Goal: Task Accomplishment & Management: Complete application form

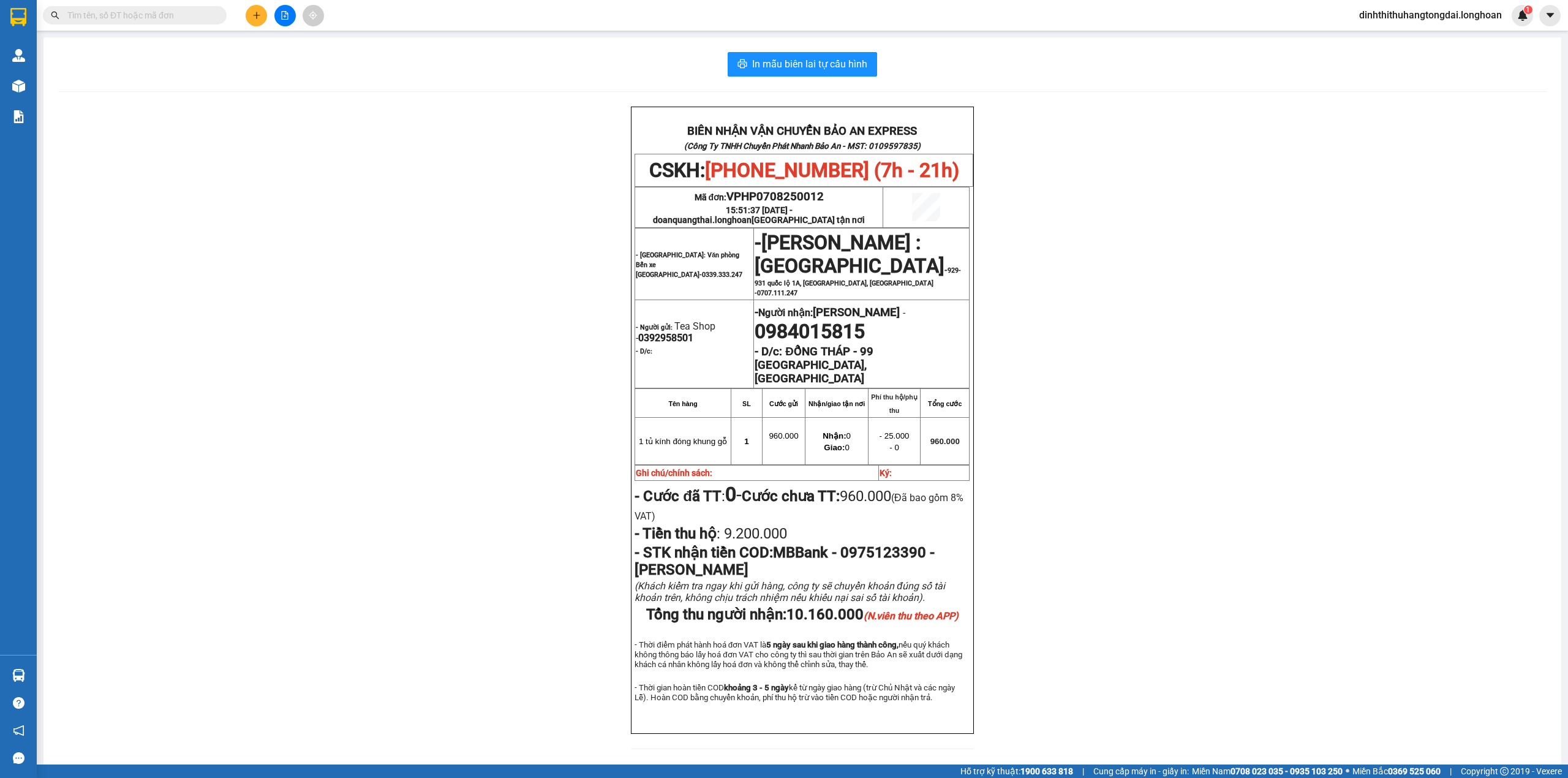
click at [98, 10] on input "text" at bounding box center [139, 15] width 144 height 14
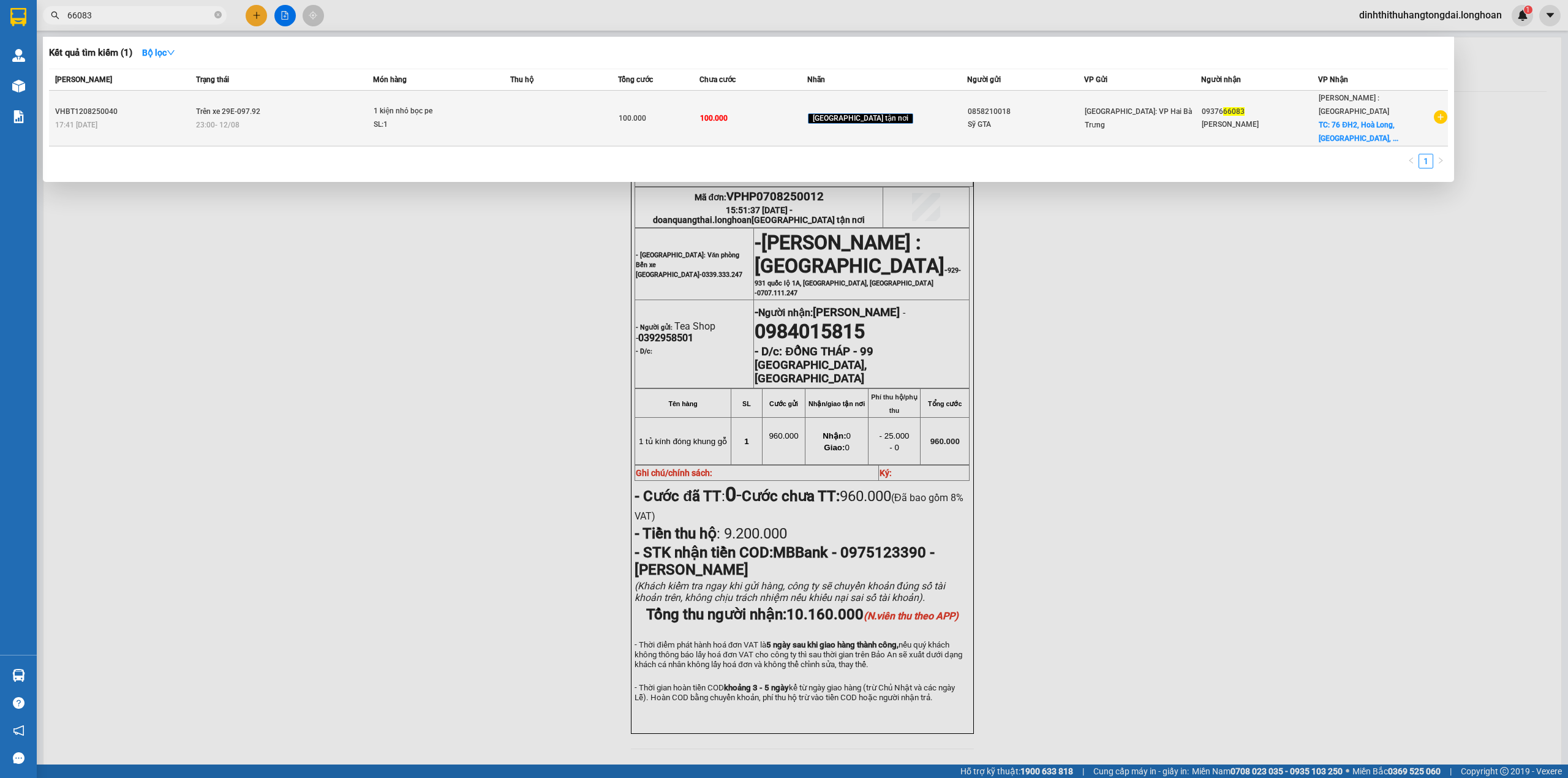
type input "66083"
click at [335, 98] on td "Trên xe 29E-097.92 23:00 [DATE]" at bounding box center [283, 119] width 180 height 56
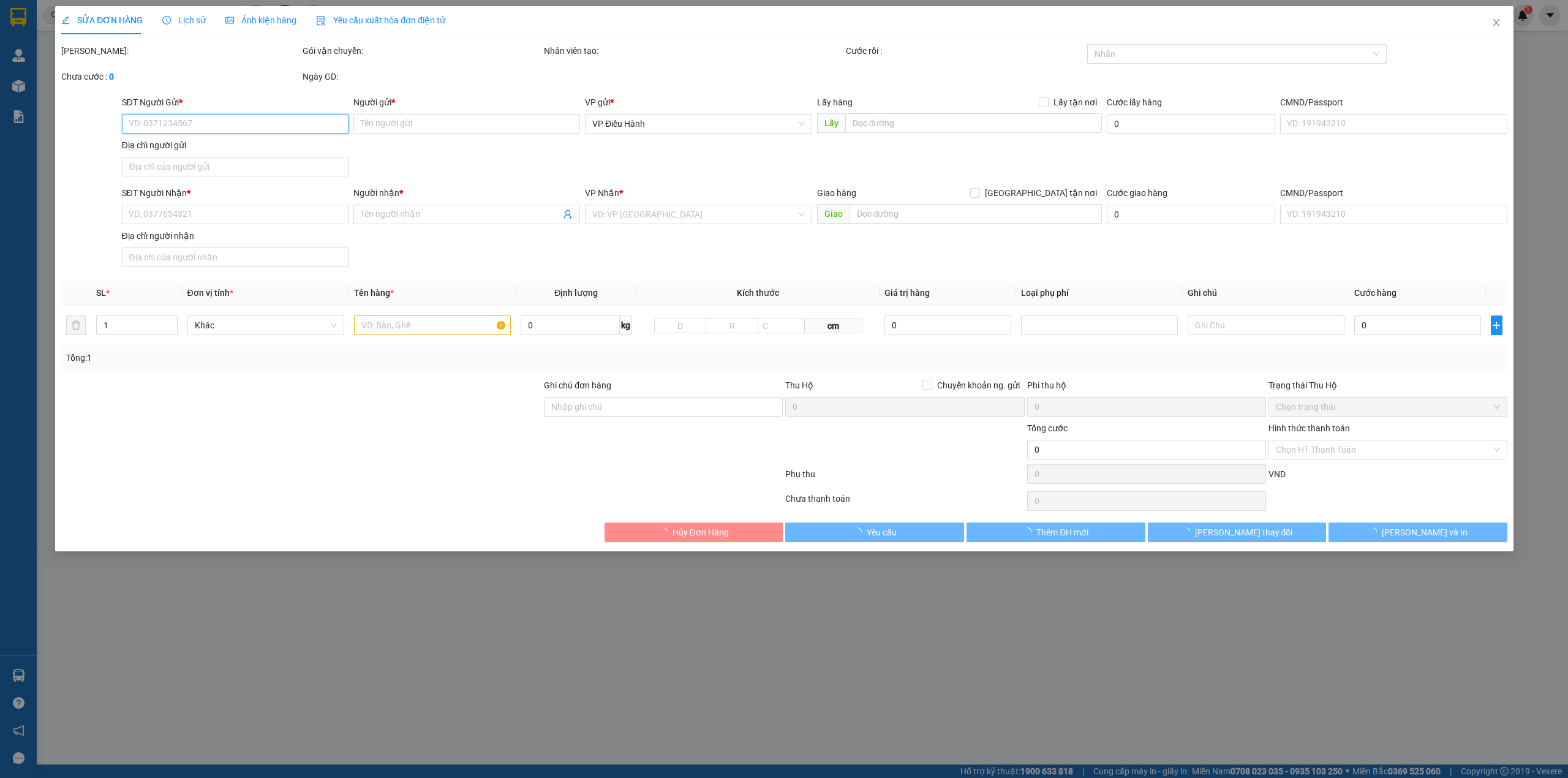
type input "0858210018"
type input "Sỹ GTA"
type input "0937666083"
type input "[PERSON_NAME]"
checkbox input "true"
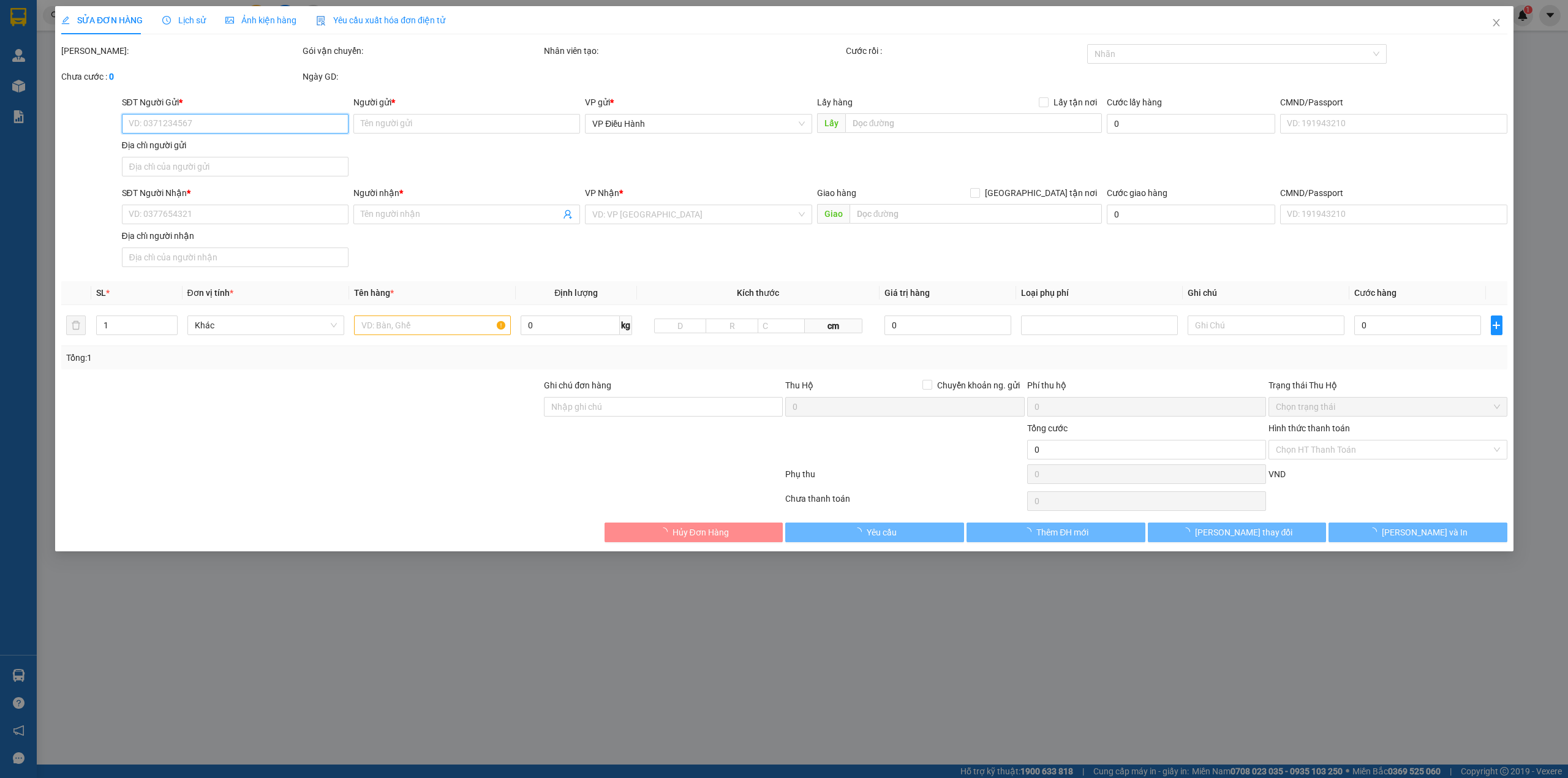
type input "76 ĐH2, [GEOGRAPHIC_DATA], [GEOGRAPHIC_DATA], [GEOGRAPHIC_DATA] - [GEOGRAPHIC_D…"
type input "100.000"
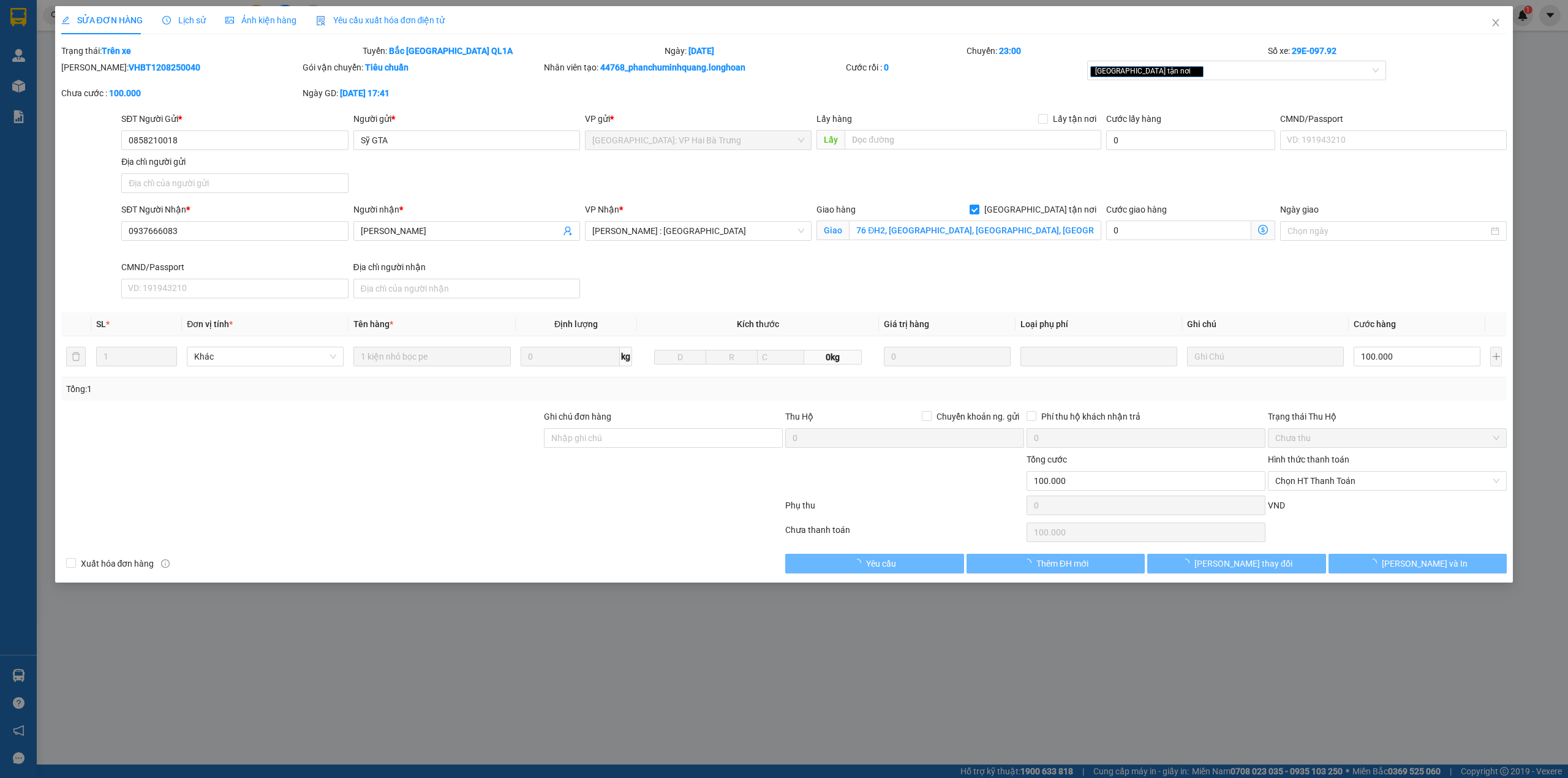
click at [181, 24] on span "Lịch sử" at bounding box center [184, 20] width 44 height 10
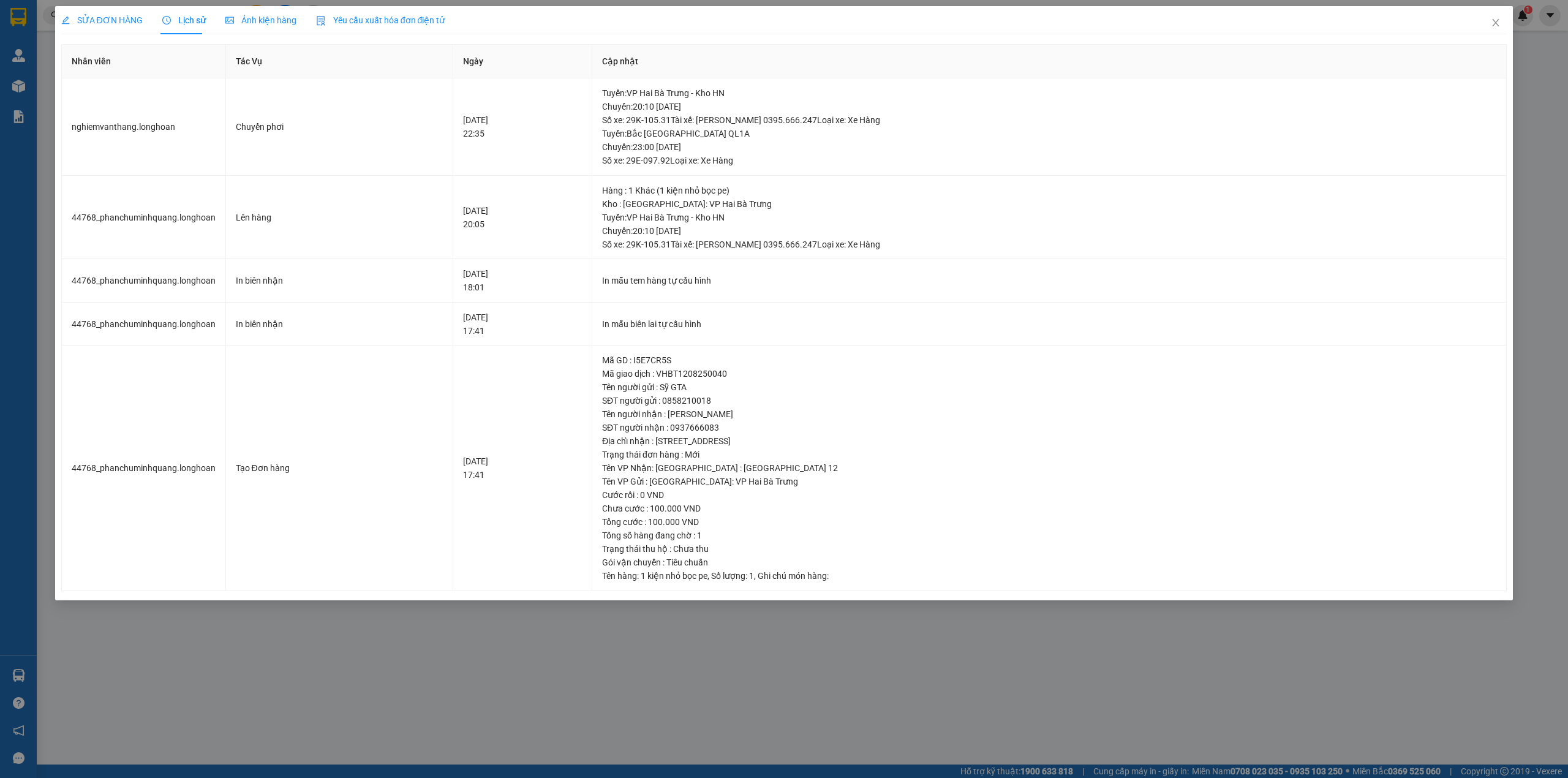
click at [126, 23] on span "SỬA ĐƠN HÀNG" at bounding box center [101, 20] width 81 height 10
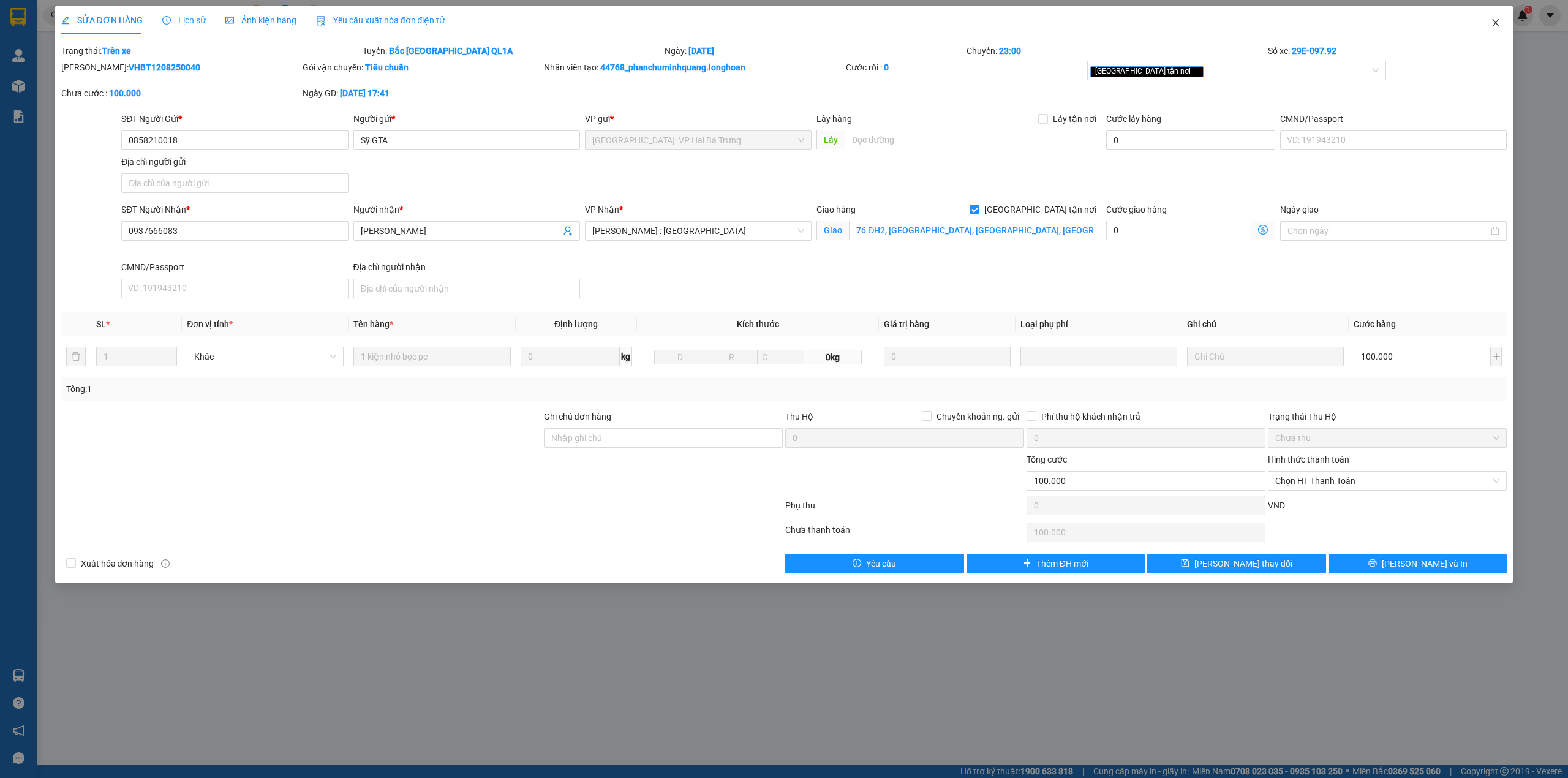
click at [1488, 23] on span "Close" at bounding box center [1495, 24] width 34 height 34
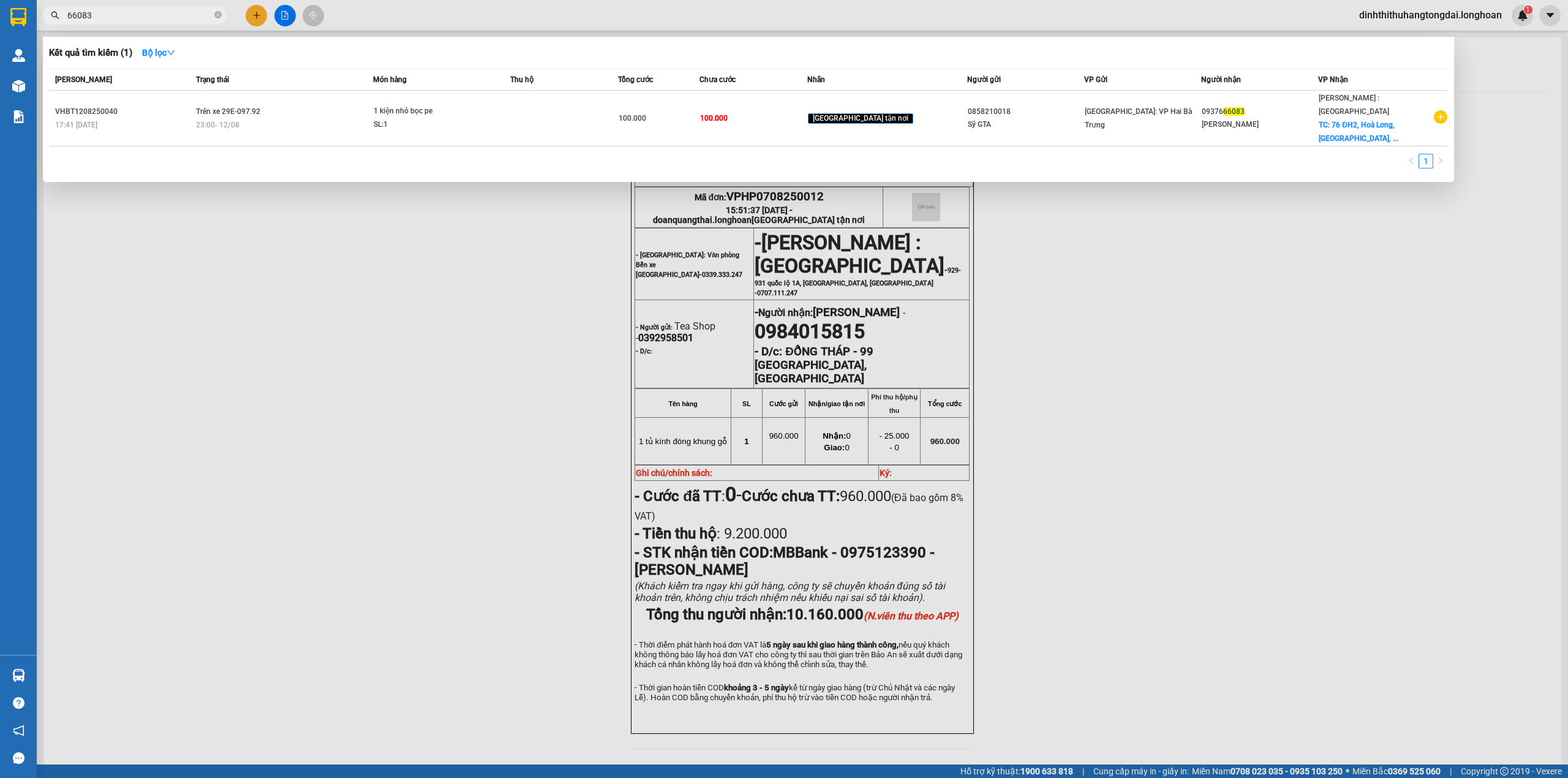
click at [146, 11] on input "66083" at bounding box center [139, 15] width 144 height 14
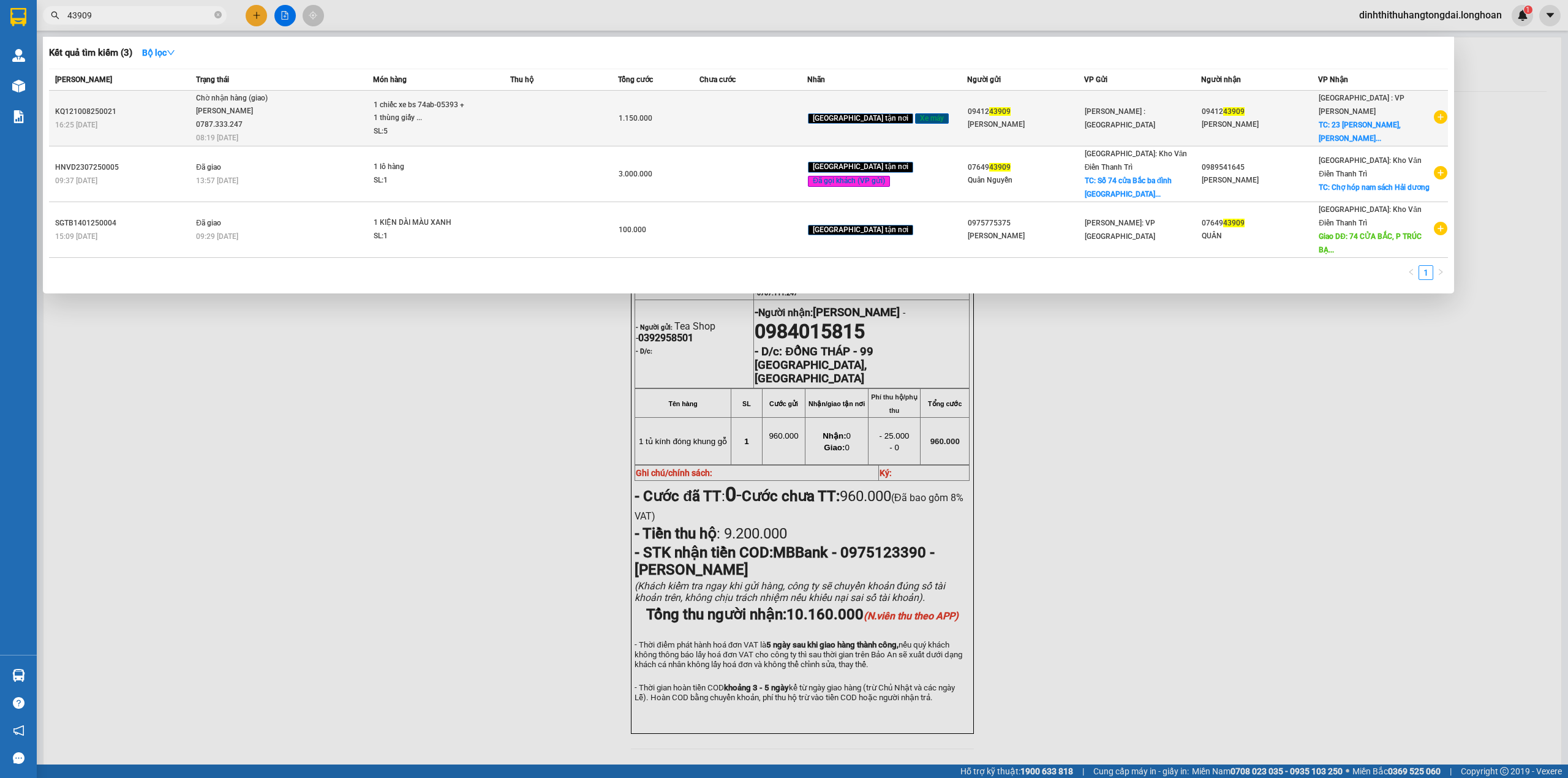
type input "43909"
click at [253, 111] on div "[PERSON_NAME] 0787.333.247" at bounding box center [242, 118] width 92 height 27
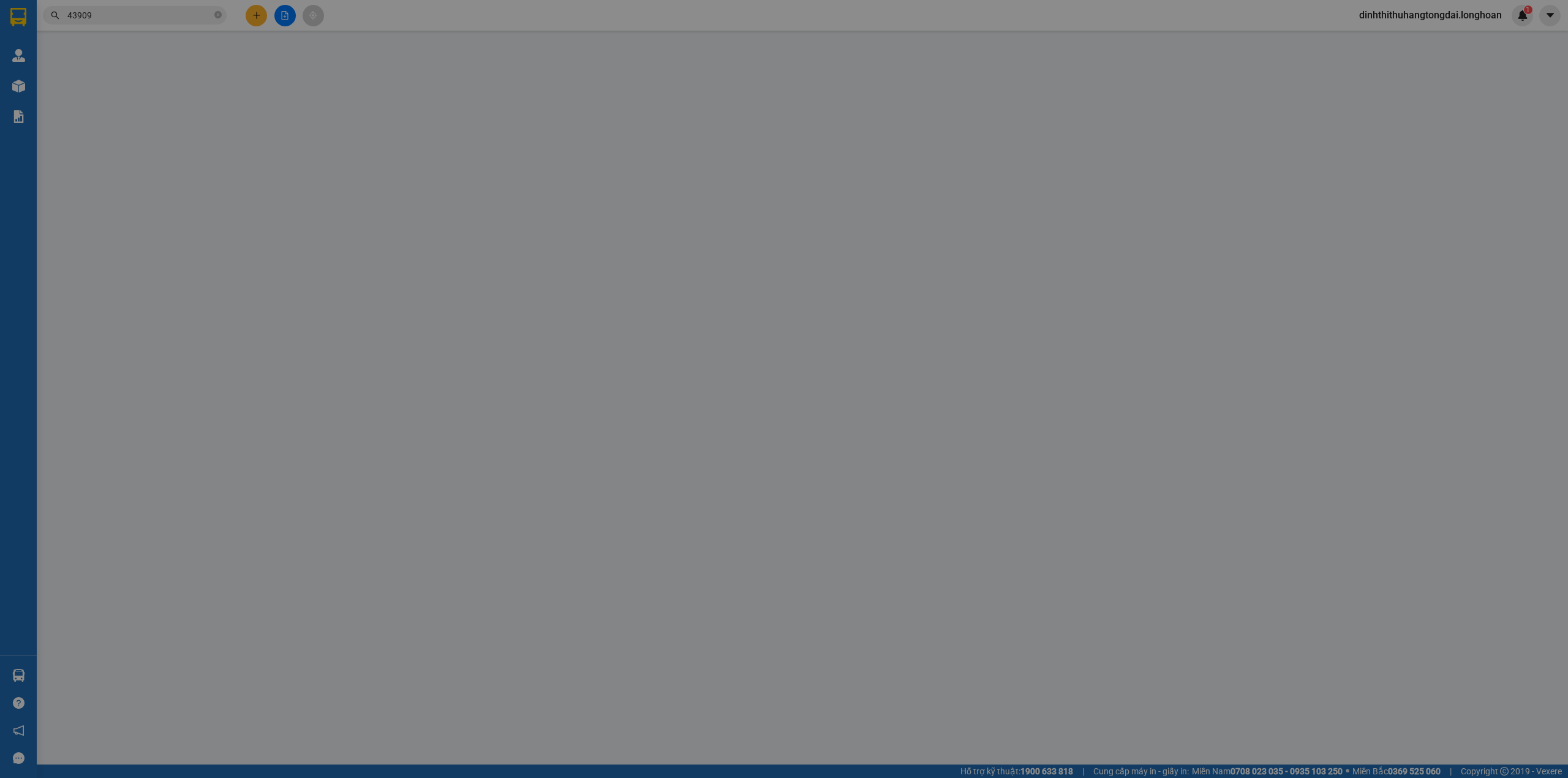
type input "0941243909"
type input "[PERSON_NAME]"
type input "0941243909"
type input "[PERSON_NAME]"
checkbox input "true"
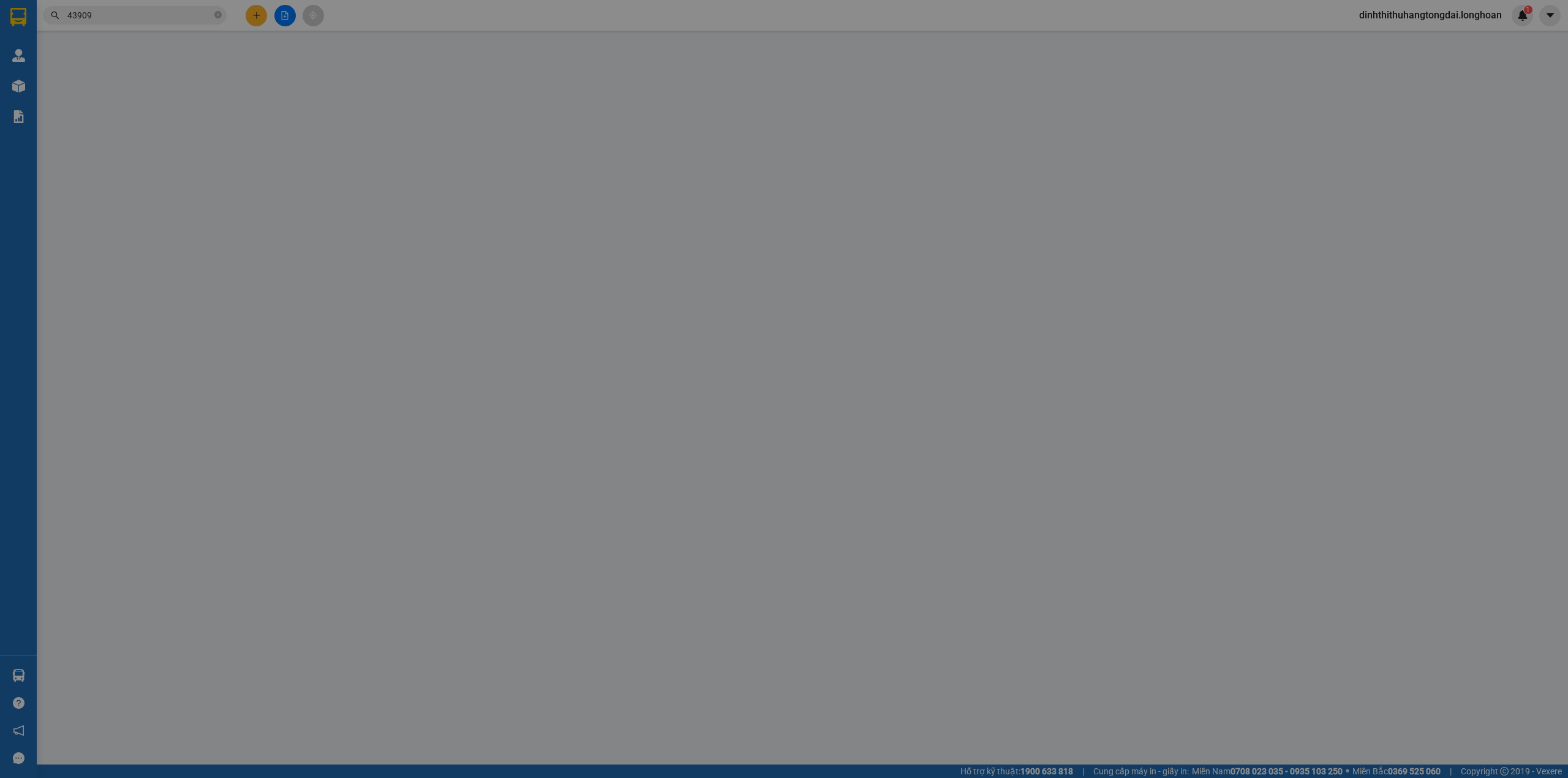
type input "23 [PERSON_NAME], [GEOGRAPHIC_DATA], [GEOGRAPHIC_DATA], dn"
type input "CÓ CHÌA KHOÁ QUẤN TAY LÁI - KHÔNG CAVET"
type input "1.150.000"
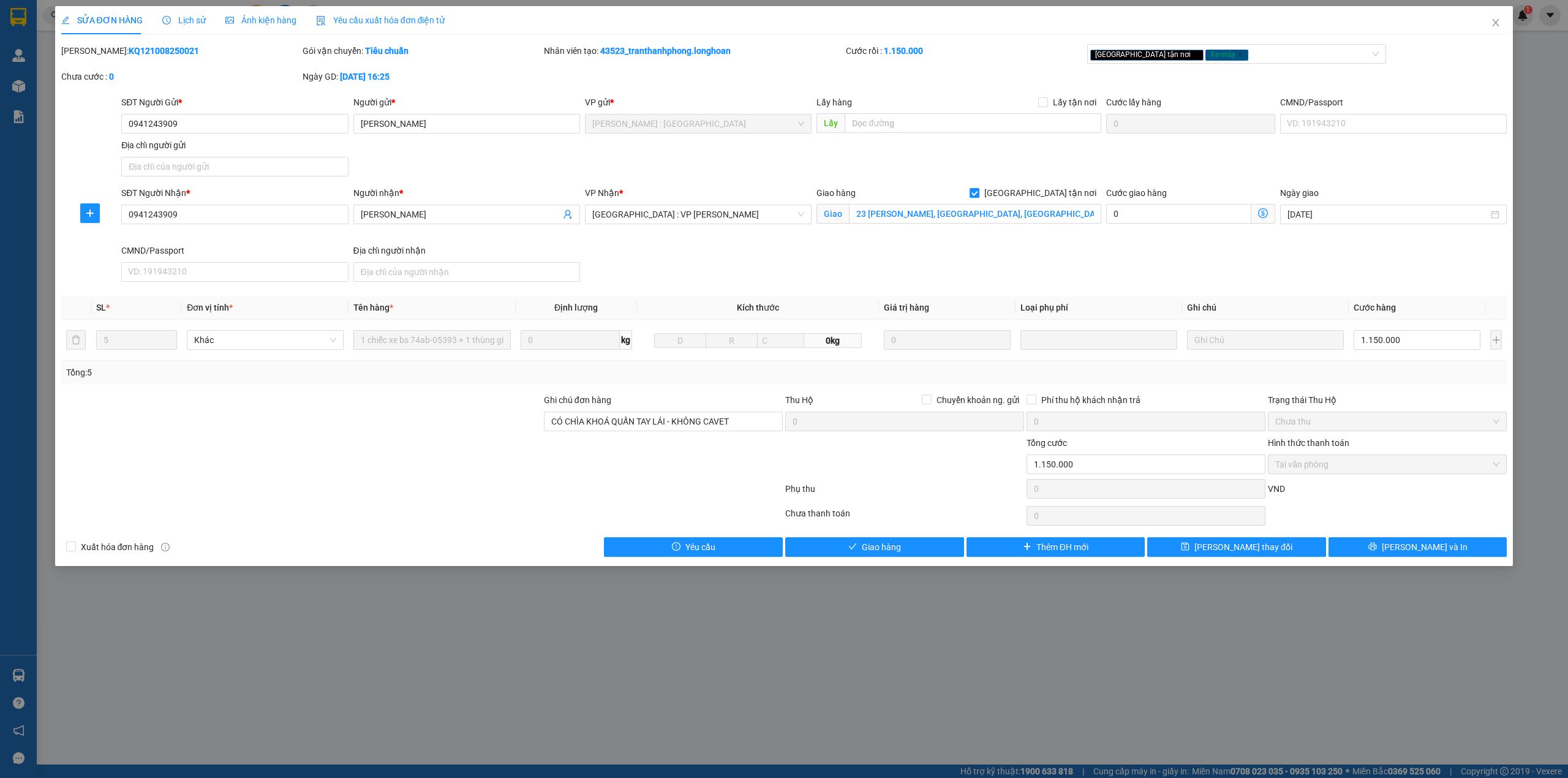
click at [172, 24] on span "Lịch sử" at bounding box center [184, 20] width 44 height 10
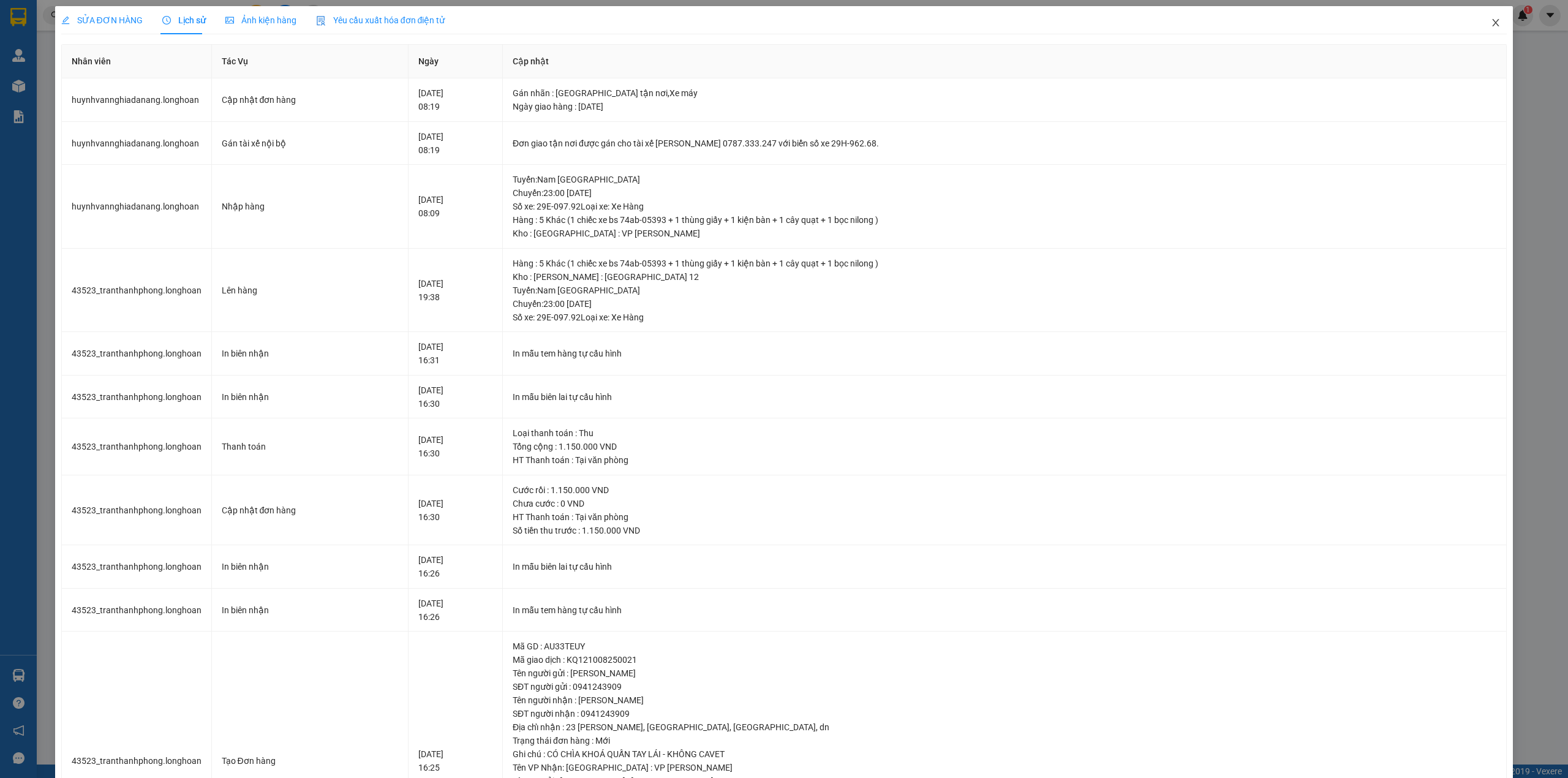
click at [1478, 22] on span "Close" at bounding box center [1495, 24] width 34 height 34
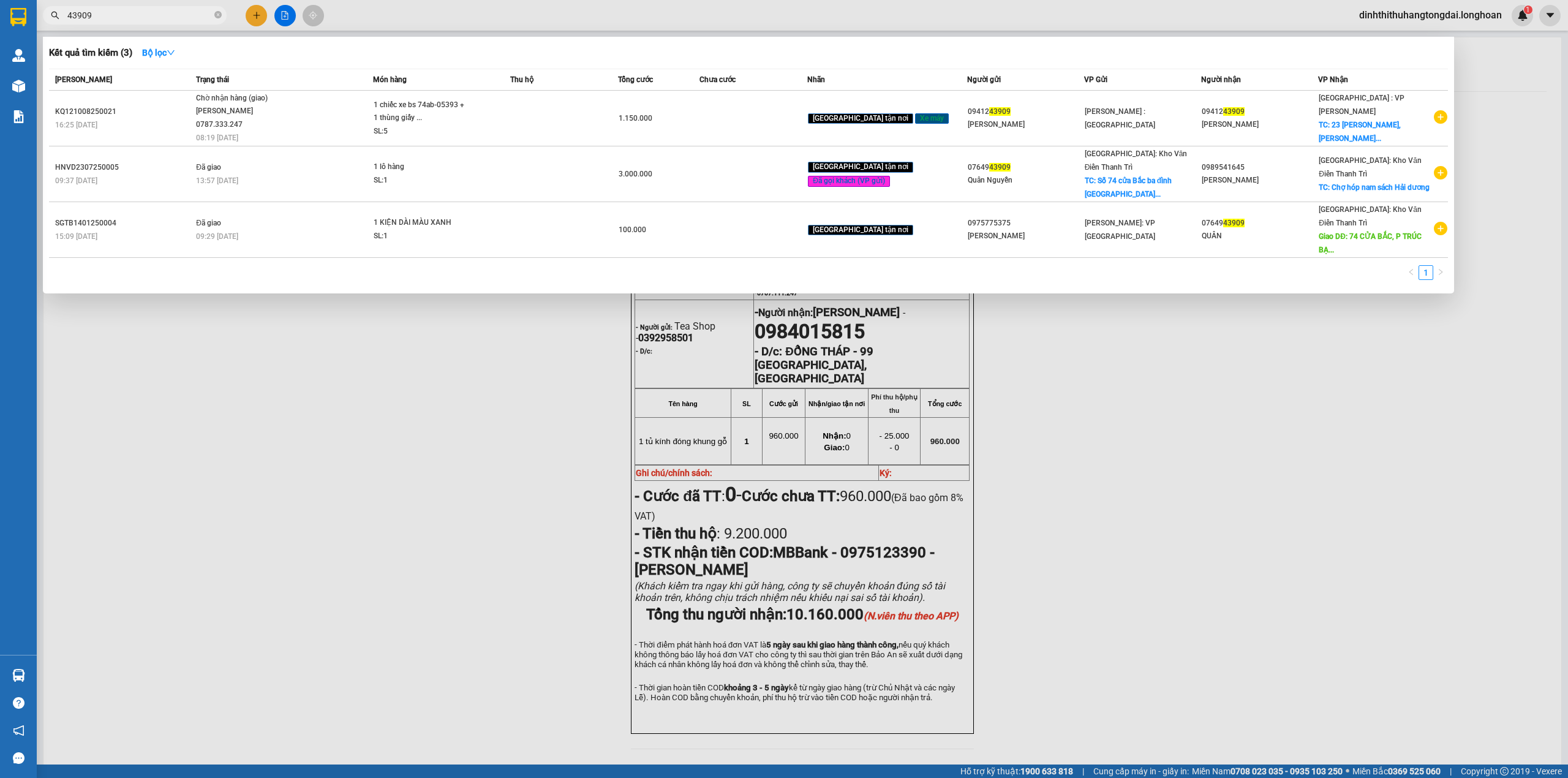
click at [150, 14] on input "43909" at bounding box center [139, 15] width 144 height 14
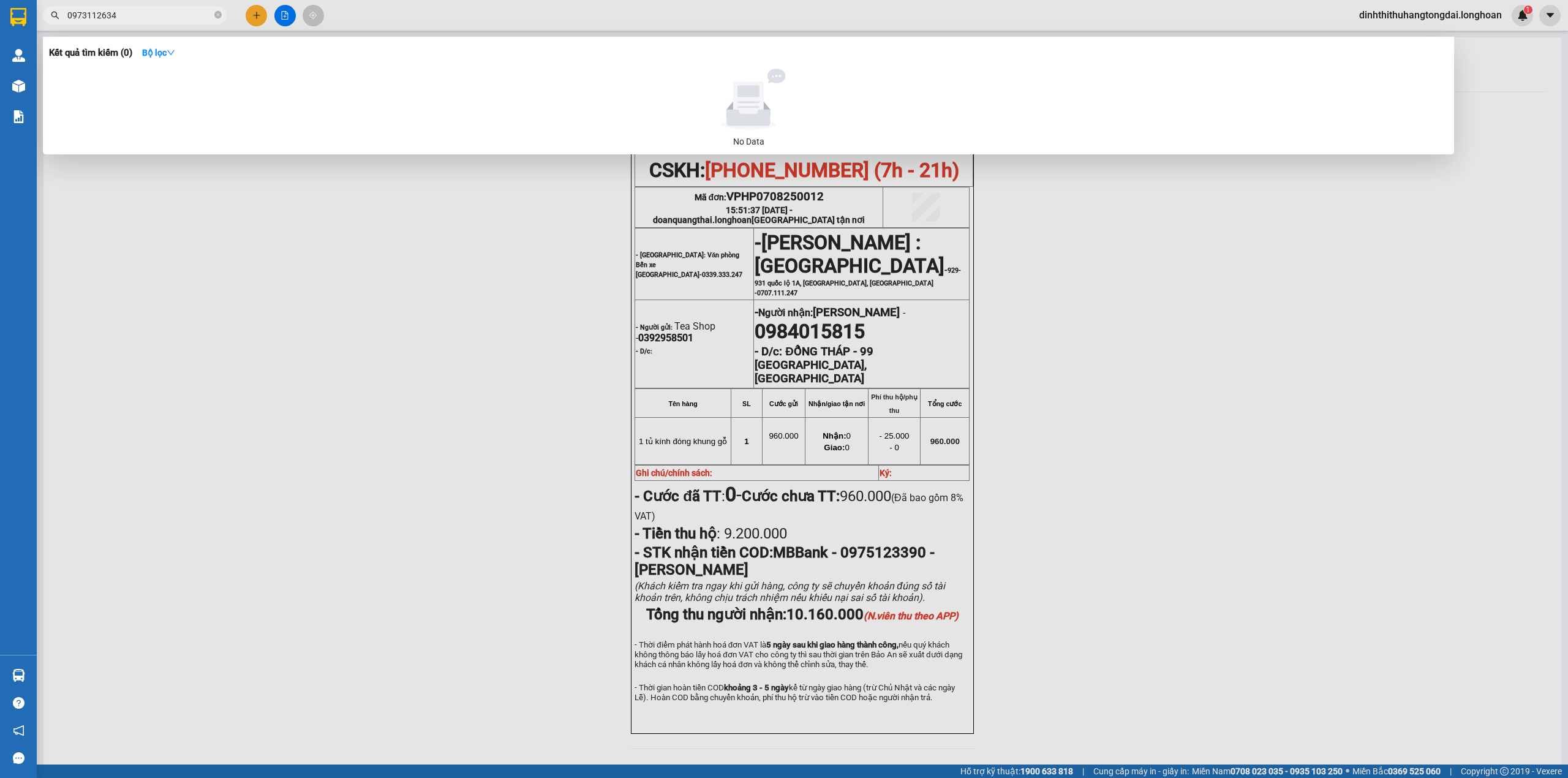
click at [96, 18] on input "0973112634" at bounding box center [139, 15] width 144 height 14
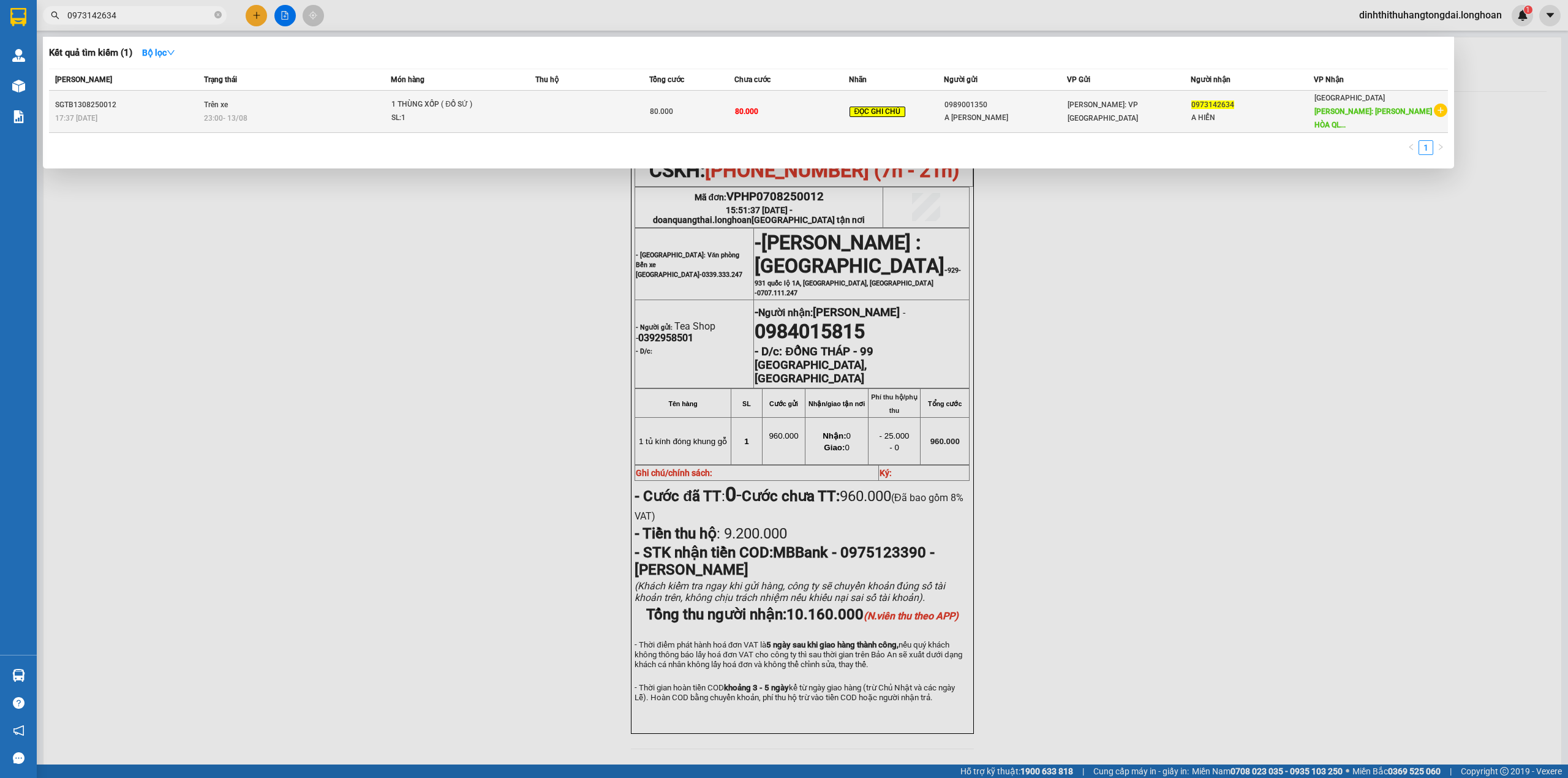
type input "0973142634"
click at [427, 98] on div "1 THÙNG XỐP ( ĐỒ SỨ )" at bounding box center [437, 104] width 92 height 14
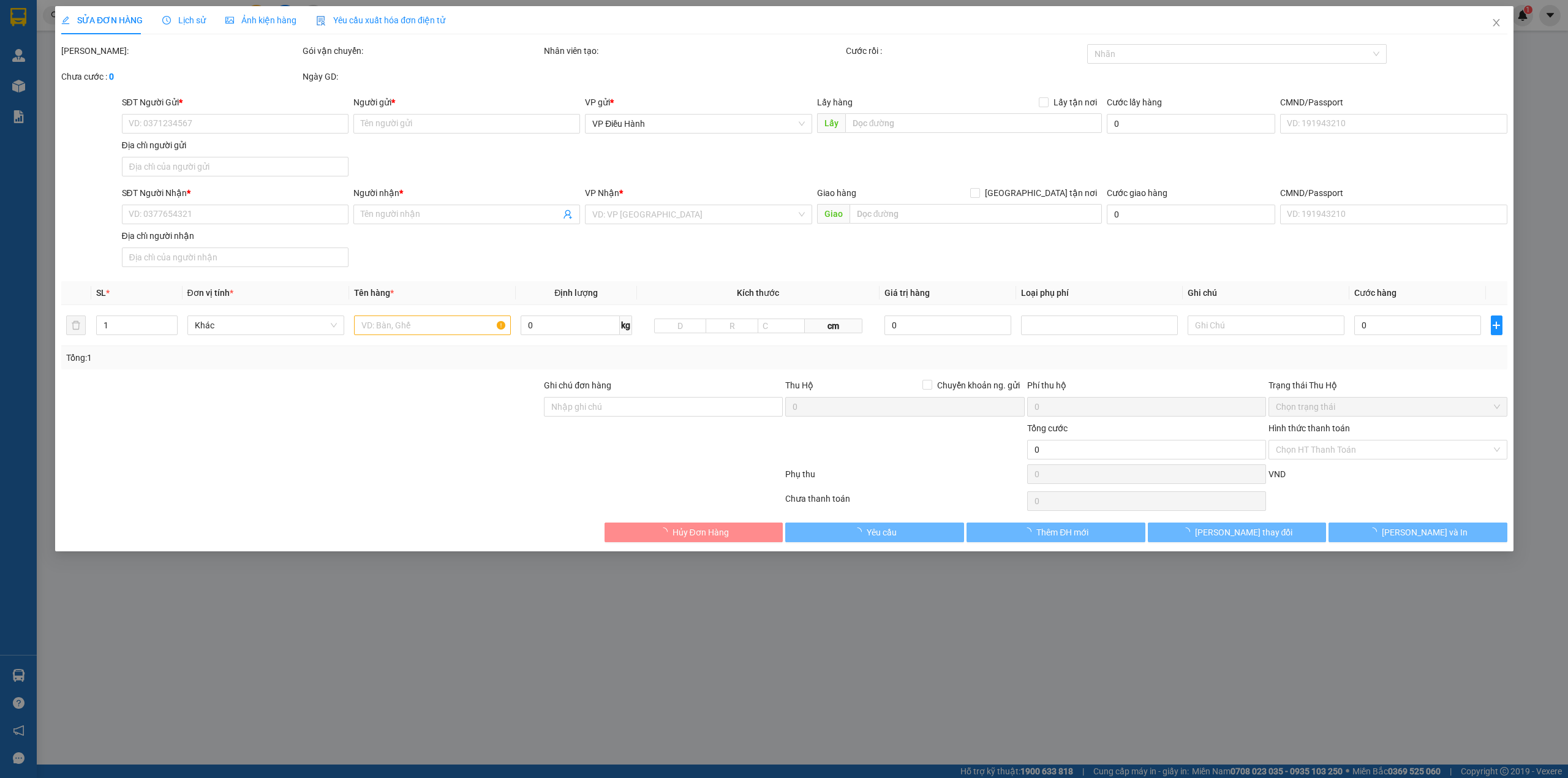
type input "0989001350"
type input "A [PERSON_NAME]"
type input "0973142634"
type input "A HIỂN"
type input "CAM RANH KHÁNH HÒA QL1A : Sư đoàn [STREET_ADDRESS][PERSON_NAME] Ranh, tỉnh [GEO…"
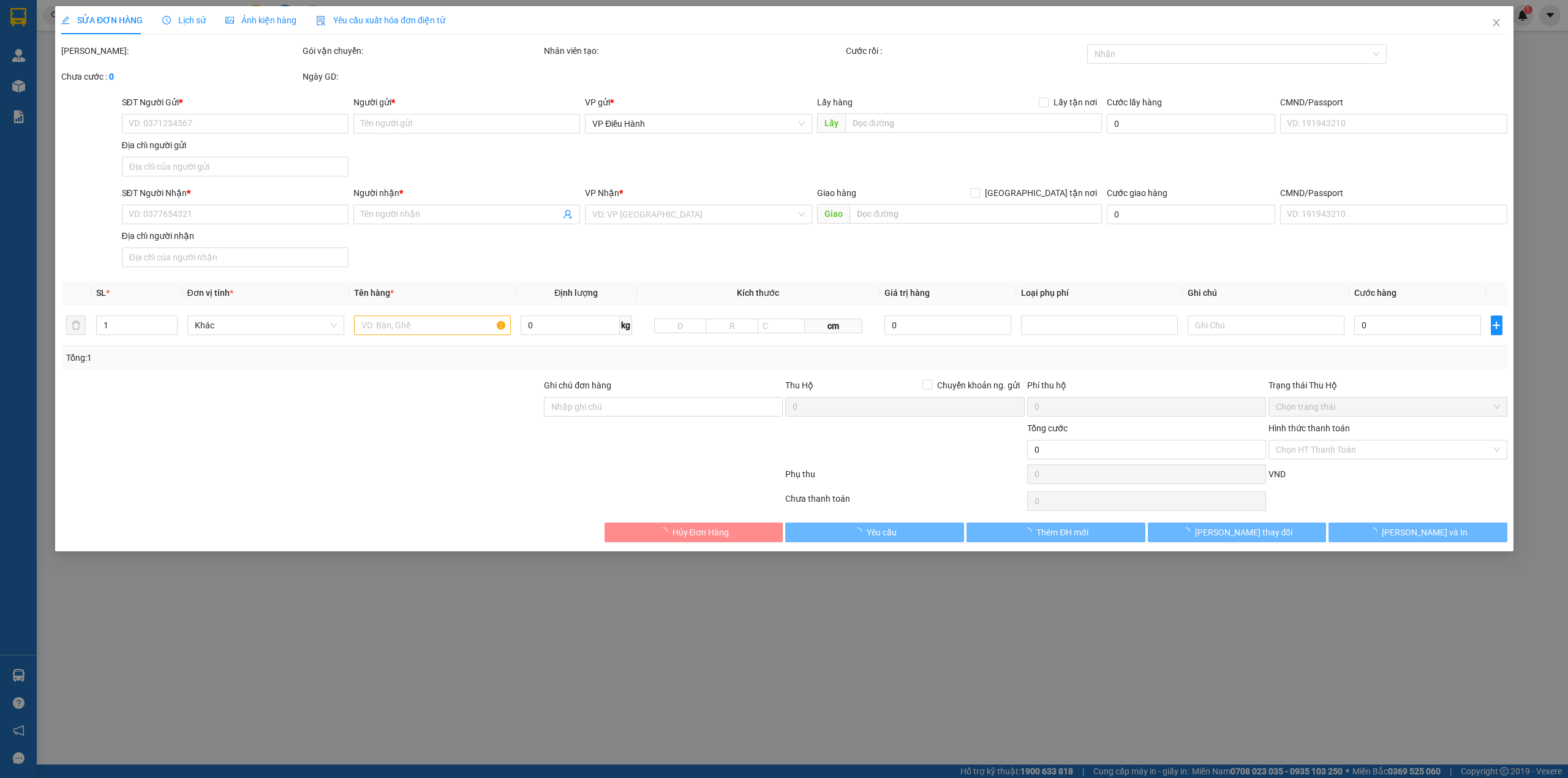
type input "NHẬN NGUYÊN KIỆN GIAO NGUYÊN KIỆN, HƯ VỠ K ĐỀN + KHÁCH NHẬN KHÔNG NGHE MÁY HÀNG…"
type input "80.000"
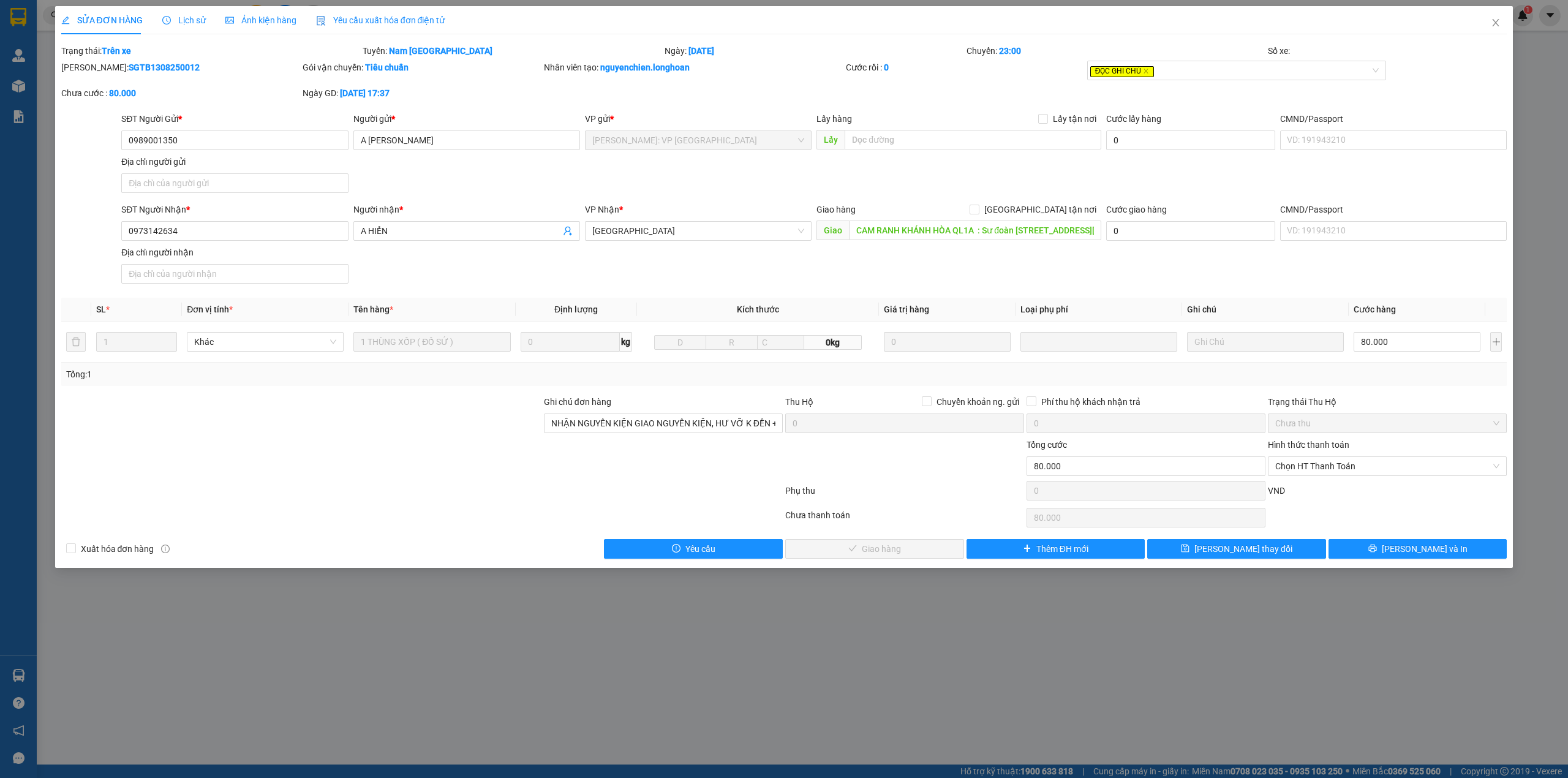
click at [182, 27] on div "Lịch sử" at bounding box center [184, 20] width 44 height 28
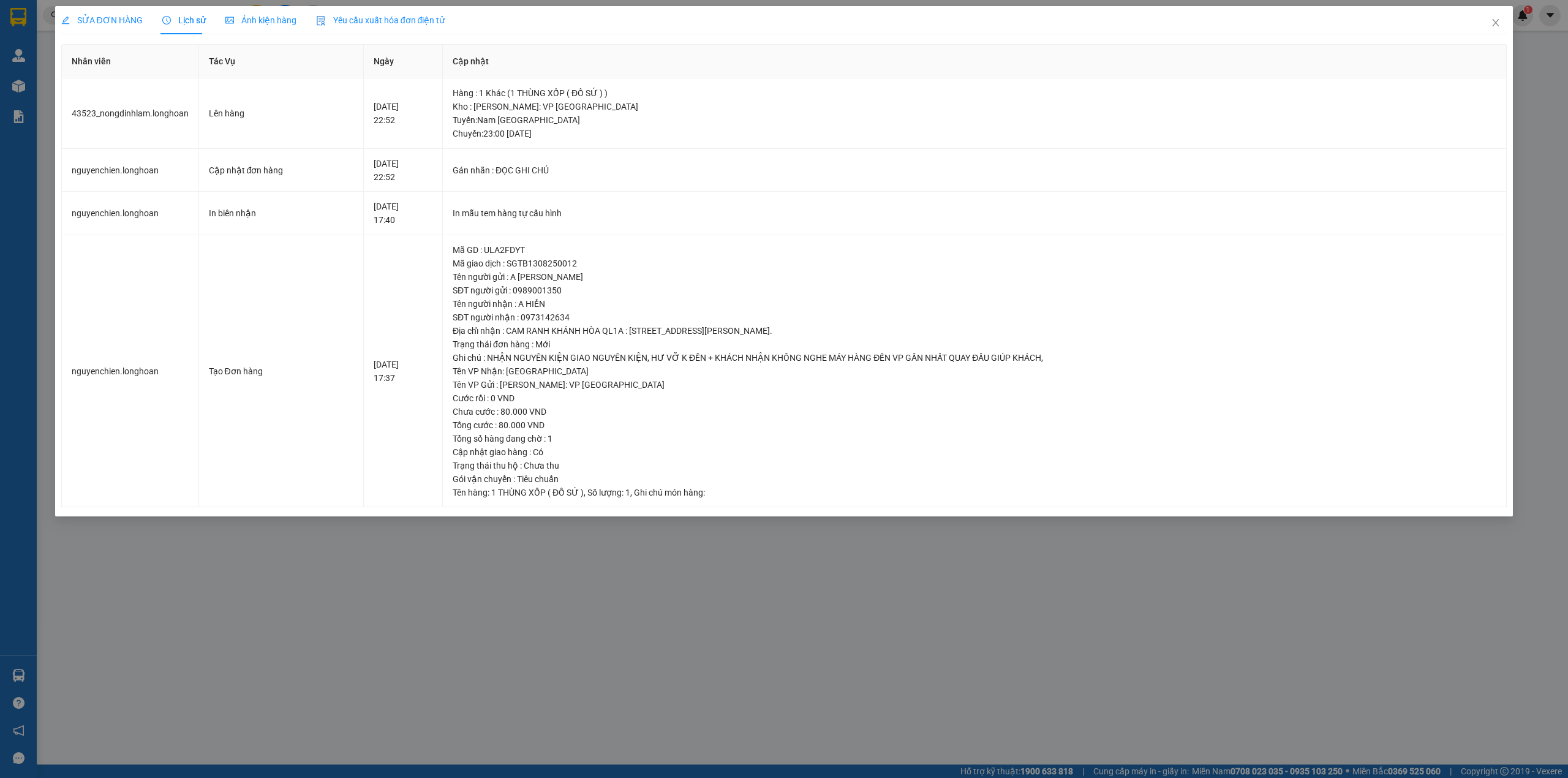
click at [124, 23] on span "SỬA ĐƠN HÀNG" at bounding box center [101, 20] width 81 height 10
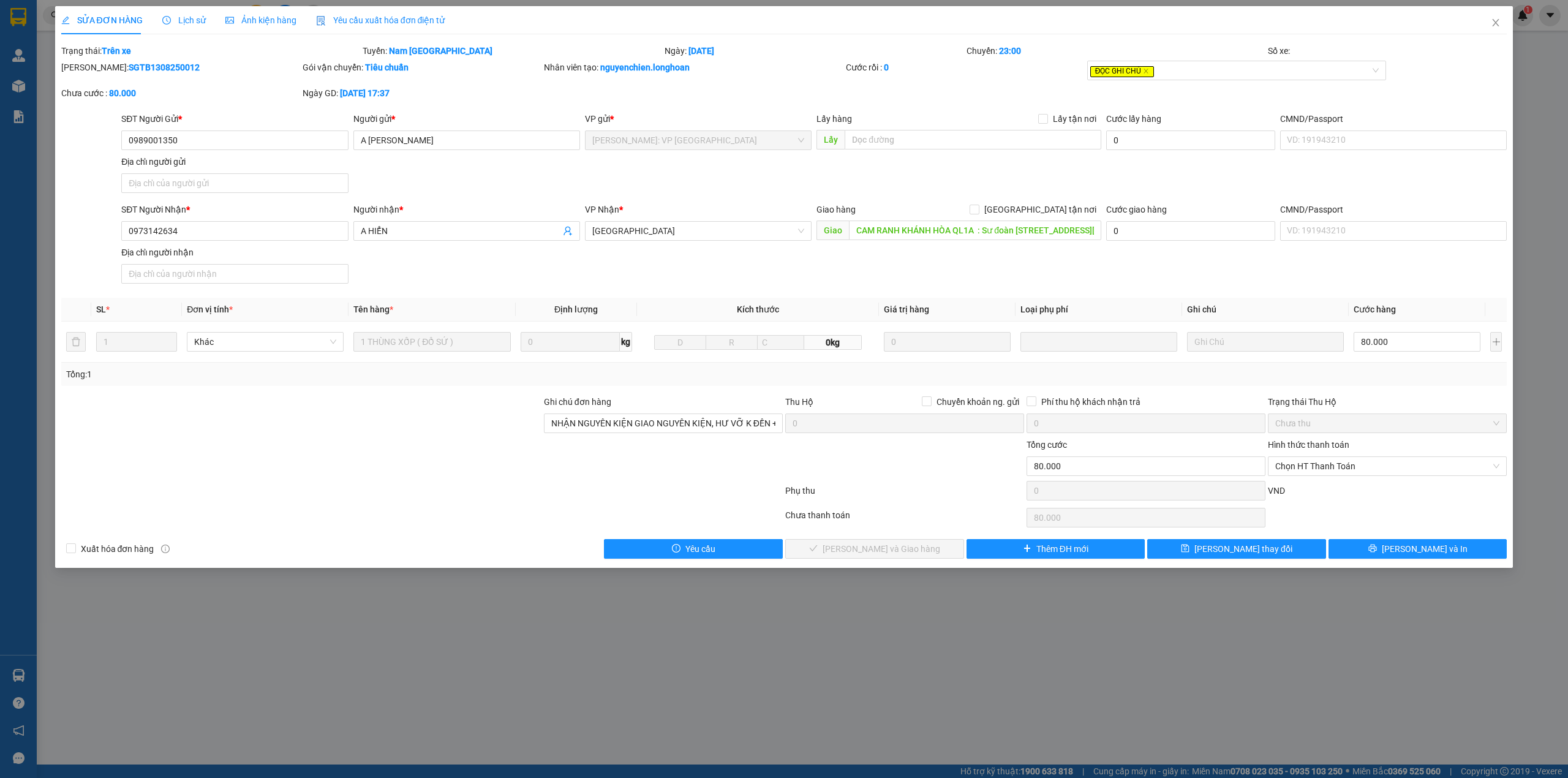
click at [192, 26] on div "Lịch sử" at bounding box center [184, 20] width 44 height 14
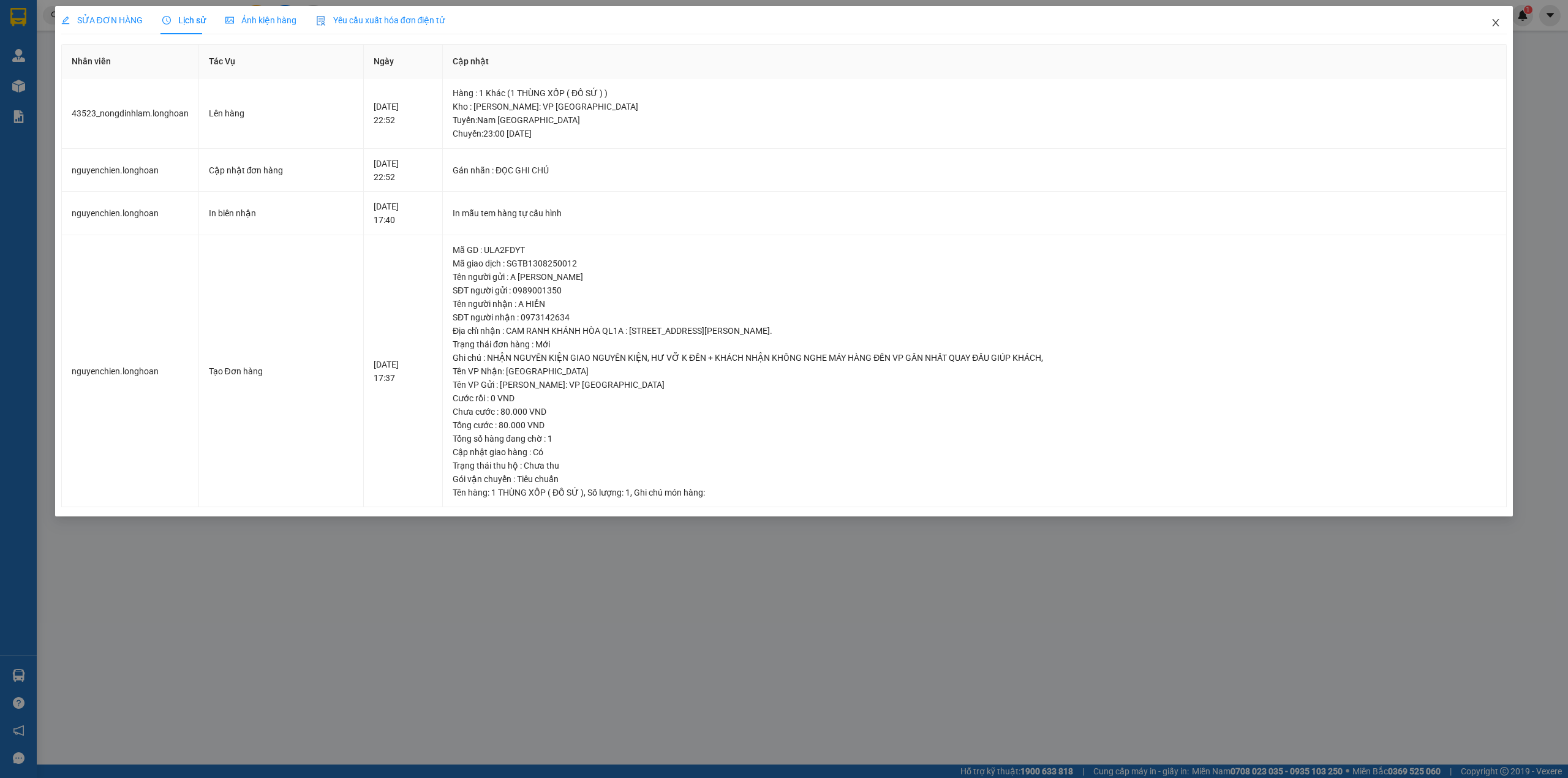
click at [1495, 30] on span "Close" at bounding box center [1495, 24] width 34 height 34
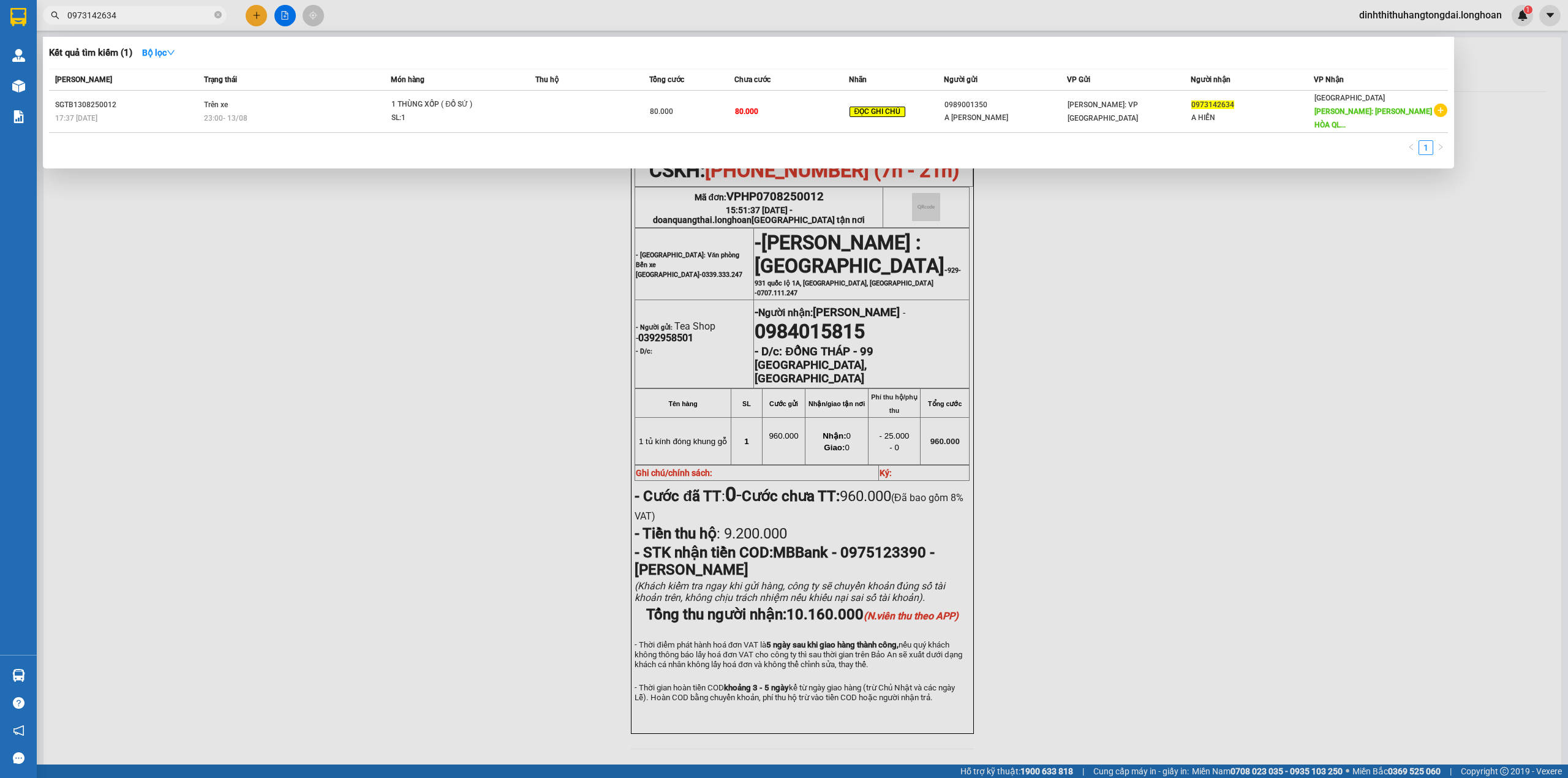
click at [135, 10] on input "0973142634" at bounding box center [139, 15] width 144 height 14
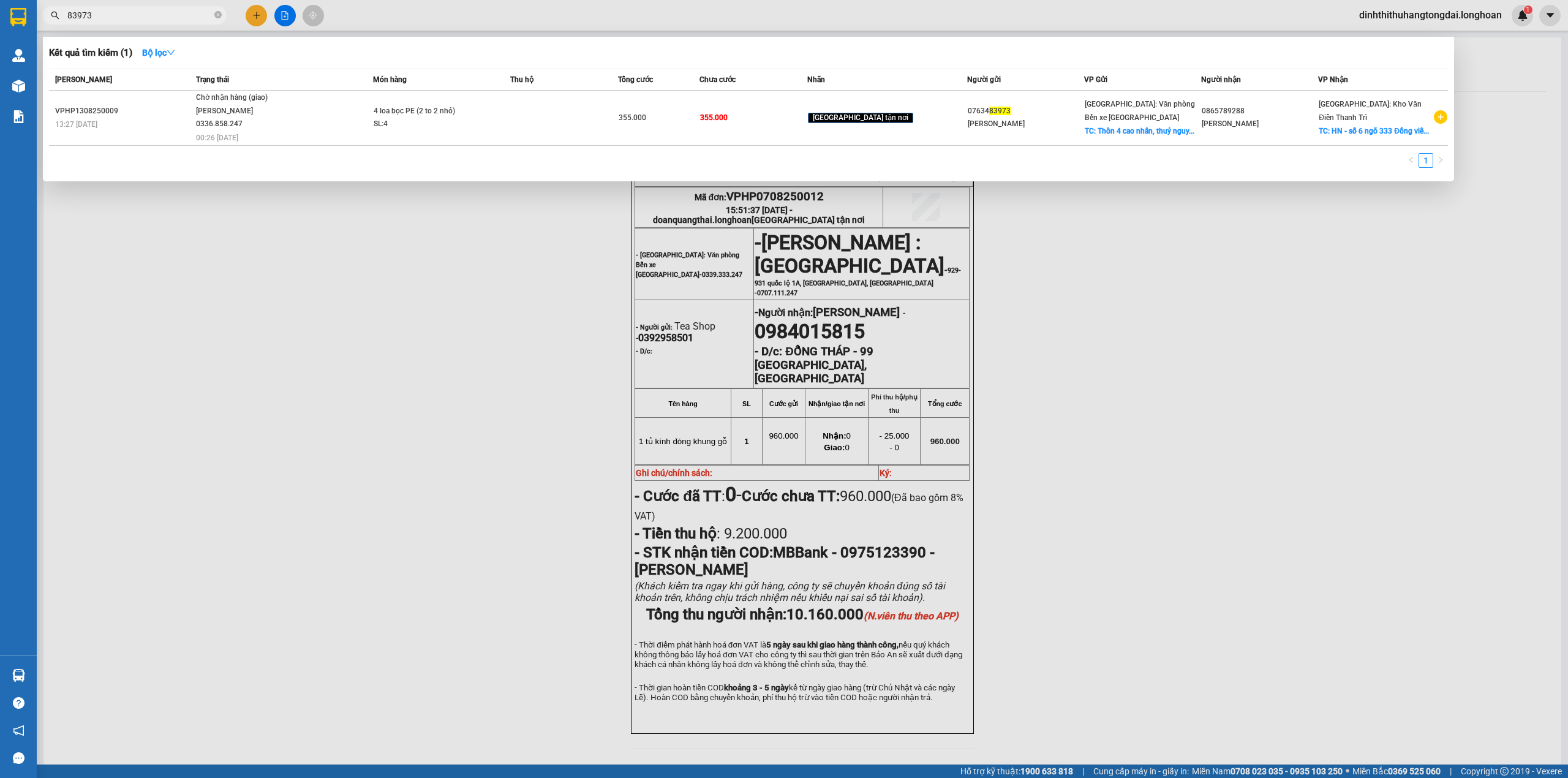
click at [89, 19] on input "83973" at bounding box center [139, 15] width 144 height 14
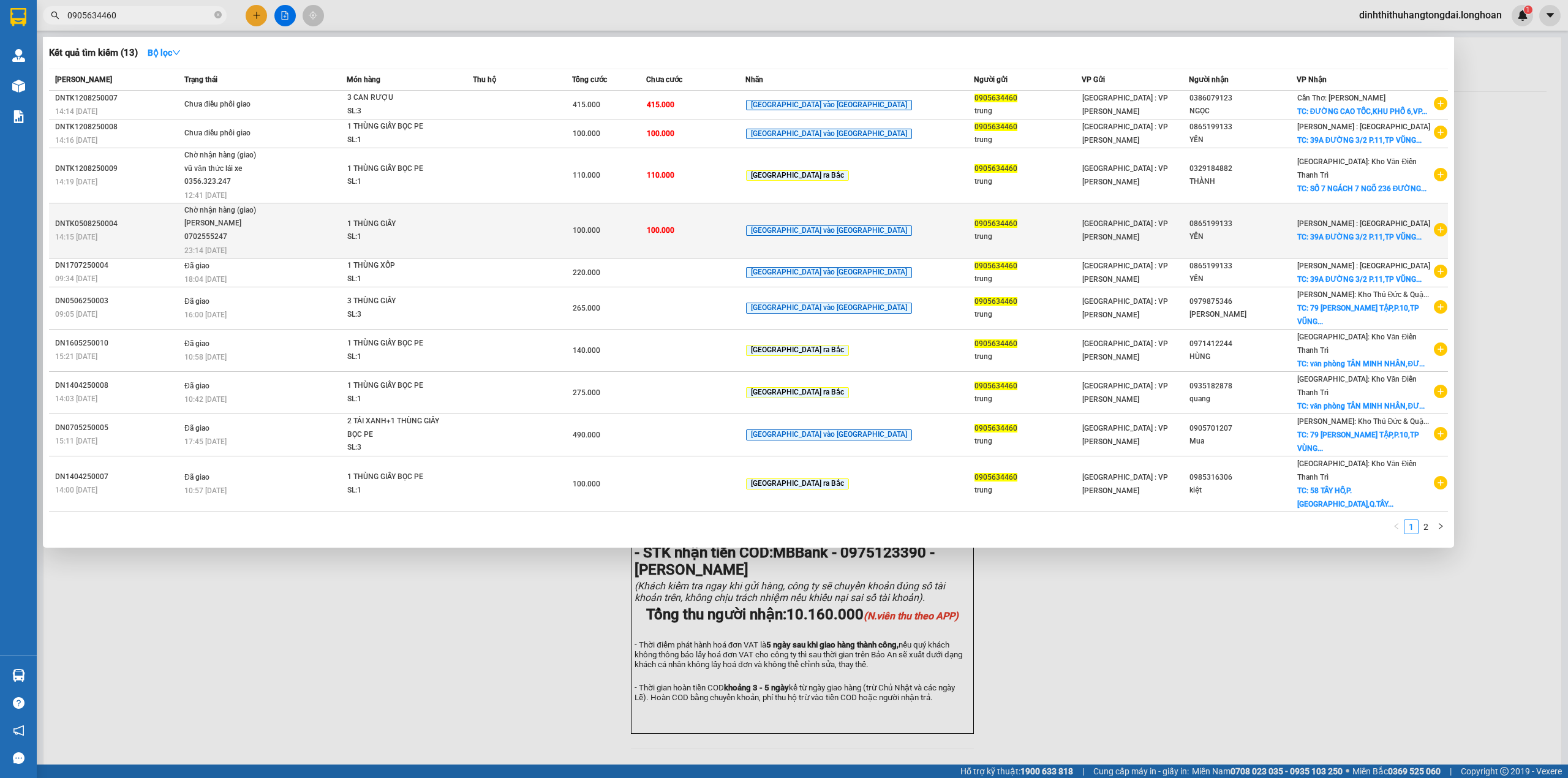
type input "0905634460"
click at [253, 258] on td "Chờ nhận hàng (giao) [PERSON_NAME] 0702555247 23:14 [DATE]" at bounding box center [264, 230] width 165 height 55
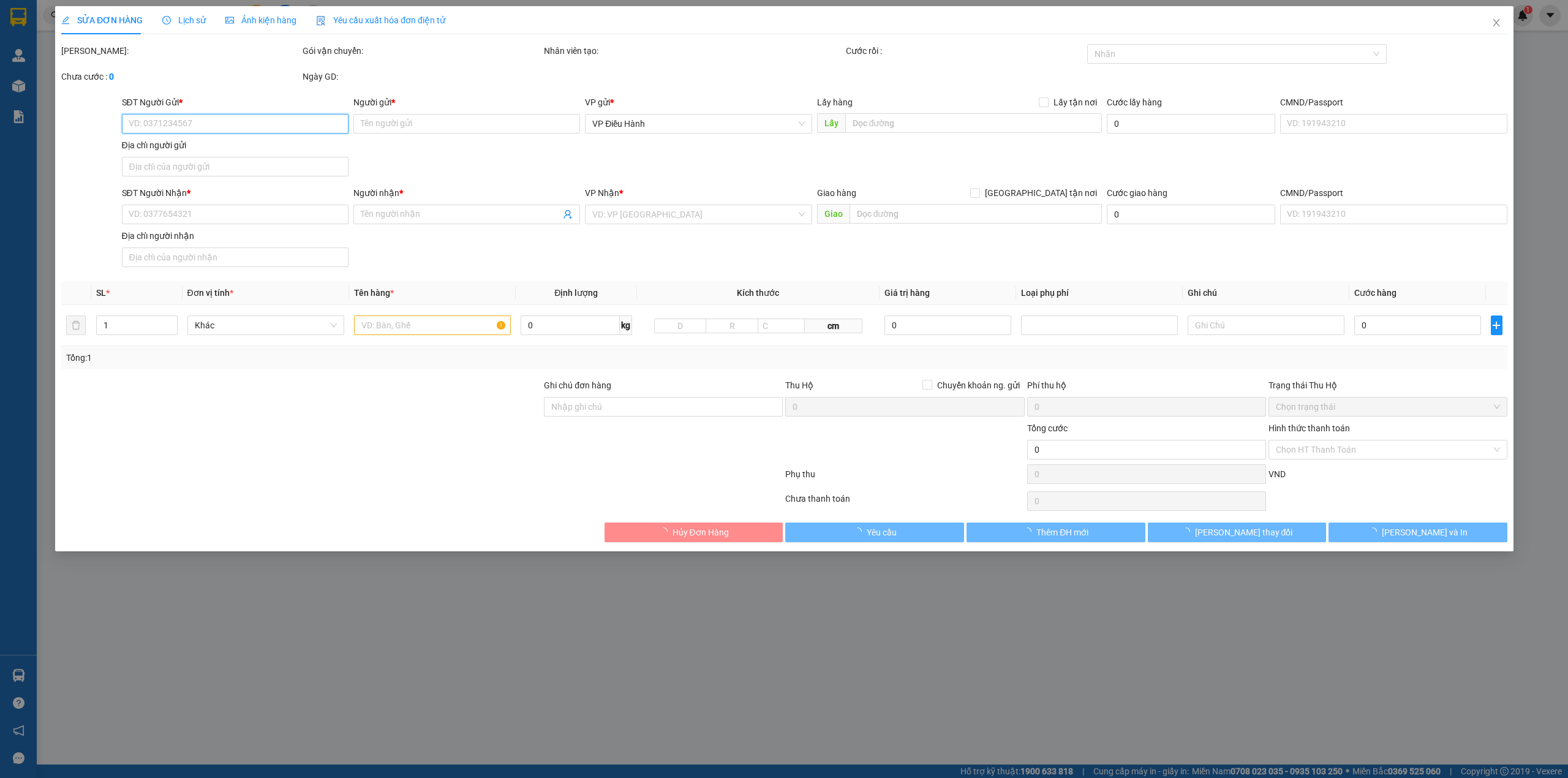
type input "0905634460"
type input "trung"
type input "0865199133"
type input "YẾN"
checkbox input "true"
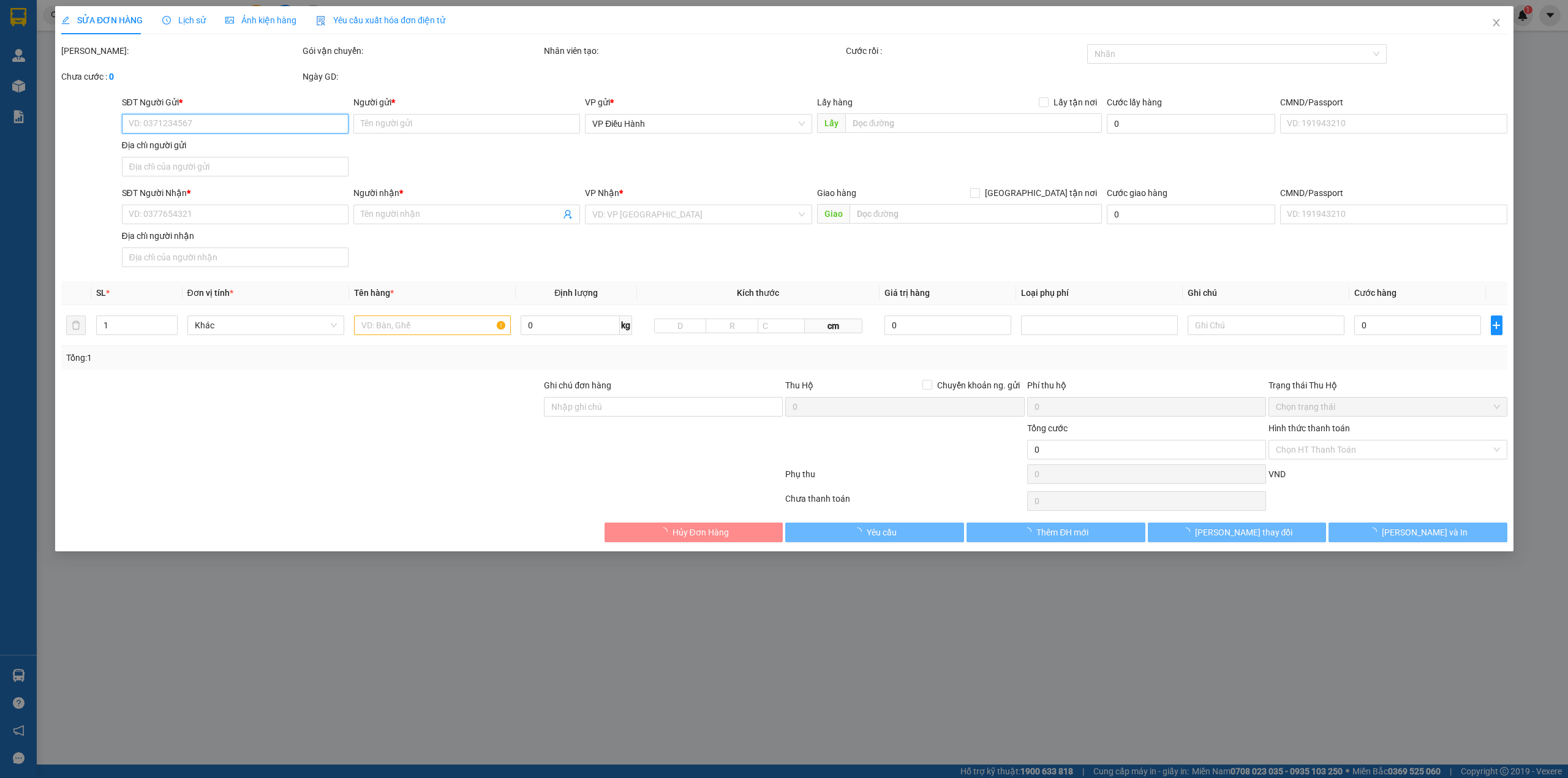
type input "39A ĐƯỜNG 3/2 P.11,[GEOGRAPHIC_DATA]"
type input "HƯ VỠ KHÔNG ĐỀN"
type input "100.000"
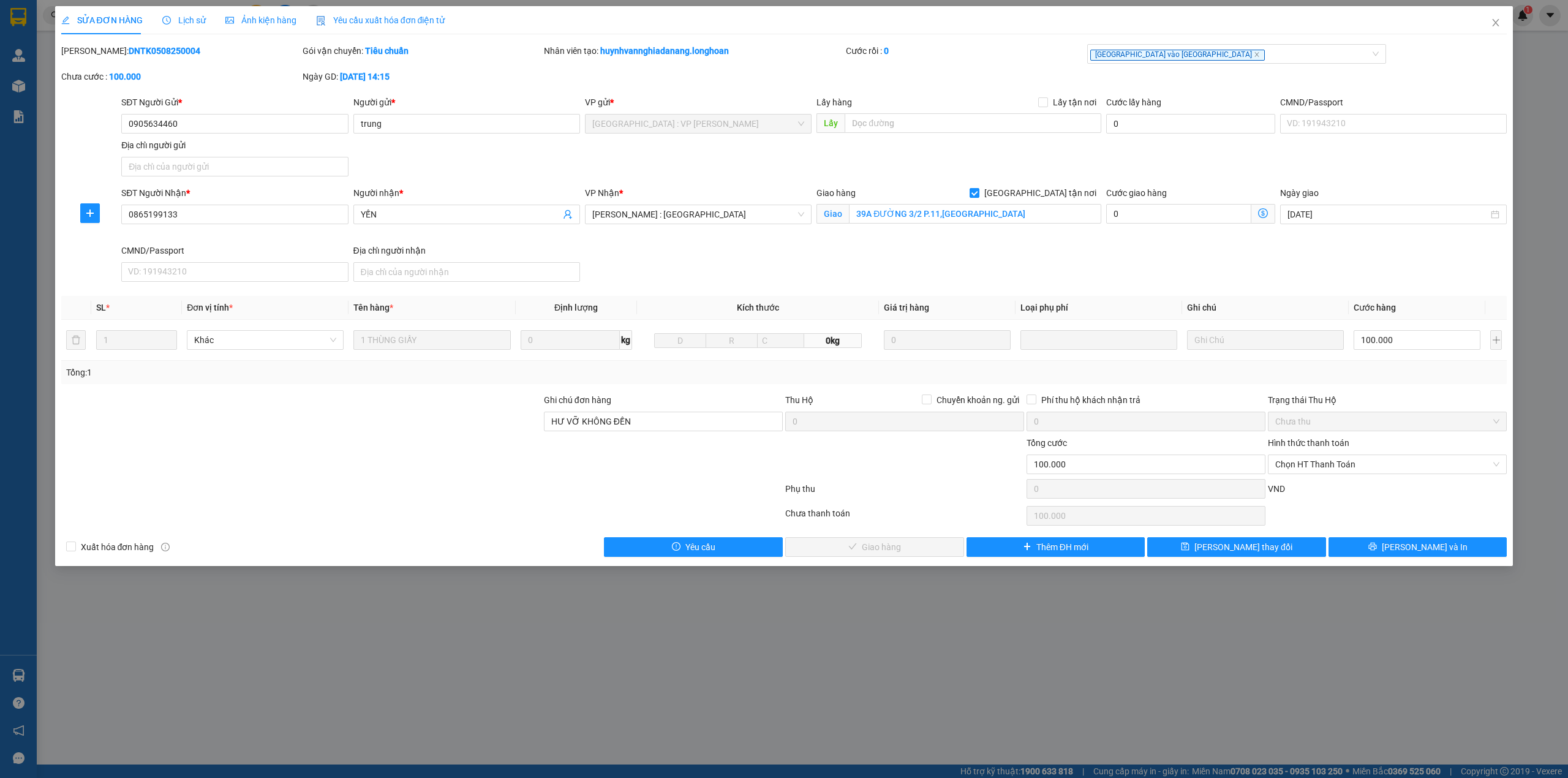
click at [180, 22] on span "Lịch sử" at bounding box center [184, 20] width 44 height 10
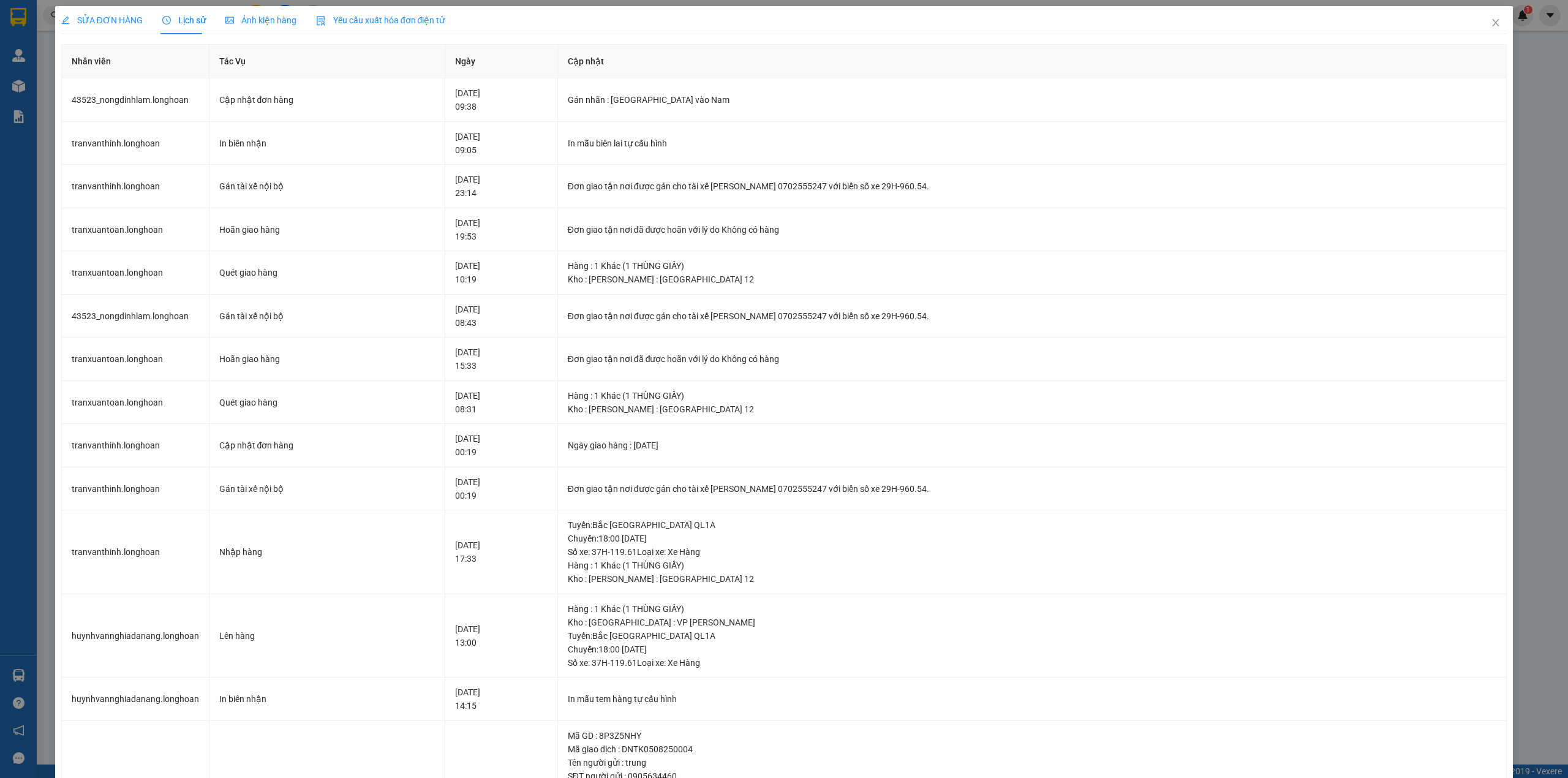
click at [119, 18] on span "SỬA ĐƠN HÀNG" at bounding box center [101, 20] width 81 height 10
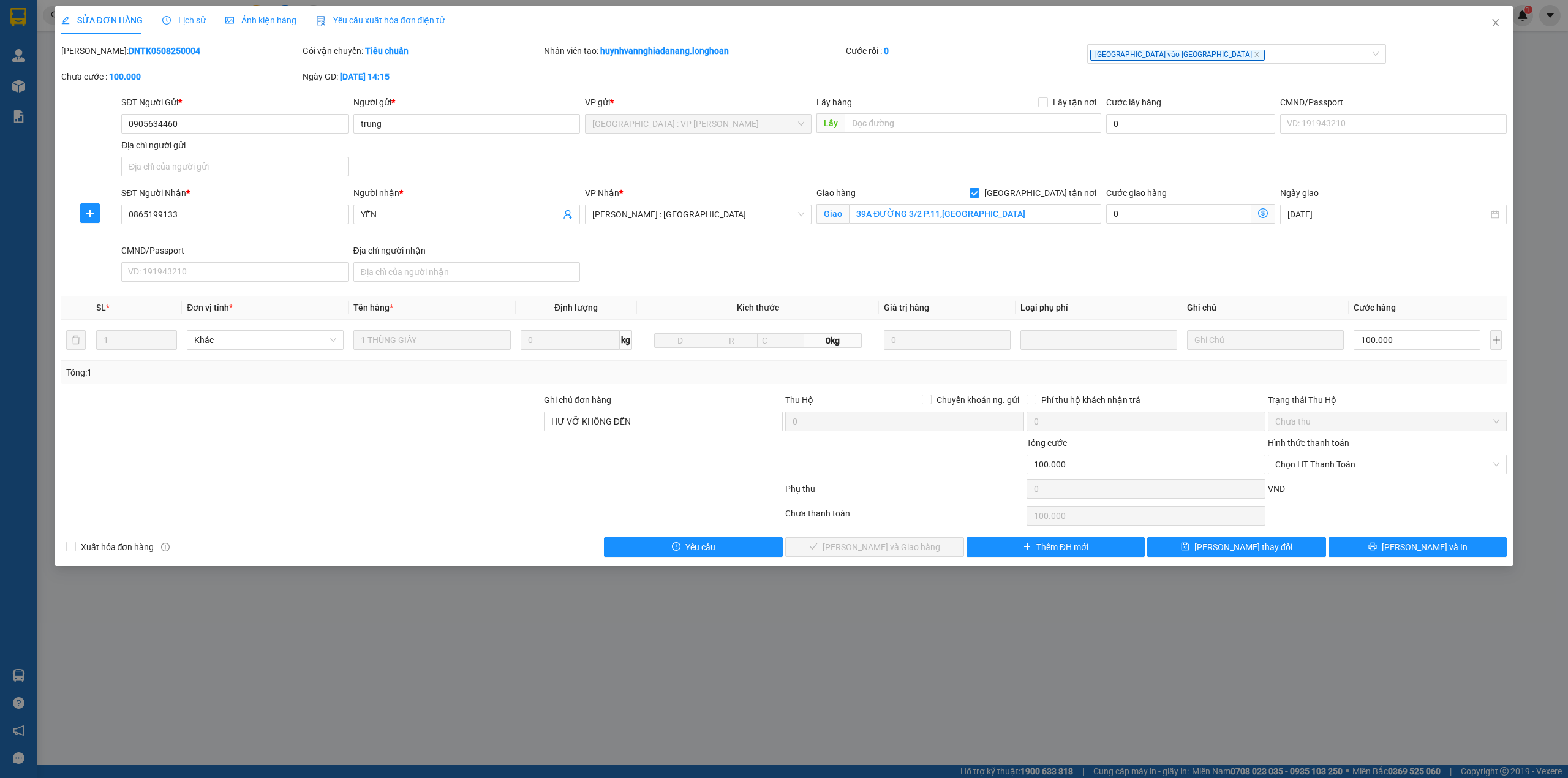
click at [191, 19] on span "Lịch sử" at bounding box center [184, 20] width 44 height 10
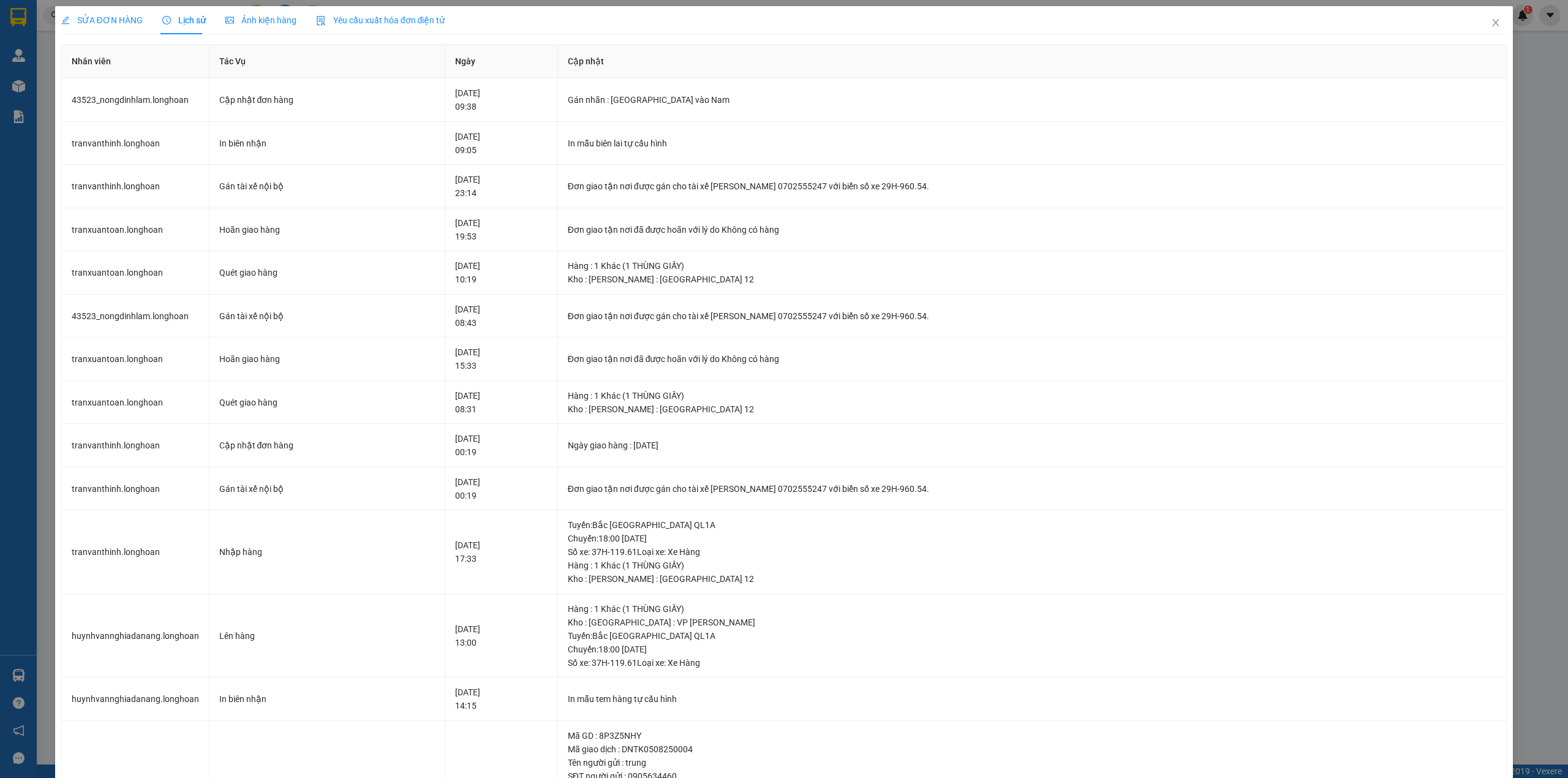
click at [120, 27] on div "SỬA ĐƠN HÀNG" at bounding box center [101, 20] width 81 height 28
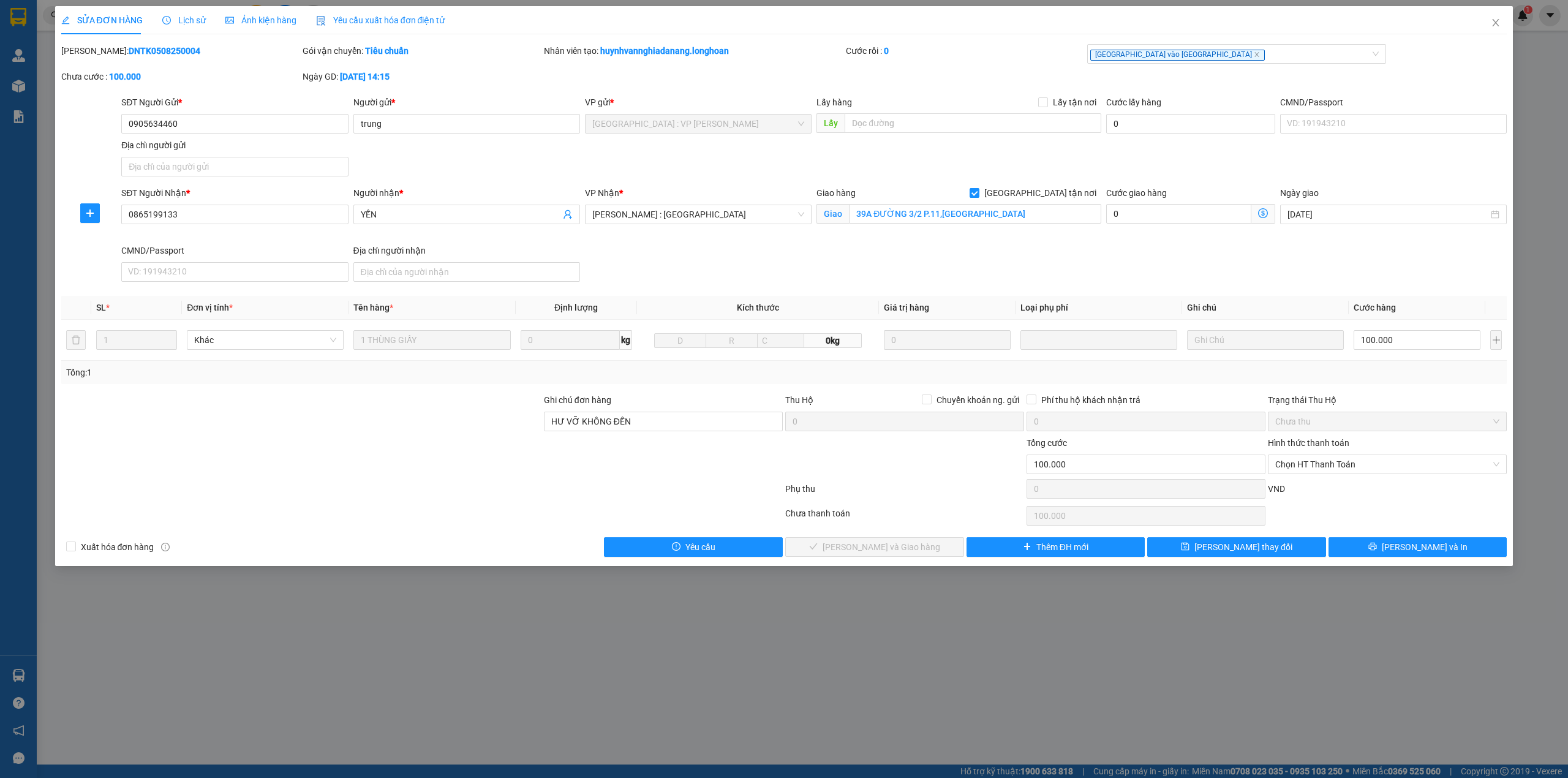
click at [177, 23] on span "Lịch sử" at bounding box center [184, 20] width 44 height 10
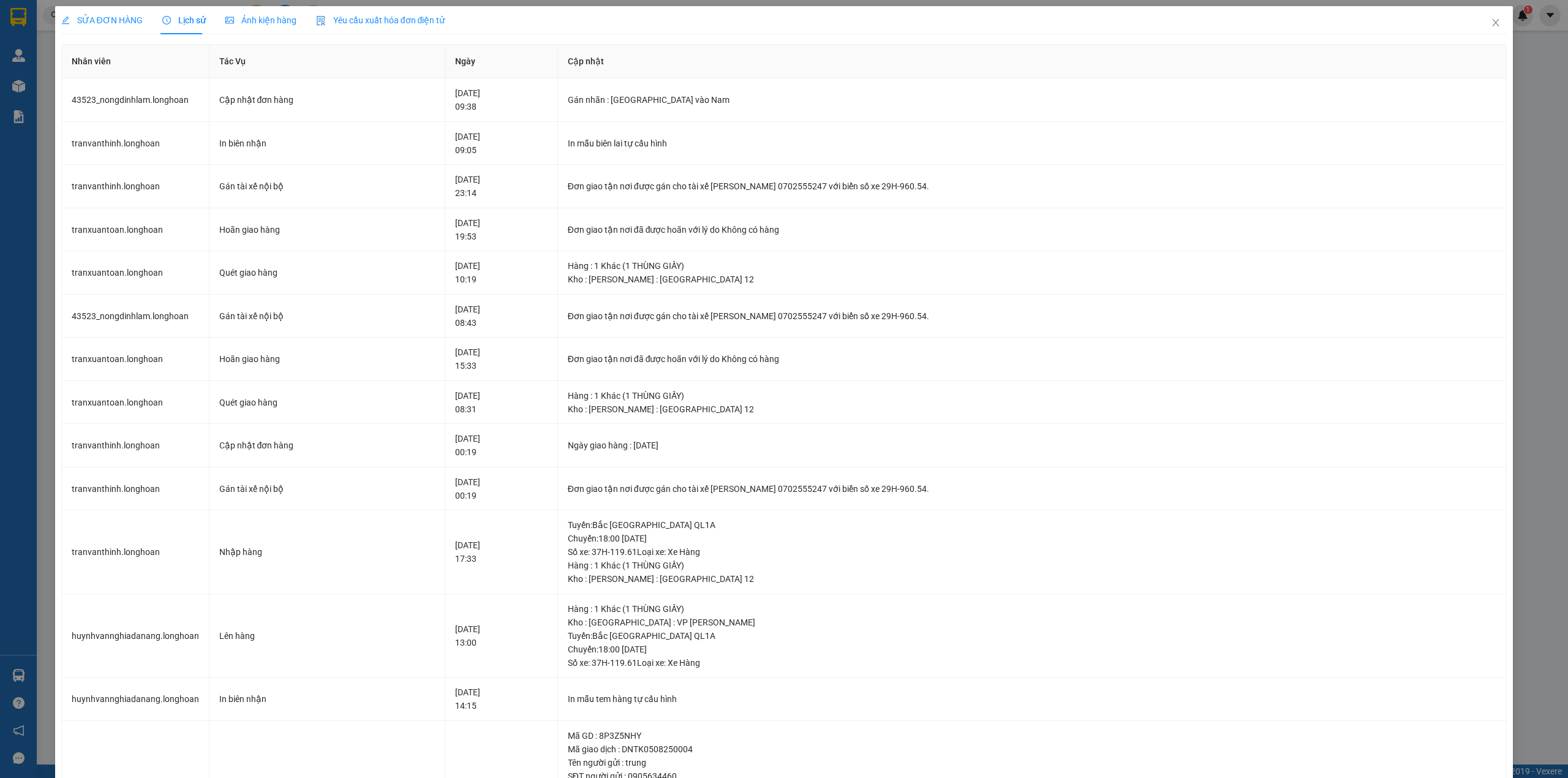
click at [121, 23] on span "SỬA ĐƠN HÀNG" at bounding box center [101, 20] width 81 height 10
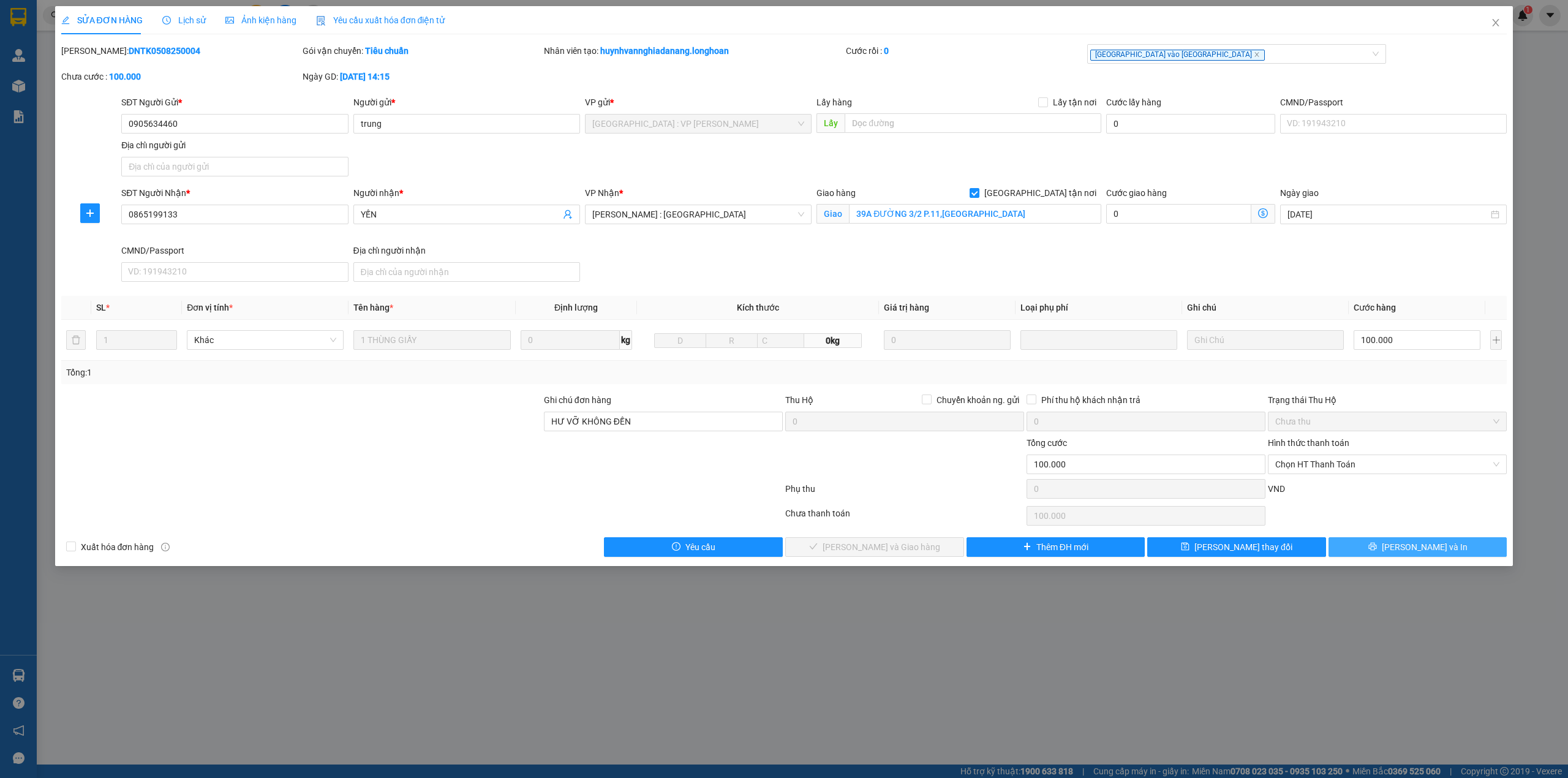
click at [1416, 542] on button "[PERSON_NAME] và In" at bounding box center [1418, 547] width 179 height 19
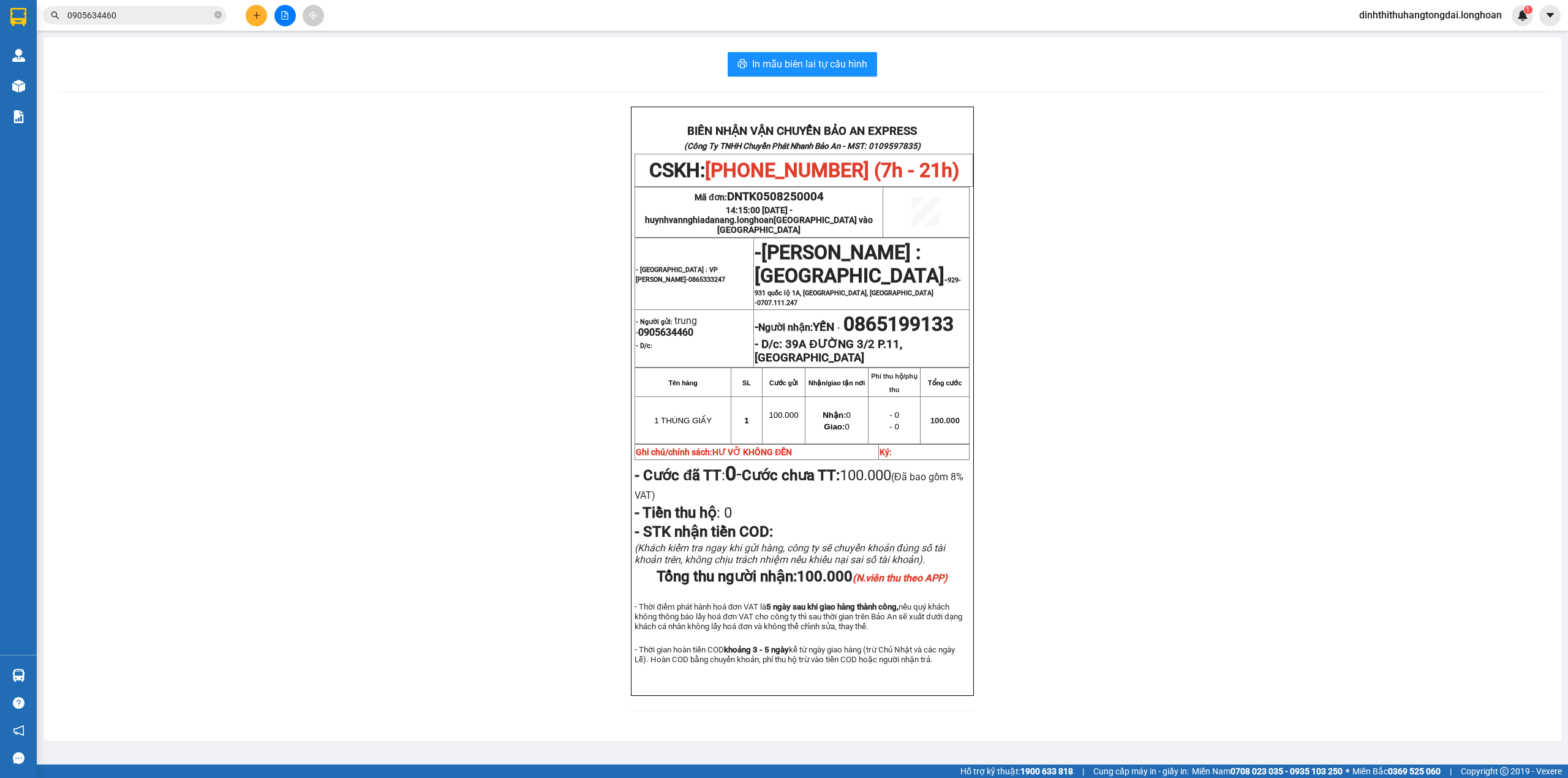
click at [150, 26] on div "Kết quả tìm kiếm ( 13 ) Bộ lọc Mã ĐH Trạng thái Món hàng Thu hộ Tổng cước Chưa …" at bounding box center [784, 15] width 1568 height 31
click at [144, 17] on input "0905634460" at bounding box center [139, 15] width 144 height 14
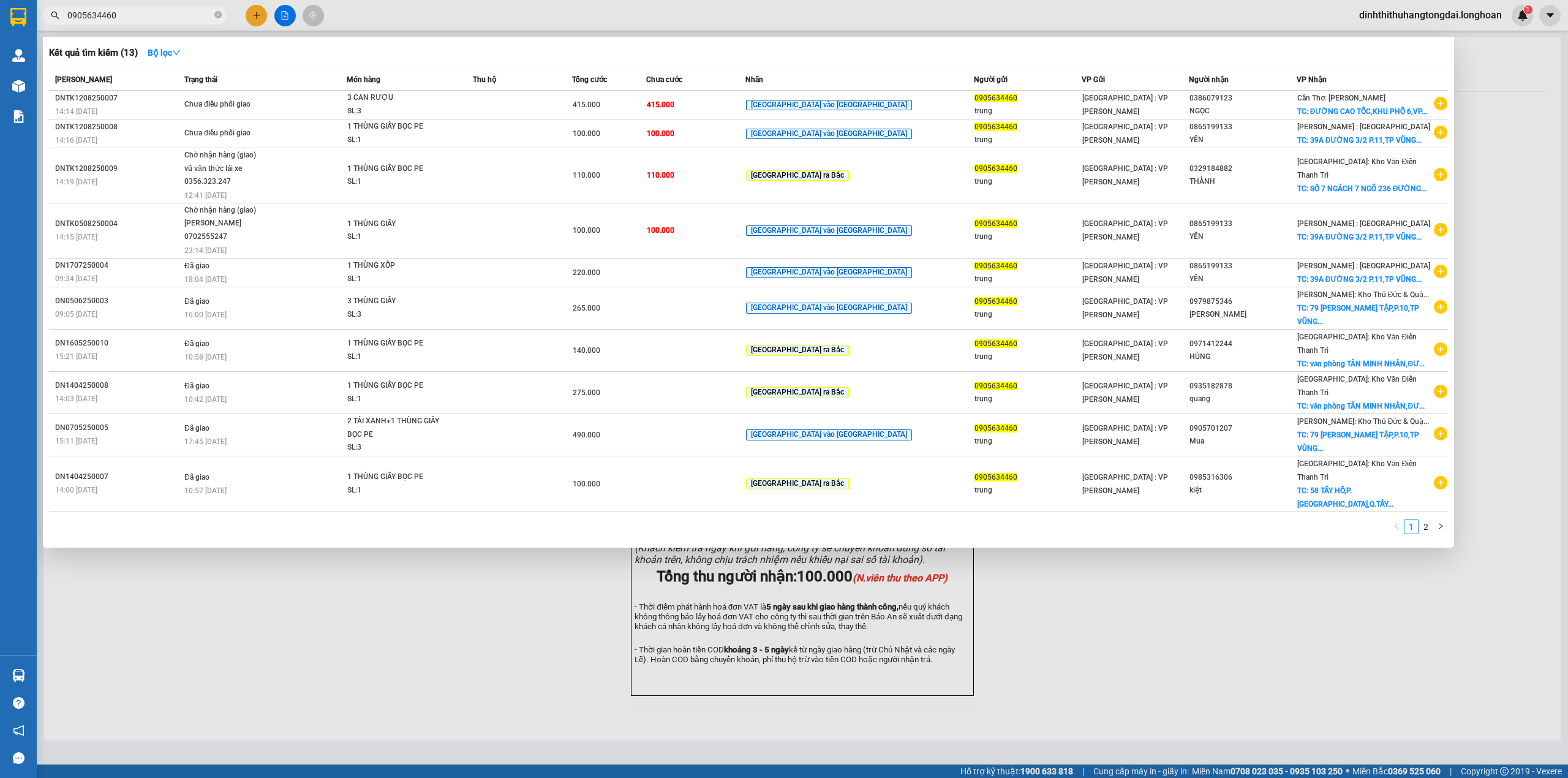
click at [144, 17] on input "0905634460" at bounding box center [139, 15] width 144 height 14
paste input "39.7989.89"
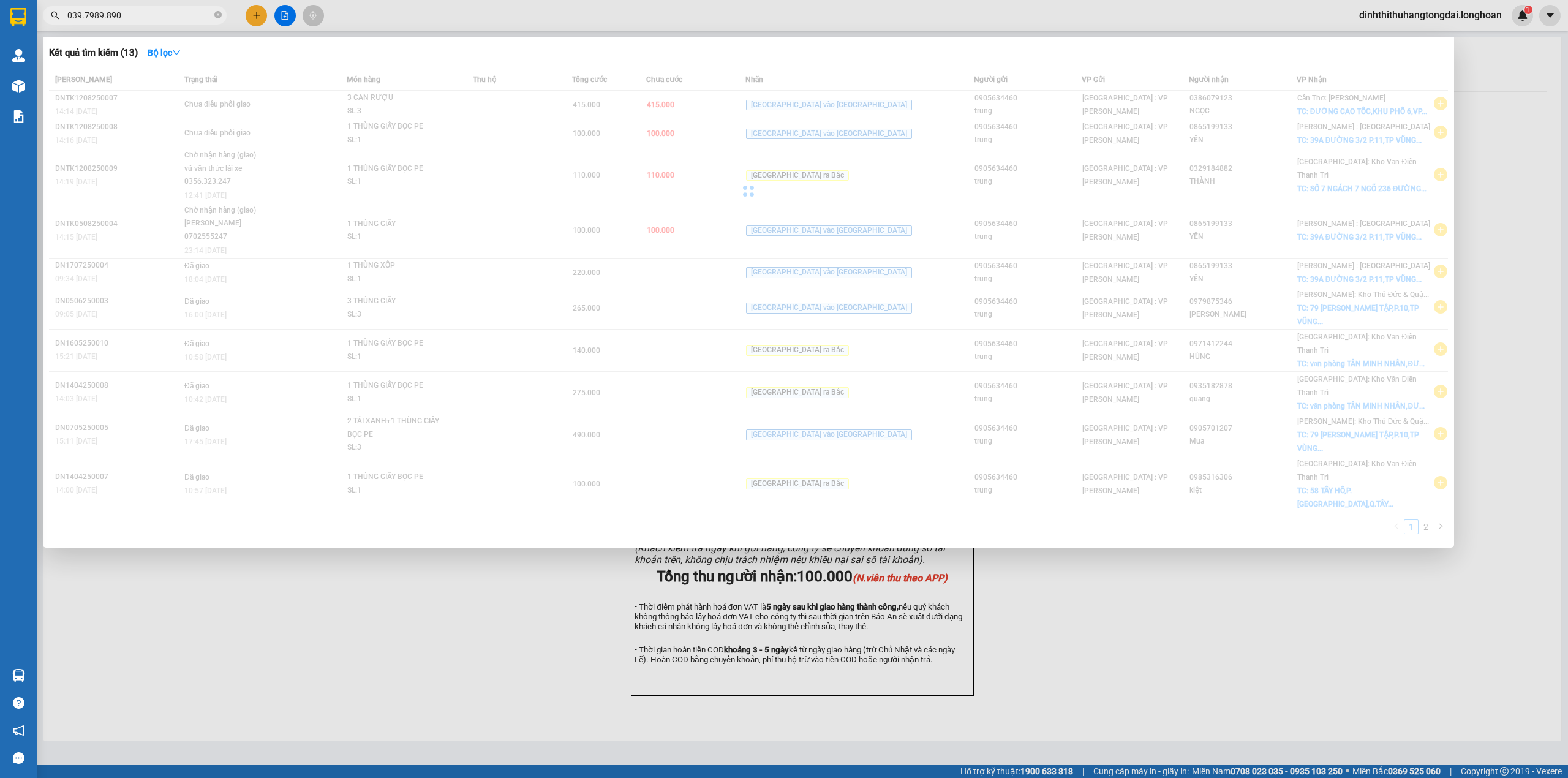
click at [84, 11] on input "039.7989.890" at bounding box center [139, 15] width 144 height 14
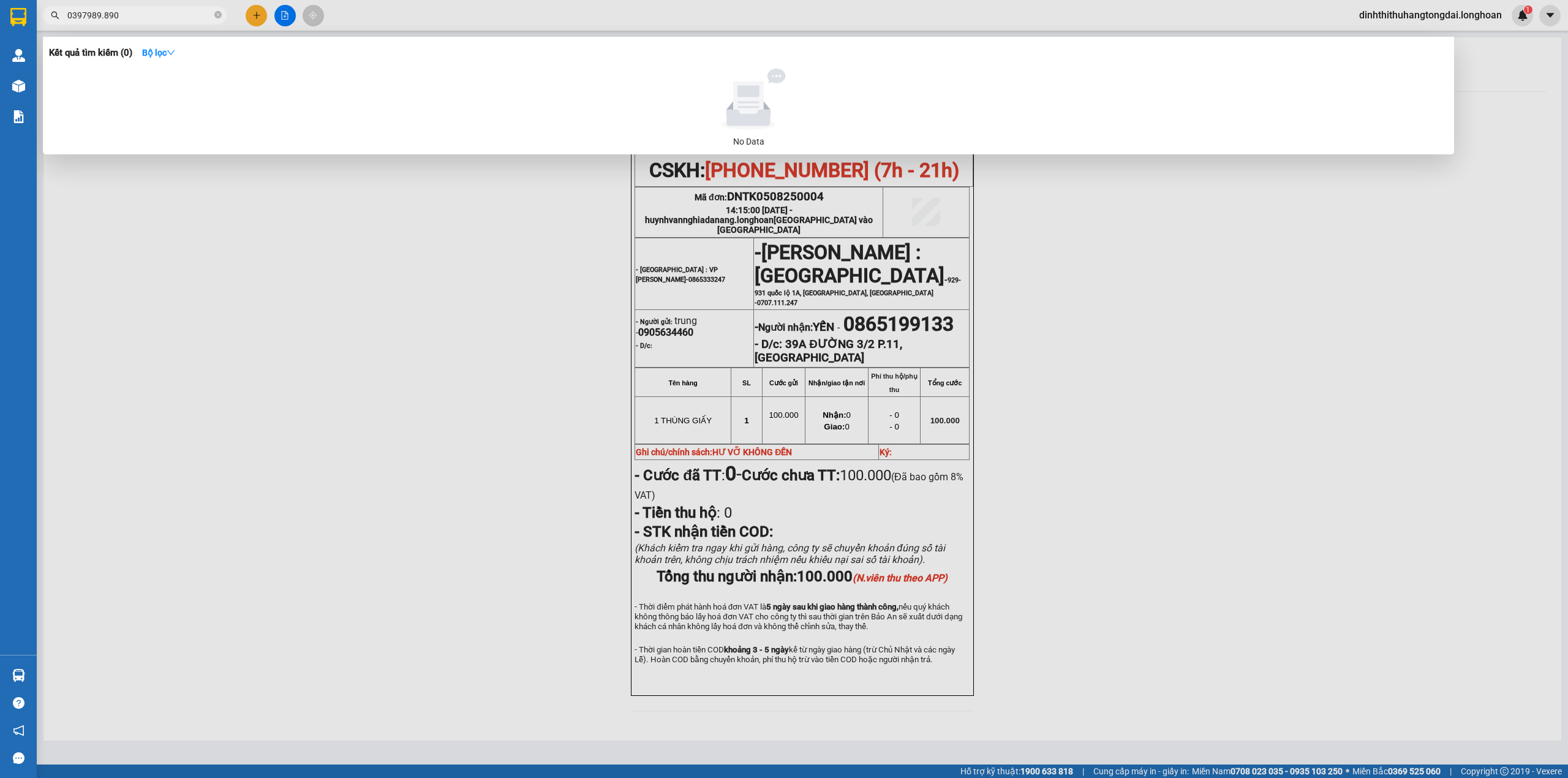
click at [103, 12] on input "0397989.890" at bounding box center [139, 15] width 144 height 14
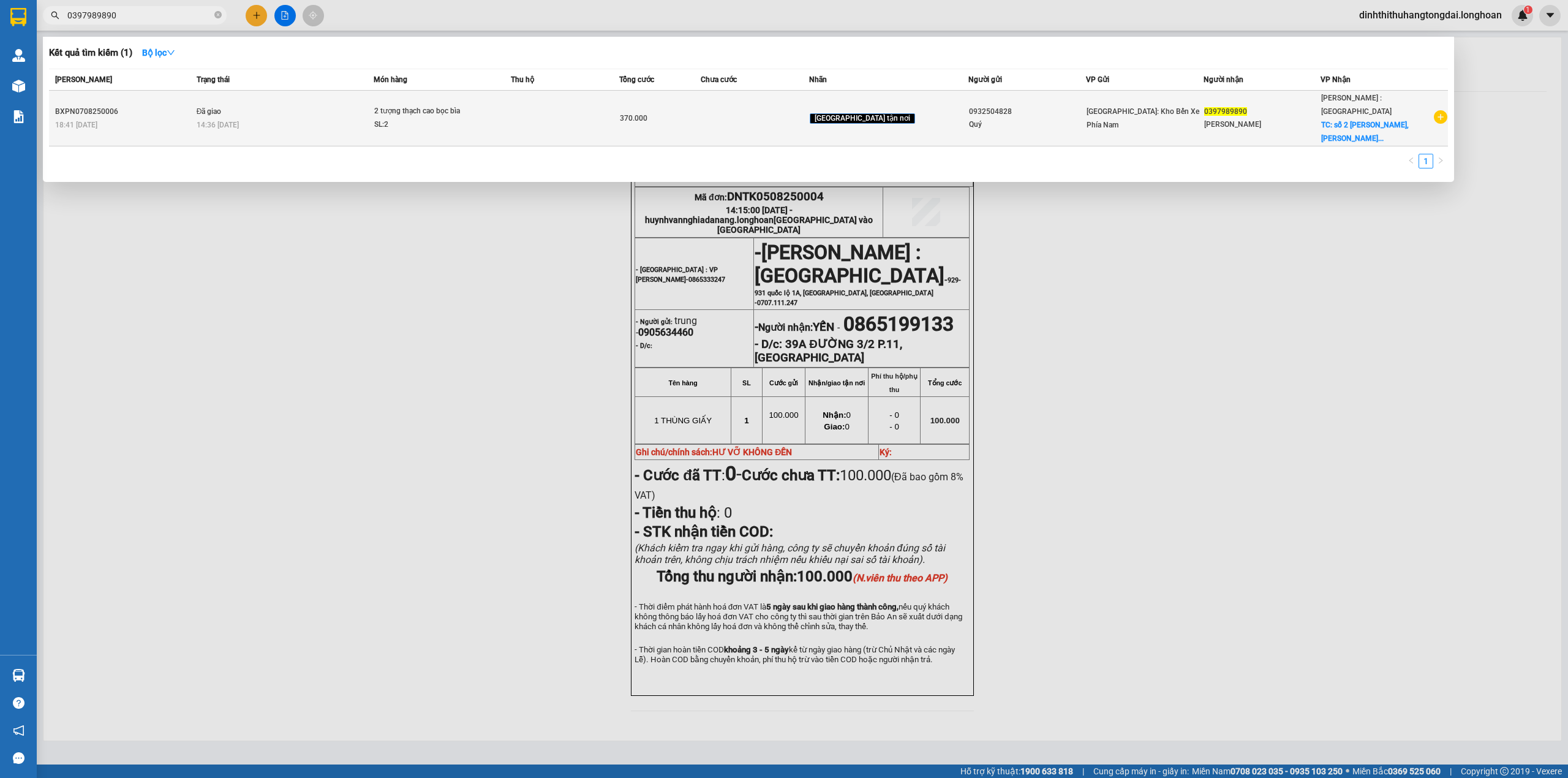
type input "0397989890"
click at [333, 93] on td "Đã giao 14:36 [DATE]" at bounding box center [284, 119] width 181 height 56
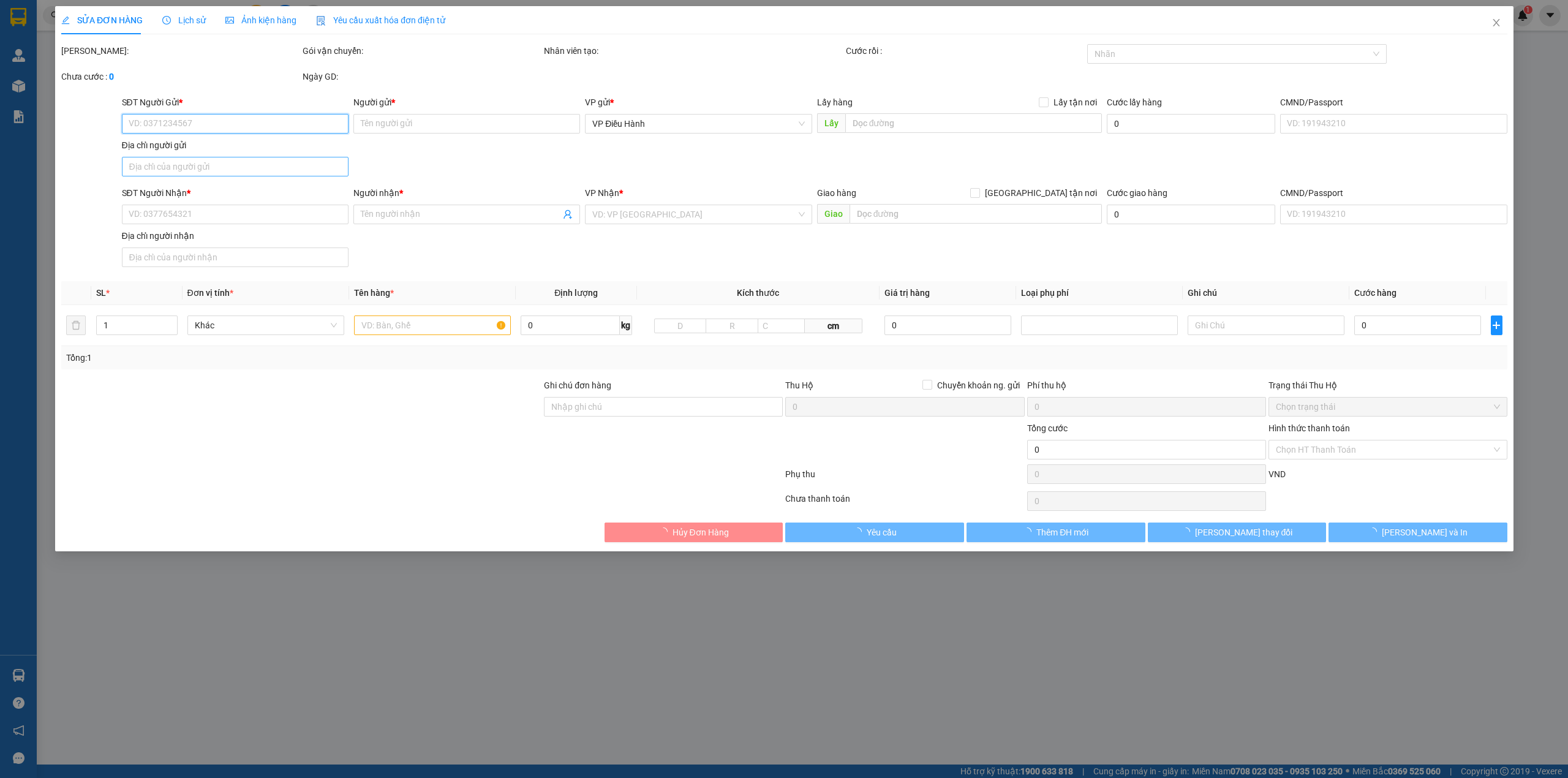
type input "0932504828"
type input "Quý"
type input "0397989890"
type input "[PERSON_NAME]"
checkbox input "true"
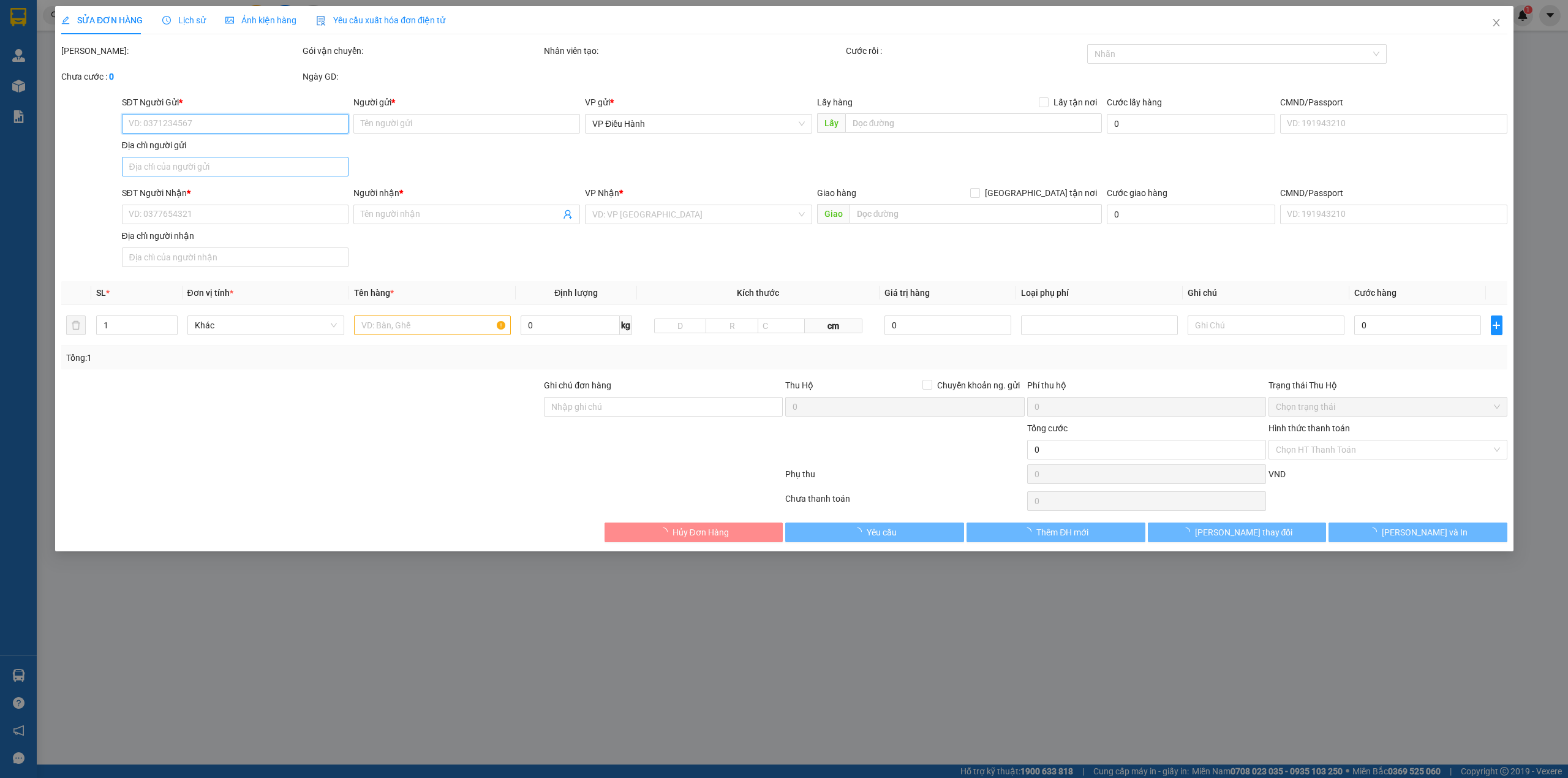
type input "số 2 [PERSON_NAME], [PERSON_NAME], [GEOGRAPHIC_DATA], [GEOGRAPHIC_DATA]"
type input "nhận nguyên kiện giao nguyên kiện- hư vỡ không đền-xin nhẹ tay"
type input "370.000"
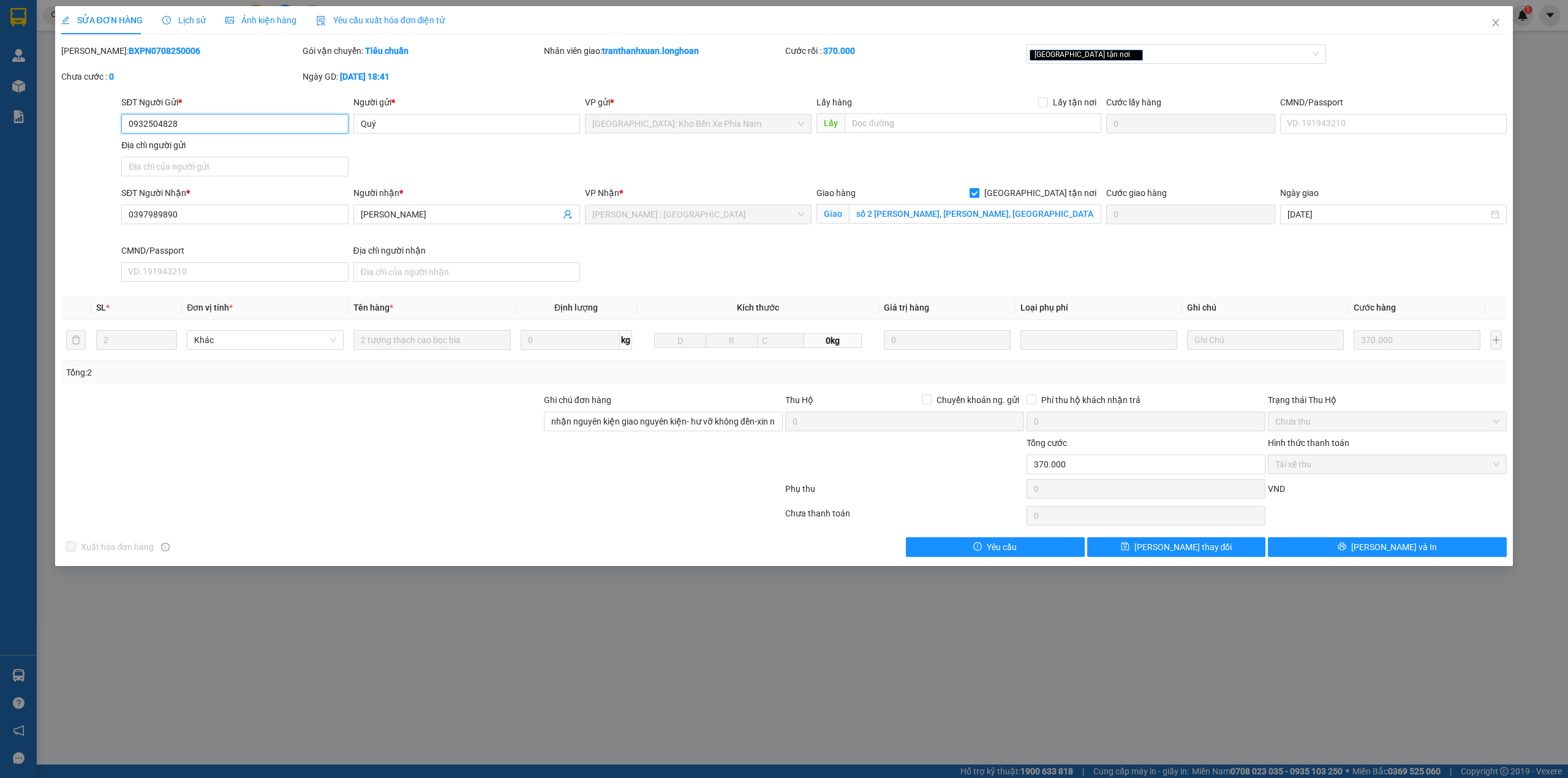
click at [151, 125] on input "0932504828" at bounding box center [235, 124] width 227 height 19
click at [1491, 19] on icon "close" at bounding box center [1496, 23] width 10 height 10
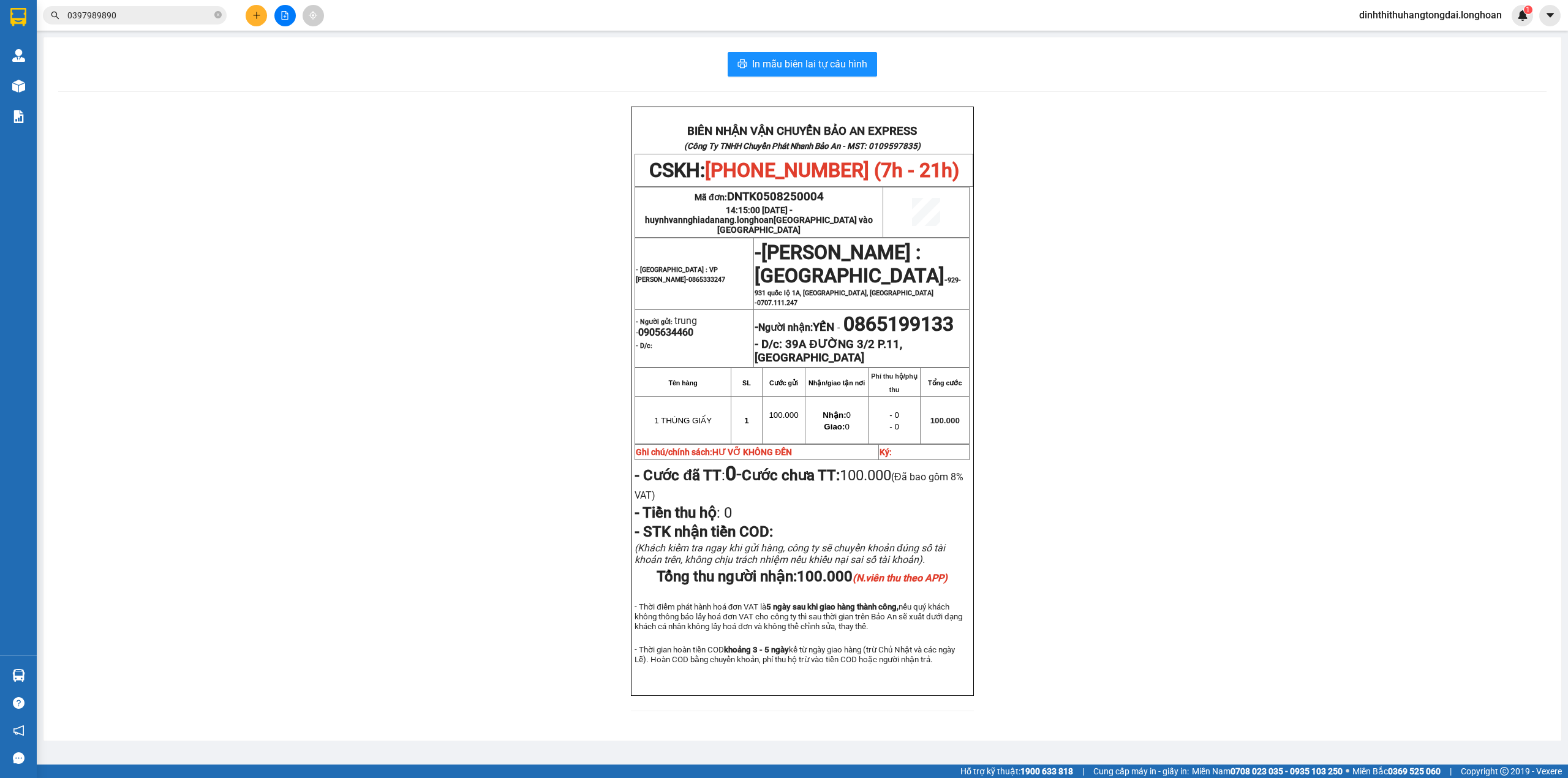
click at [147, 21] on input "0397989890" at bounding box center [139, 15] width 144 height 14
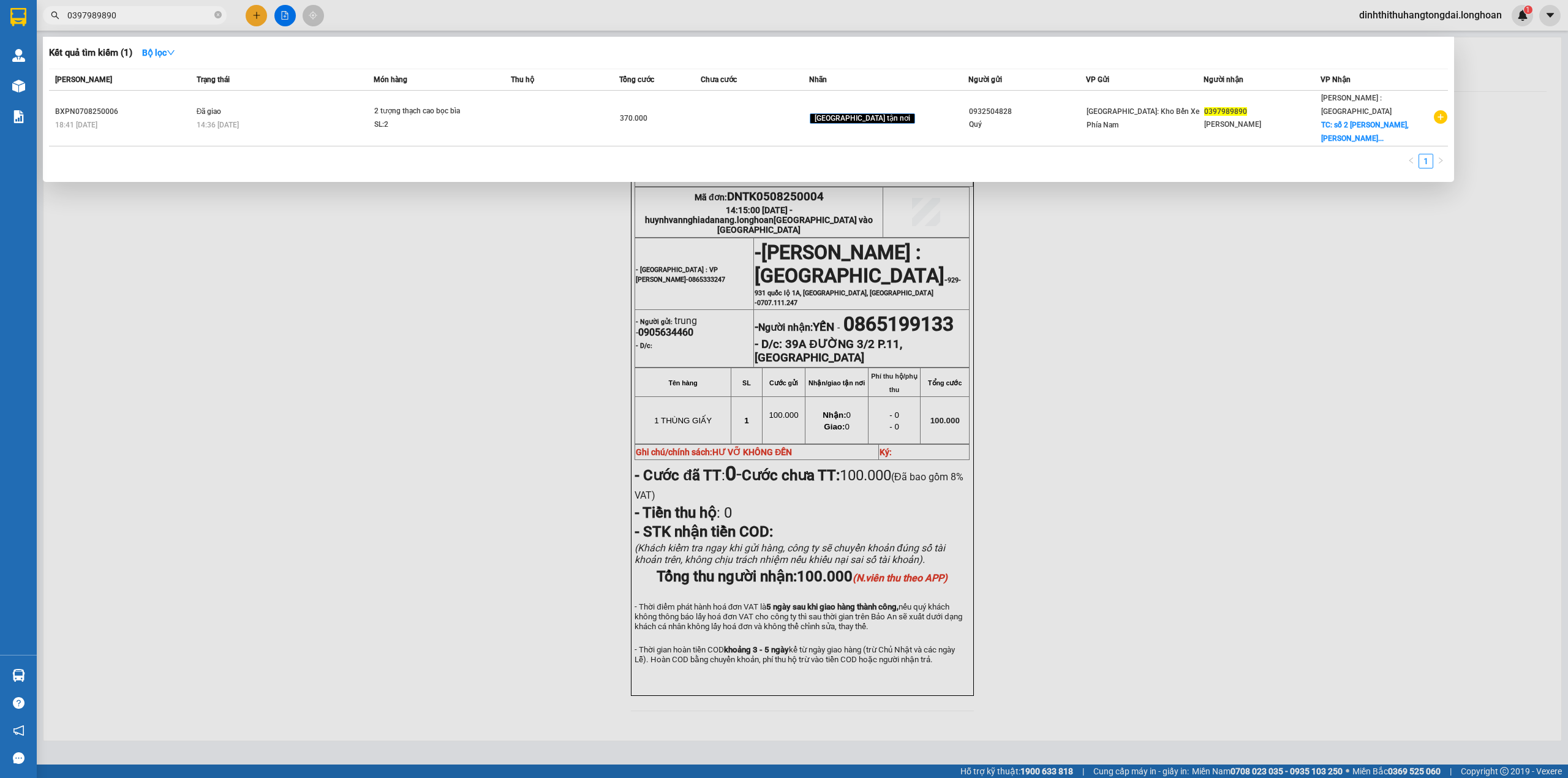
click at [92, 13] on input "0397989890" at bounding box center [139, 15] width 144 height 14
paste input "822862555"
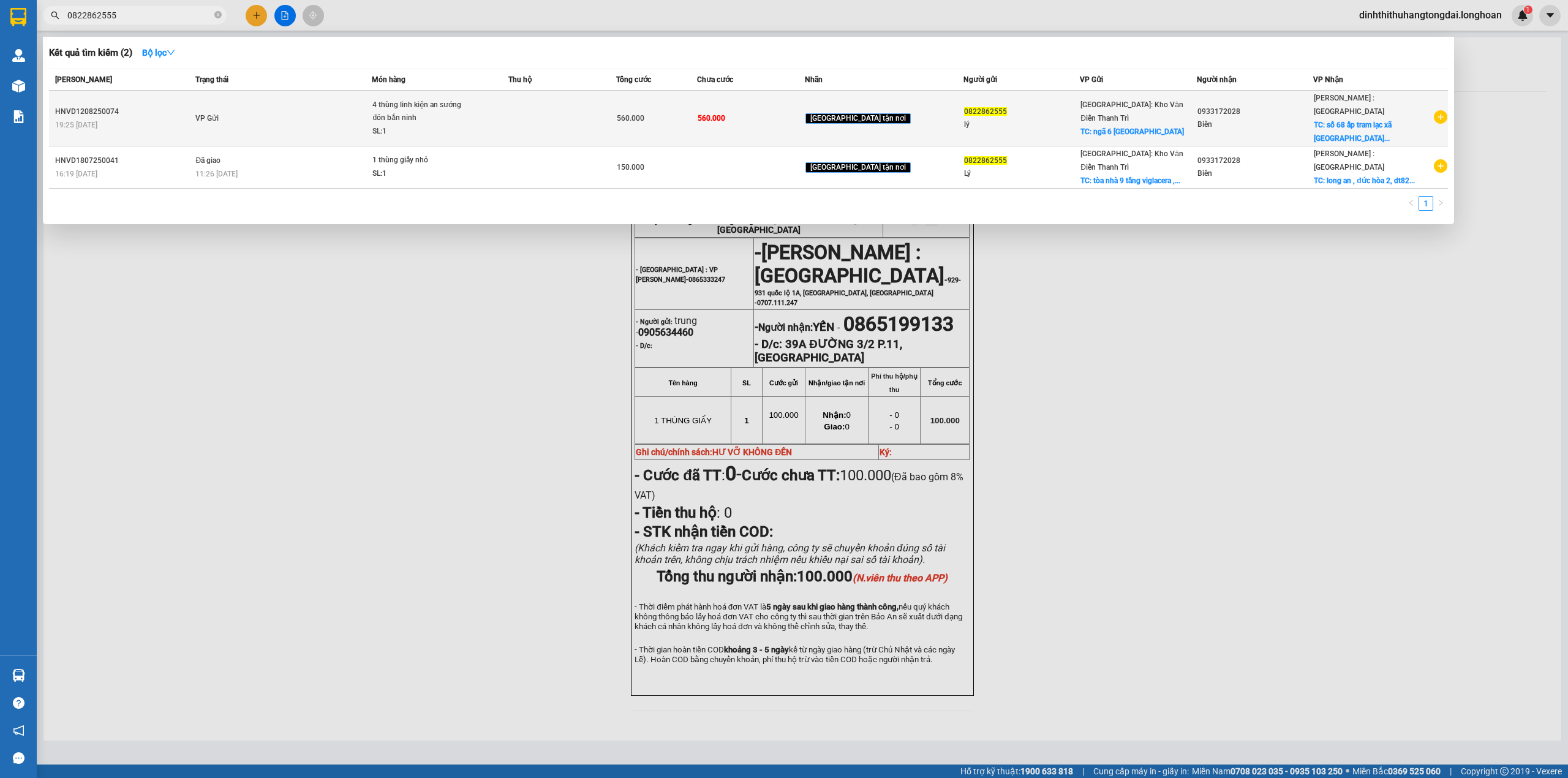
type input "0822862555"
click at [372, 104] on td "VP Gửi" at bounding box center [282, 119] width 180 height 56
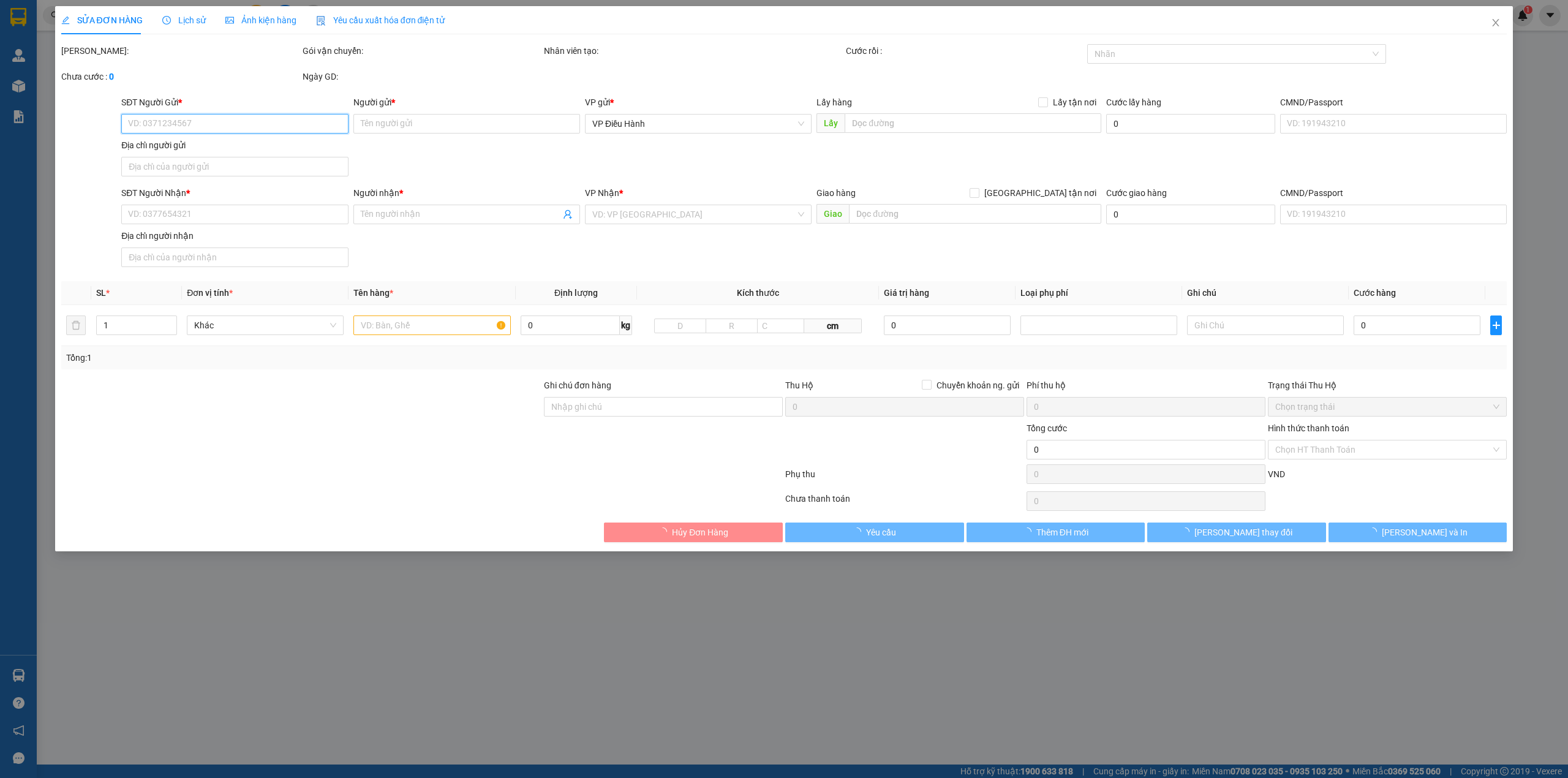
type input "0822862555"
type input "lý"
checkbox input "true"
type input "ngã 6 [GEOGRAPHIC_DATA]"
type input "0933172028"
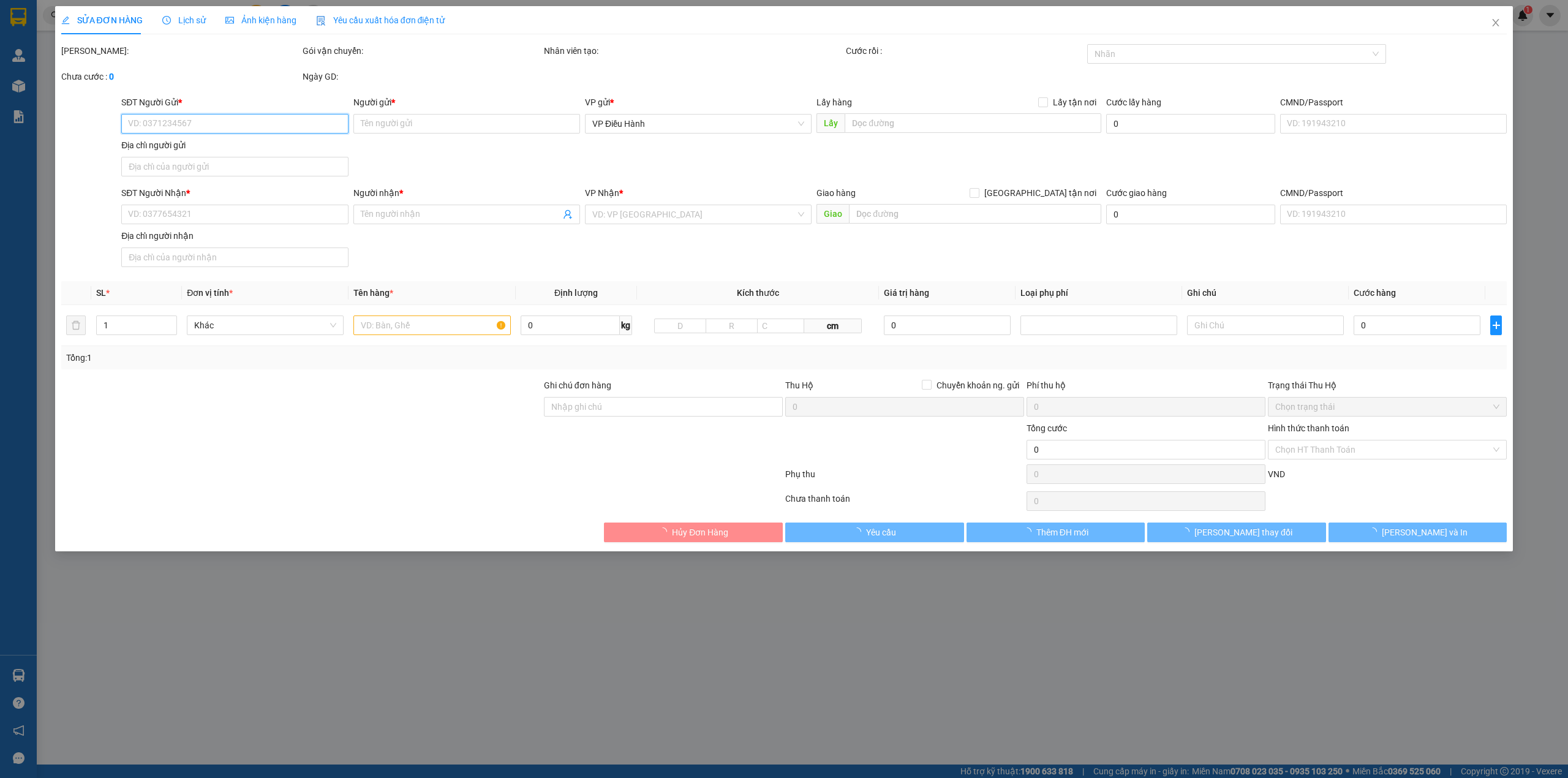
type input "Biên"
checkbox input "true"
type input "số 68 ấp tram lạc xã [GEOGRAPHIC_DATA] h [GEOGRAPHIC_DATA]"
type input "560.000"
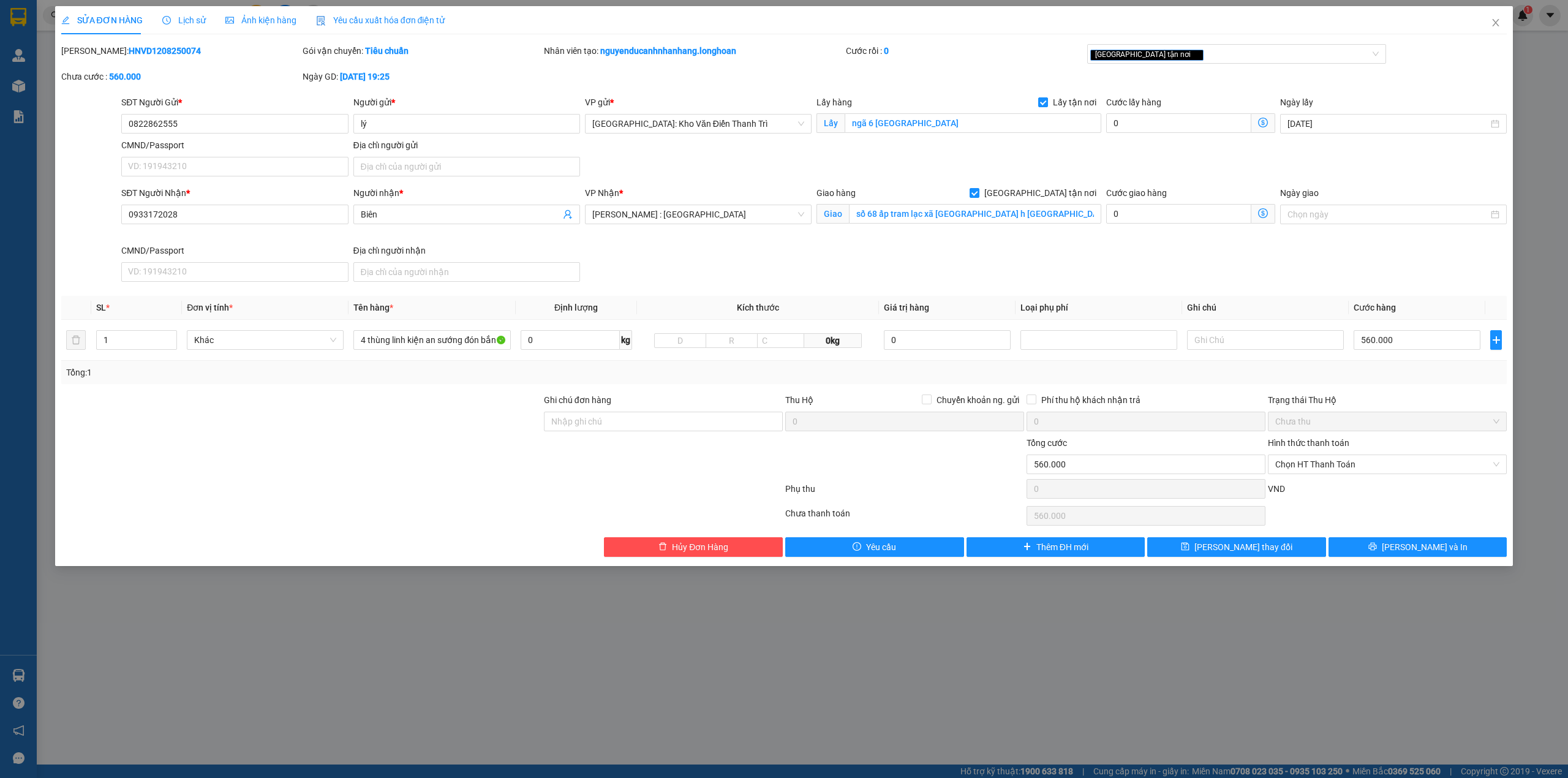
click at [172, 17] on span "Lịch sử" at bounding box center [184, 20] width 44 height 10
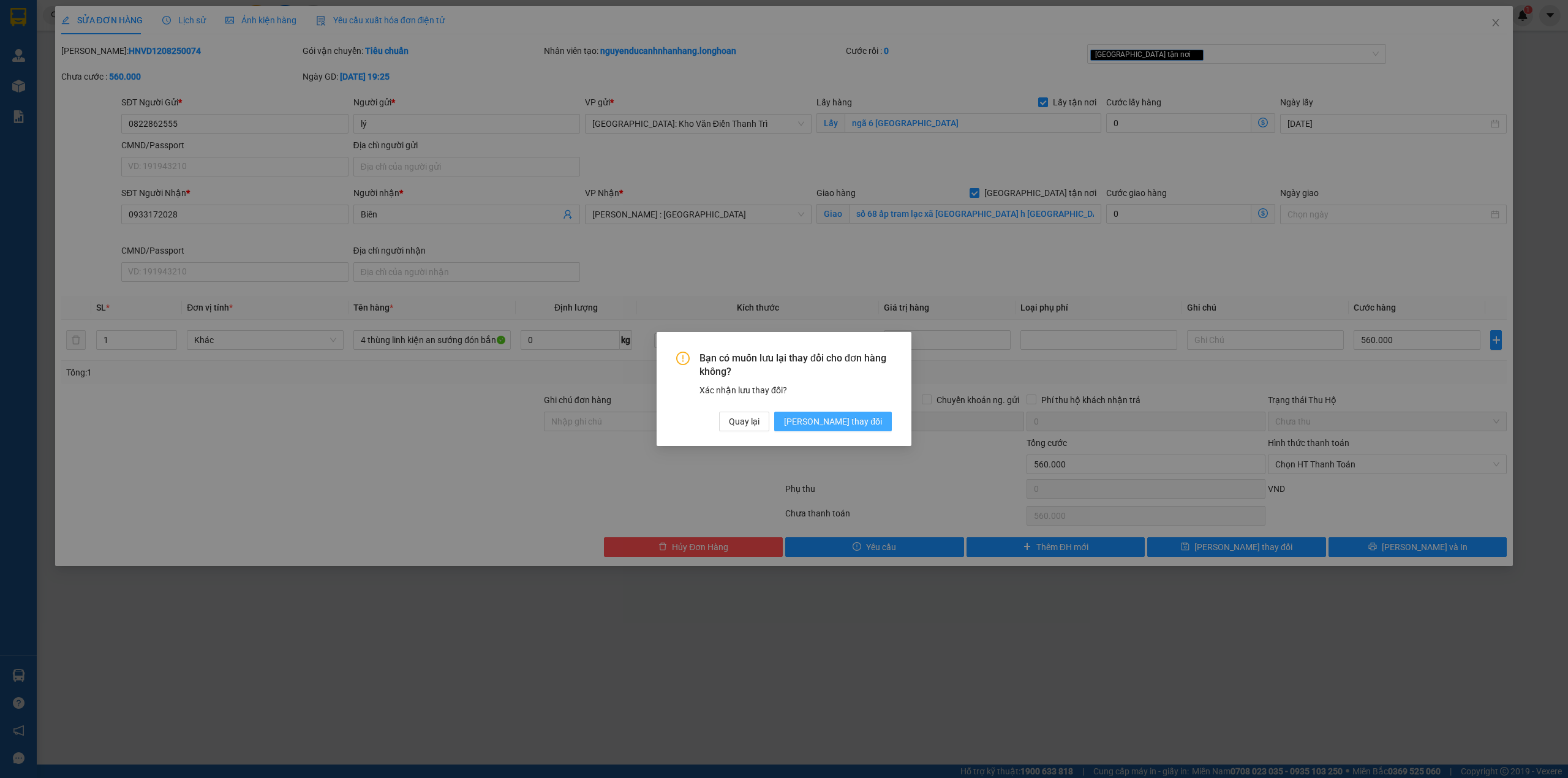
click at [849, 422] on span "[PERSON_NAME] thay đổi" at bounding box center [832, 421] width 98 height 14
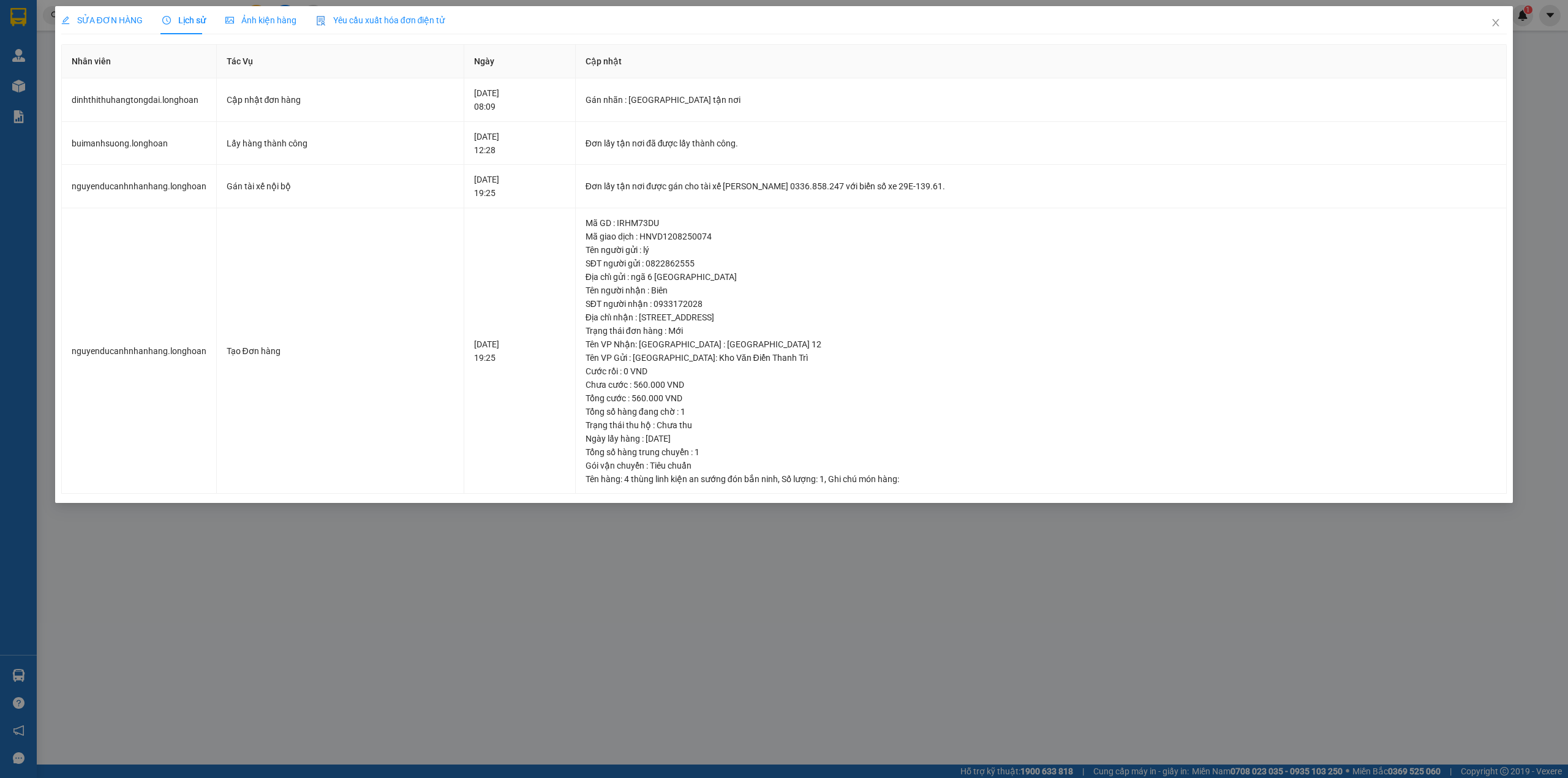
click at [109, 23] on span "SỬA ĐƠN HÀNG" at bounding box center [101, 20] width 81 height 10
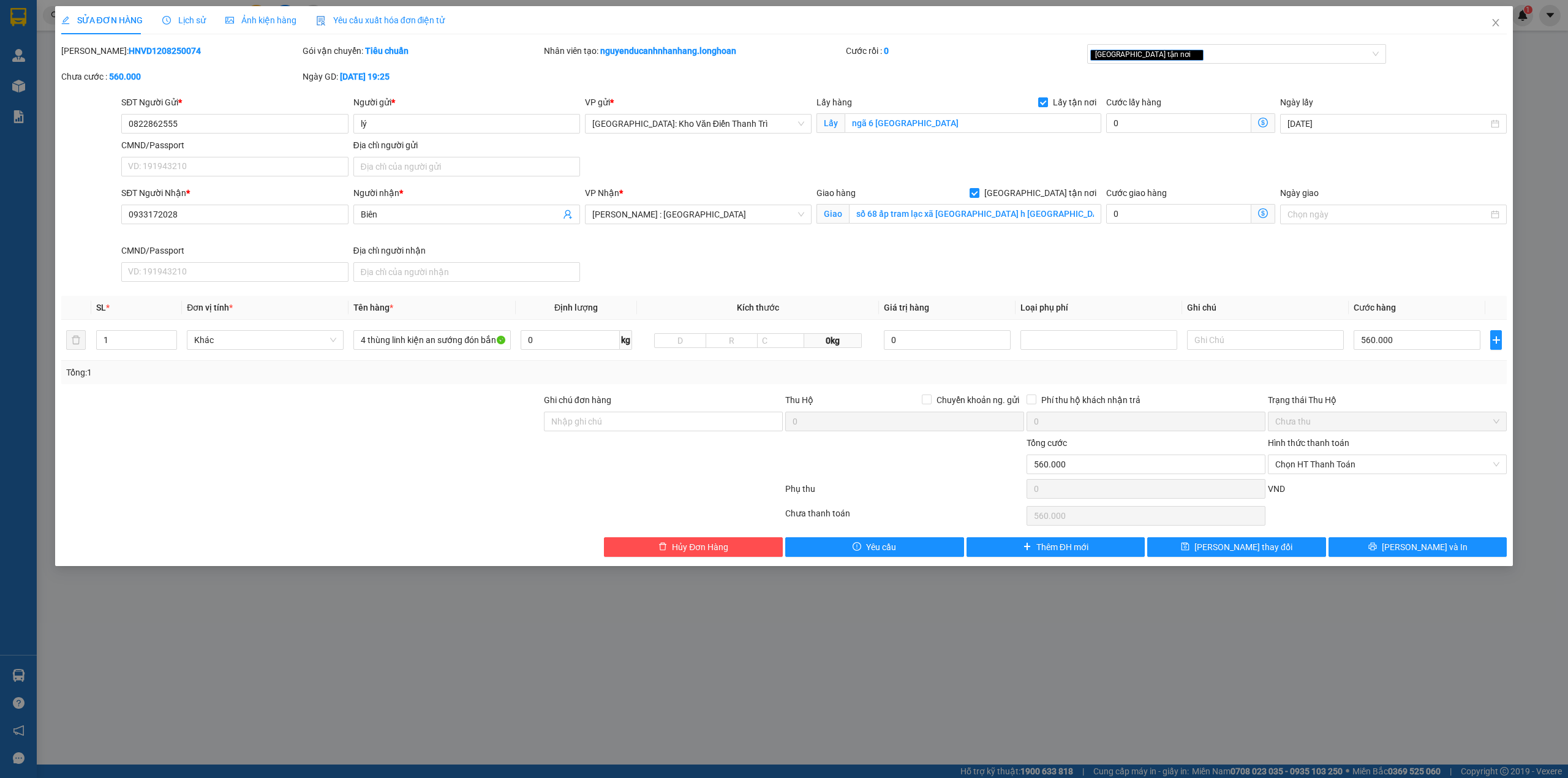
click at [167, 22] on span "Lịch sử" at bounding box center [184, 20] width 44 height 10
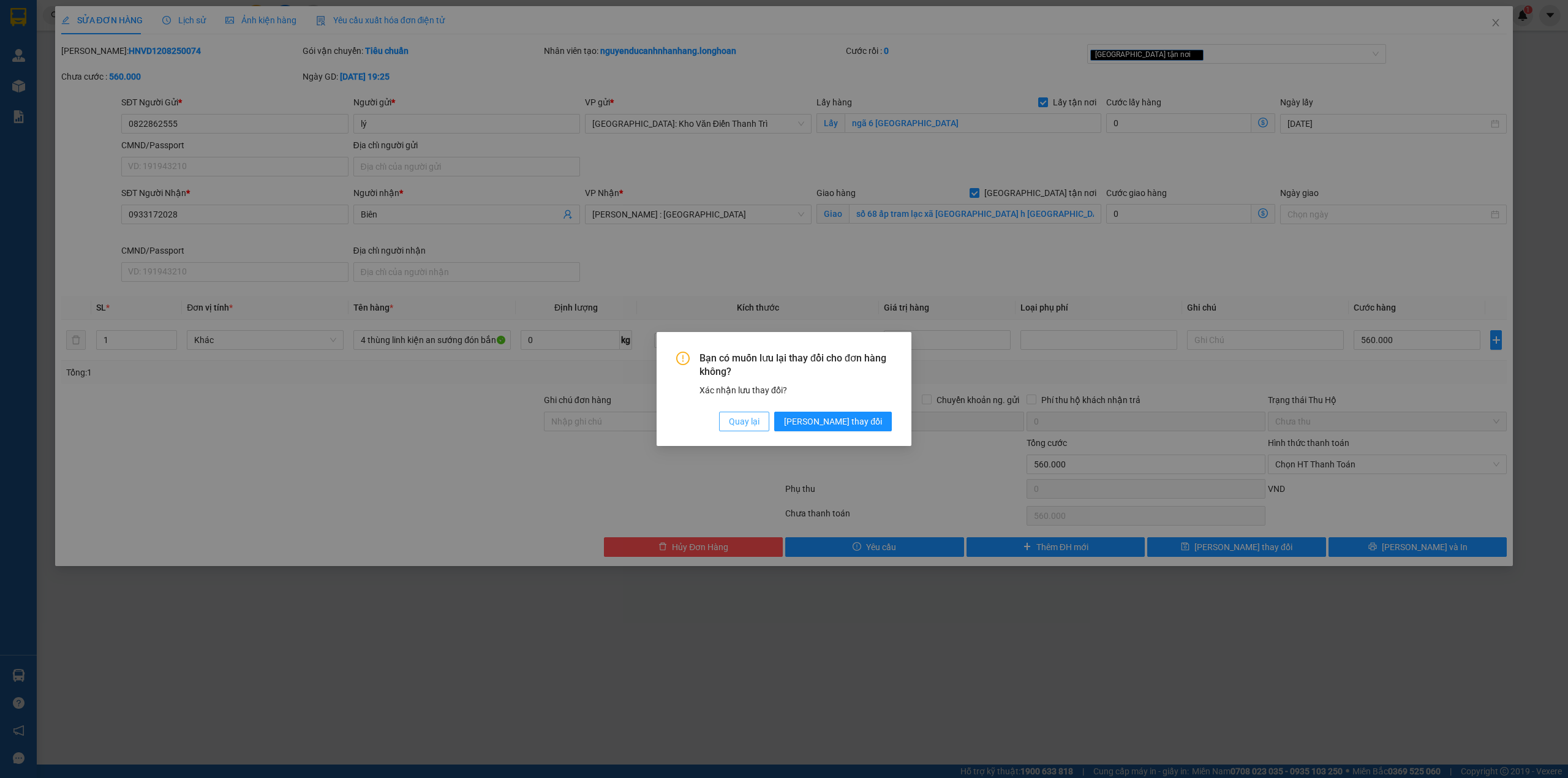
click at [759, 427] on span "Quay lại" at bounding box center [744, 421] width 31 height 14
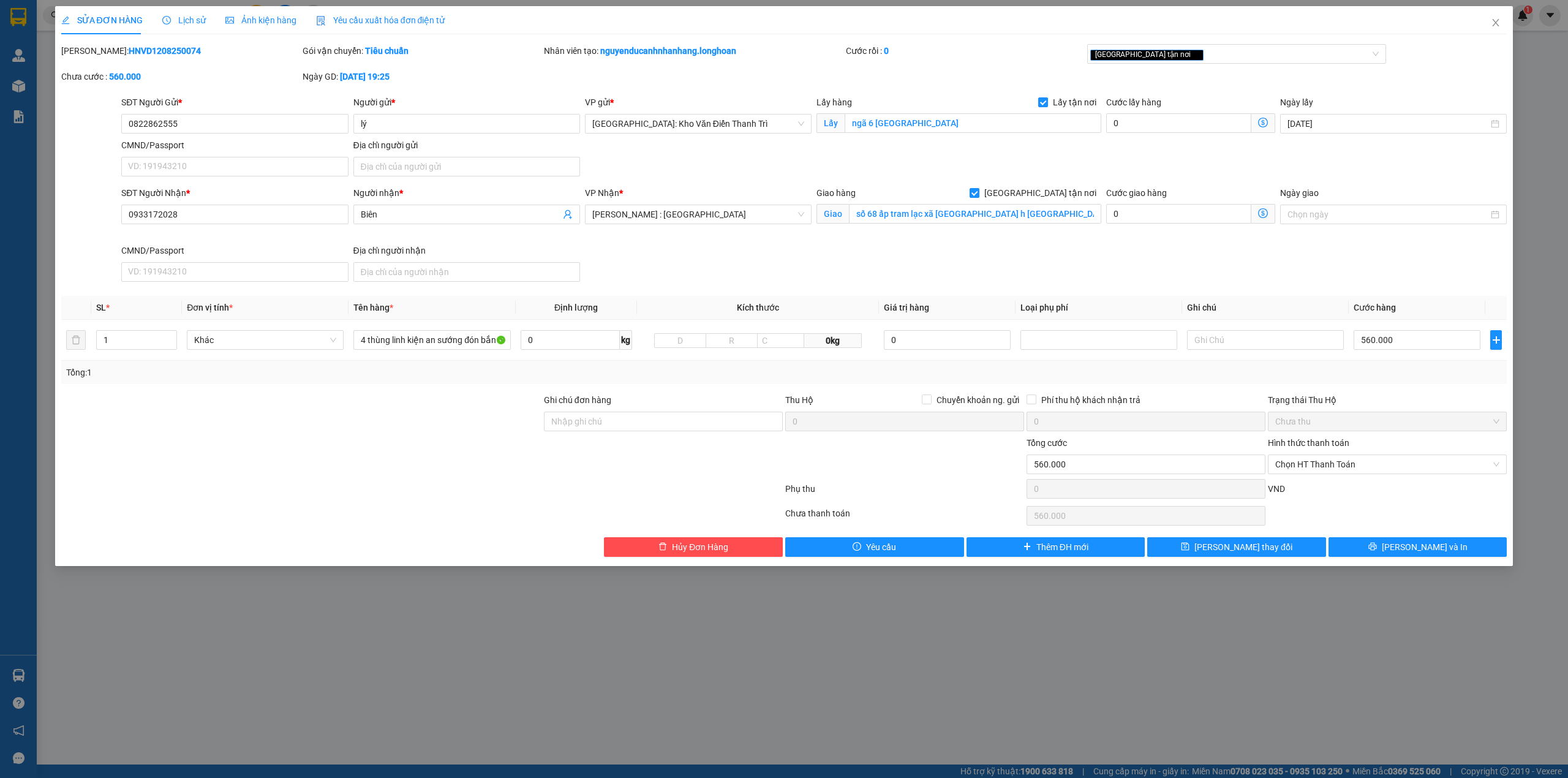
click at [187, 26] on div "Lịch sử" at bounding box center [184, 20] width 44 height 14
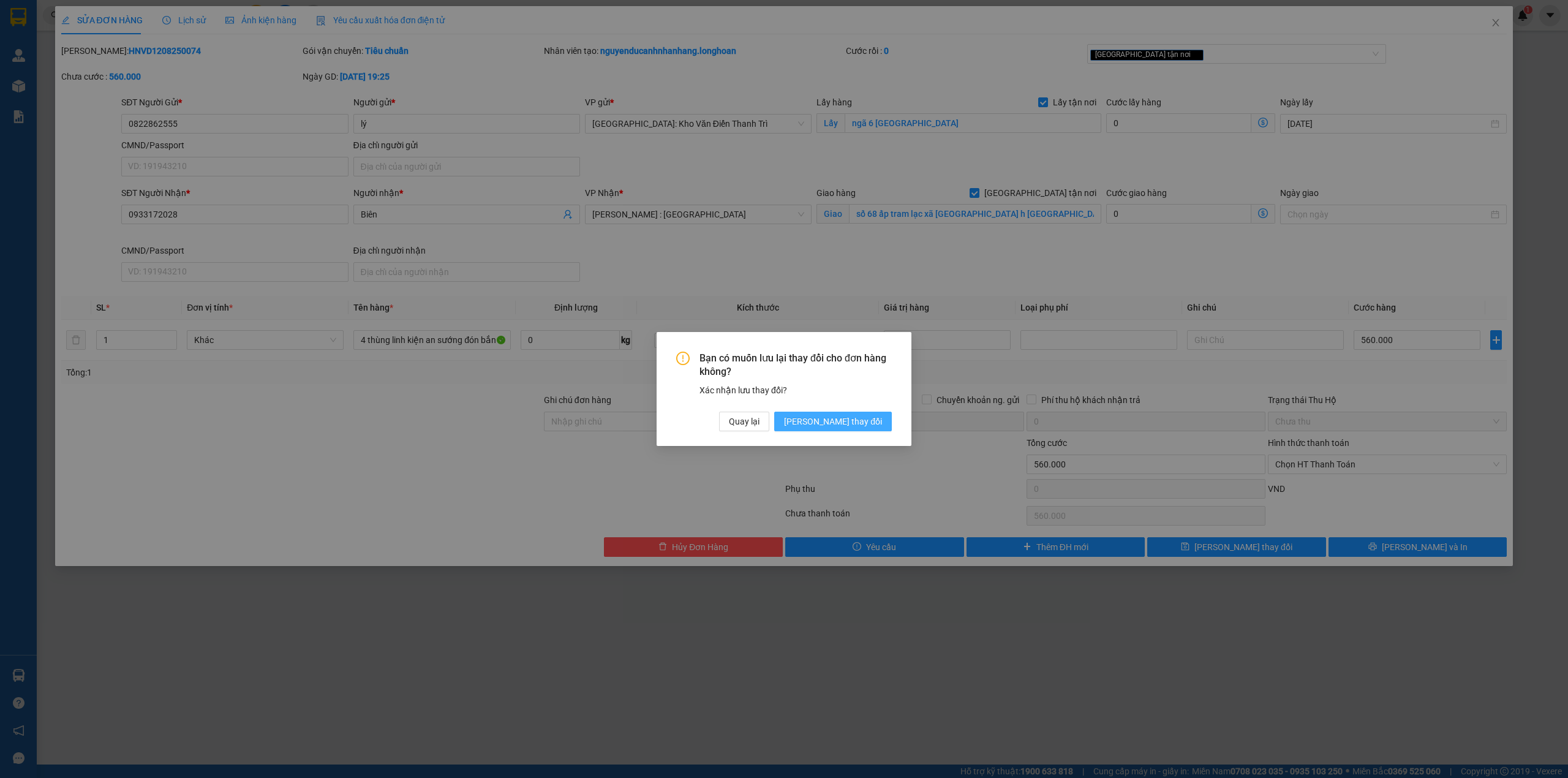
click at [866, 422] on span "[PERSON_NAME] thay đổi" at bounding box center [832, 421] width 98 height 14
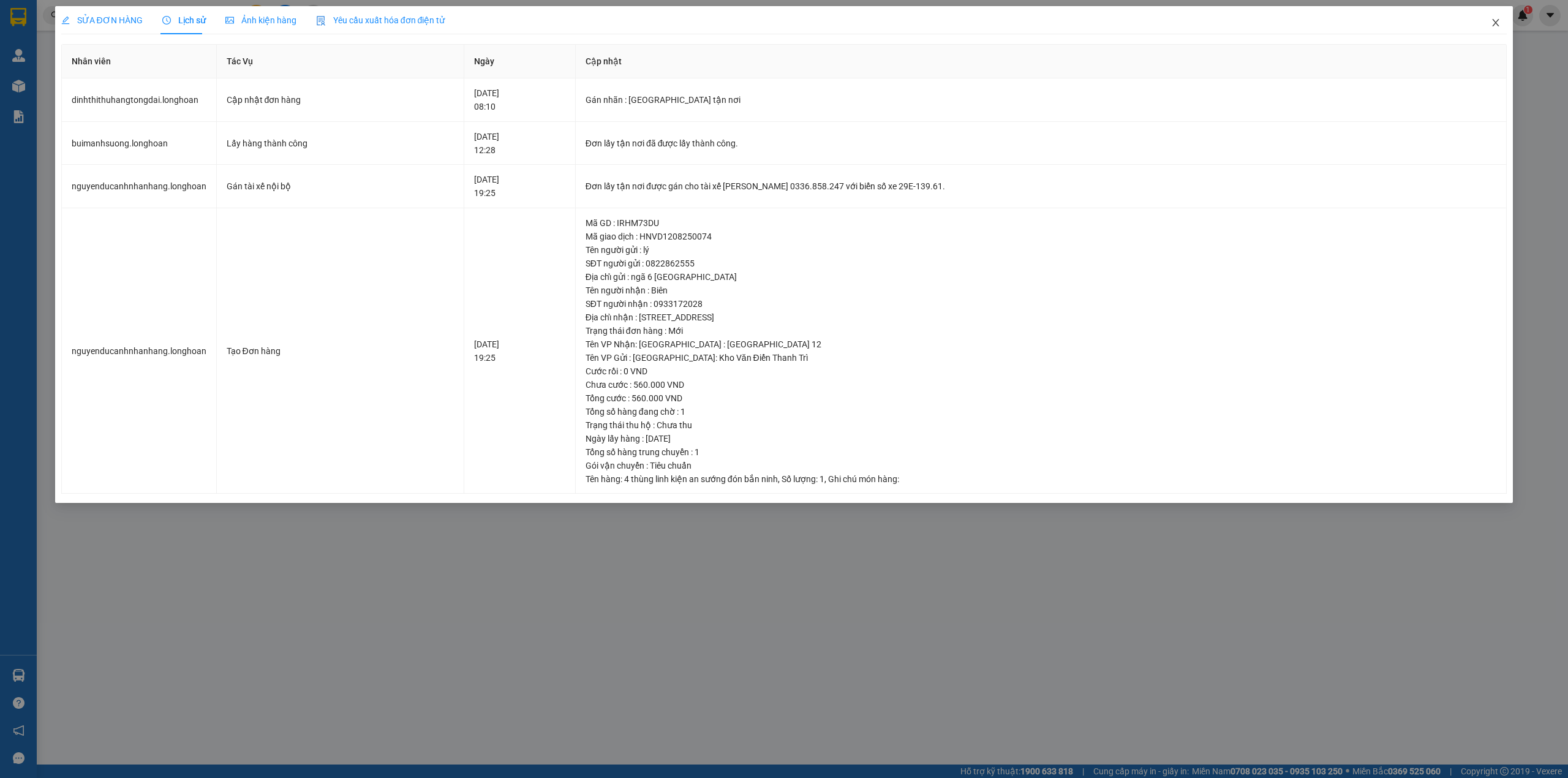
click at [1497, 25] on icon "close" at bounding box center [1495, 22] width 6 height 7
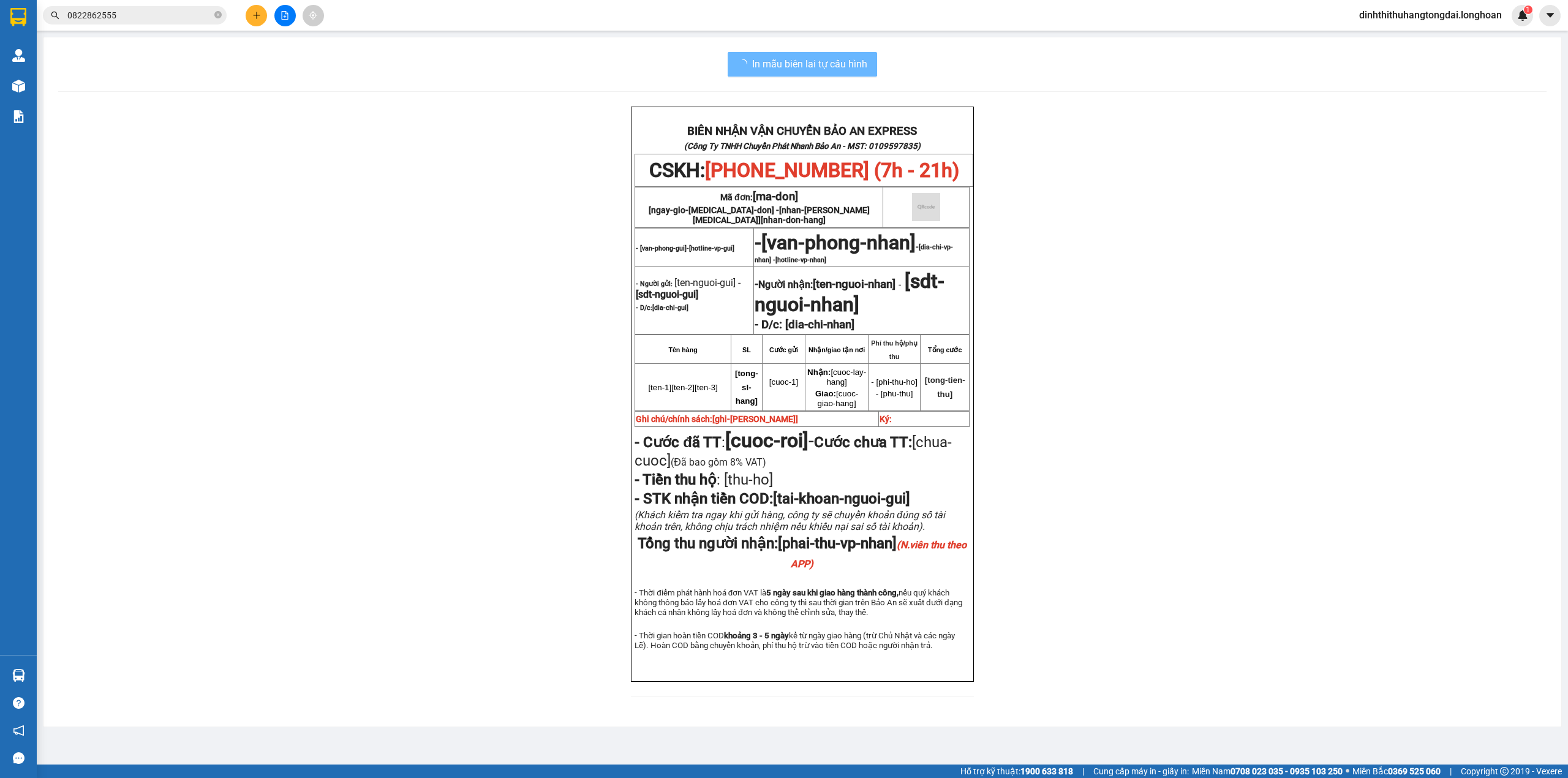
click at [140, 9] on input "0822862555" at bounding box center [139, 15] width 144 height 14
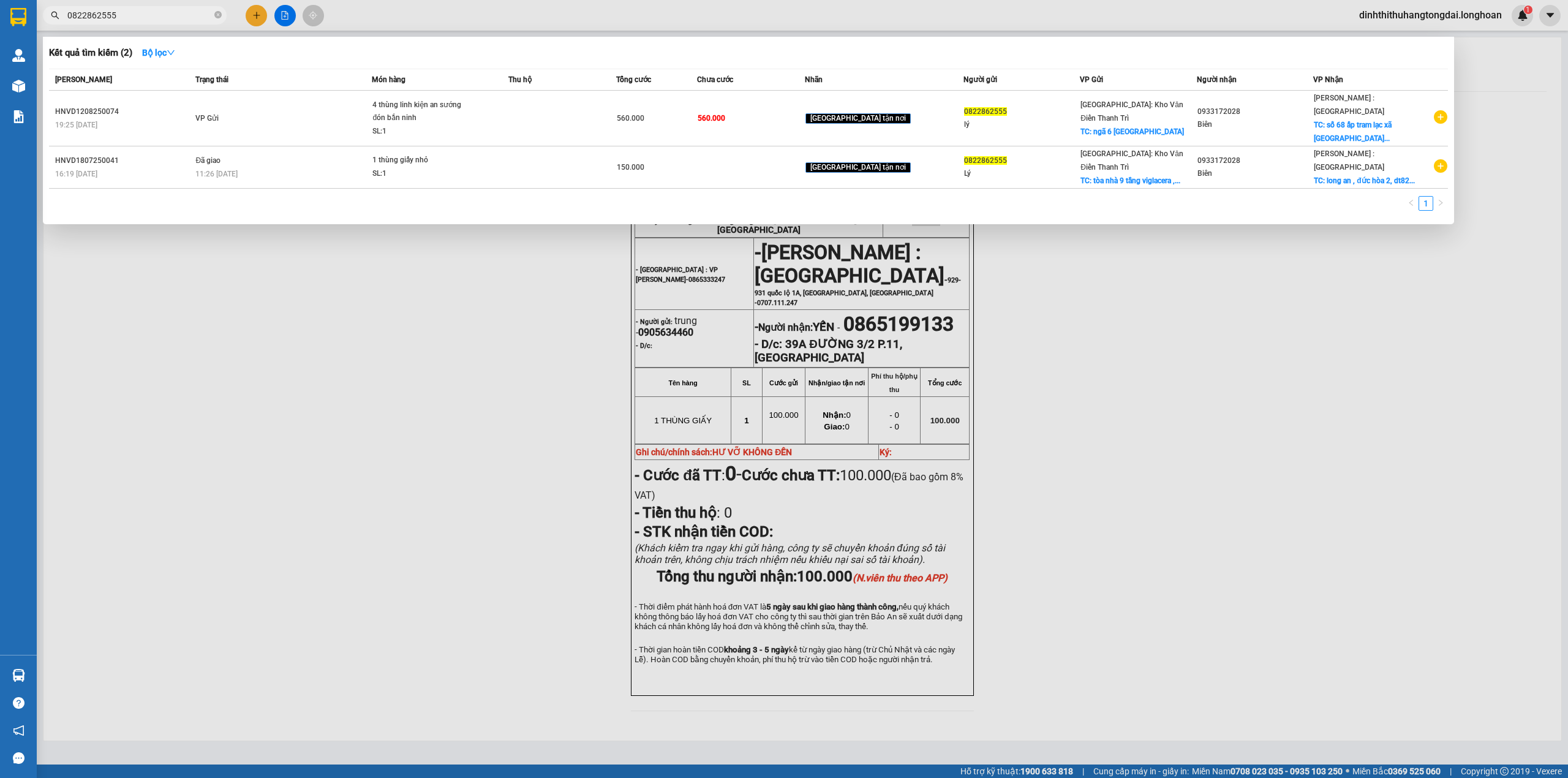
click at [140, 9] on input "0822862555" at bounding box center [139, 15] width 144 height 14
paste input "905634460"
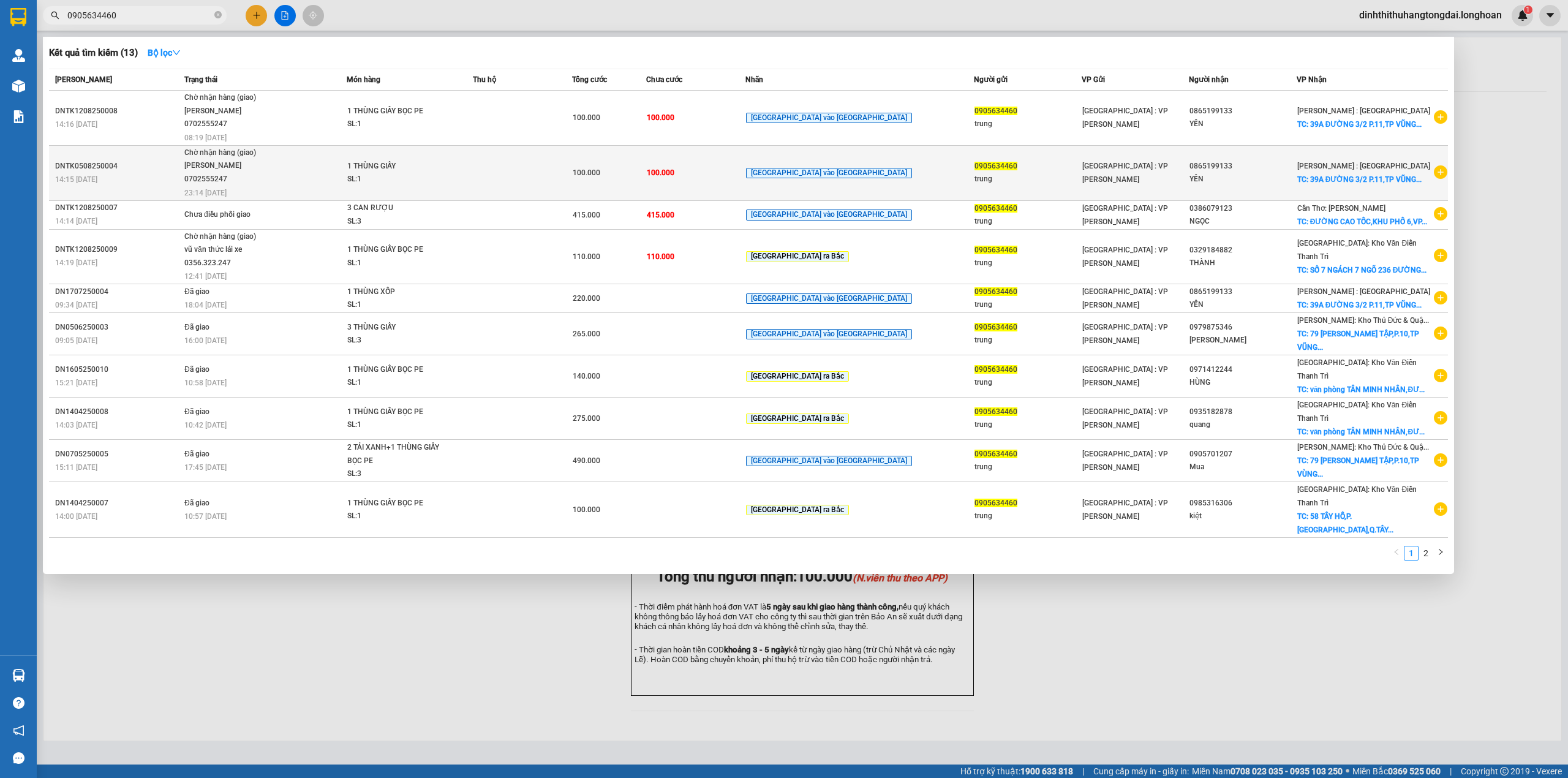
type input "0905634460"
click at [311, 170] on span "Chờ nhận hàng (giao) [PERSON_NAME] 0702555247 23:14 [DATE]" at bounding box center [265, 172] width 162 height 51
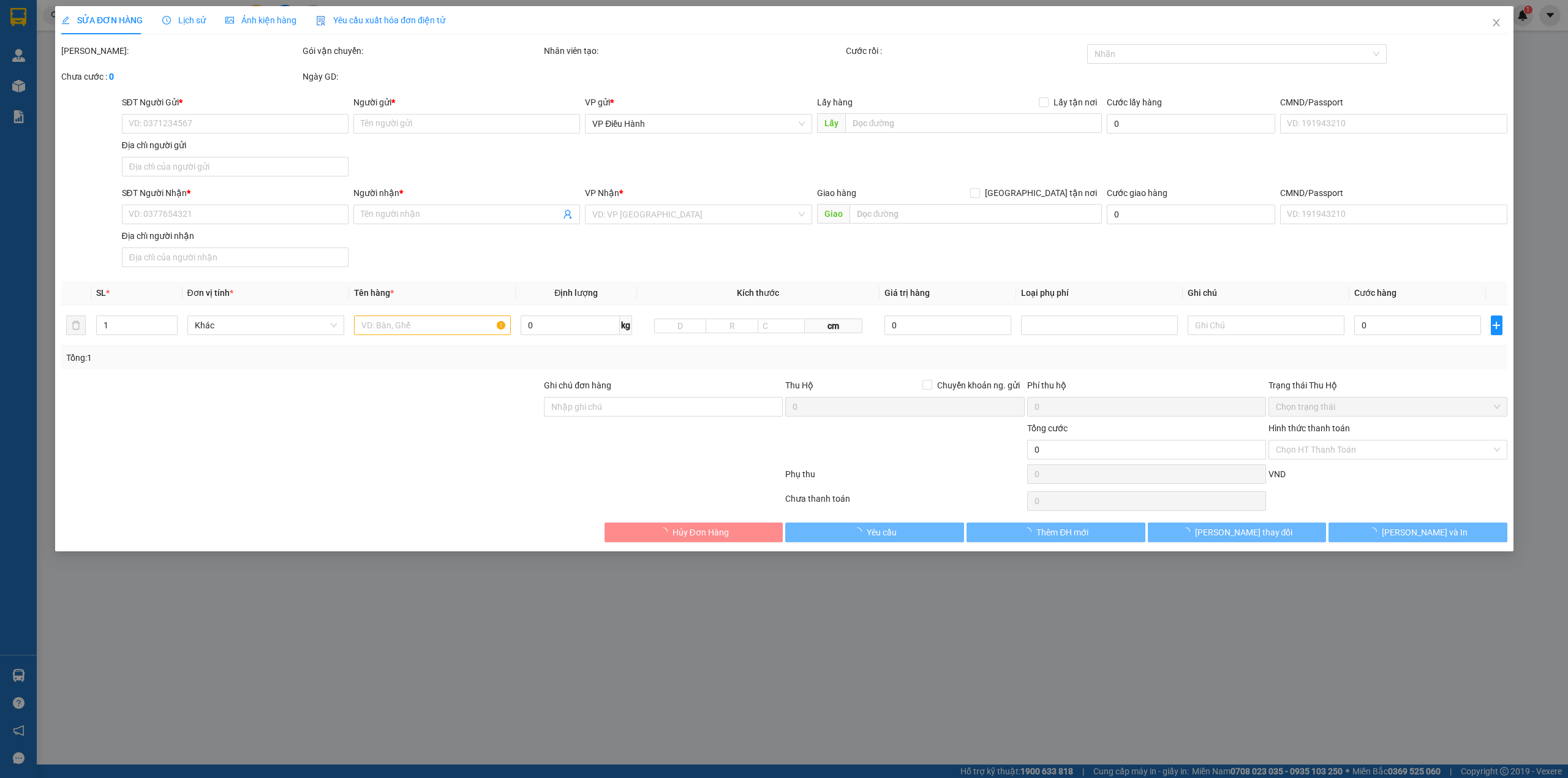
type input "0905634460"
type input "trung"
type input "0865199133"
type input "YẾN"
checkbox input "true"
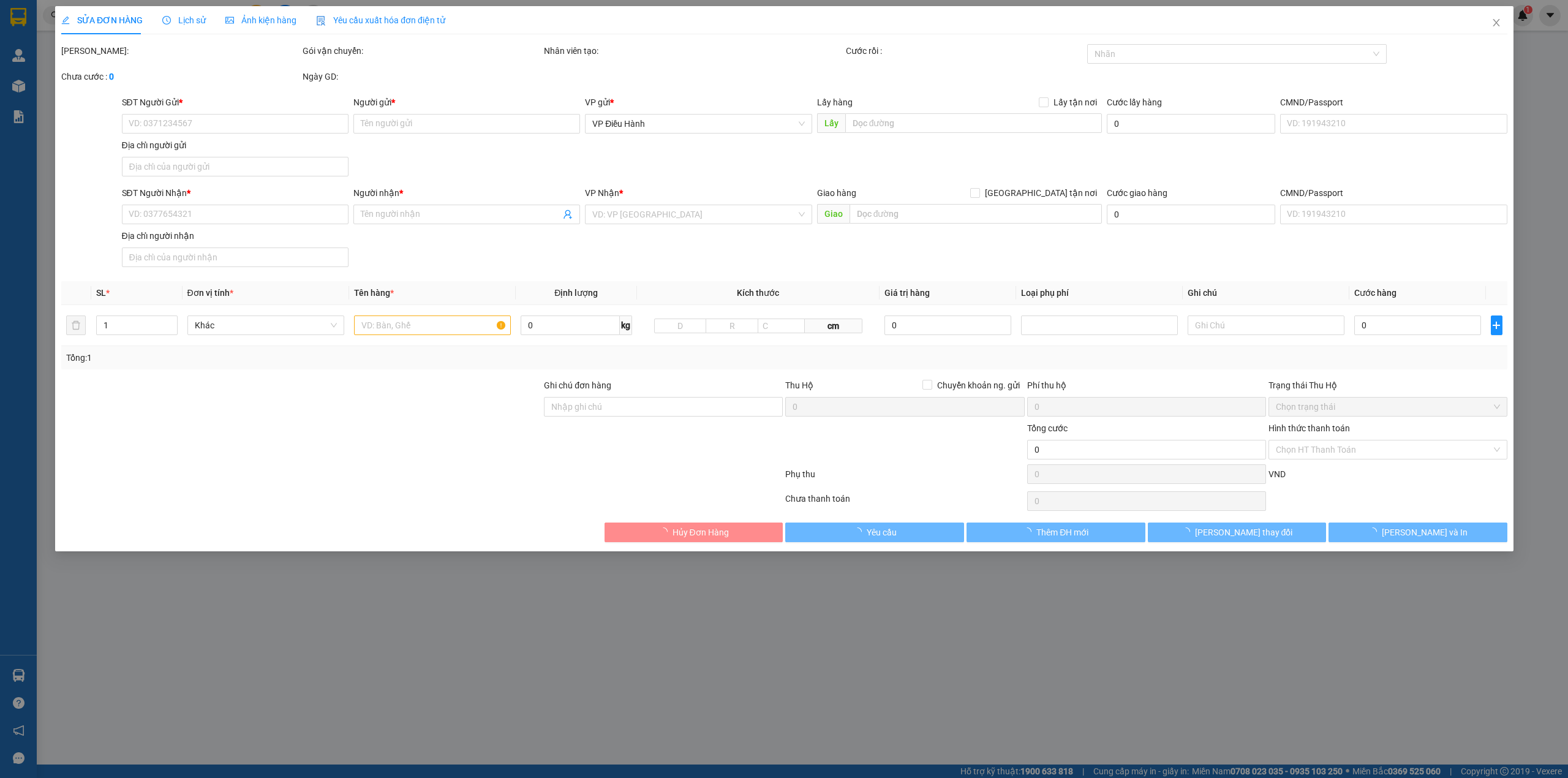
type input "39A ĐƯỜNG 3/2 P.11,[GEOGRAPHIC_DATA]"
type input "HƯ VỠ KHÔNG ĐỀN"
type input "100.000"
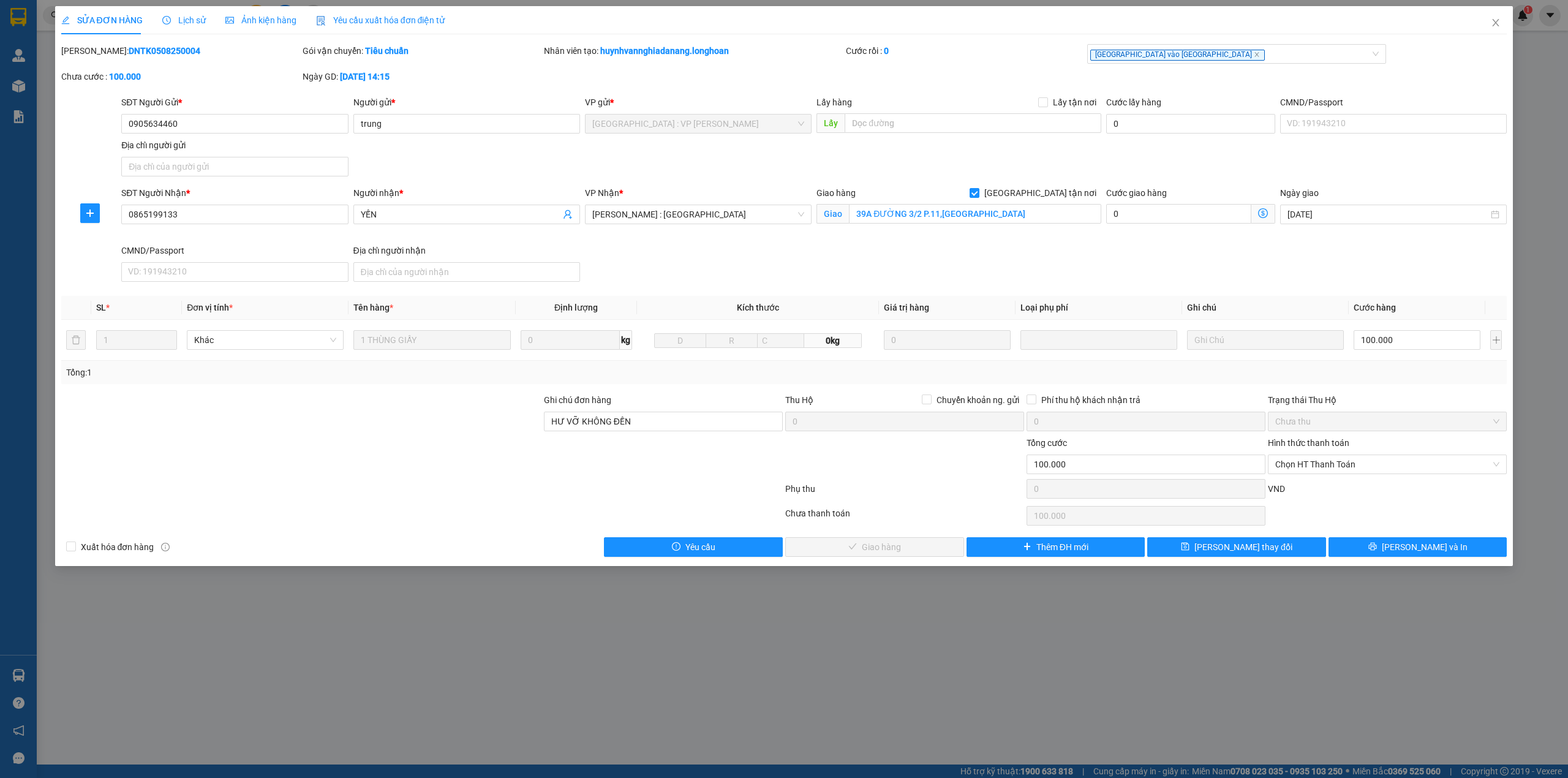
click at [189, 15] on span "Lịch sử" at bounding box center [184, 20] width 44 height 10
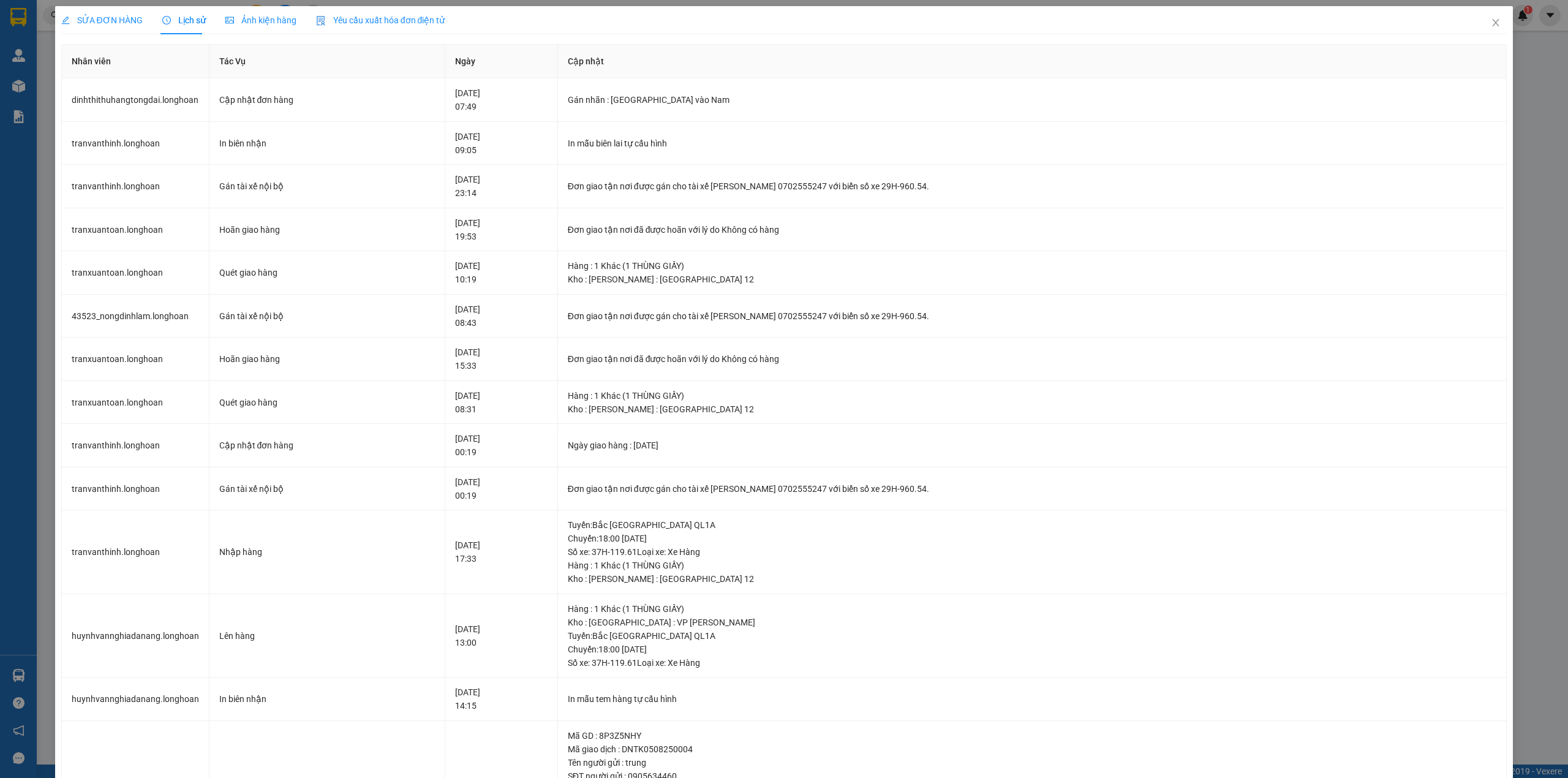
click at [101, 12] on div "SỬA ĐƠN HÀNG" at bounding box center [101, 20] width 81 height 28
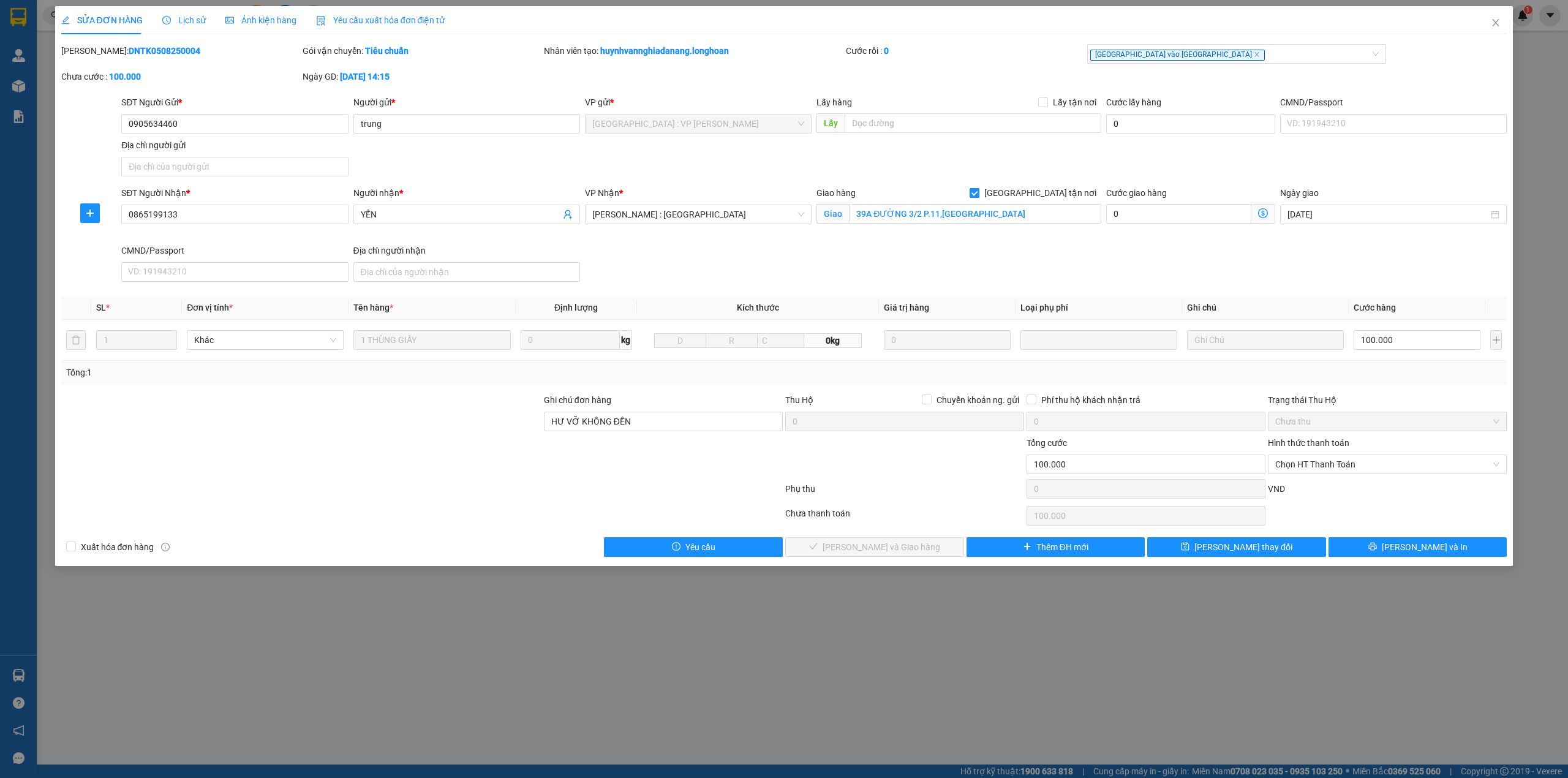
click at [199, 22] on span "Lịch sử" at bounding box center [184, 20] width 44 height 10
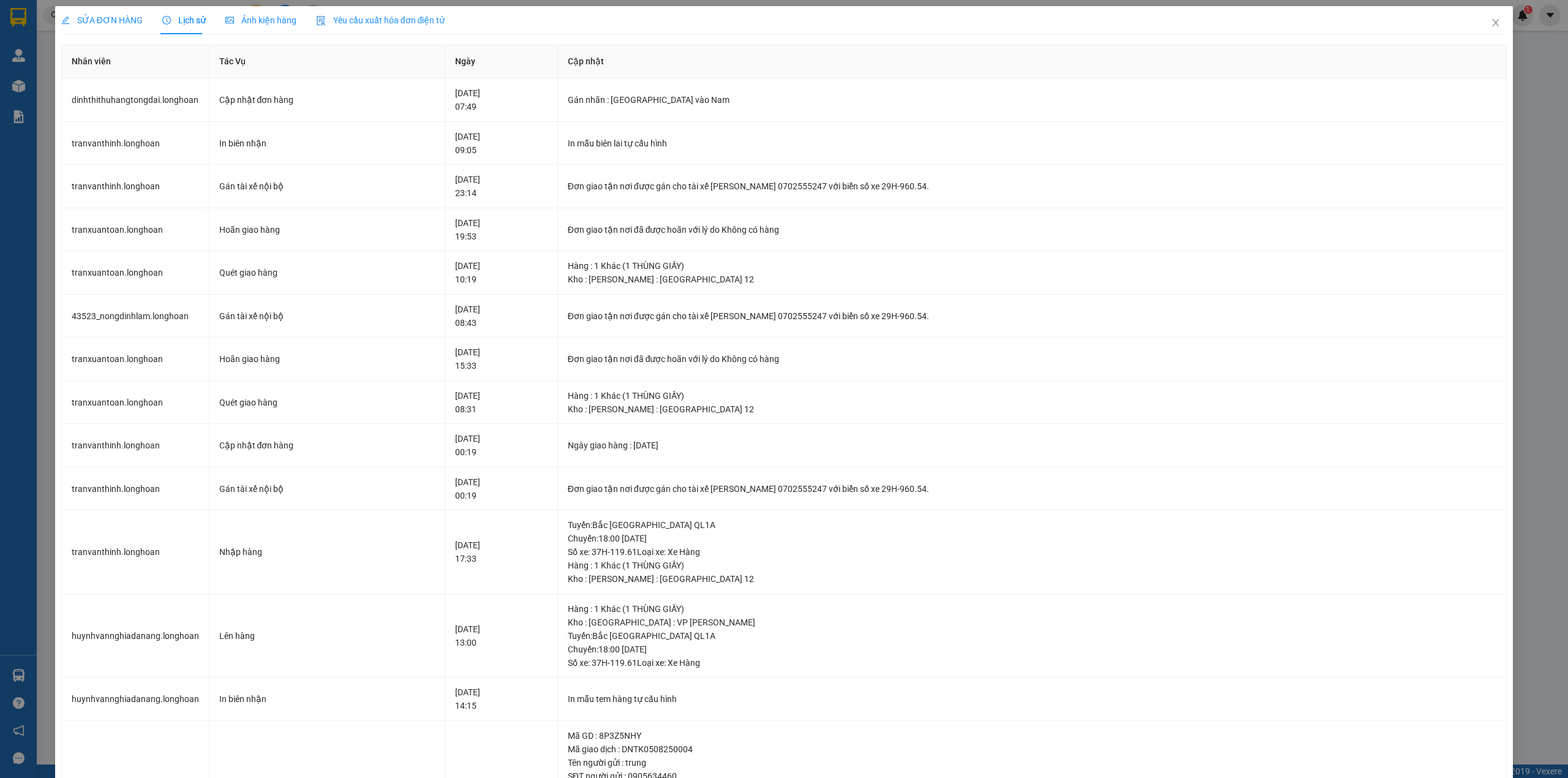
click at [124, 16] on span "SỬA ĐƠN HÀNG" at bounding box center [101, 20] width 81 height 10
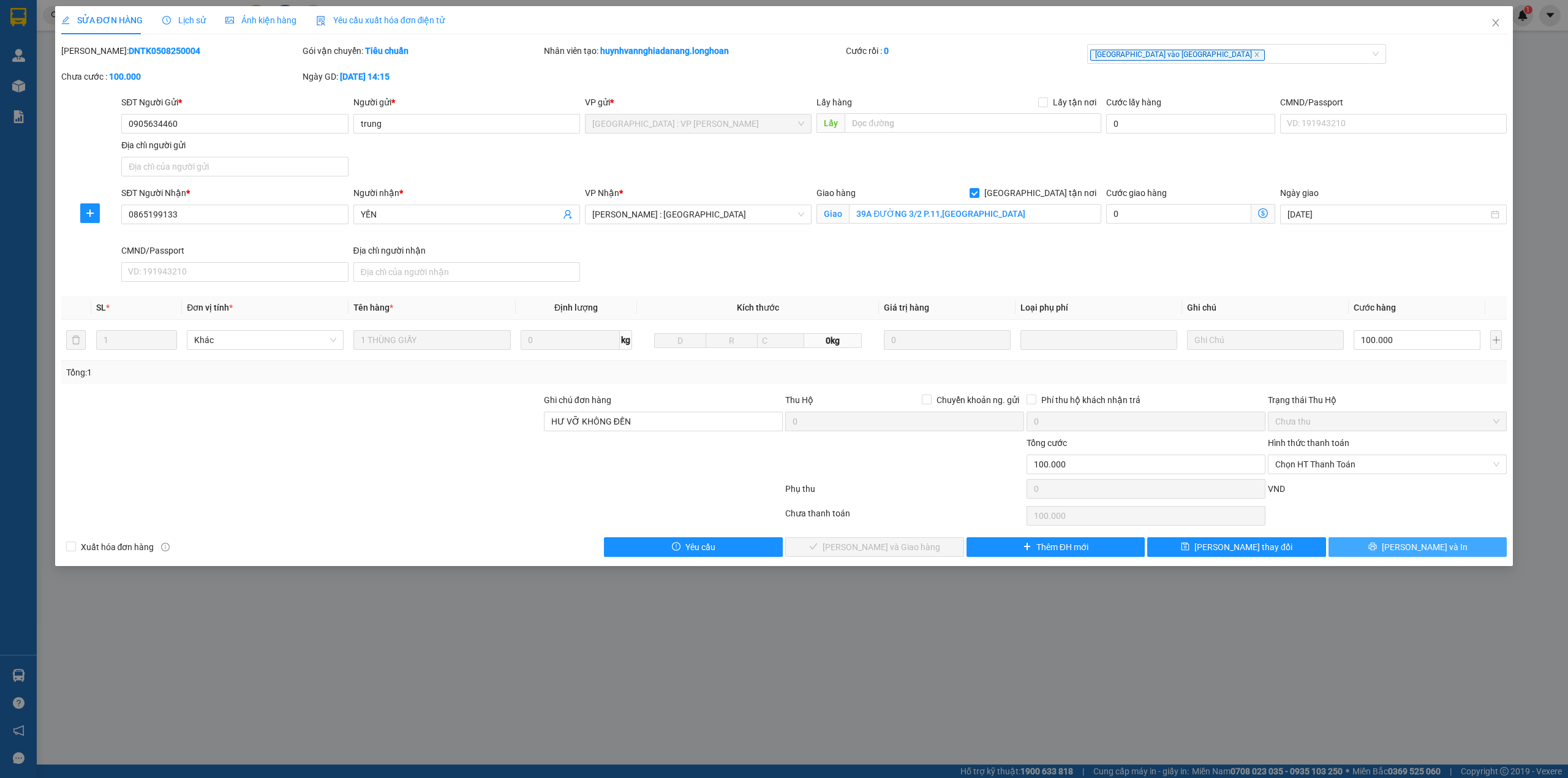
click at [1441, 551] on span "[PERSON_NAME] và In" at bounding box center [1424, 547] width 85 height 14
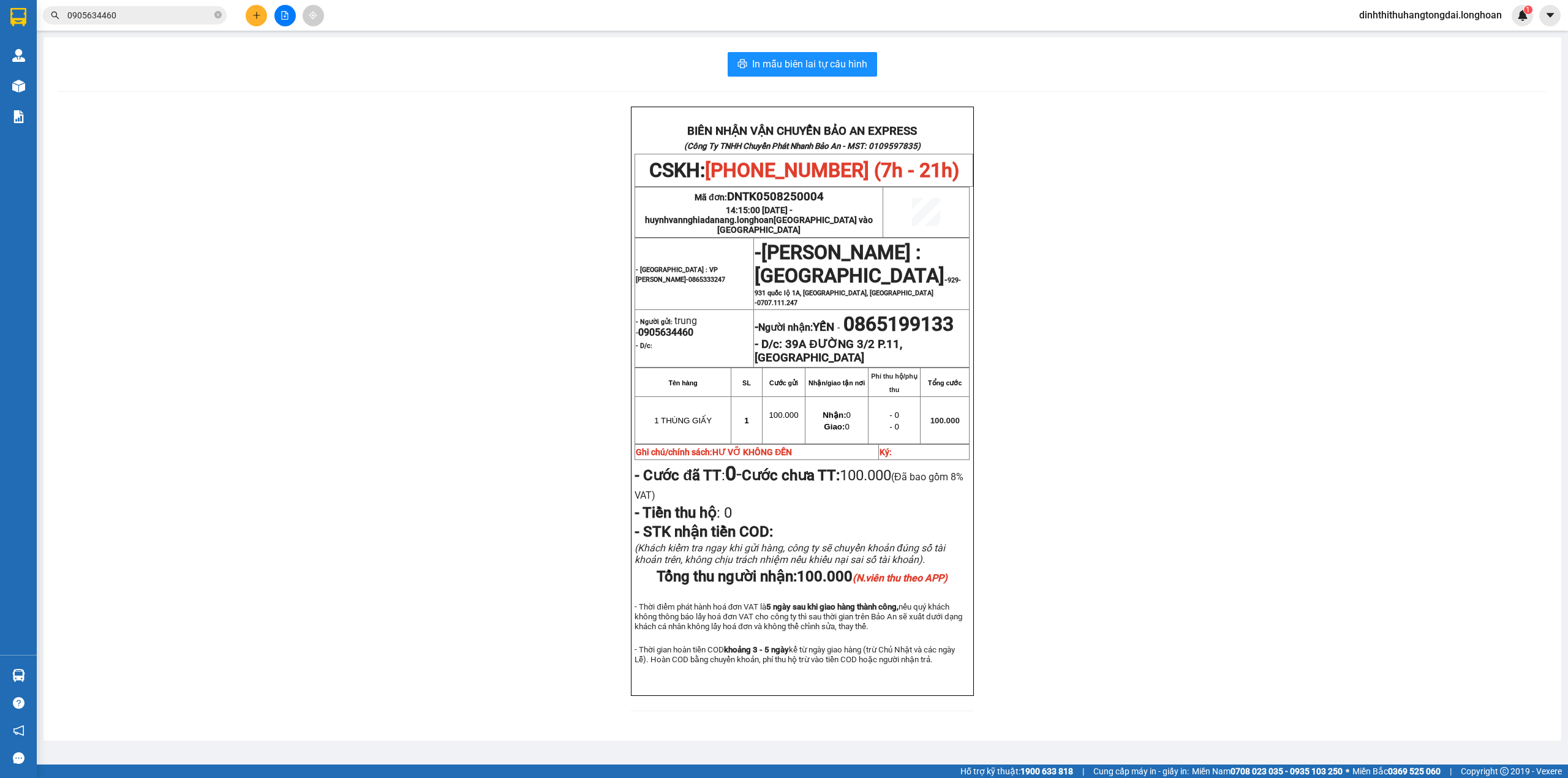
click at [152, 12] on input "0905634460" at bounding box center [139, 15] width 144 height 14
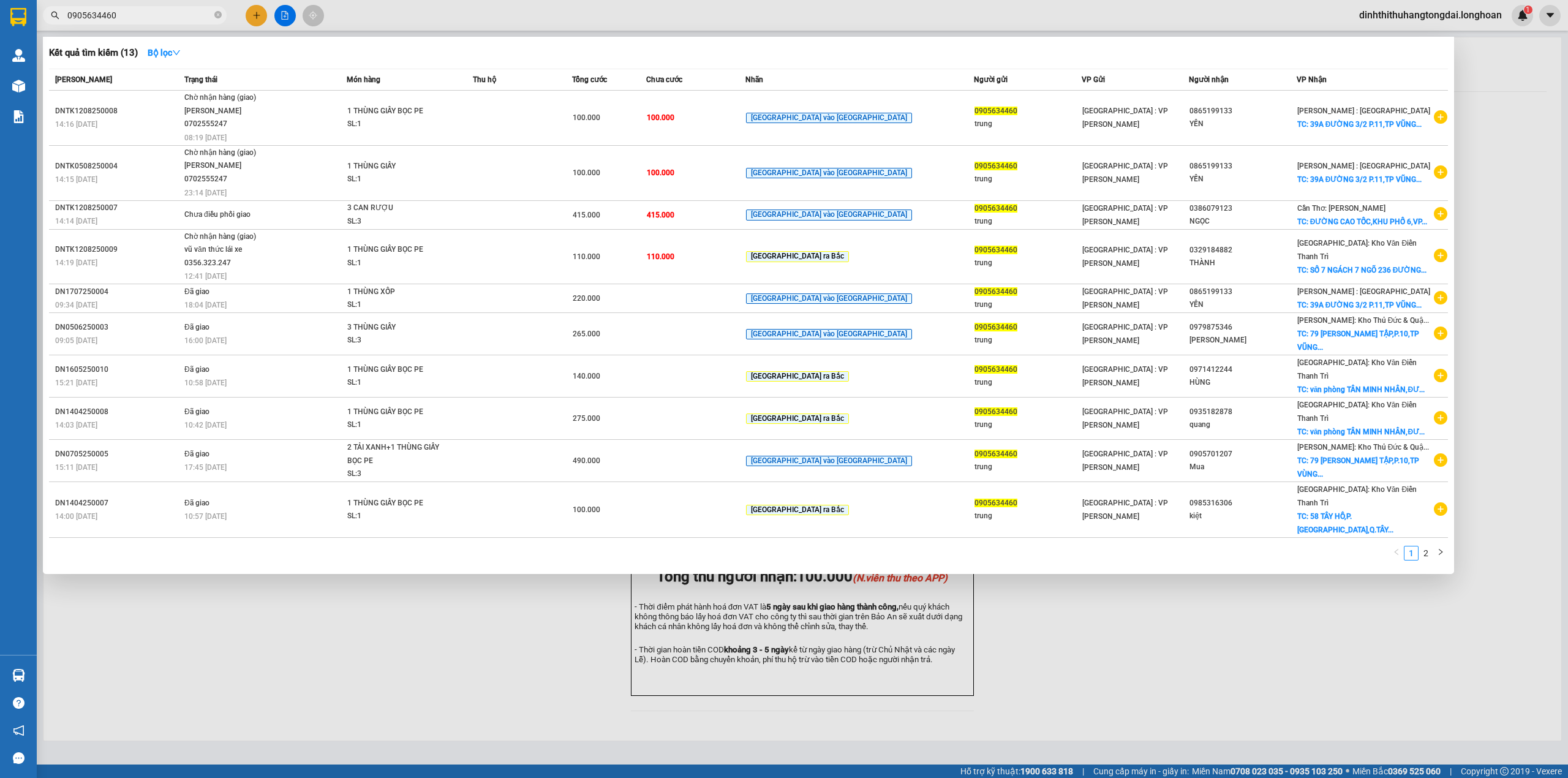
click at [152, 12] on input "0905634460" at bounding box center [139, 15] width 144 height 14
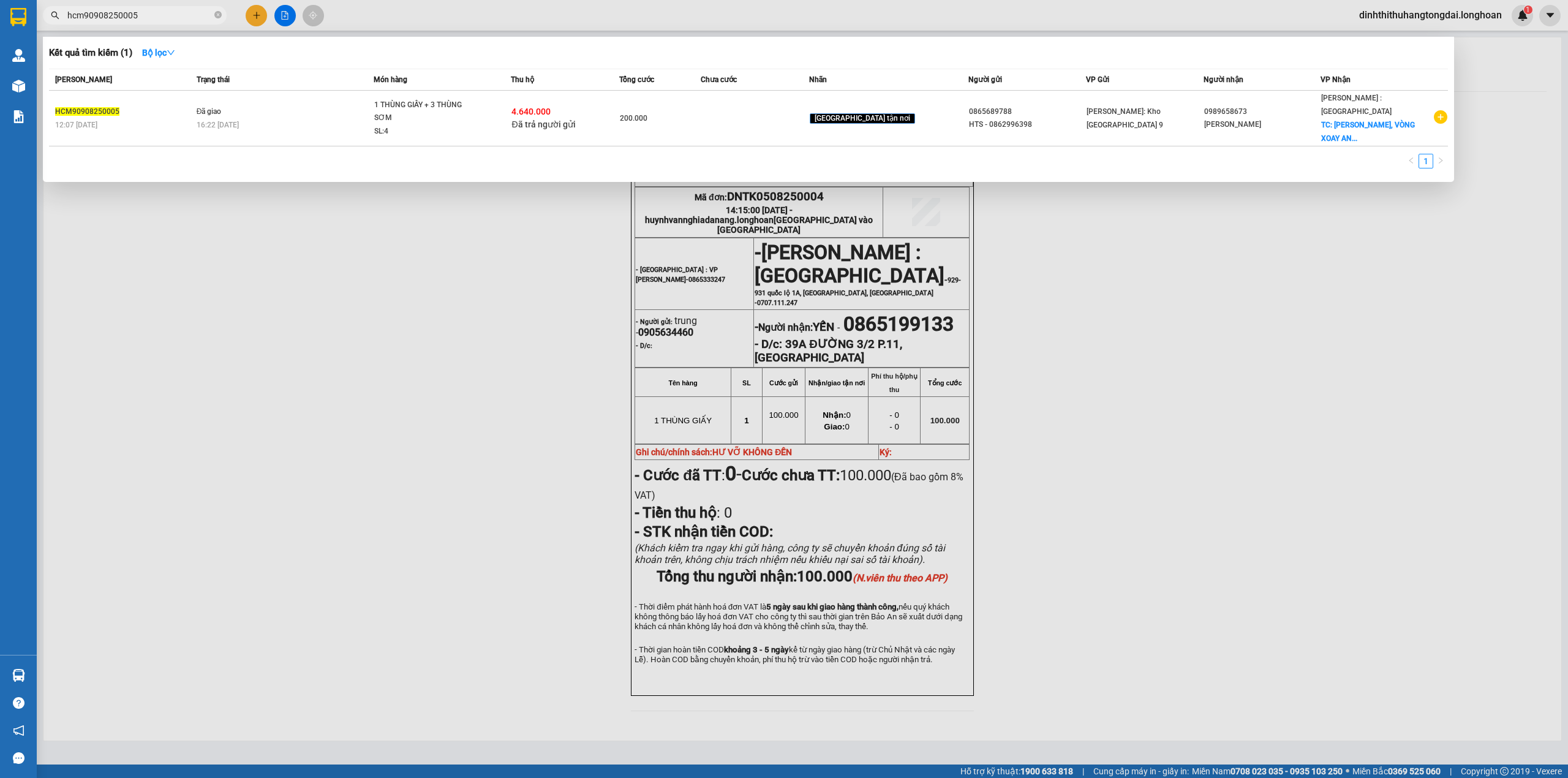
click at [125, 10] on input "hcm90908250005" at bounding box center [139, 15] width 144 height 14
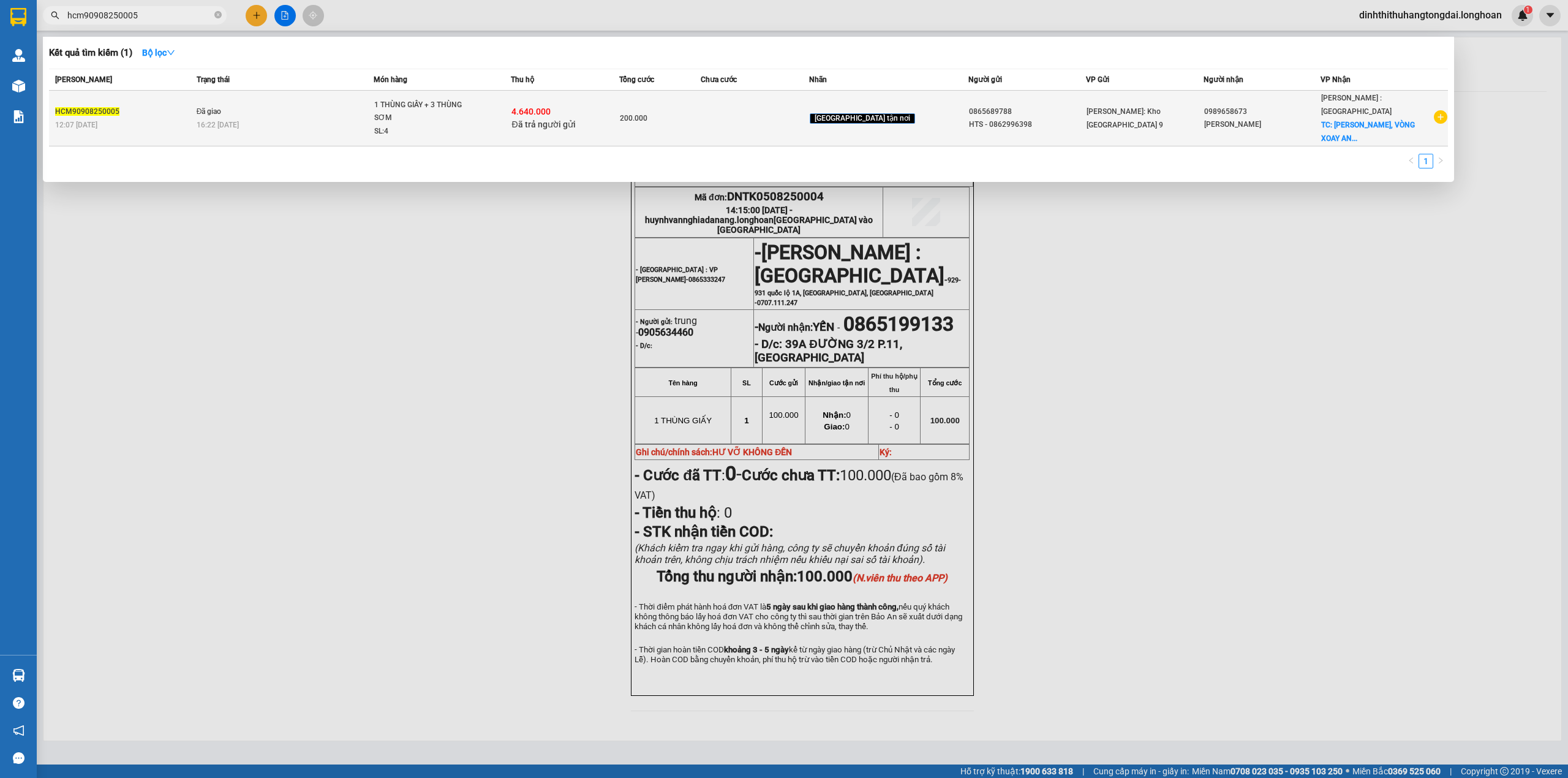
click at [205, 123] on div "16:22 [DATE]" at bounding box center [285, 125] width 177 height 14
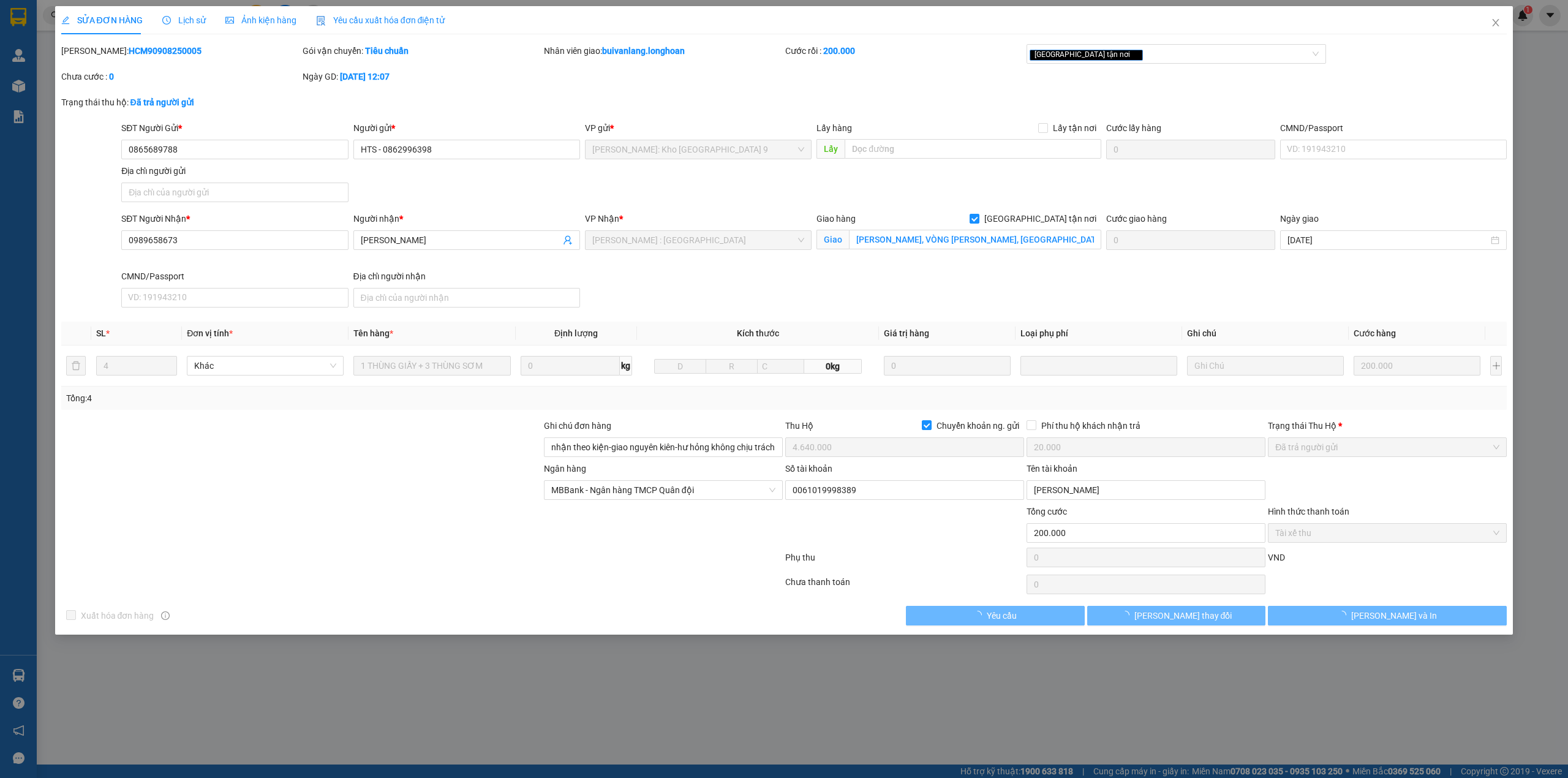
click at [189, 12] on div "Lịch sử" at bounding box center [184, 20] width 44 height 28
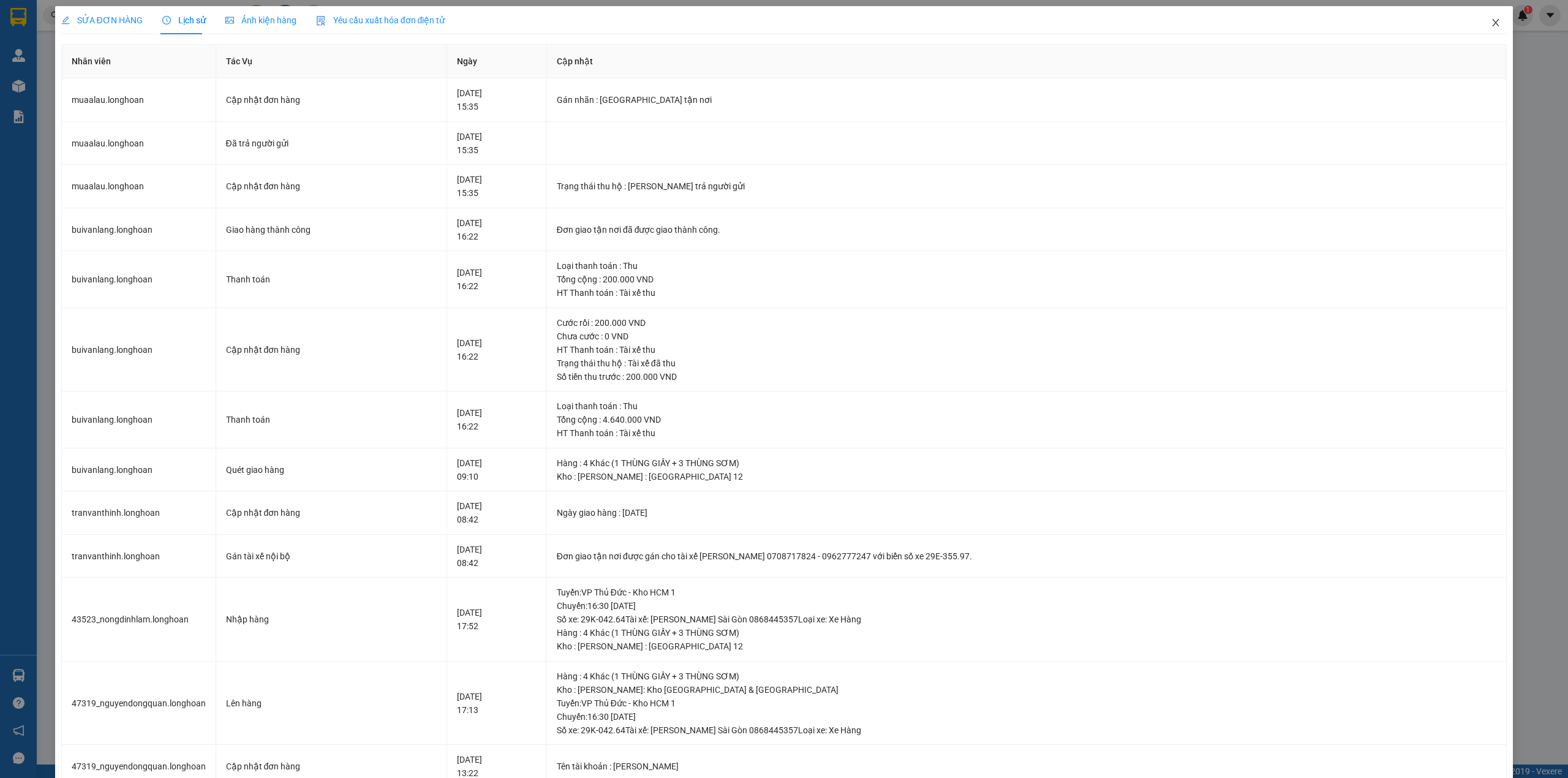
drag, startPoint x: 1481, startPoint y: 21, endPoint x: 1214, endPoint y: 17, distance: 267.0
click at [1491, 21] on icon "close" at bounding box center [1496, 23] width 10 height 10
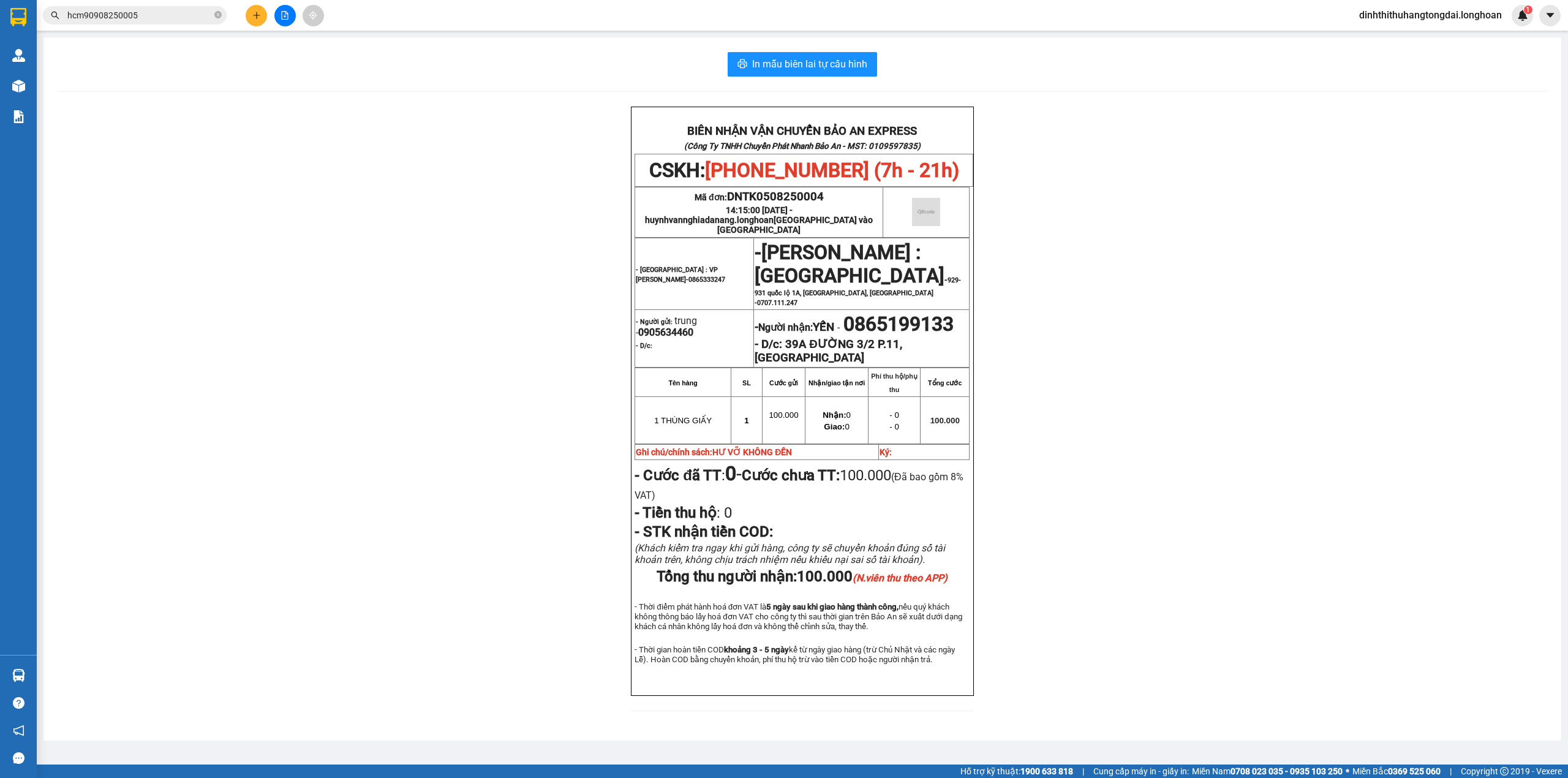
click at [121, 10] on input "hcm90908250005" at bounding box center [139, 15] width 144 height 14
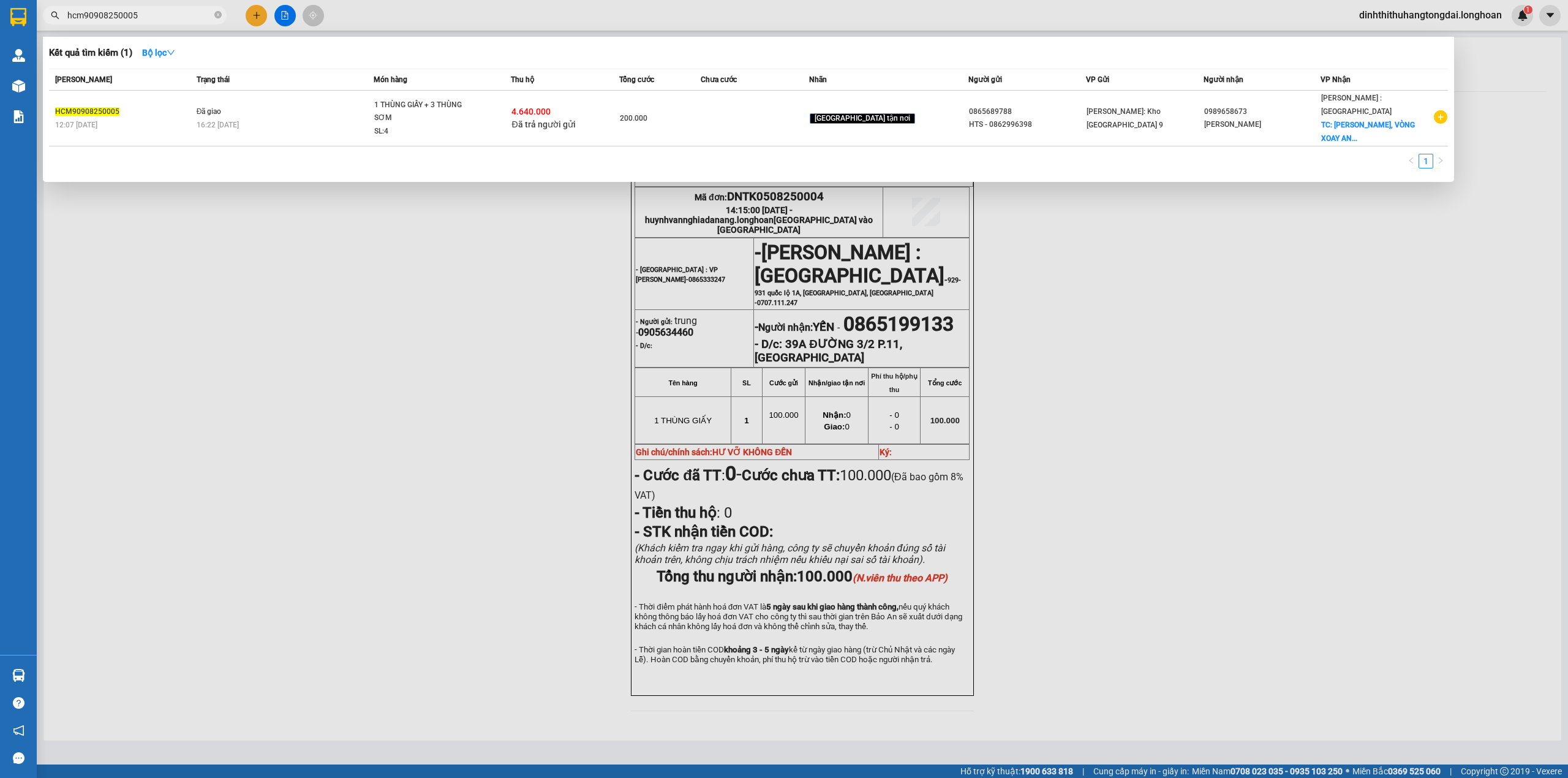
click at [121, 16] on input "hcm90908250005" at bounding box center [139, 15] width 144 height 14
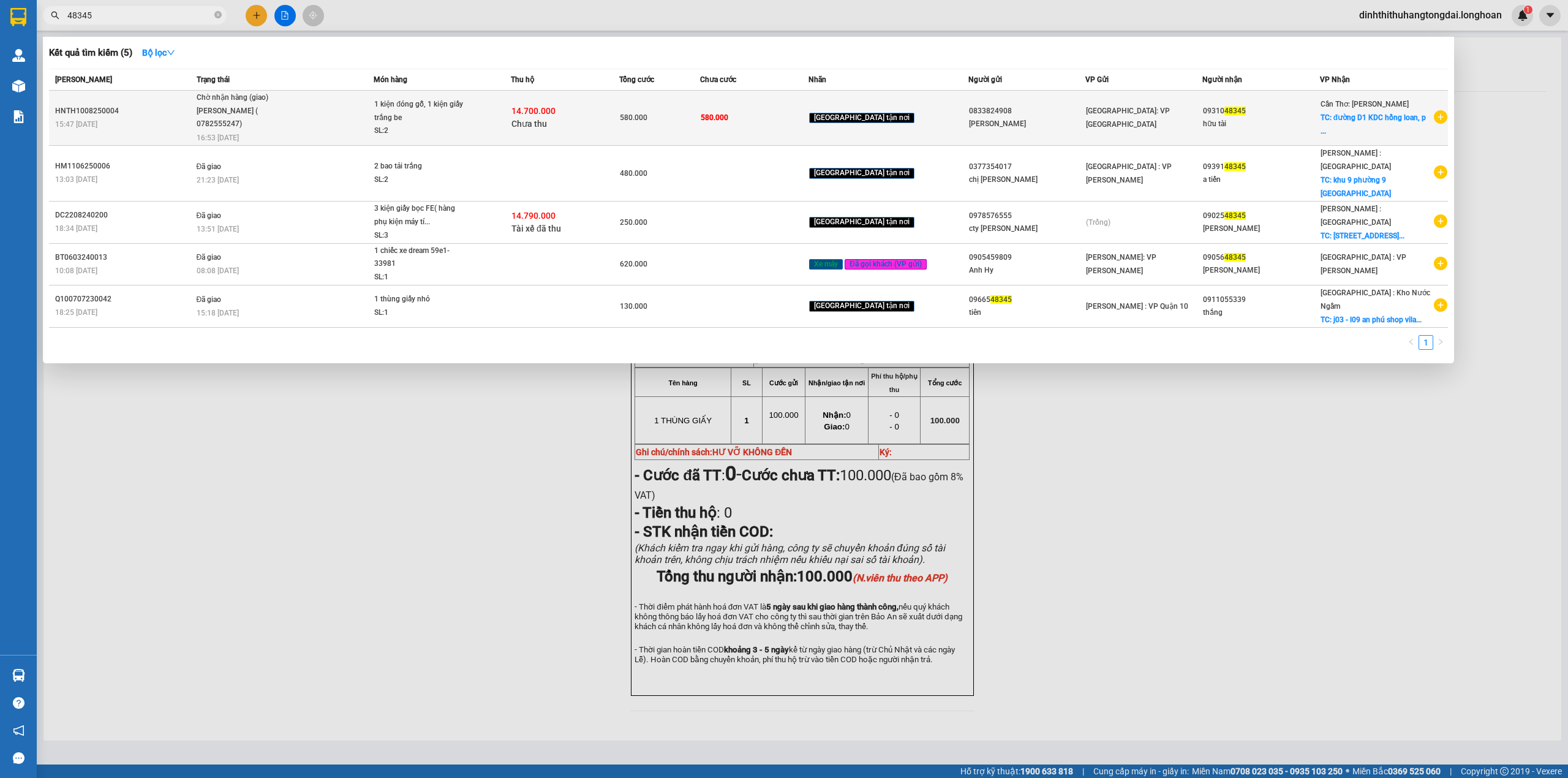
type input "48345"
click at [288, 131] on div "[PERSON_NAME] ( 0782555247)" at bounding box center [243, 118] width 92 height 27
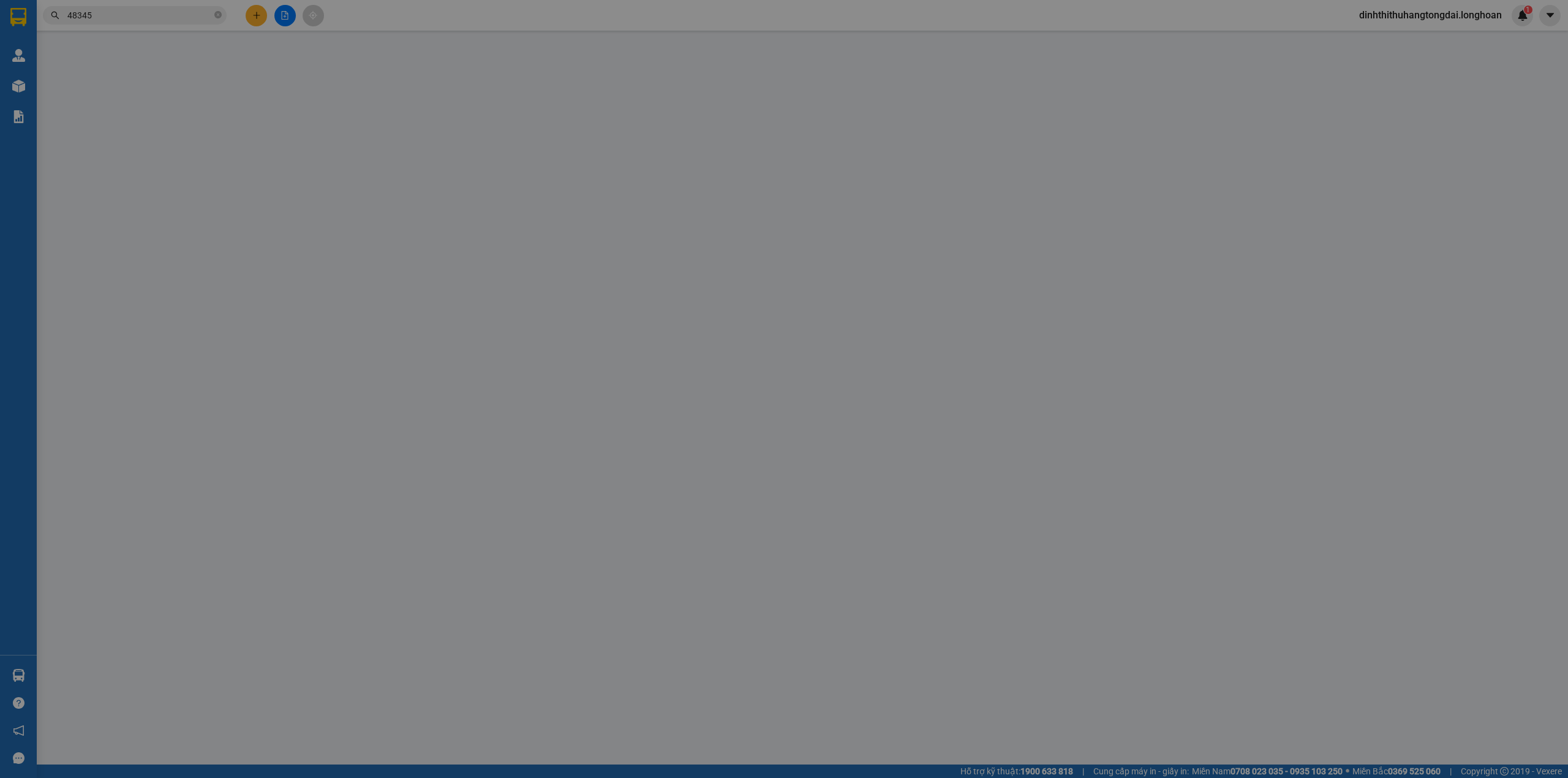
type input "0833824908"
type input "[PERSON_NAME]"
type input "0931048345"
type input "hữu tài"
checkbox input "true"
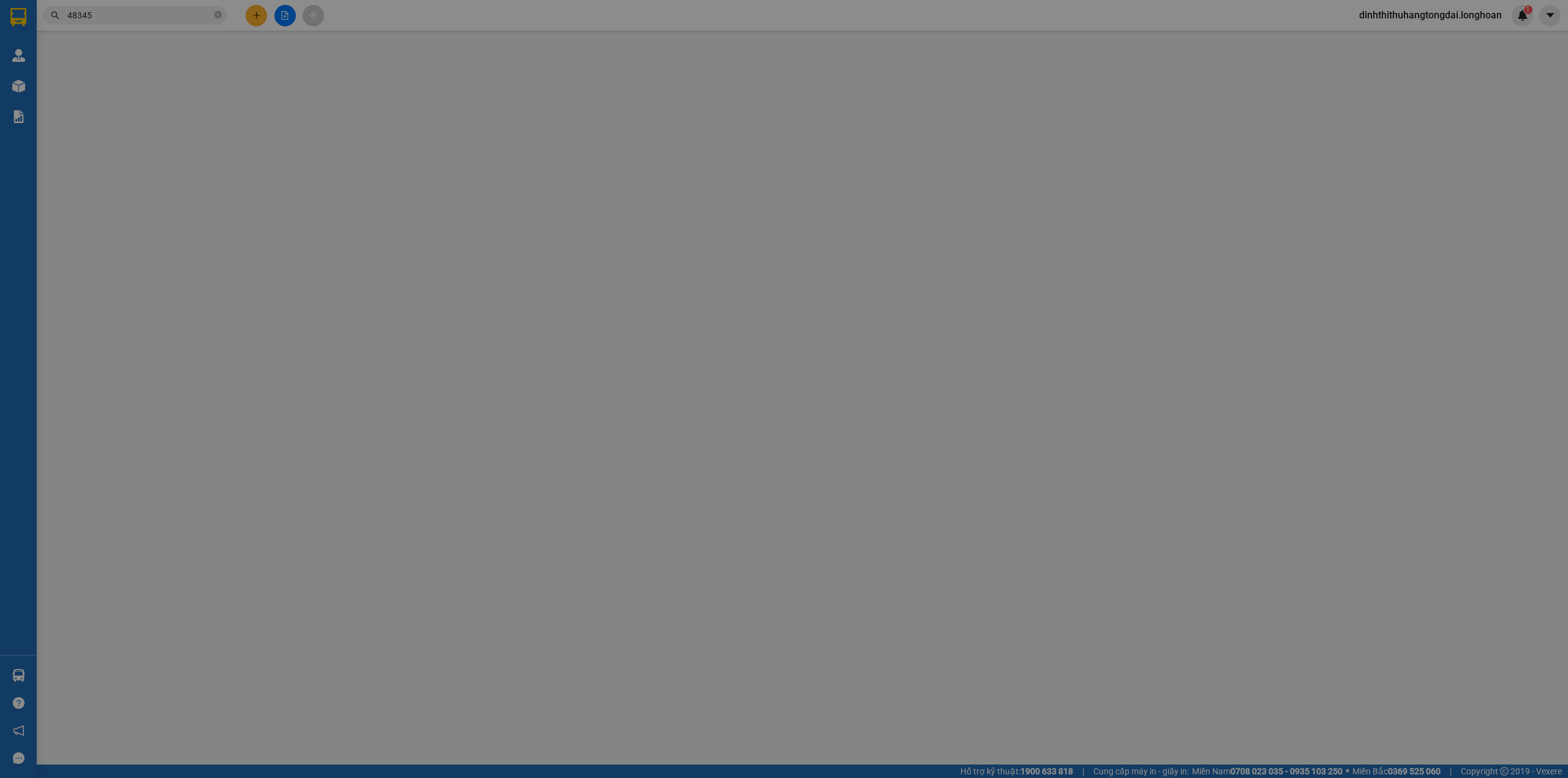
type input "đường D1 KDC hồng loan, p thạnh hưng, Q cái răng [GEOGRAPHIC_DATA]"
type input "580.000"
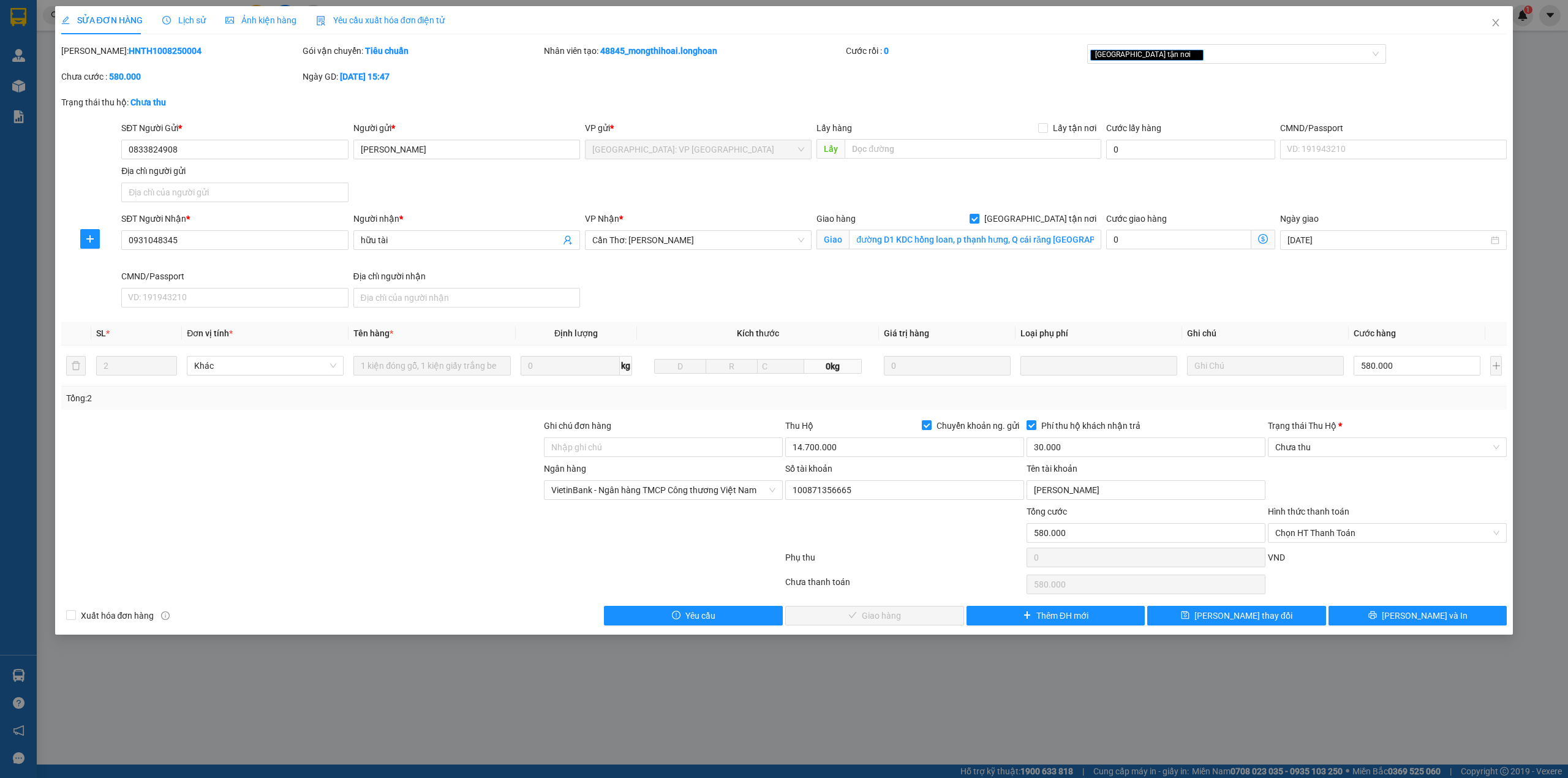
click at [187, 15] on span "Lịch sử" at bounding box center [184, 20] width 44 height 10
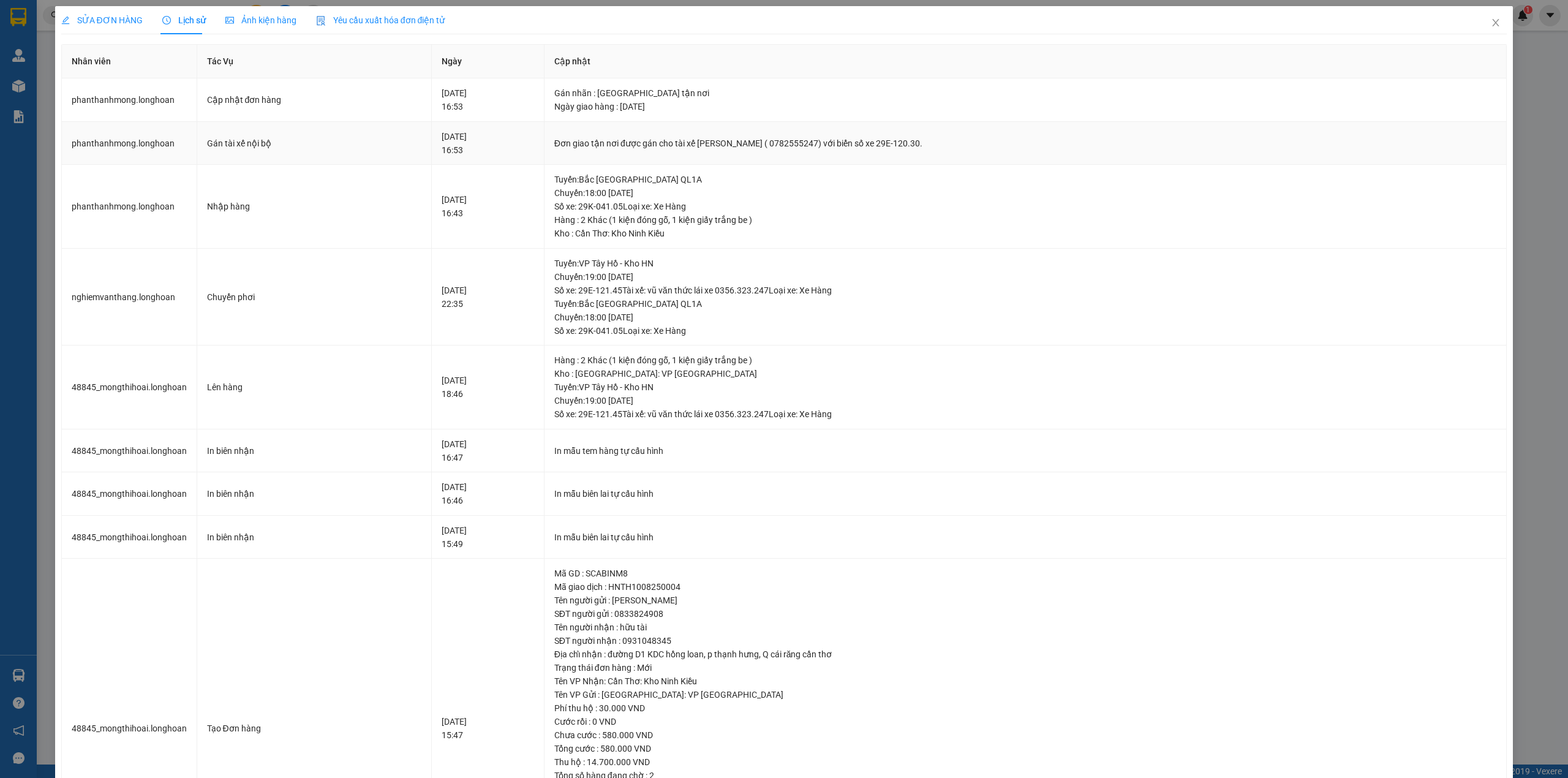
click at [578, 137] on div "Đơn giao tận nơi được gán cho tài xế [PERSON_NAME] ( 0782555247) với biển số xe…" at bounding box center [1026, 143] width 942 height 14
copy div "Đơn giao tận nơi được gán cho tài xế [PERSON_NAME] ( 0782555247) với biển số xe…"
drag, startPoint x: 1490, startPoint y: 27, endPoint x: 998, endPoint y: 35, distance: 492.1
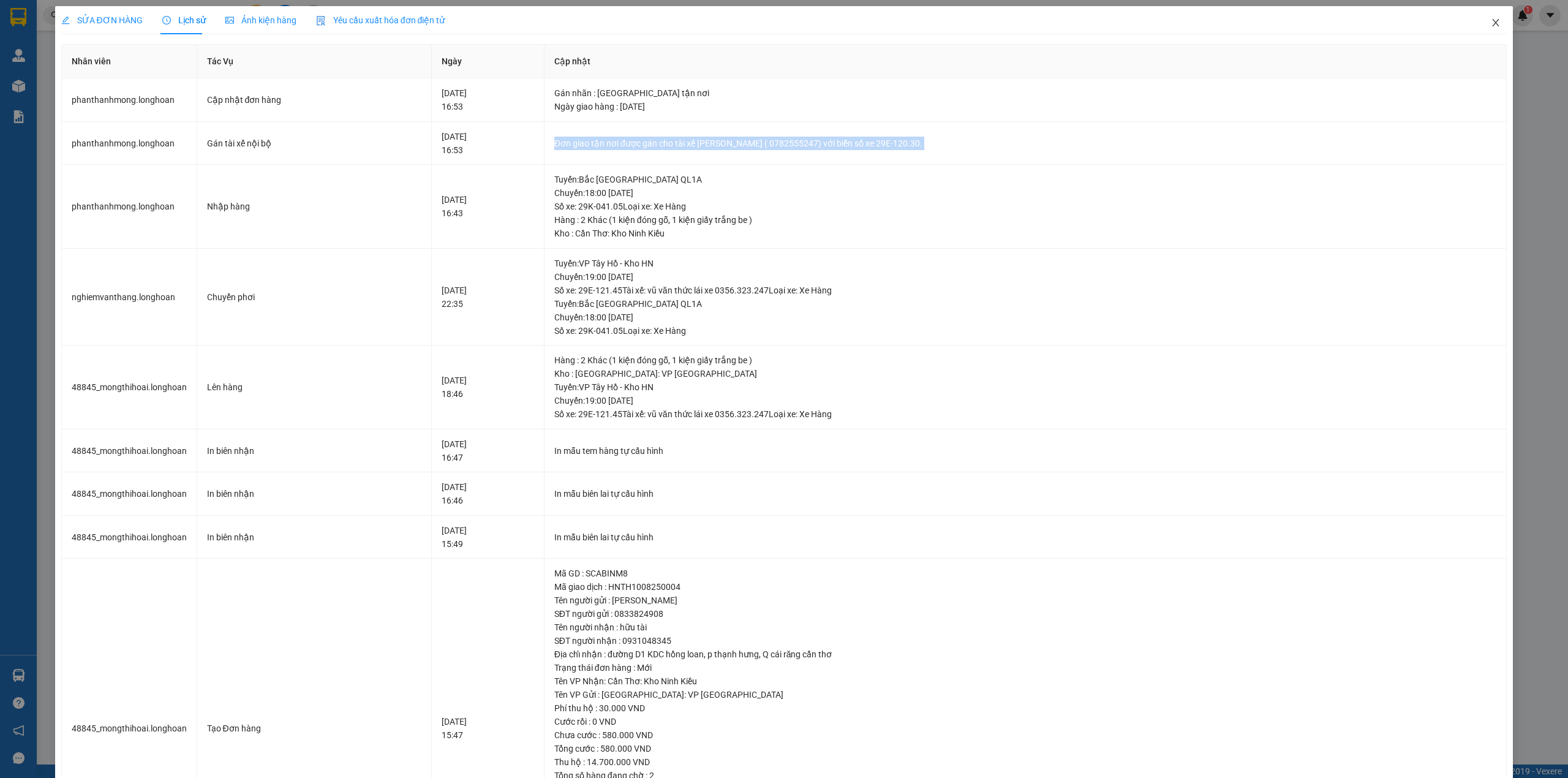
click at [1490, 26] on span "Close" at bounding box center [1495, 24] width 34 height 34
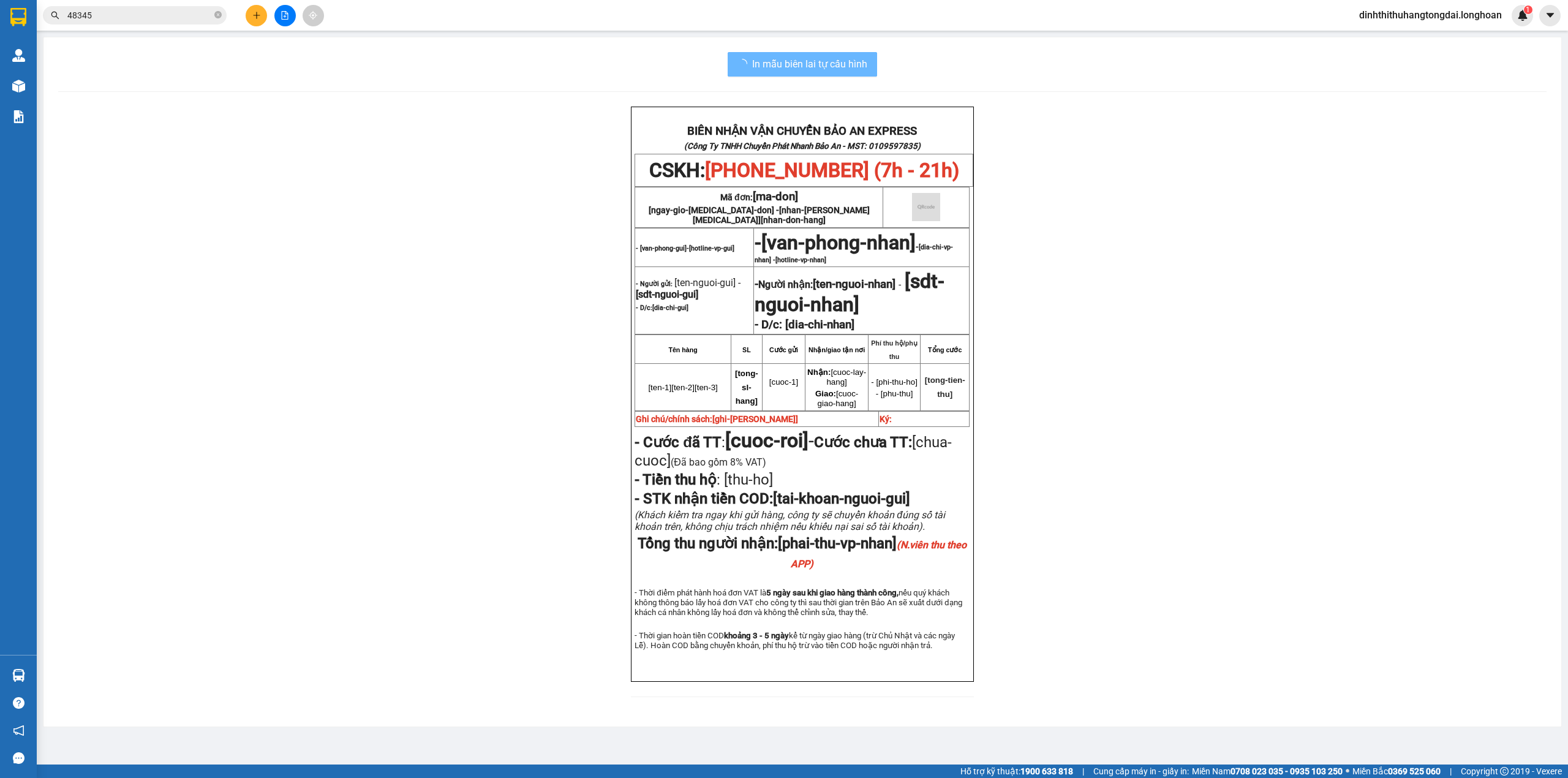
click at [158, 13] on input "48345" at bounding box center [139, 15] width 144 height 14
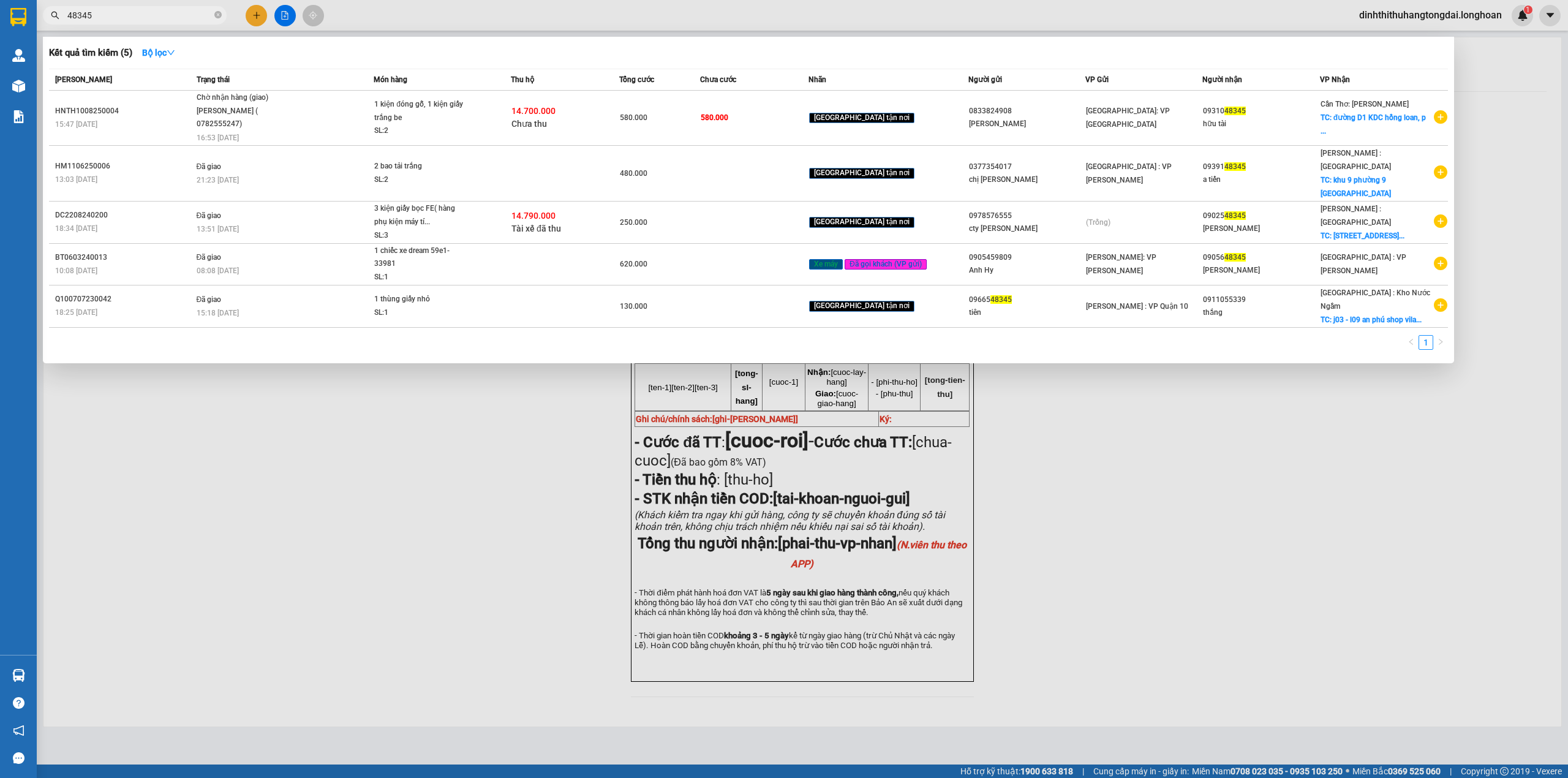
click at [158, 13] on input "48345" at bounding box center [139, 15] width 144 height 14
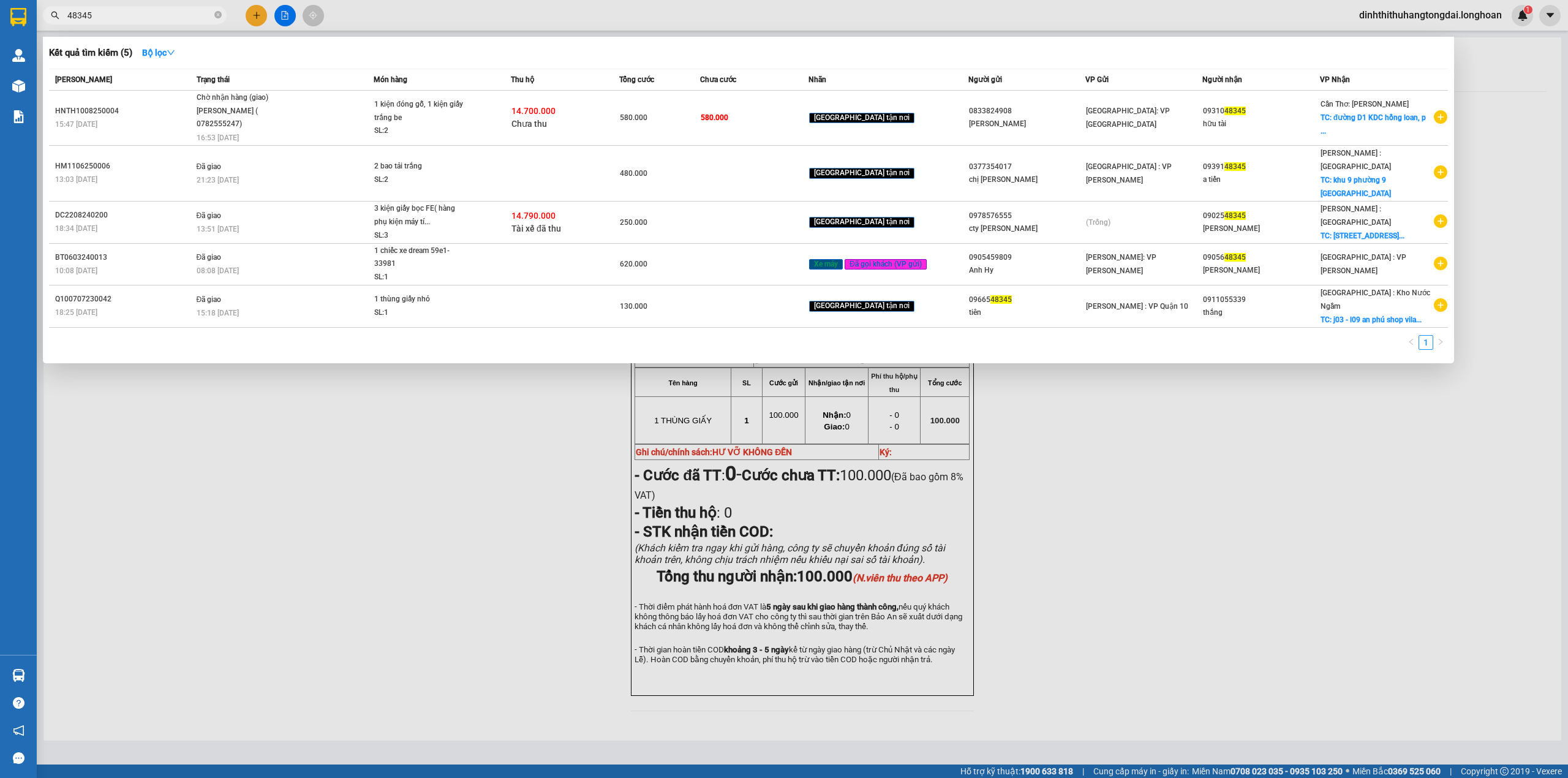
paste input "0977034279"
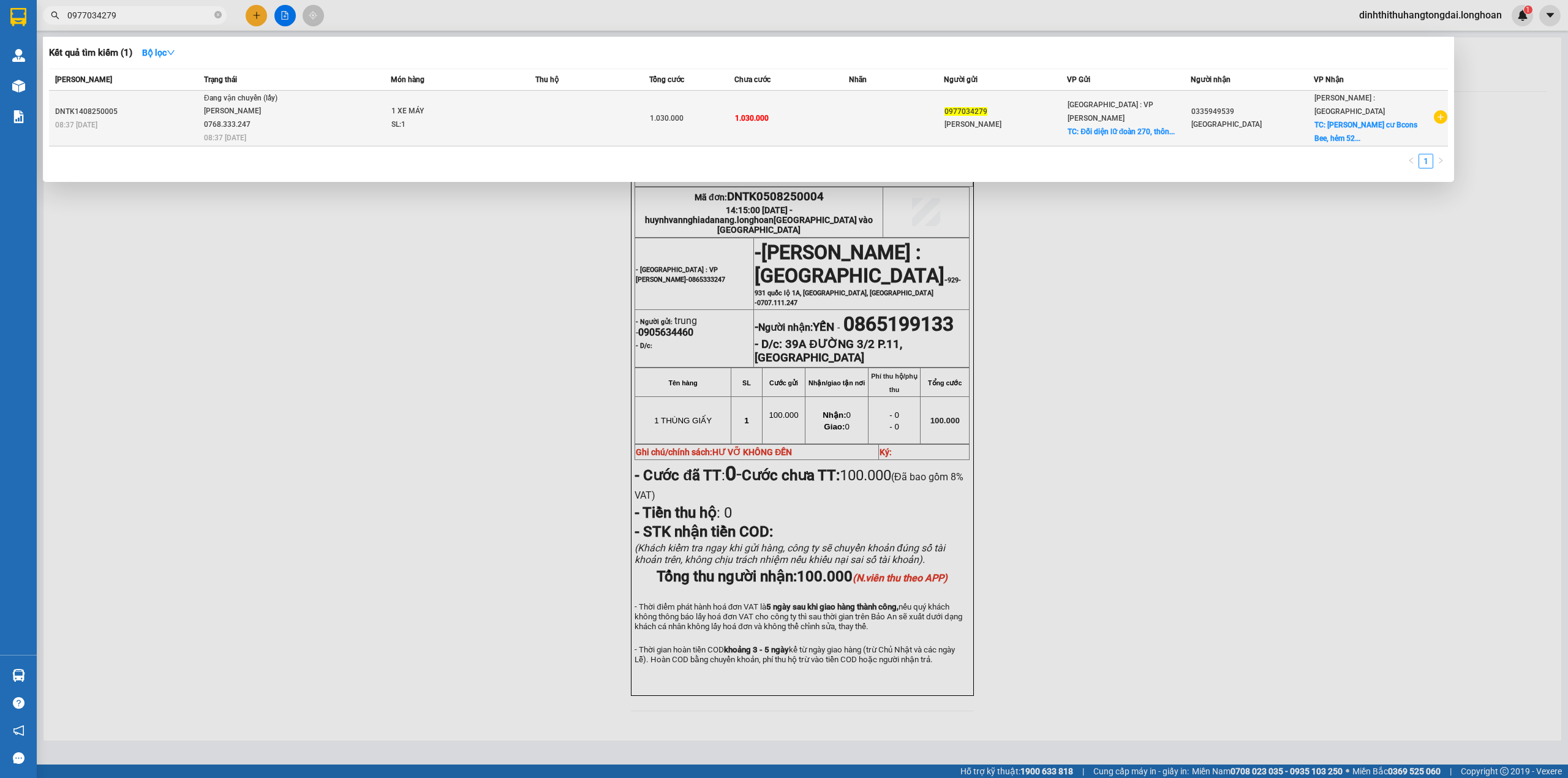
type input "0977034279"
click at [269, 121] on div "[PERSON_NAME] 0768.333.247" at bounding box center [250, 118] width 92 height 27
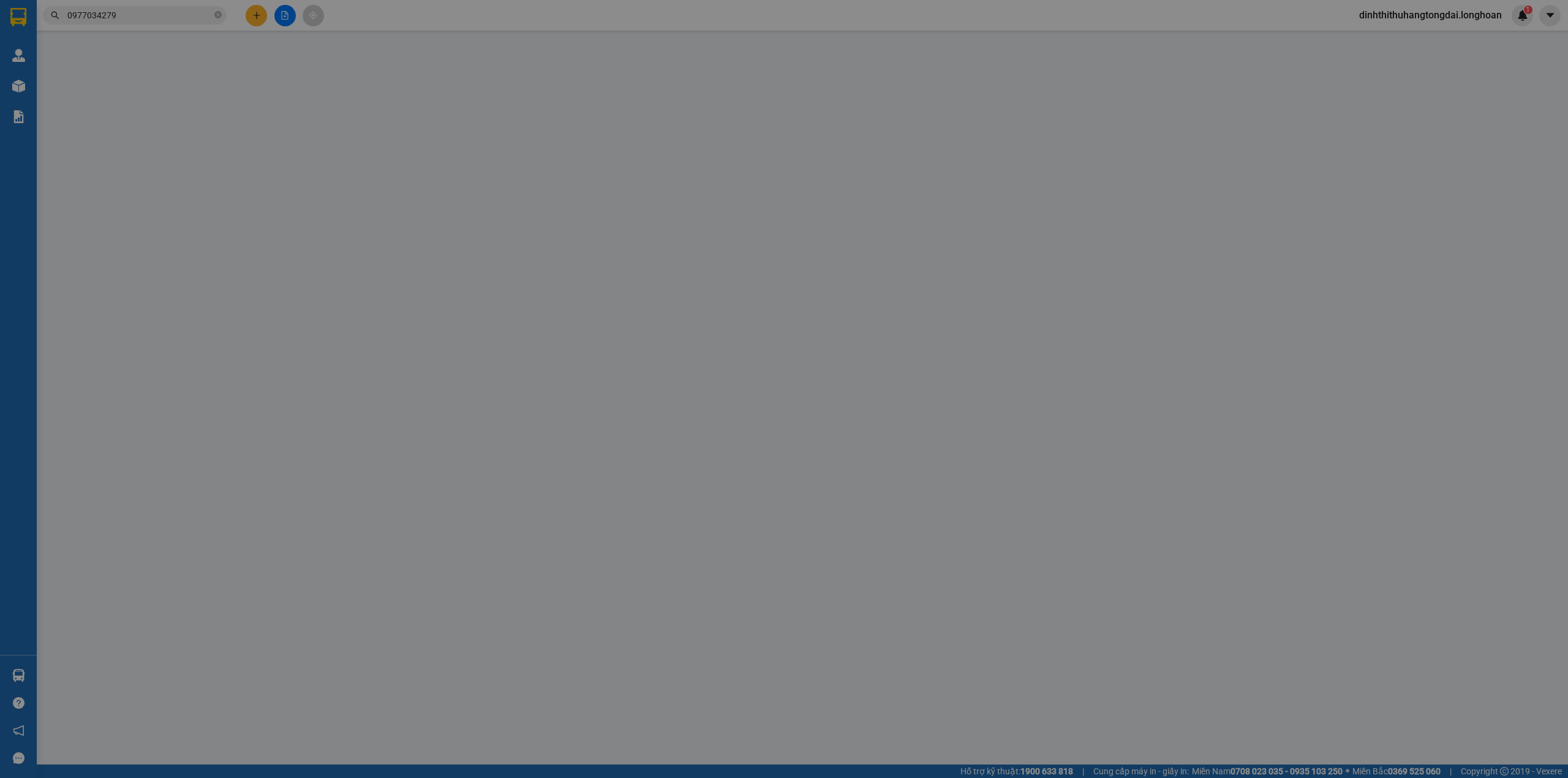
type input "0977034279"
type input "[PERSON_NAME]"
checkbox input "true"
type input "Đối diện lữ đoàn 270, thôn [GEOGRAPHIC_DATA], [GEOGRAPHIC_DATA], [GEOGRAPHIC_DA…"
type input "0335949539"
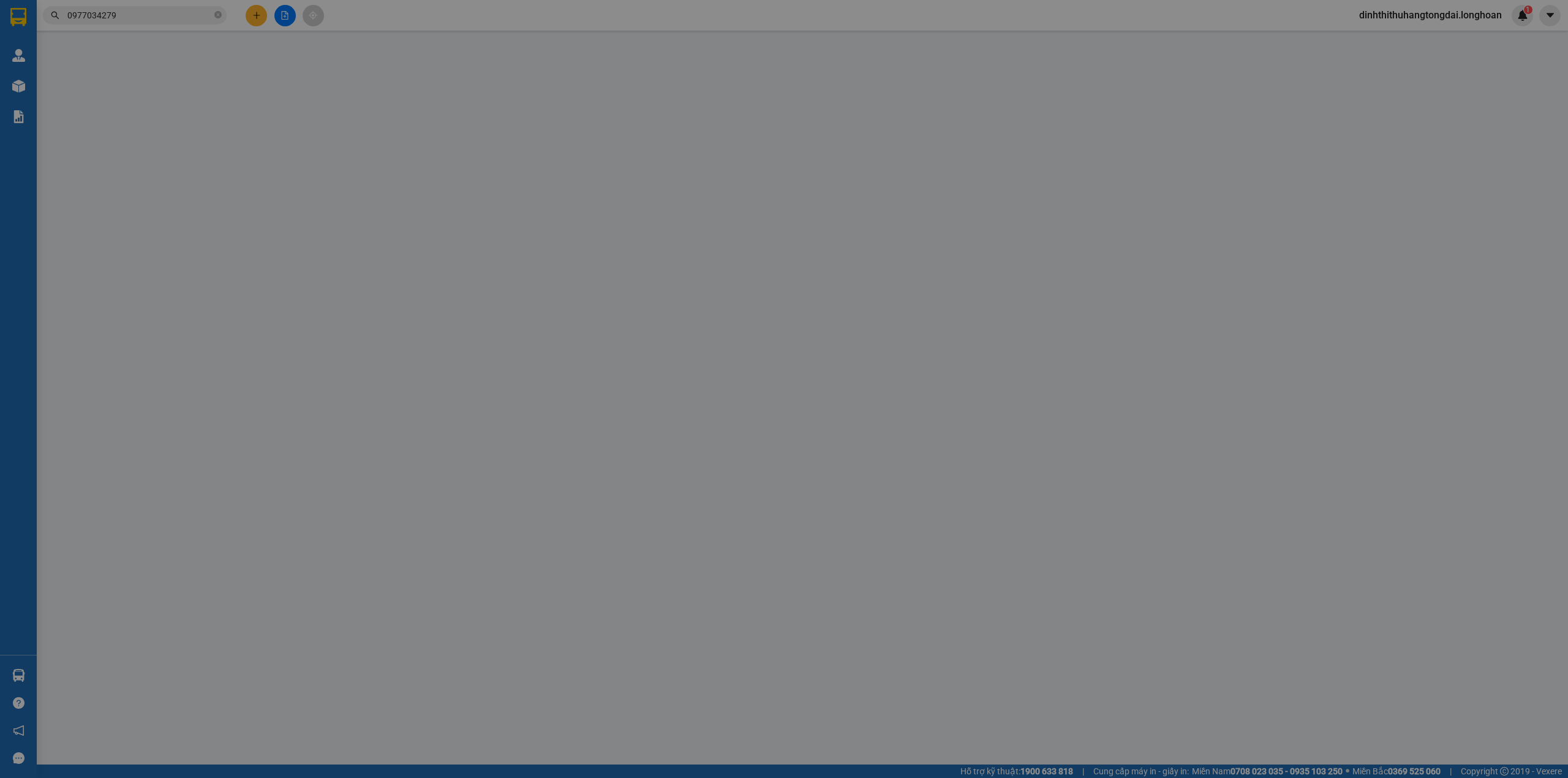
type input "[GEOGRAPHIC_DATA]"
checkbox input "true"
type input "Chung cư Bcons Bee, hẻm 522 QL1K, [GEOGRAPHIC_DATA], [GEOGRAPHIC_DATA]"
type input "1.030.000"
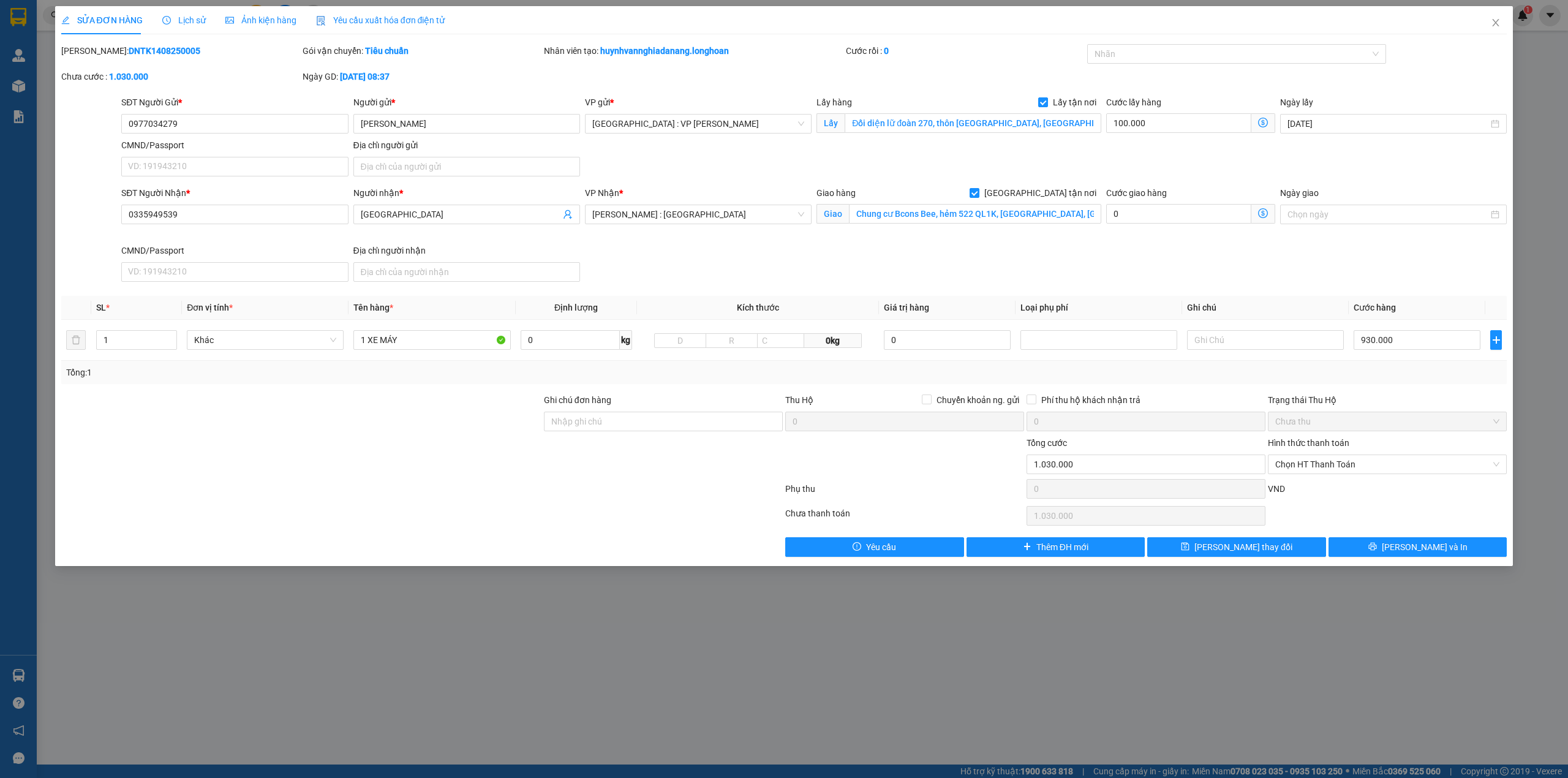
click at [172, 16] on span "Lịch sử" at bounding box center [184, 20] width 44 height 10
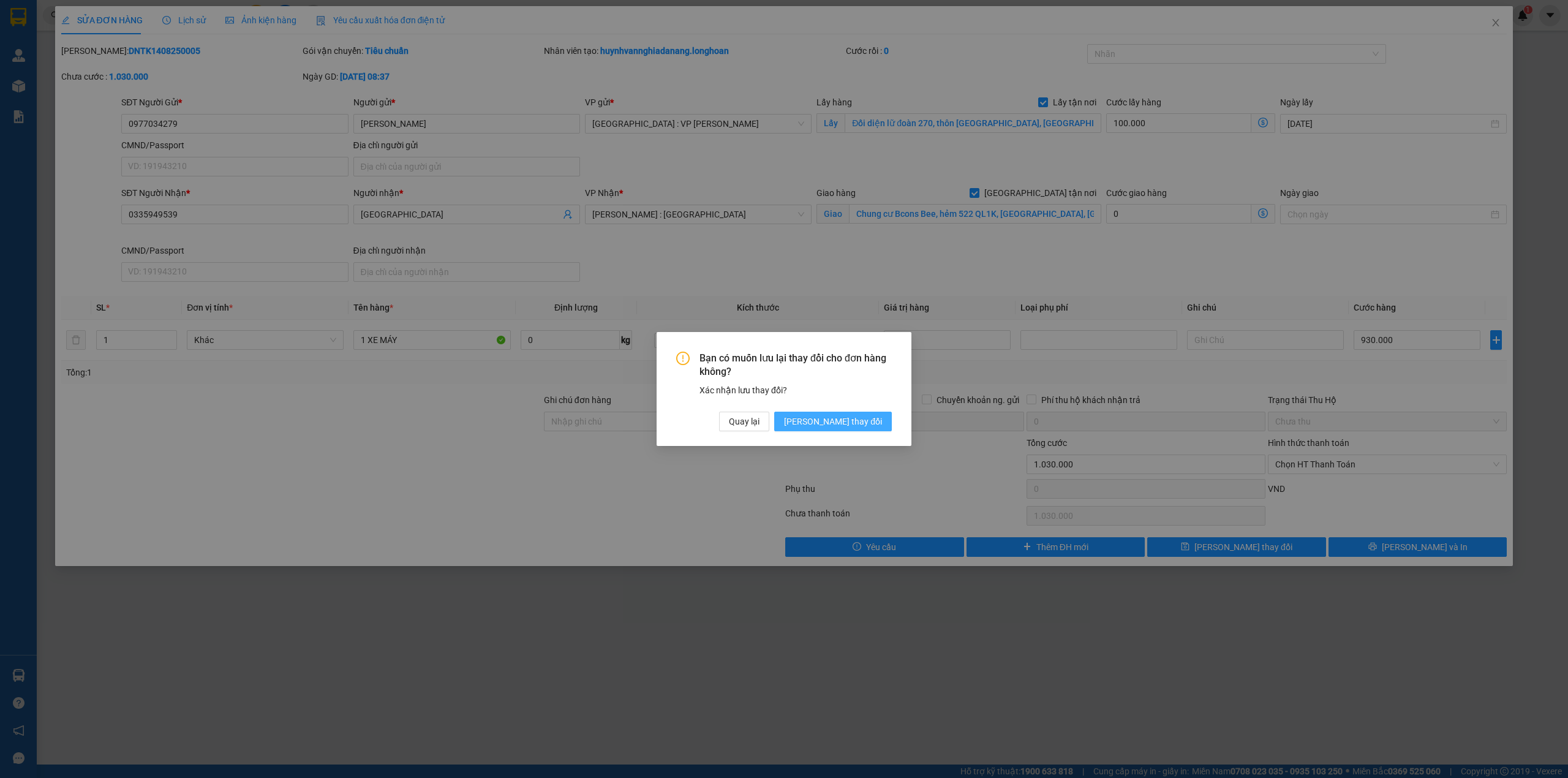
click at [863, 420] on span "[PERSON_NAME] thay đổi" at bounding box center [832, 421] width 98 height 14
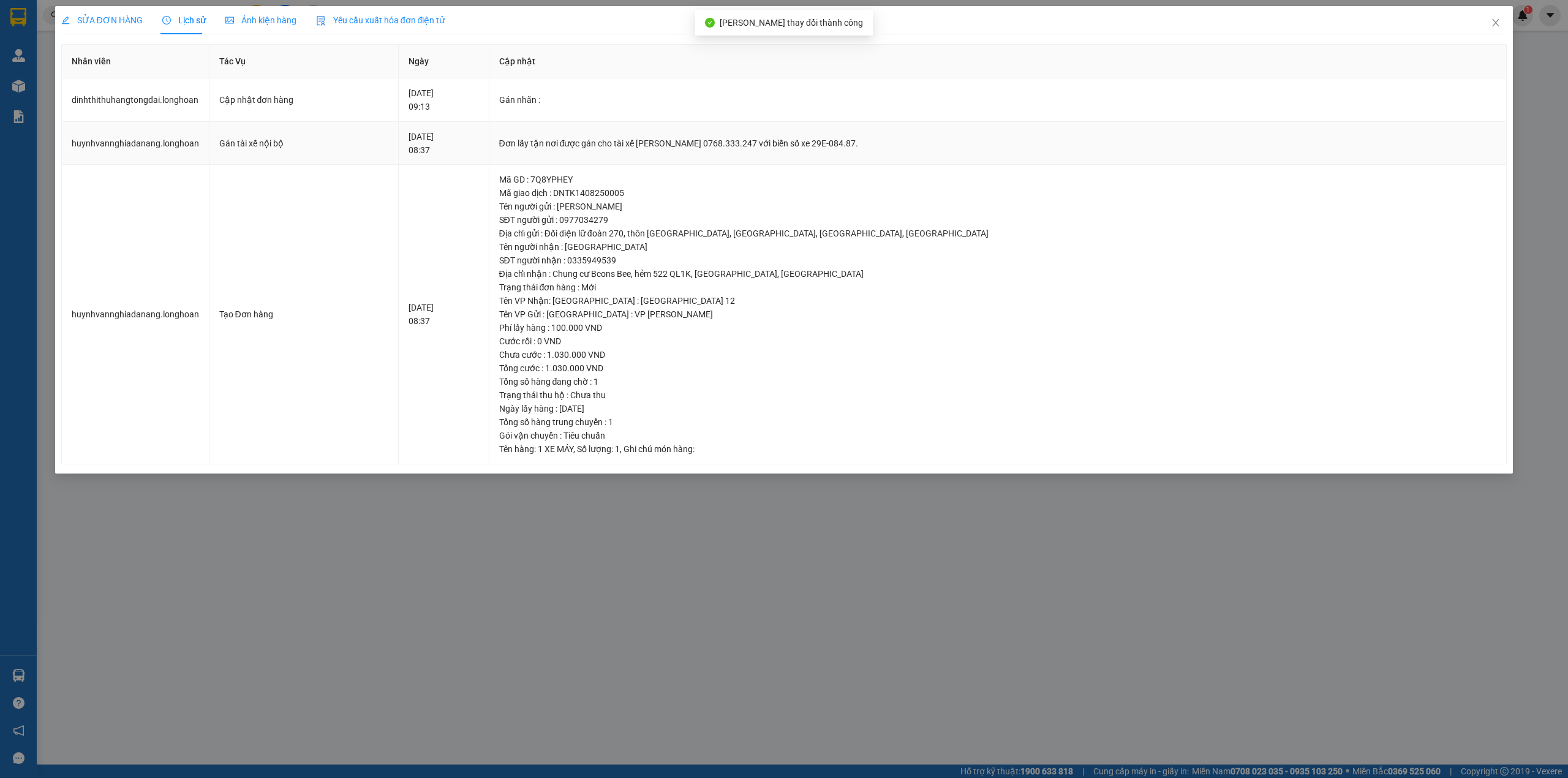
click at [613, 144] on div "Đơn lấy tận nơi được gán cho tài xế [PERSON_NAME] 0768.333.247 với biển số xe 2…" at bounding box center [998, 143] width 998 height 14
copy div "Đơn lấy tận nơi được gán cho tài xế [PERSON_NAME] 0768.333.247 với biển số xe 2…"
click at [1497, 21] on icon "close" at bounding box center [1496, 23] width 10 height 10
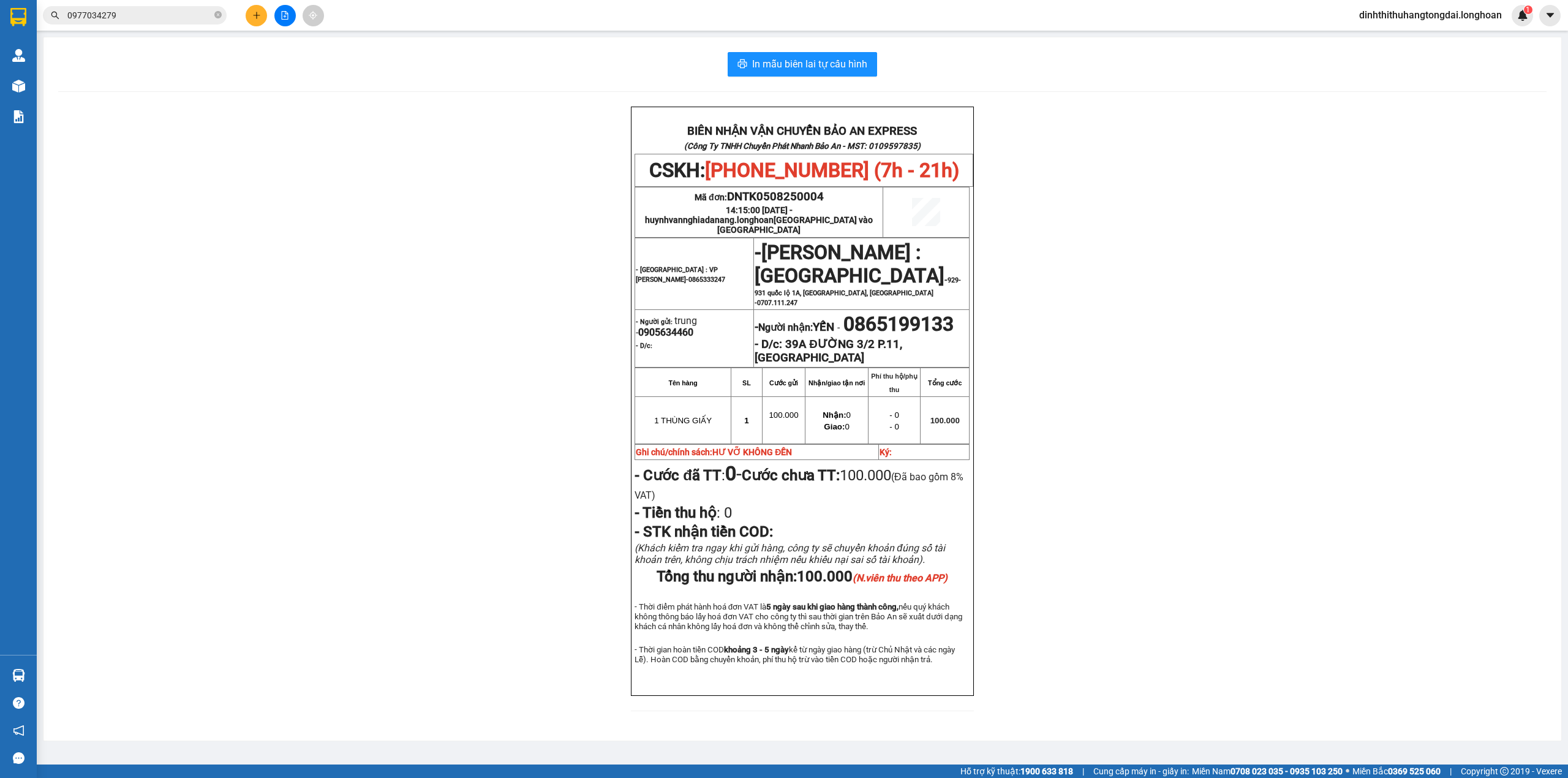
click at [129, 19] on input "0977034279" at bounding box center [139, 15] width 144 height 14
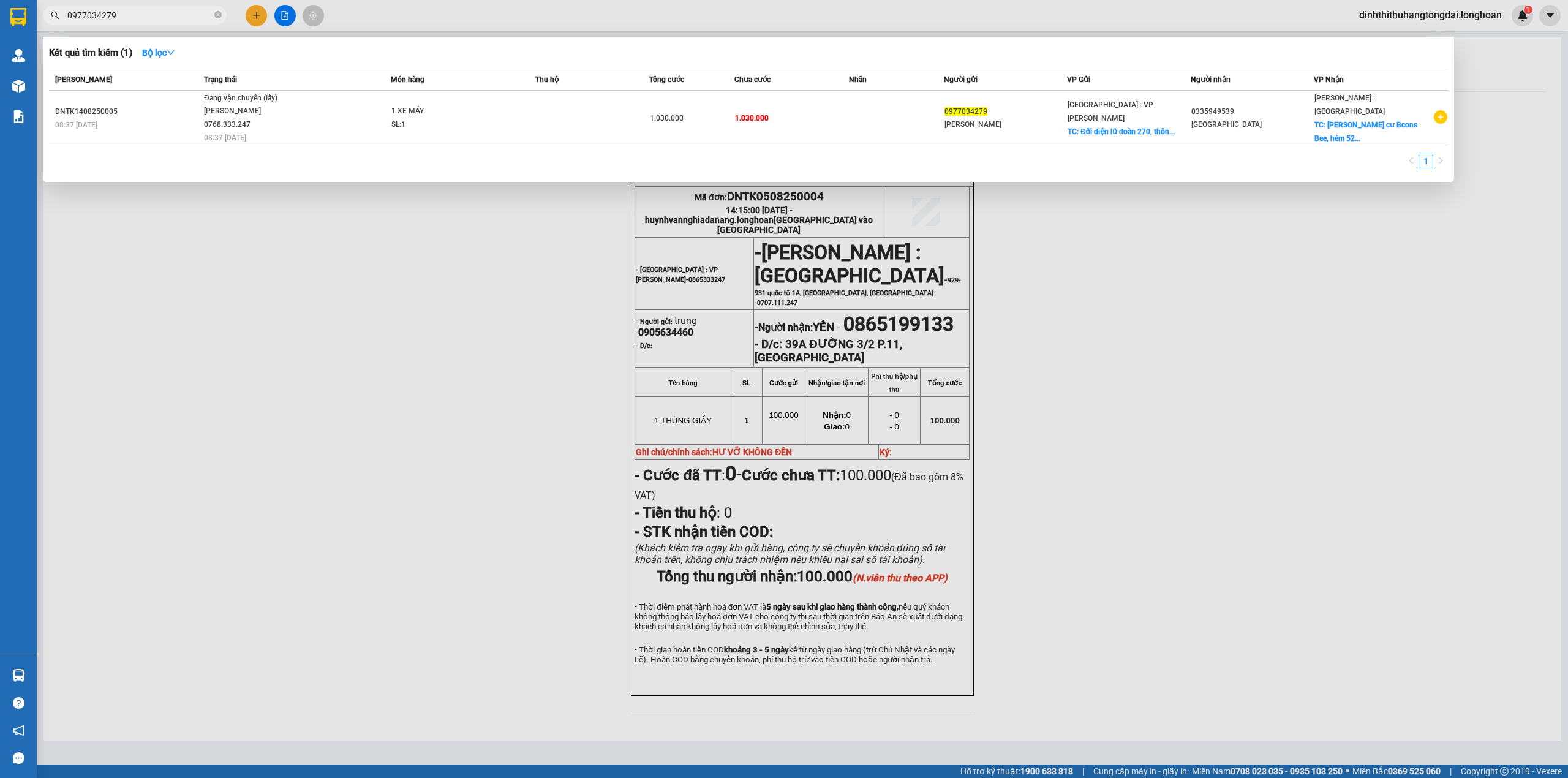
click at [129, 19] on input "0977034279" at bounding box center [139, 15] width 144 height 14
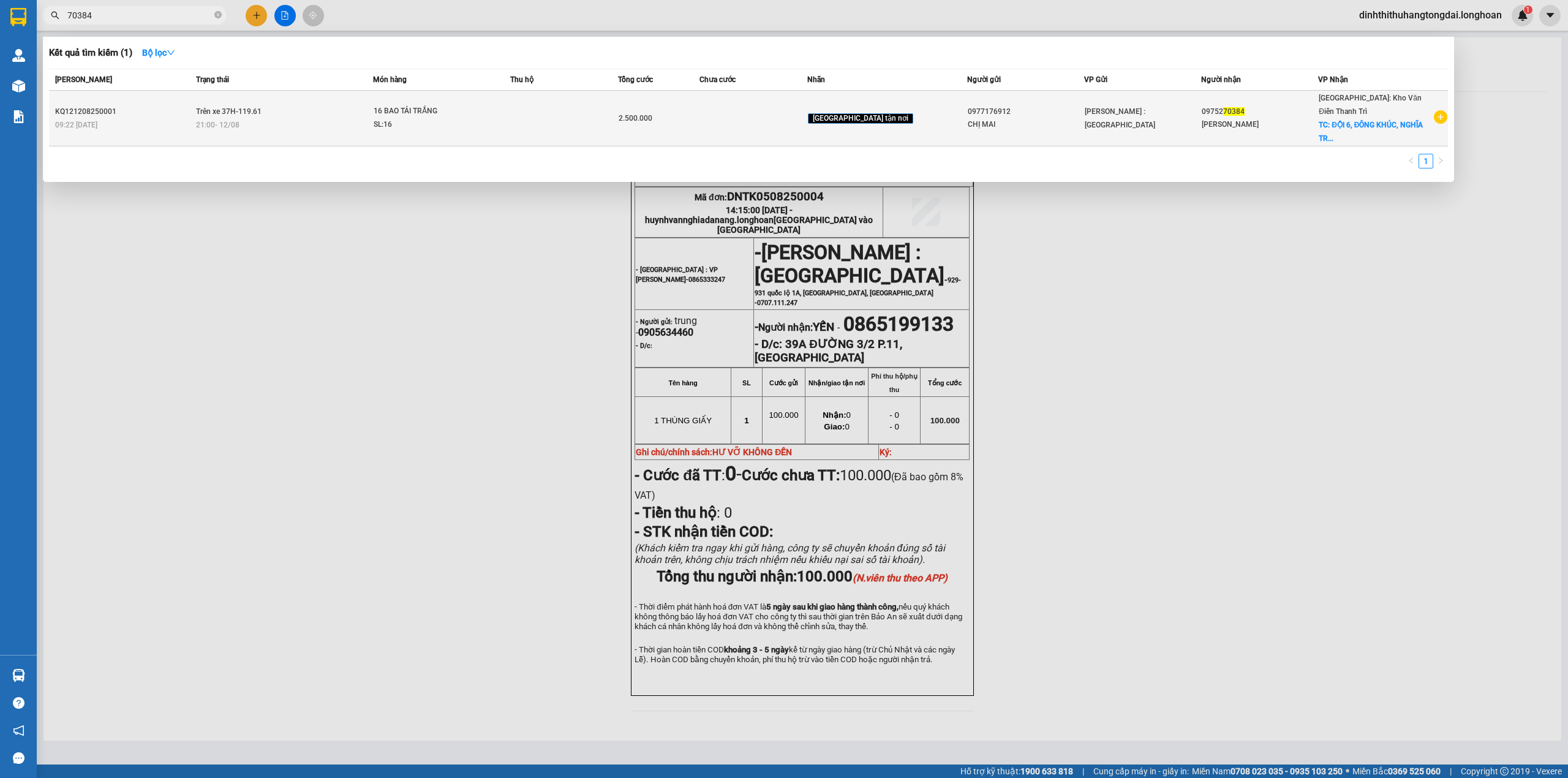
type input "70384"
click at [191, 119] on div "09:22 [DATE]" at bounding box center [124, 125] width 137 height 14
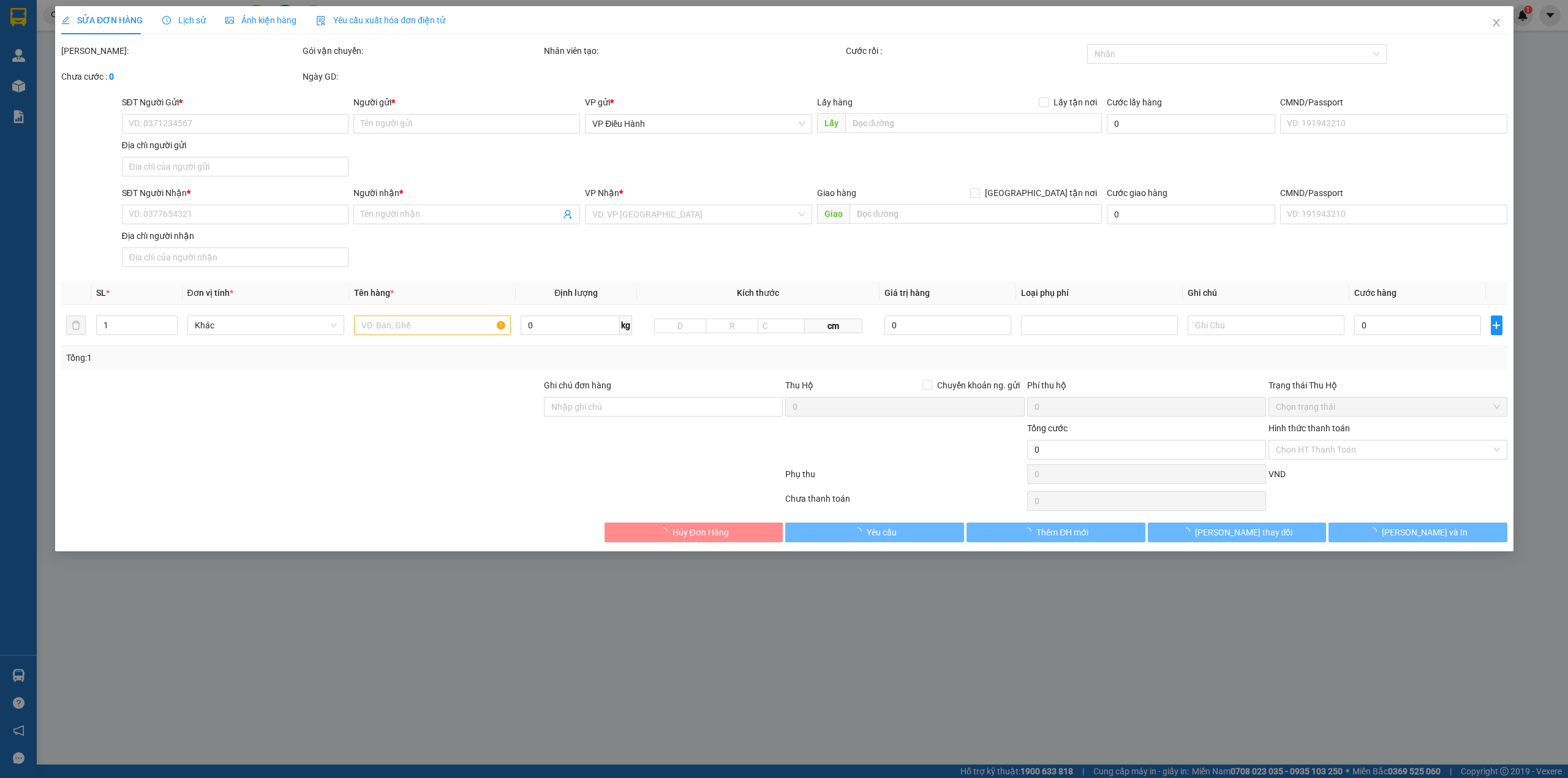
type input "0977176912"
type input "CHỊ MAI"
type input "0975270384"
type input "[PERSON_NAME]"
checkbox input "true"
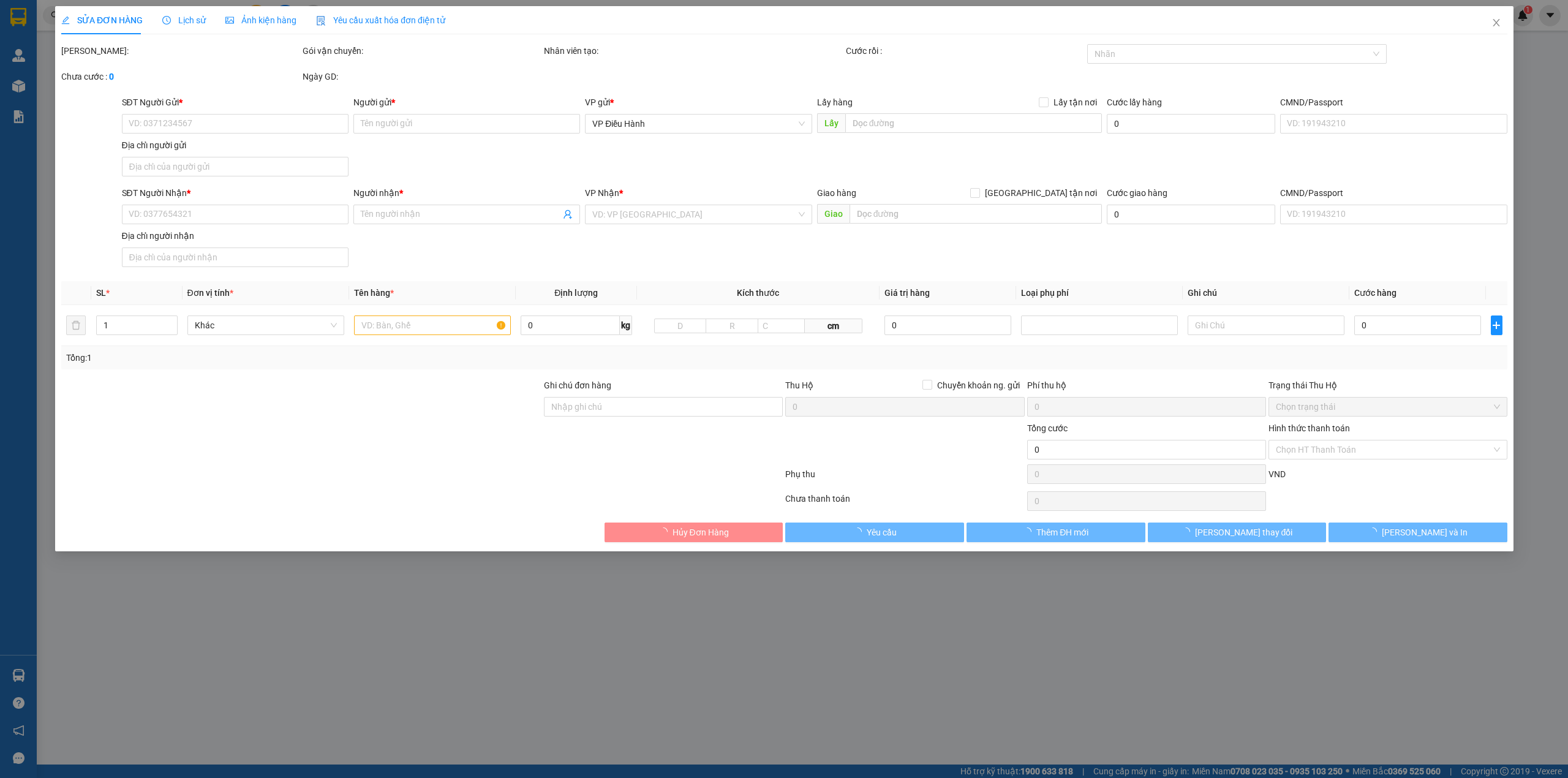
type input "ĐỘI 6, ĐÔNG KHÚC, NGHĨA TRỤ, [GEOGRAPHIC_DATA], [GEOGRAPHIC_DATA]"
type input "2.500.000"
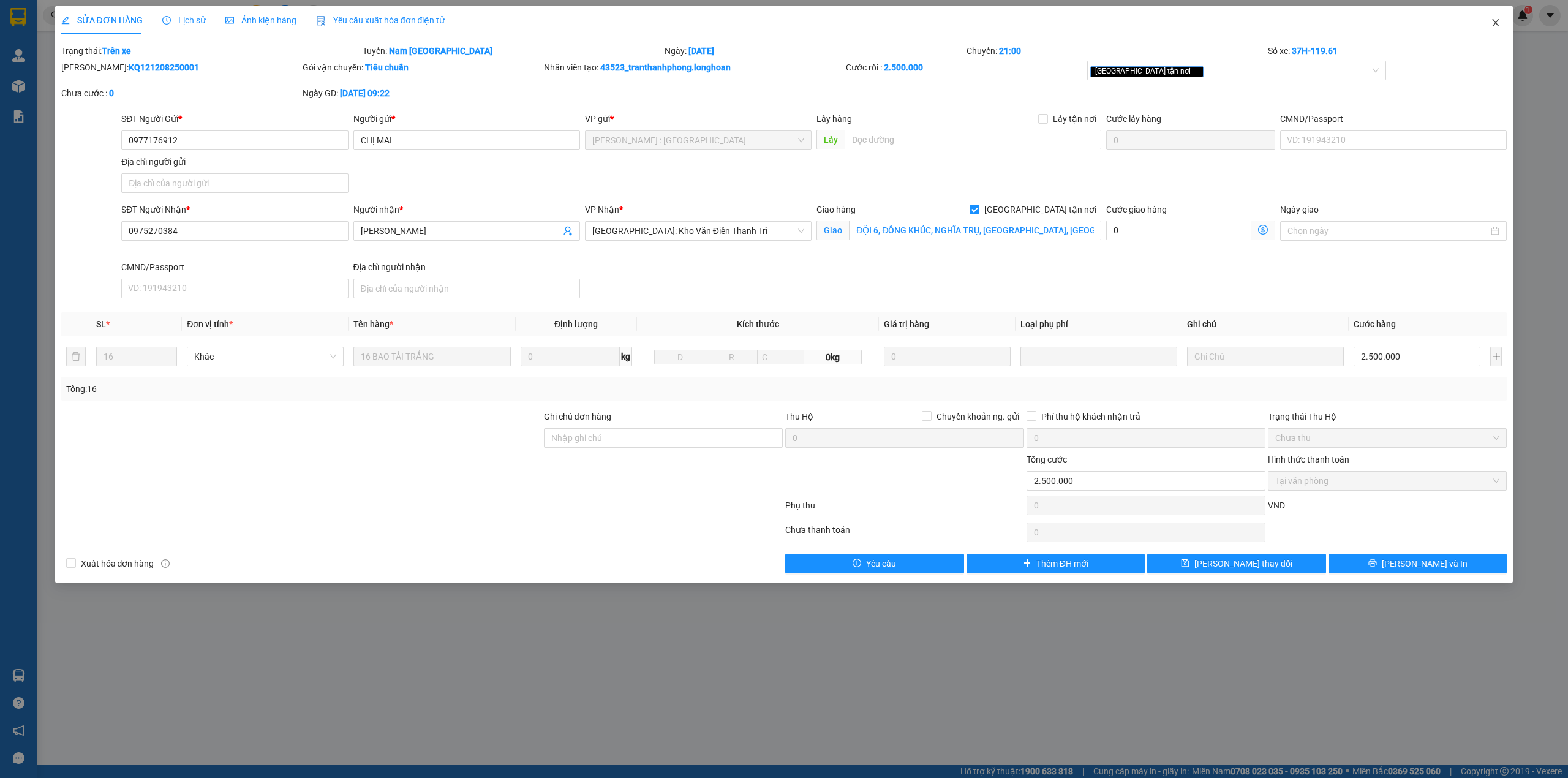
click at [1493, 21] on icon "close" at bounding box center [1495, 22] width 6 height 7
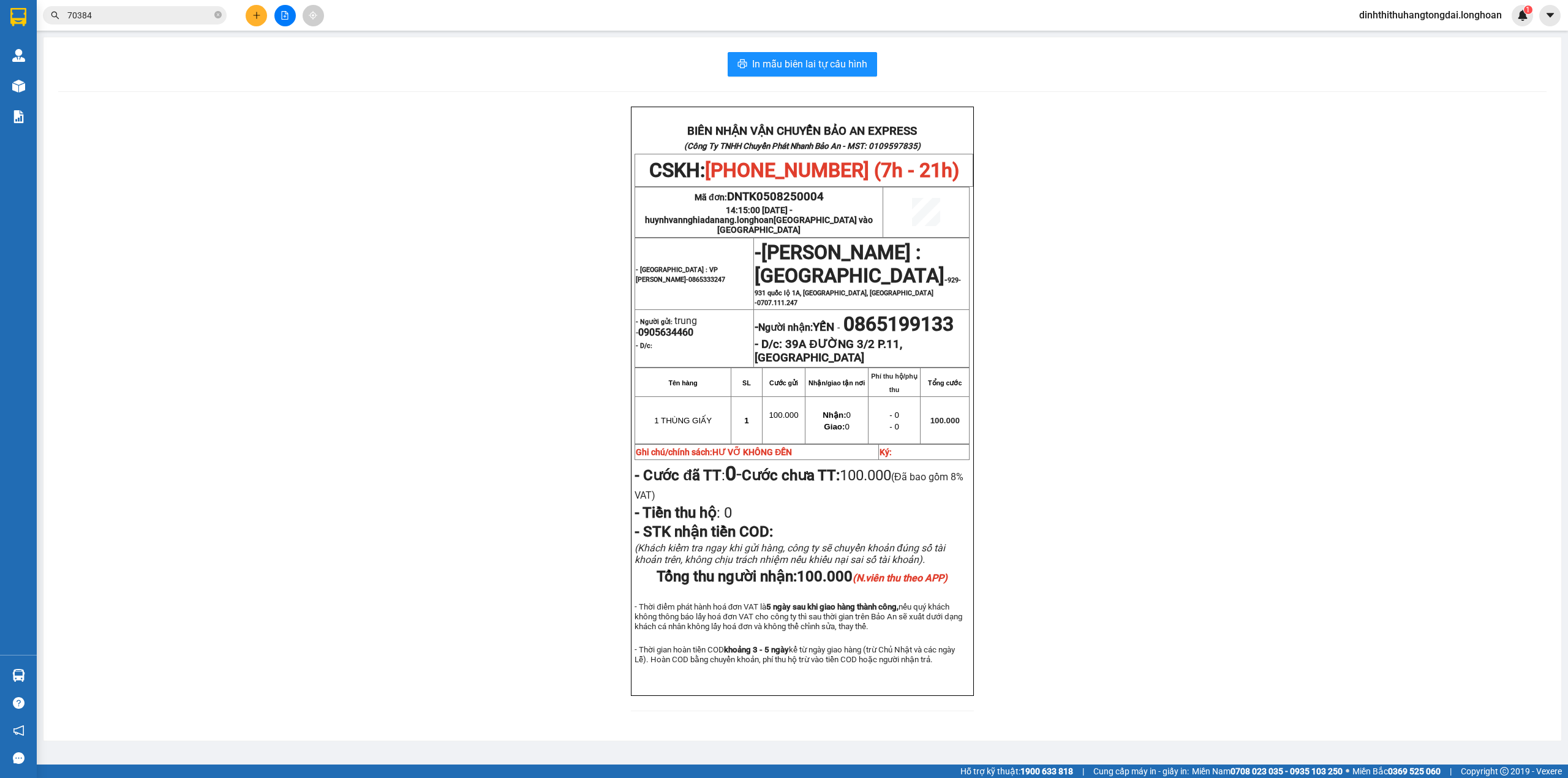
click at [172, 20] on input "70384" at bounding box center [139, 15] width 144 height 14
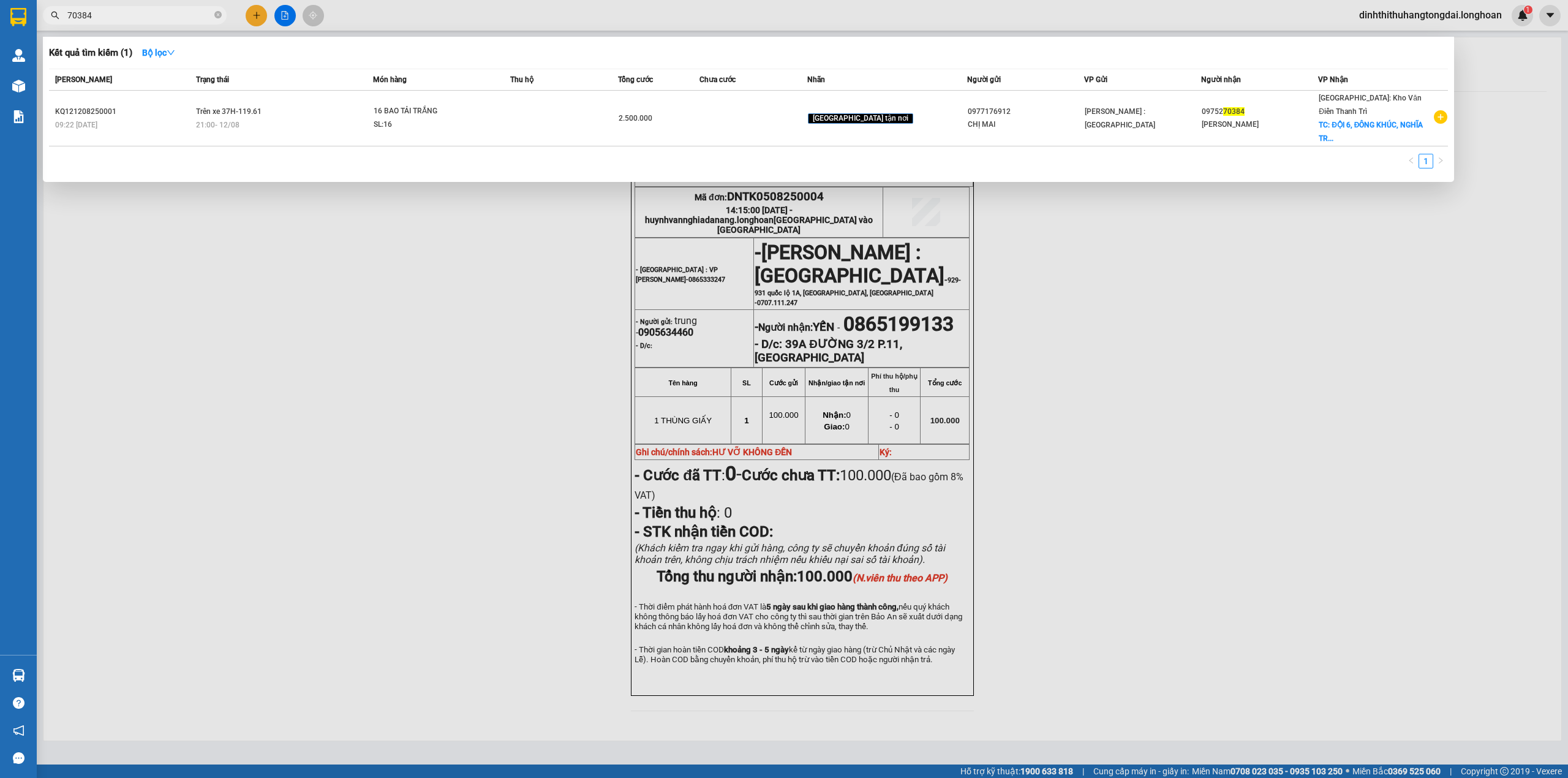
click at [172, 20] on input "70384" at bounding box center [139, 15] width 144 height 14
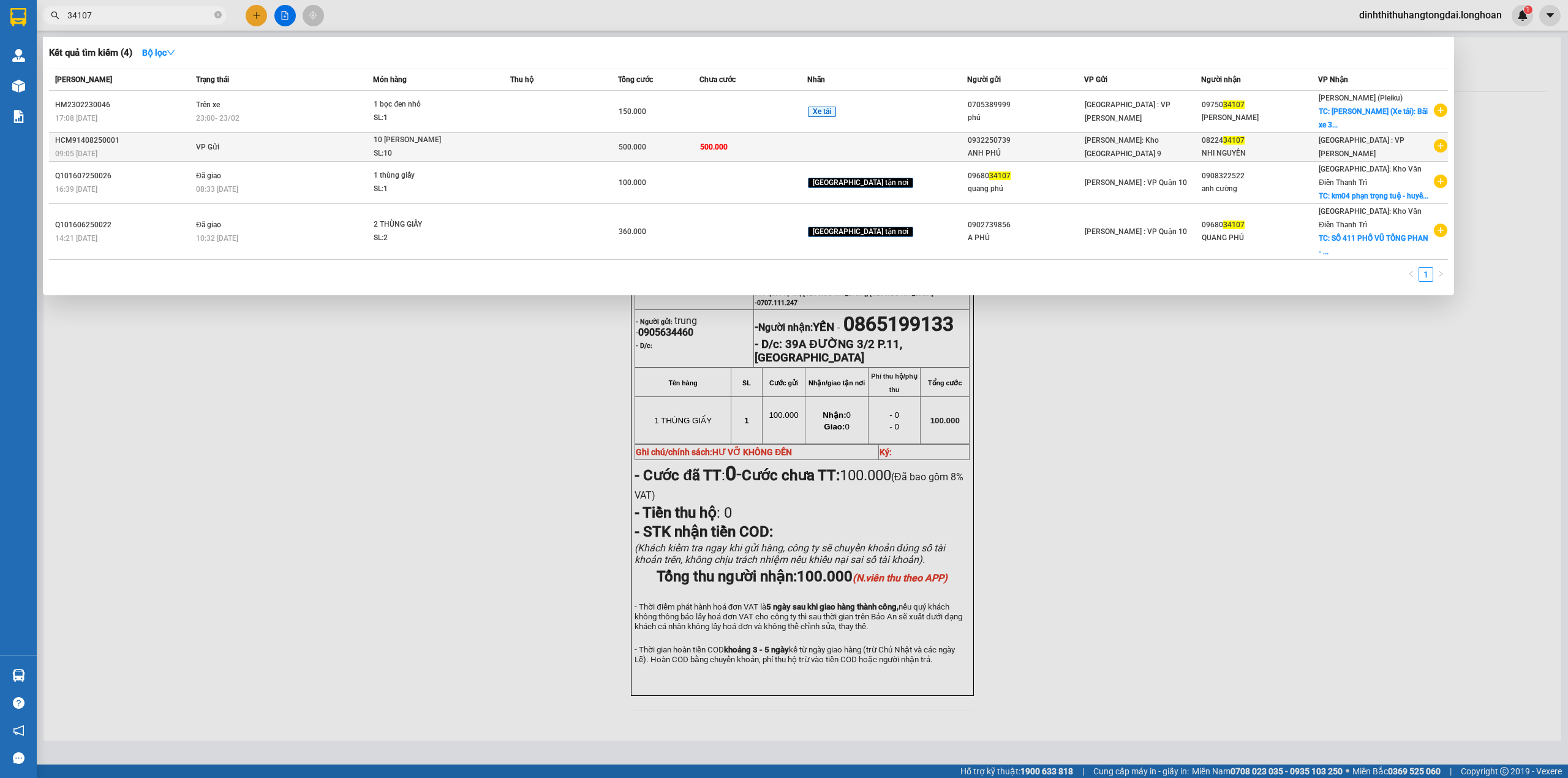
type input "34107"
click at [310, 138] on td "VP Gửi" at bounding box center [283, 147] width 180 height 29
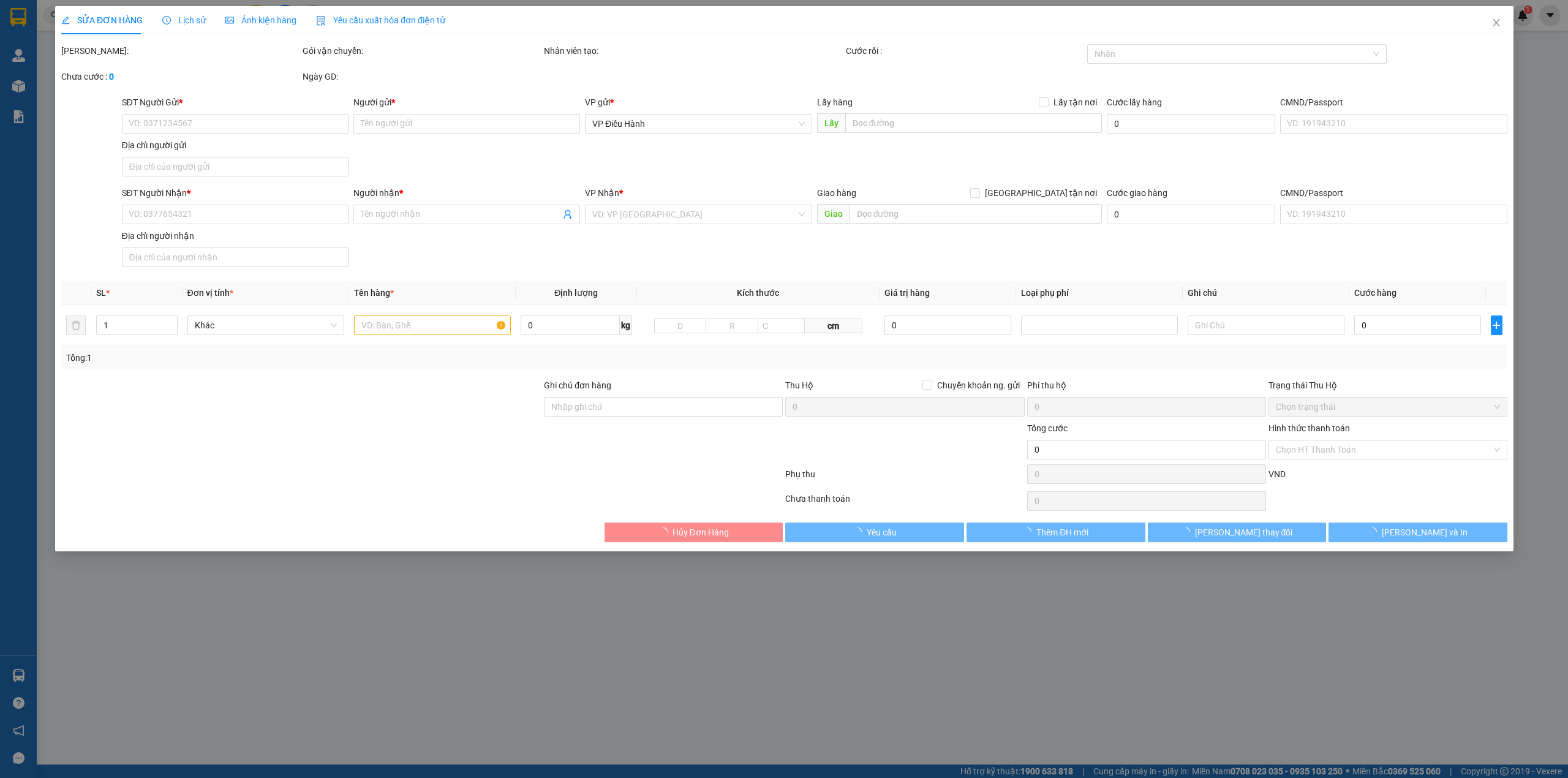
type input "0932250739"
type input "ANH PHÚ"
type input "0822434107"
type input "NHI NGUYỄN"
type input "nhận theo kiện-giao nguyên kiên-hư hỏng không chịu trách nhiệm"
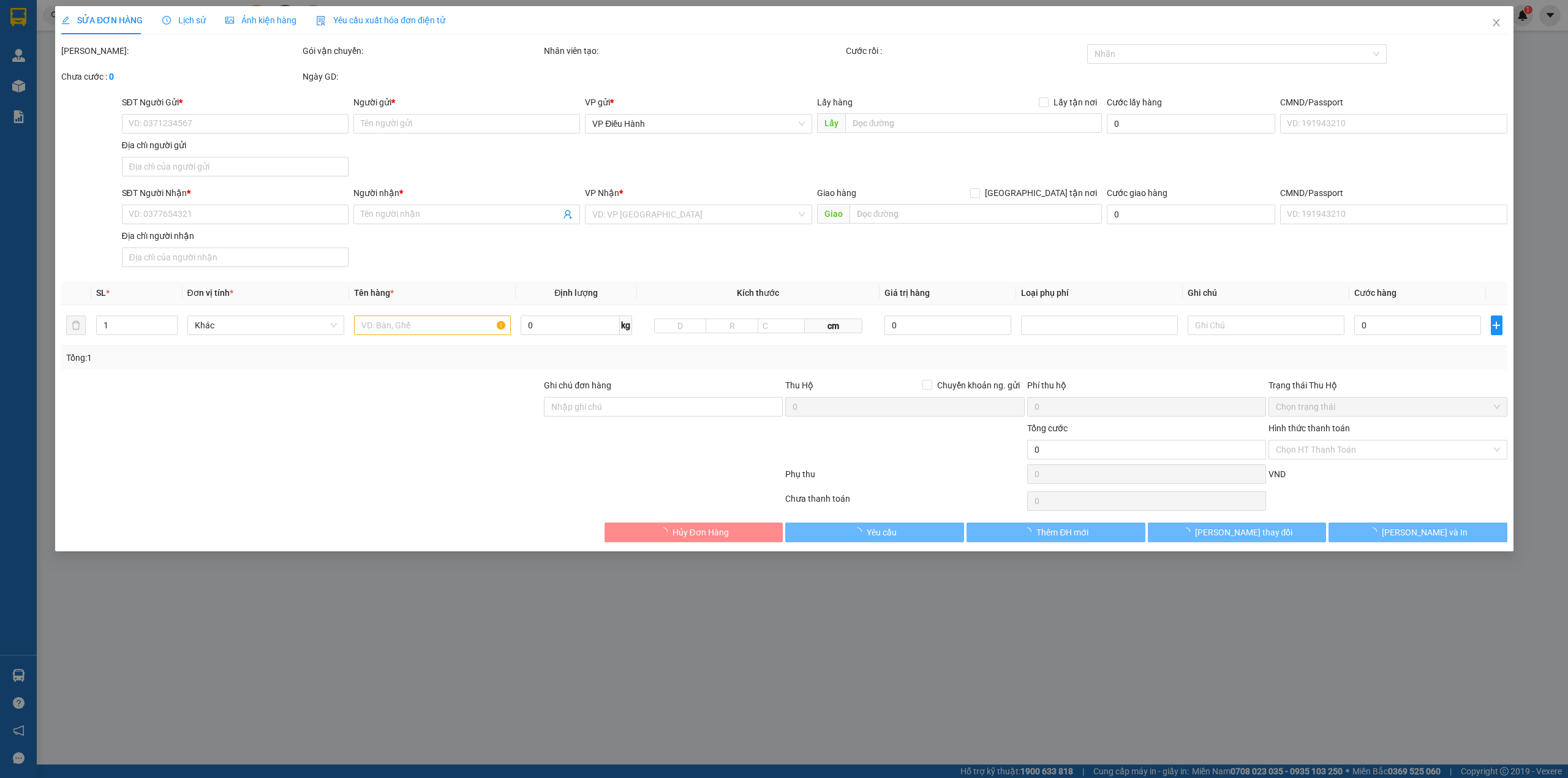
type input "500.000"
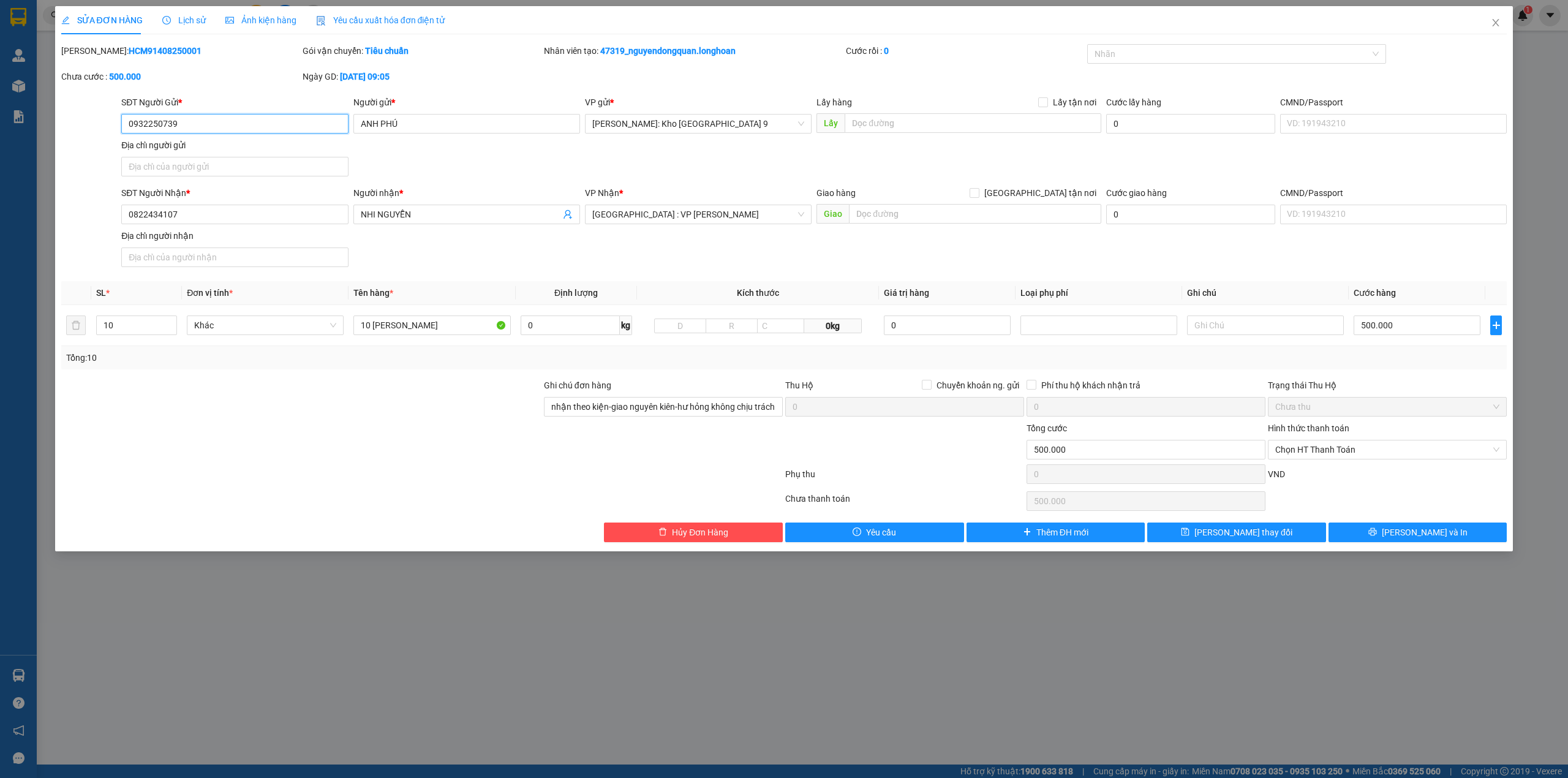
click at [152, 125] on input "0932250739" at bounding box center [235, 124] width 227 height 19
click at [156, 213] on input "0822434107" at bounding box center [235, 214] width 227 height 19
click at [1498, 23] on icon "close" at bounding box center [1496, 23] width 10 height 10
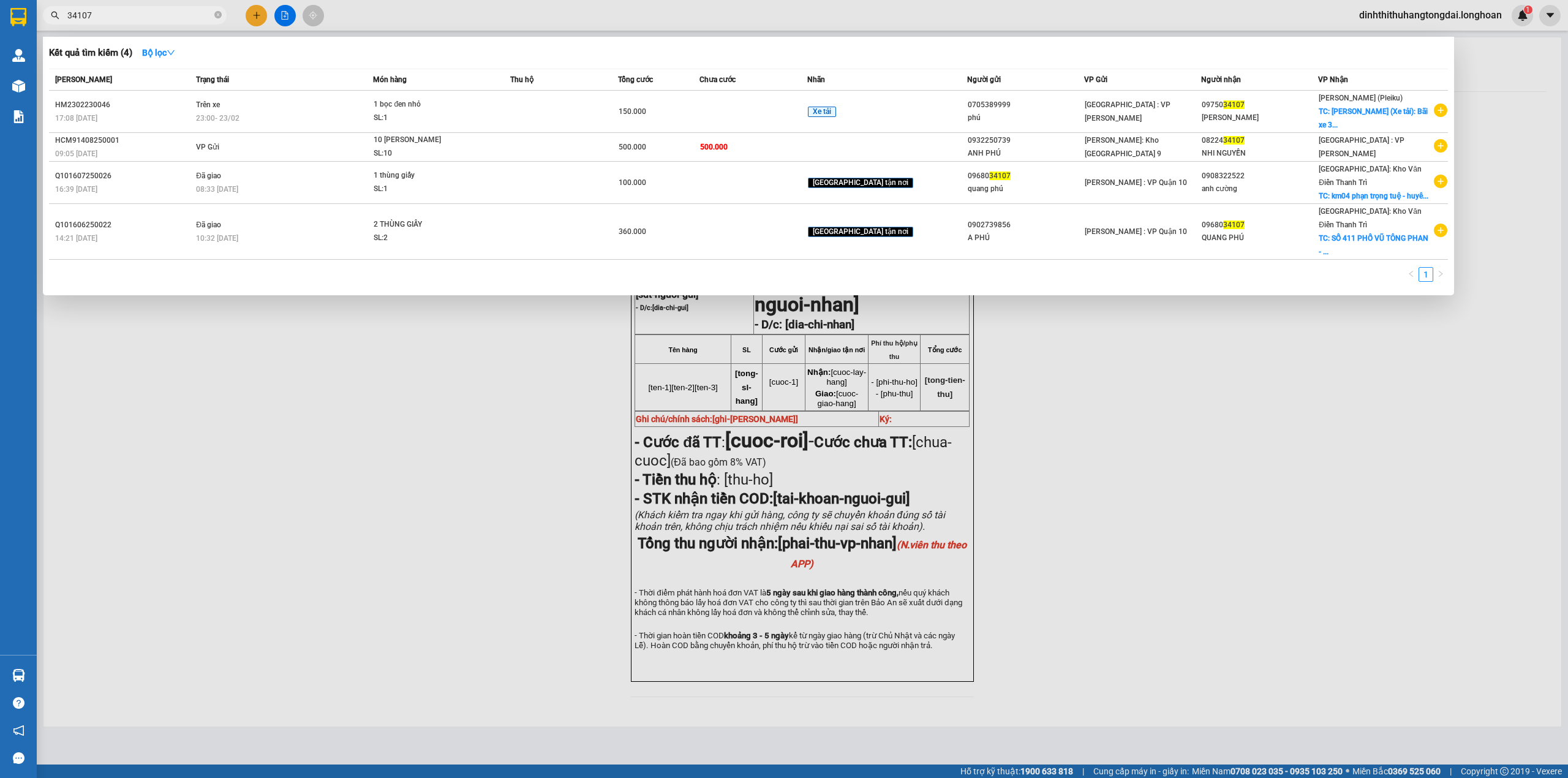
click at [111, 14] on input "34107" at bounding box center [139, 15] width 144 height 14
paste input "0358167615"
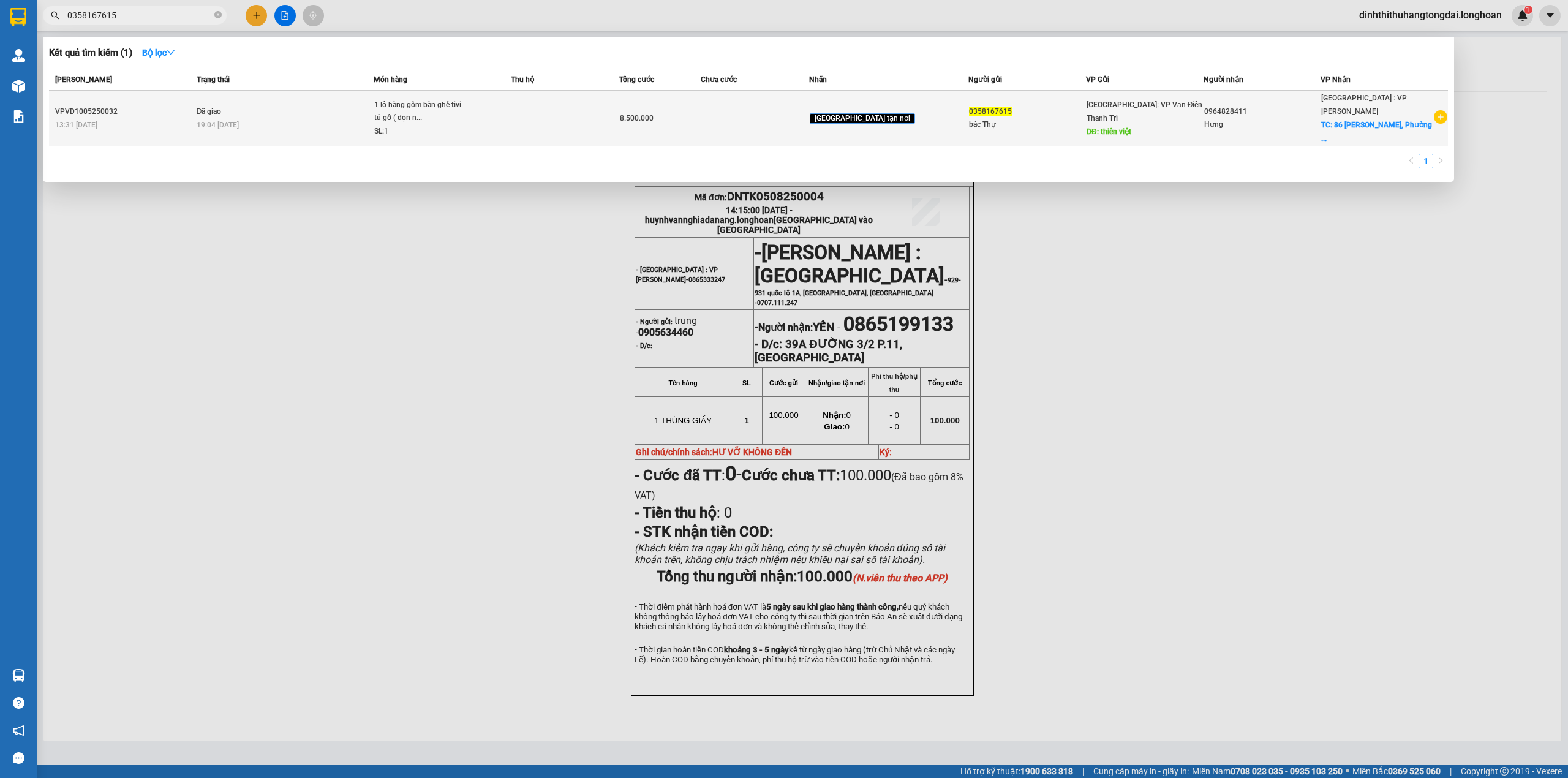
type input "0358167615"
click at [265, 119] on div "19:04 [DATE]" at bounding box center [285, 125] width 177 height 14
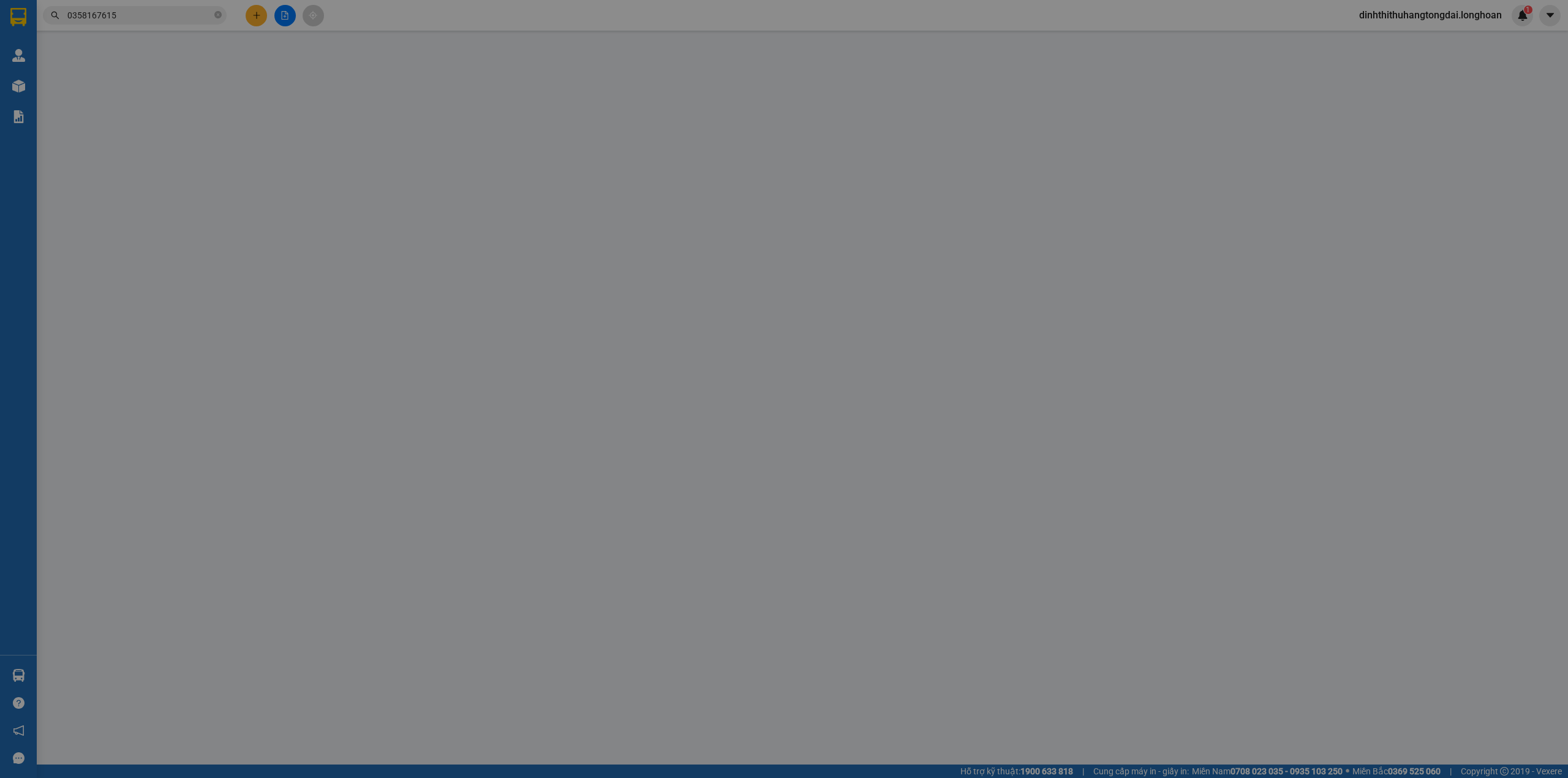
type input "0358167615"
type input "bác Thự"
type input "thiên việt"
type input "2.500.000"
type input "0964828411"
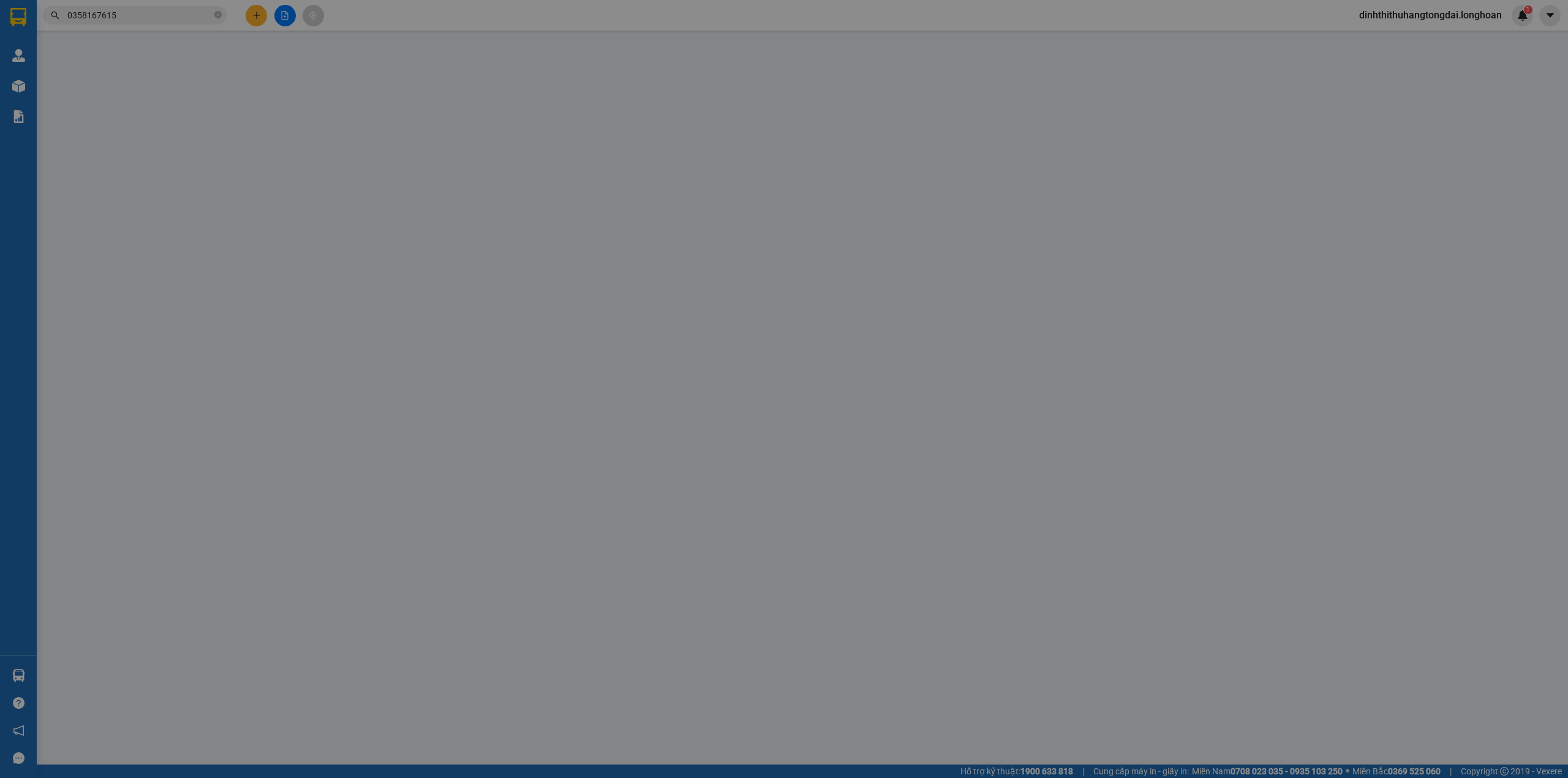
type input "Hưng"
checkbox input "true"
type input "[GEOGRAPHIC_DATA][PERSON_NAME], [GEOGRAPHIC_DATA], [GEOGRAPHIC_DATA], [GEOGRAPH…"
type input "bọc xốp nổ"
type input "8.500.000"
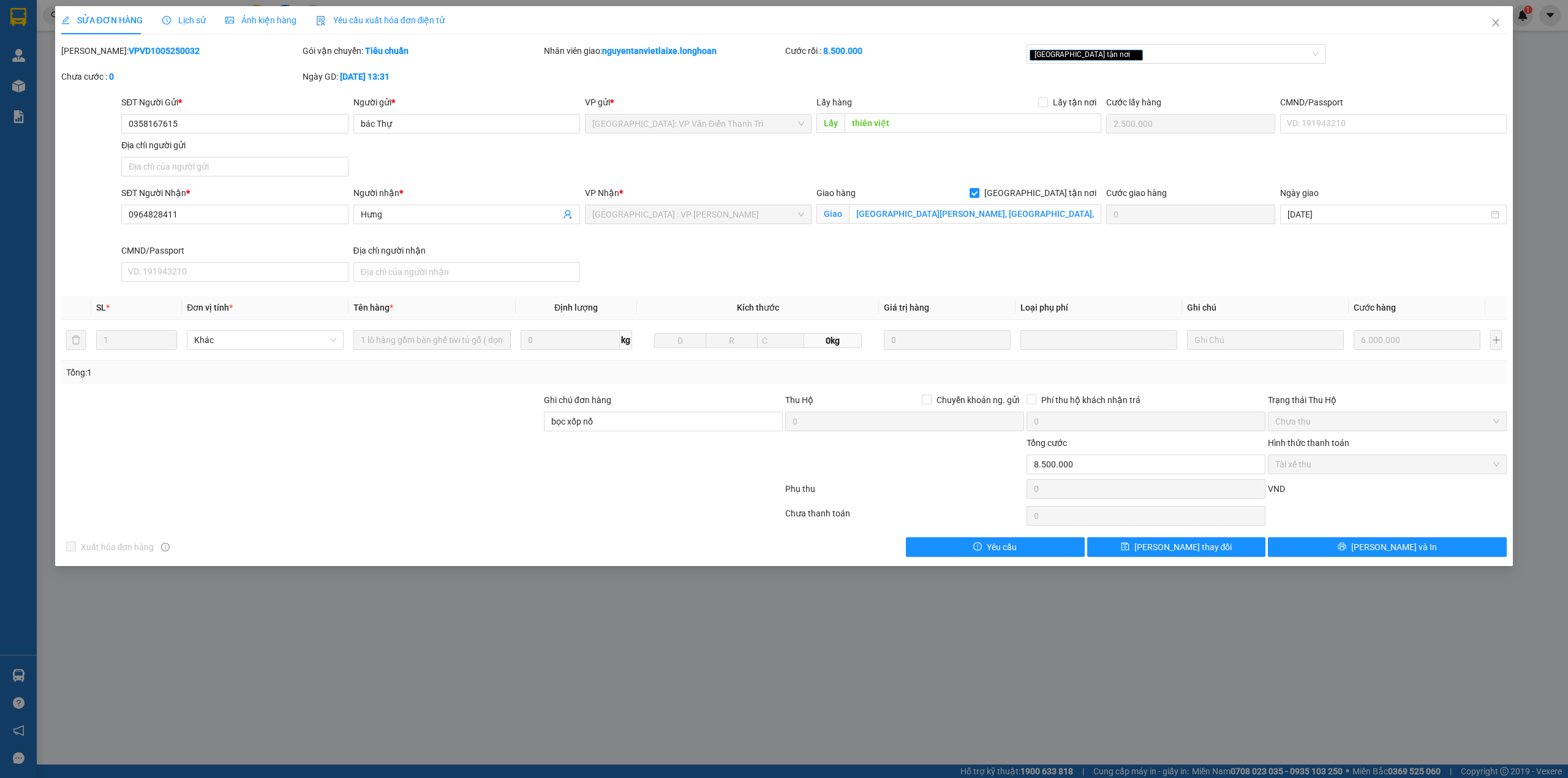
click at [163, 26] on div "Lịch sử" at bounding box center [184, 20] width 44 height 14
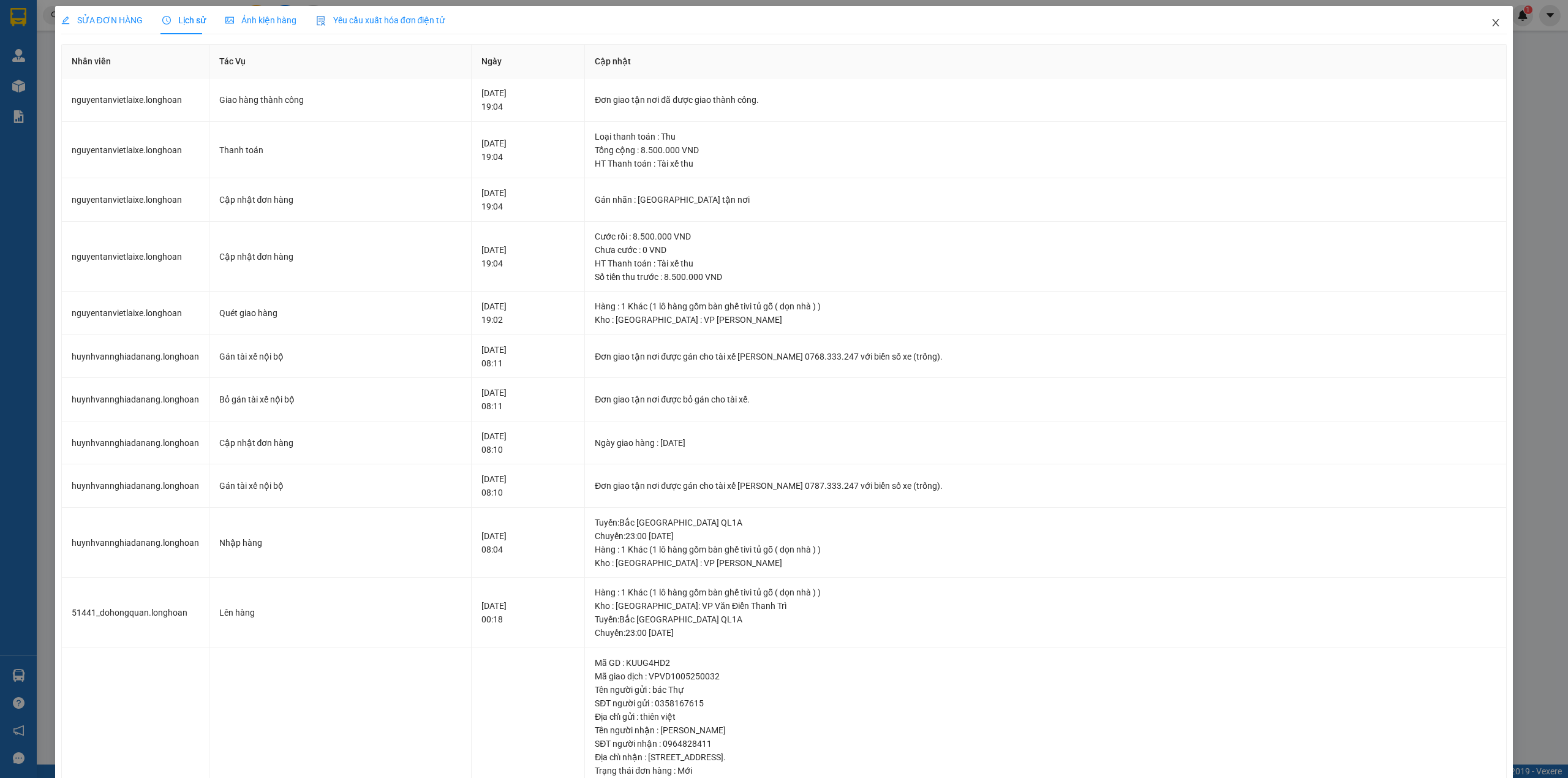
click at [1491, 23] on icon "close" at bounding box center [1496, 23] width 10 height 10
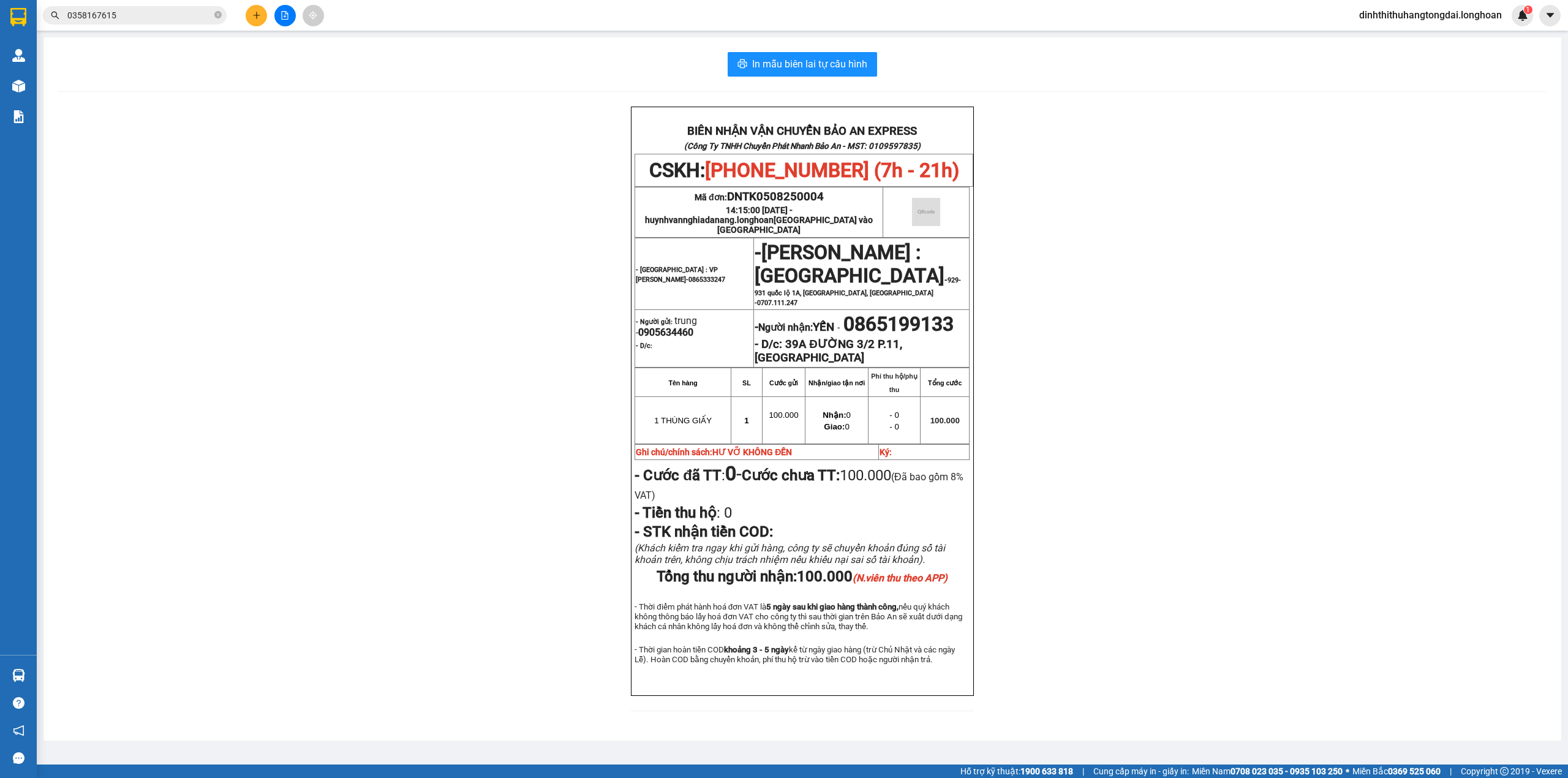
click at [124, 18] on input "0358167615" at bounding box center [139, 15] width 144 height 14
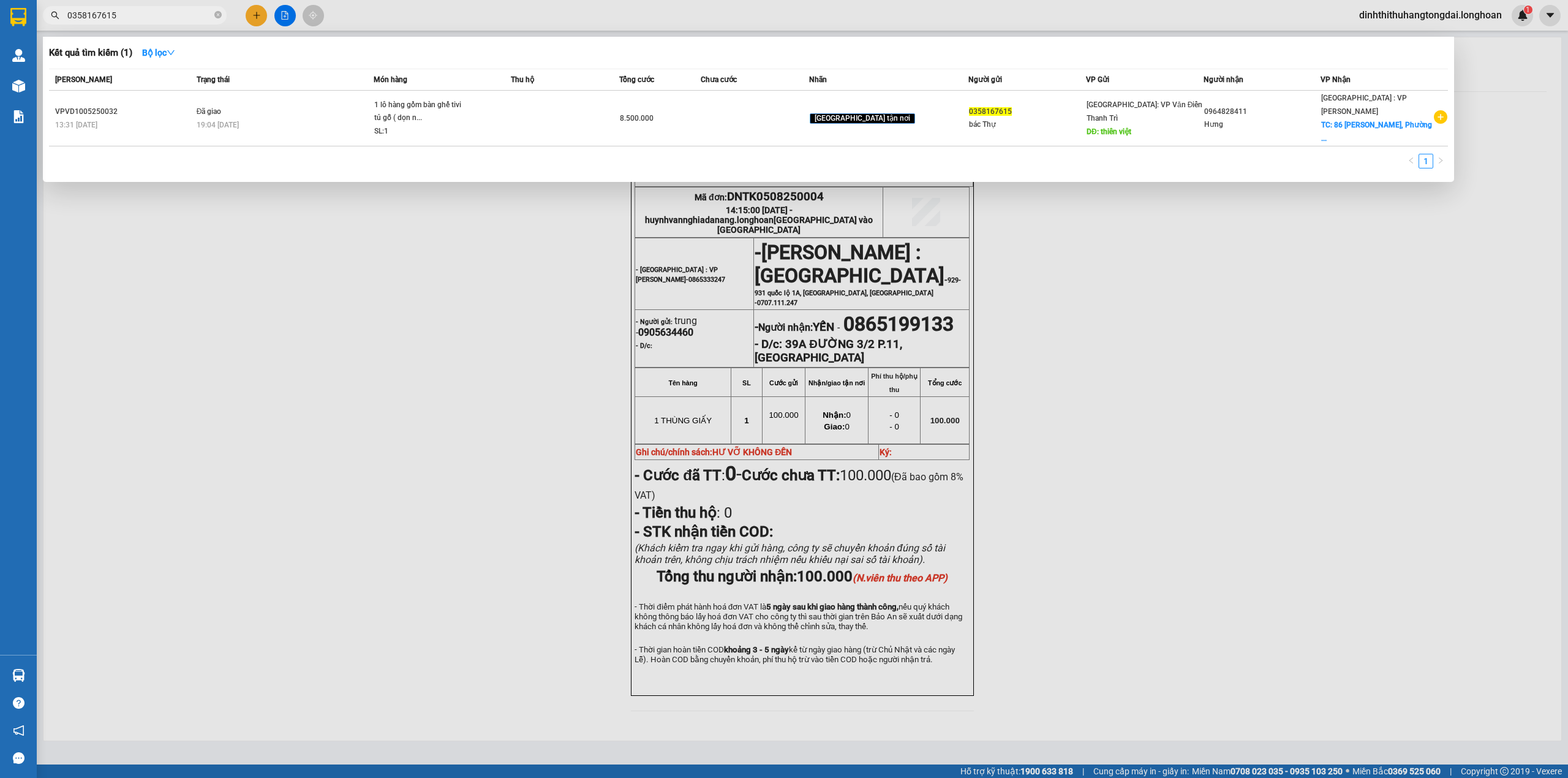
click at [124, 18] on input "0358167615" at bounding box center [139, 15] width 144 height 14
paste input "976456899"
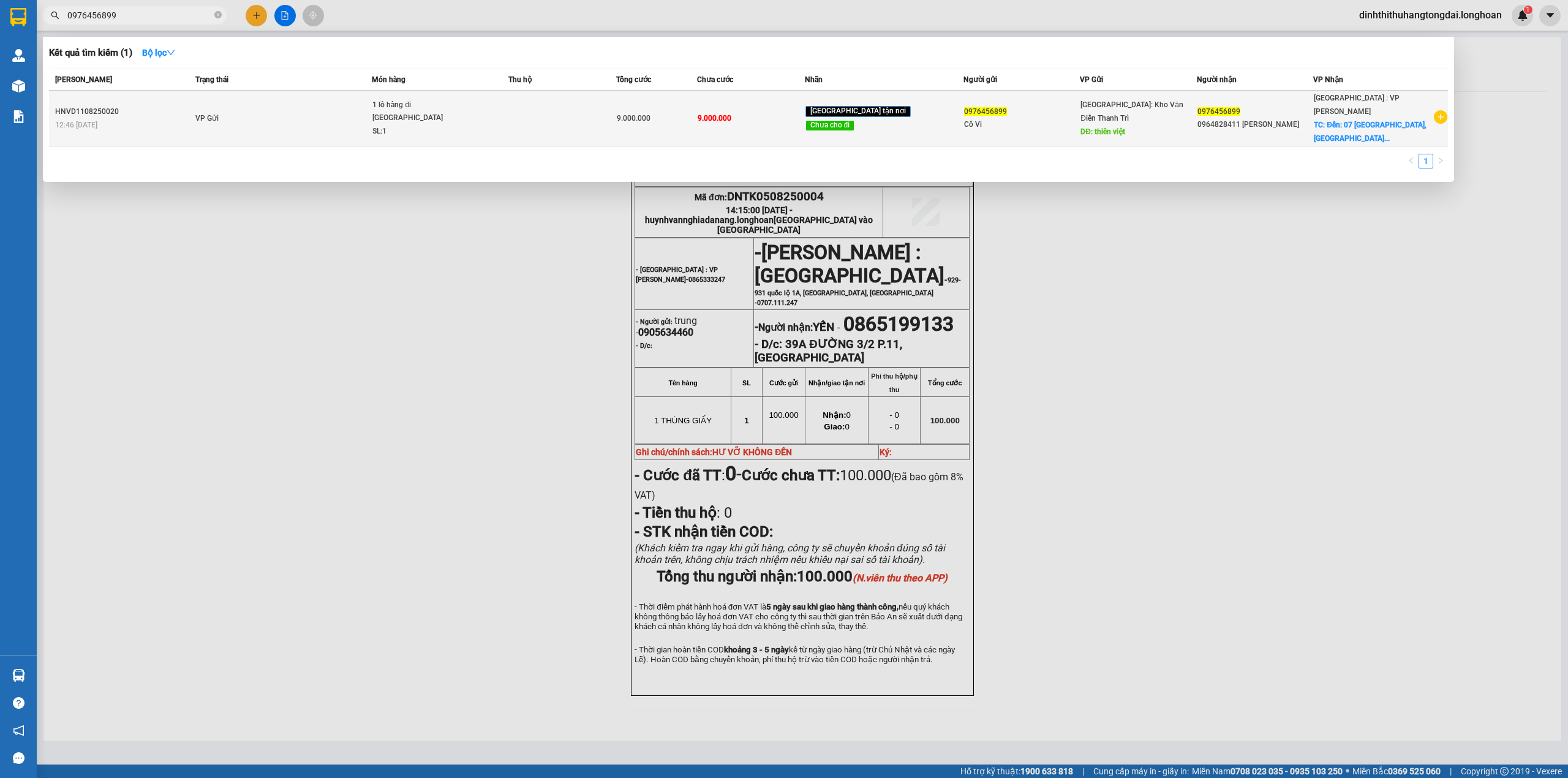
type input "0976456899"
click at [272, 115] on td "VP Gửi" at bounding box center [282, 119] width 180 height 56
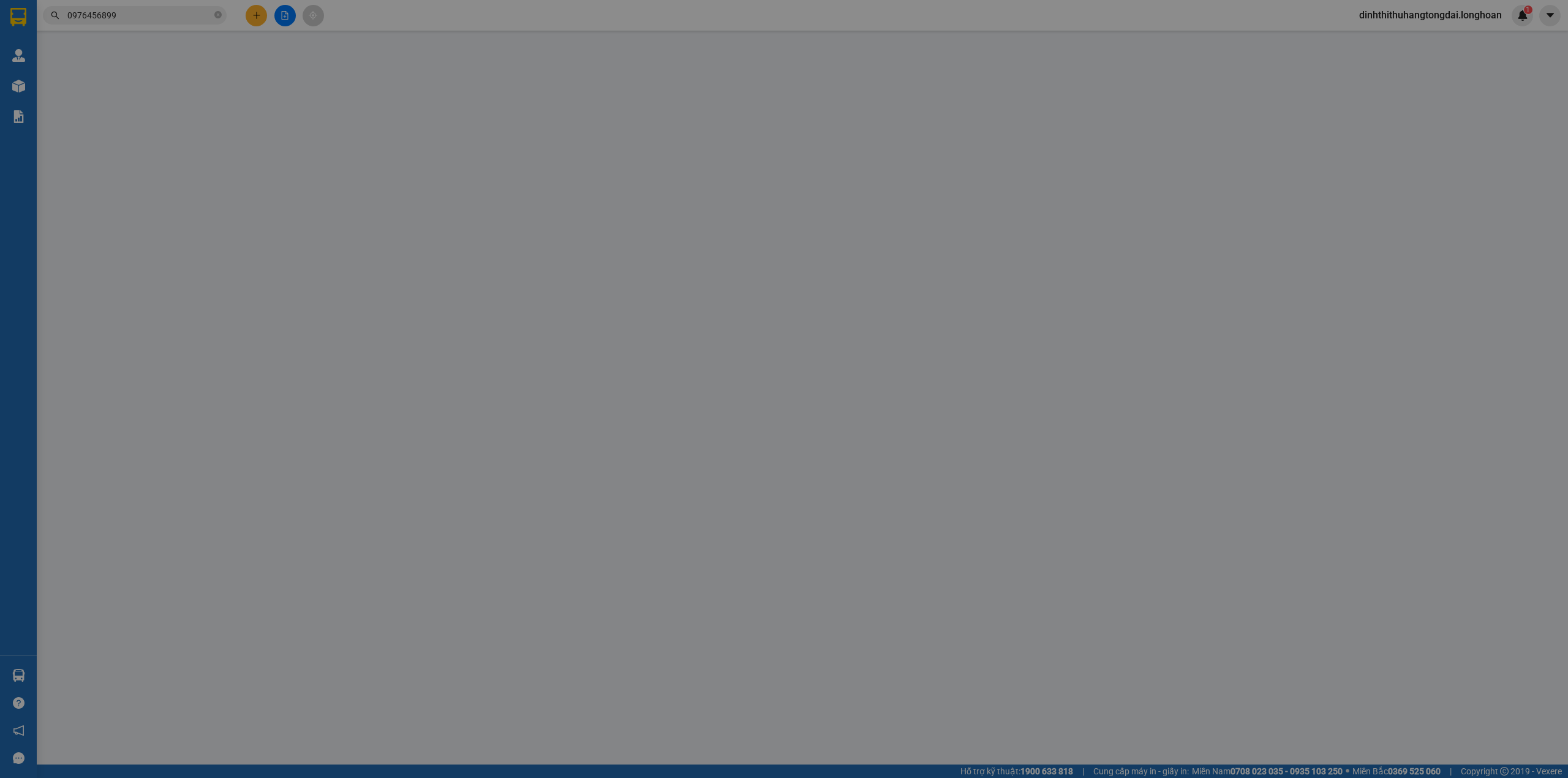
type input "0976456899"
type input "Cô Vi"
type input "thiên việt"
type input "2.000.000"
type input "0976456899"
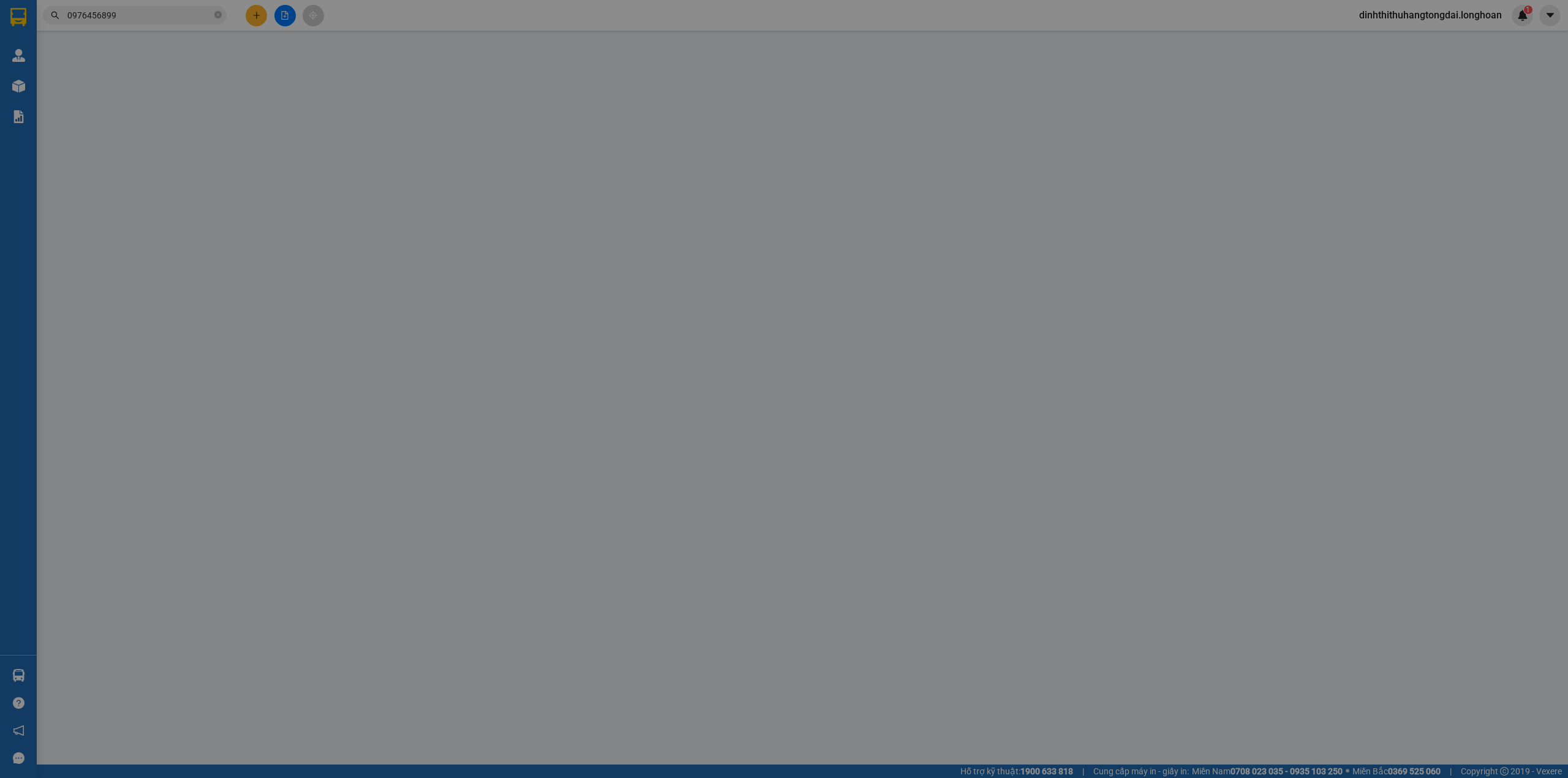
type input "0964828411 [PERSON_NAME]"
checkbox input "true"
type input "Đến: 07 [GEOGRAPHIC_DATA], [GEOGRAPHIC_DATA], [GEOGRAPHIC_DATA]"
type input "9.000.000"
type input "700.000"
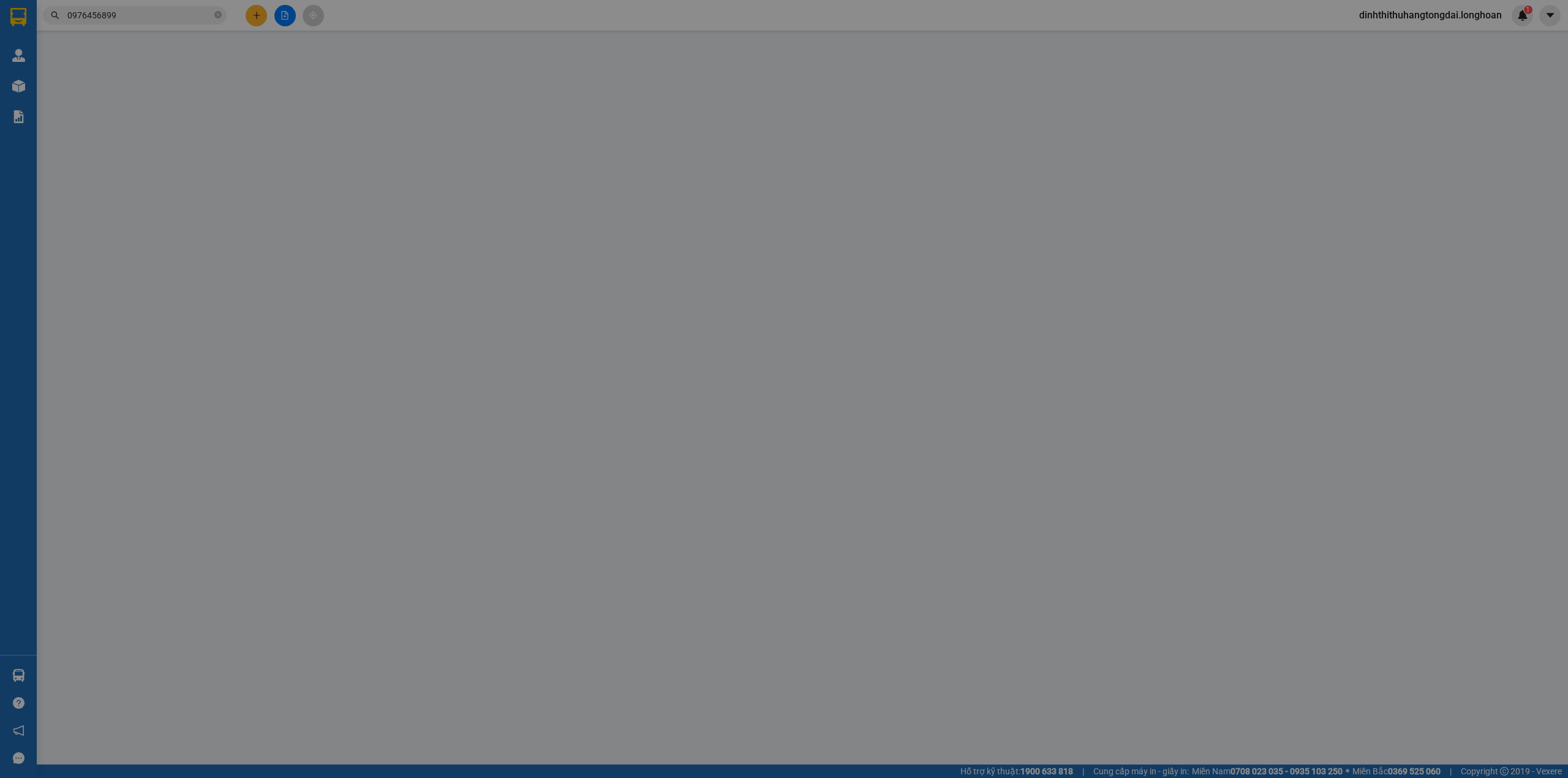
type input "9.000.000"
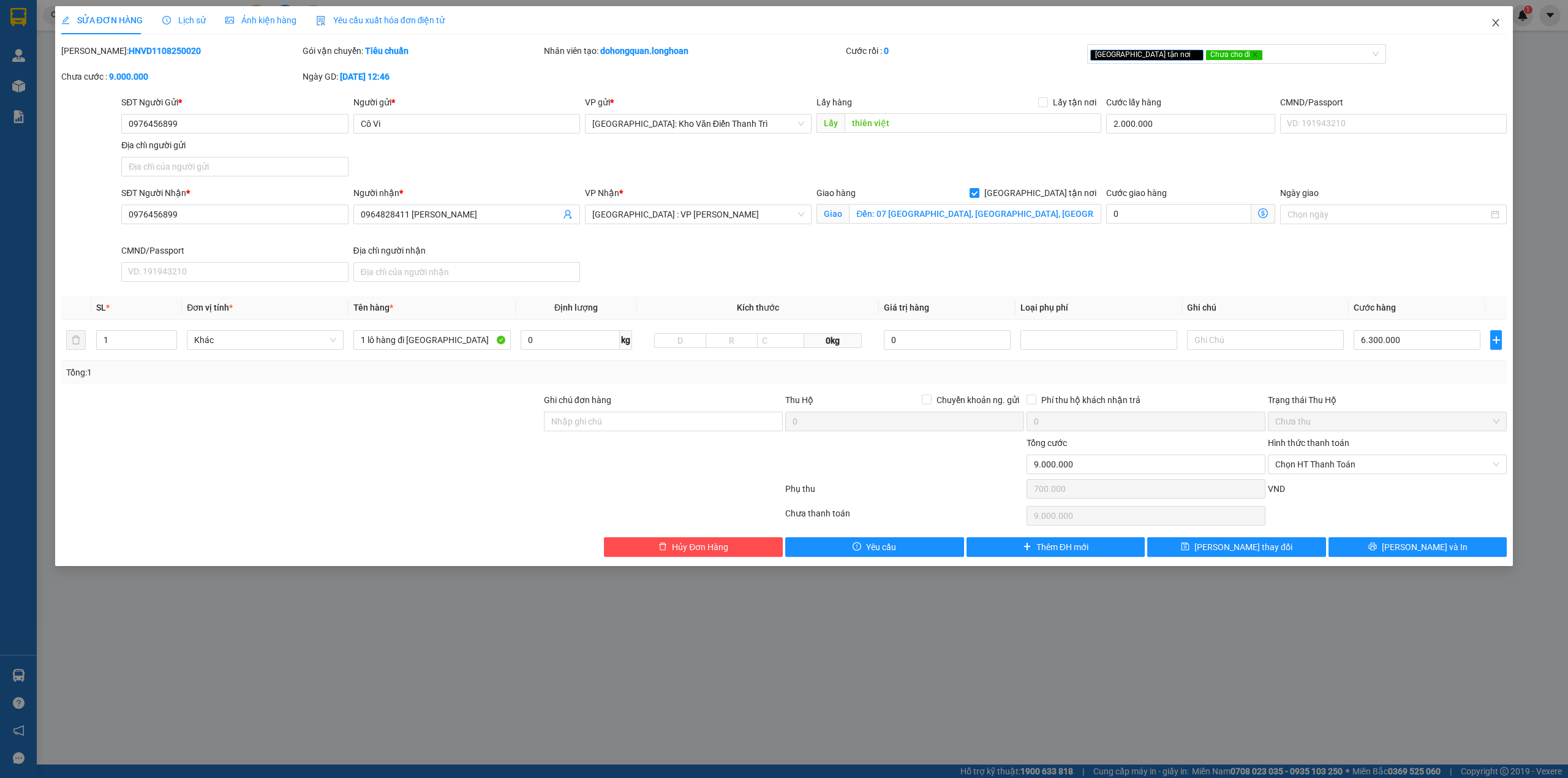
click at [1493, 22] on icon "close" at bounding box center [1496, 23] width 10 height 10
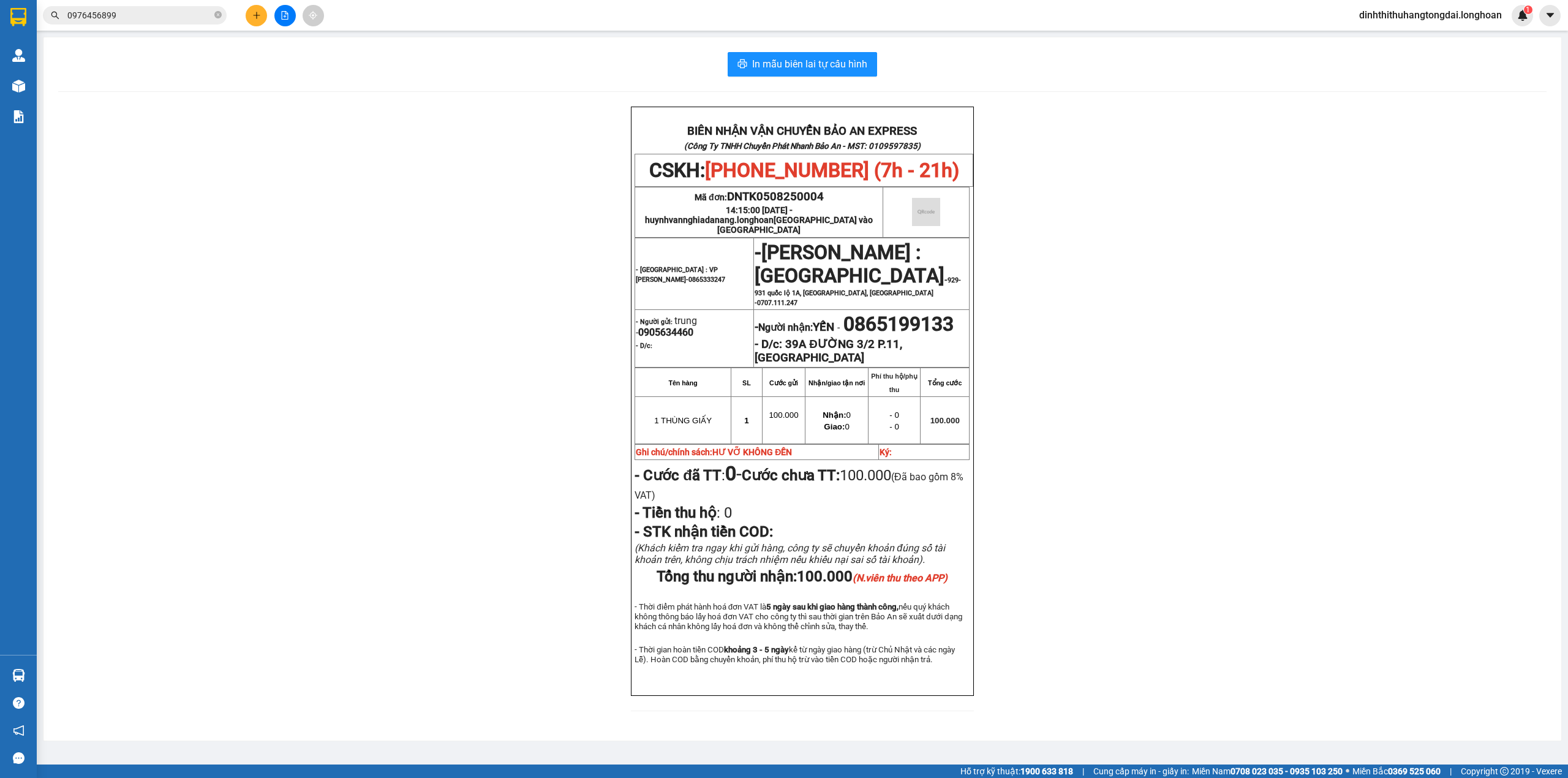
click at [163, 14] on input "0976456899" at bounding box center [139, 15] width 144 height 14
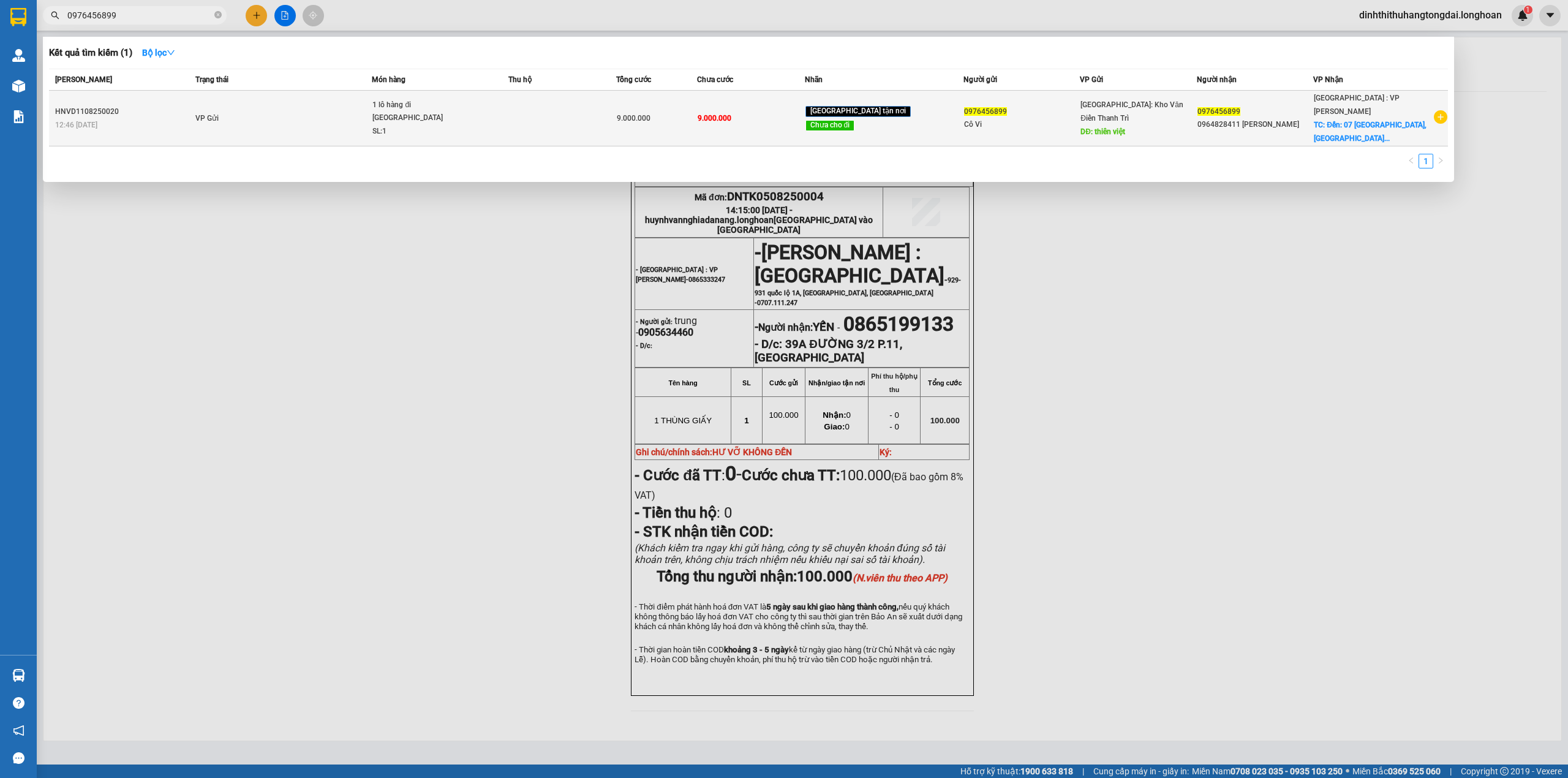
click at [347, 111] on td "VP Gửi" at bounding box center [282, 119] width 180 height 56
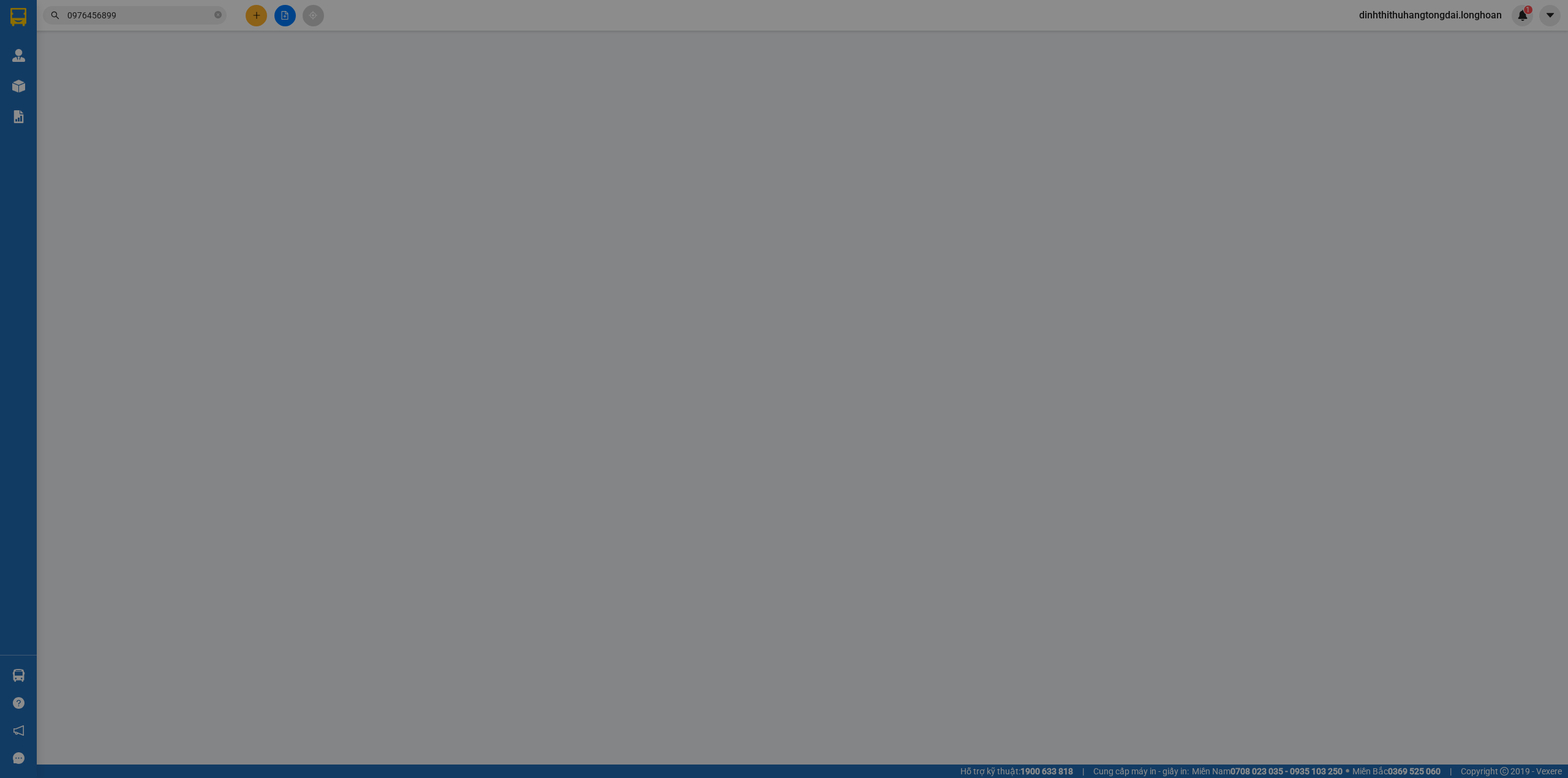
type input "0976456899"
type input "Cô Vi"
type input "thiên việt"
type input "2.000.000"
type input "0976456899"
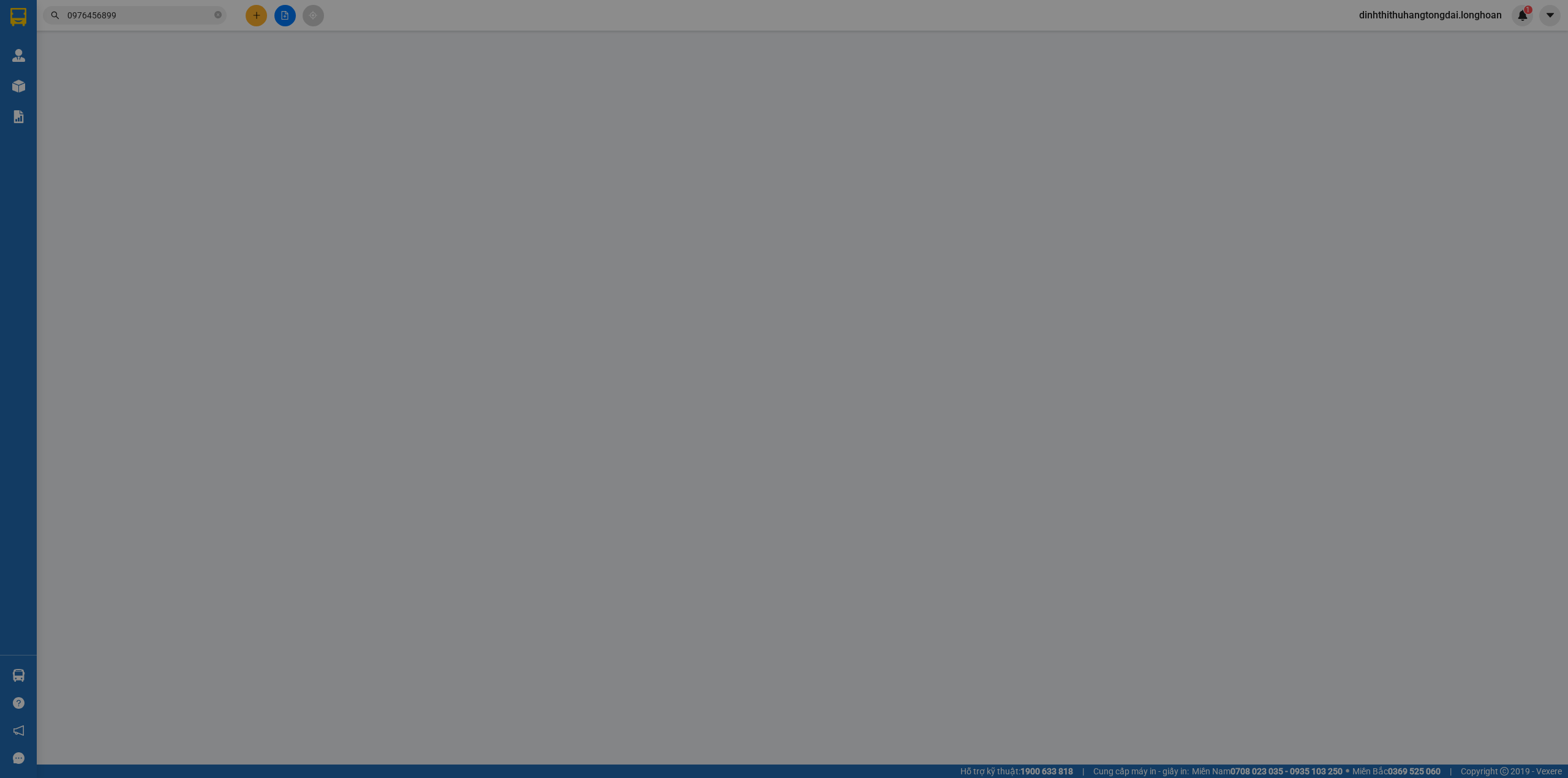
type input "0964828411 [PERSON_NAME]"
checkbox input "true"
type input "Đến: 07 [GEOGRAPHIC_DATA], [GEOGRAPHIC_DATA], [GEOGRAPHIC_DATA]"
type input "9.000.000"
type input "700.000"
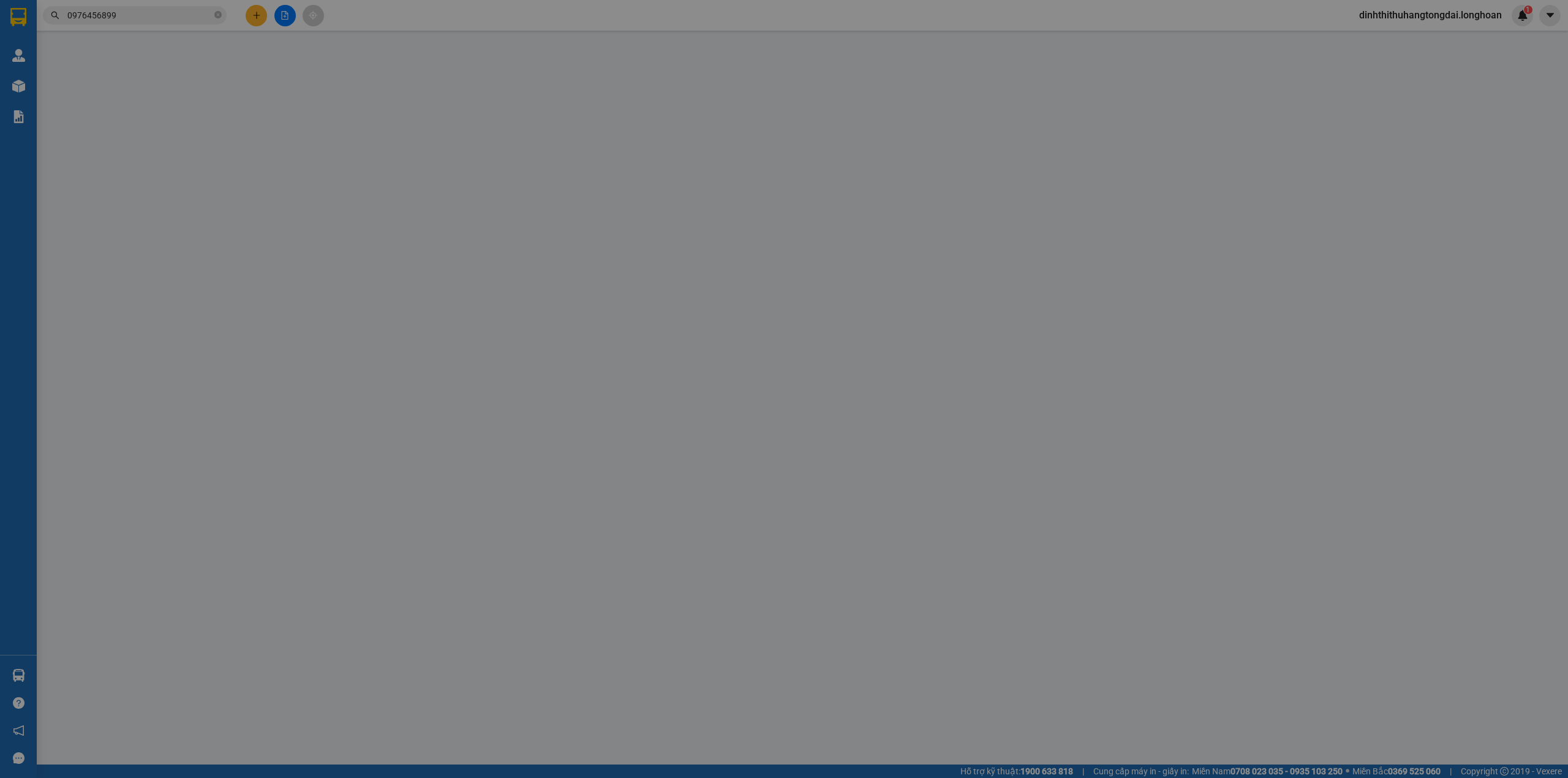
type input "9.000.000"
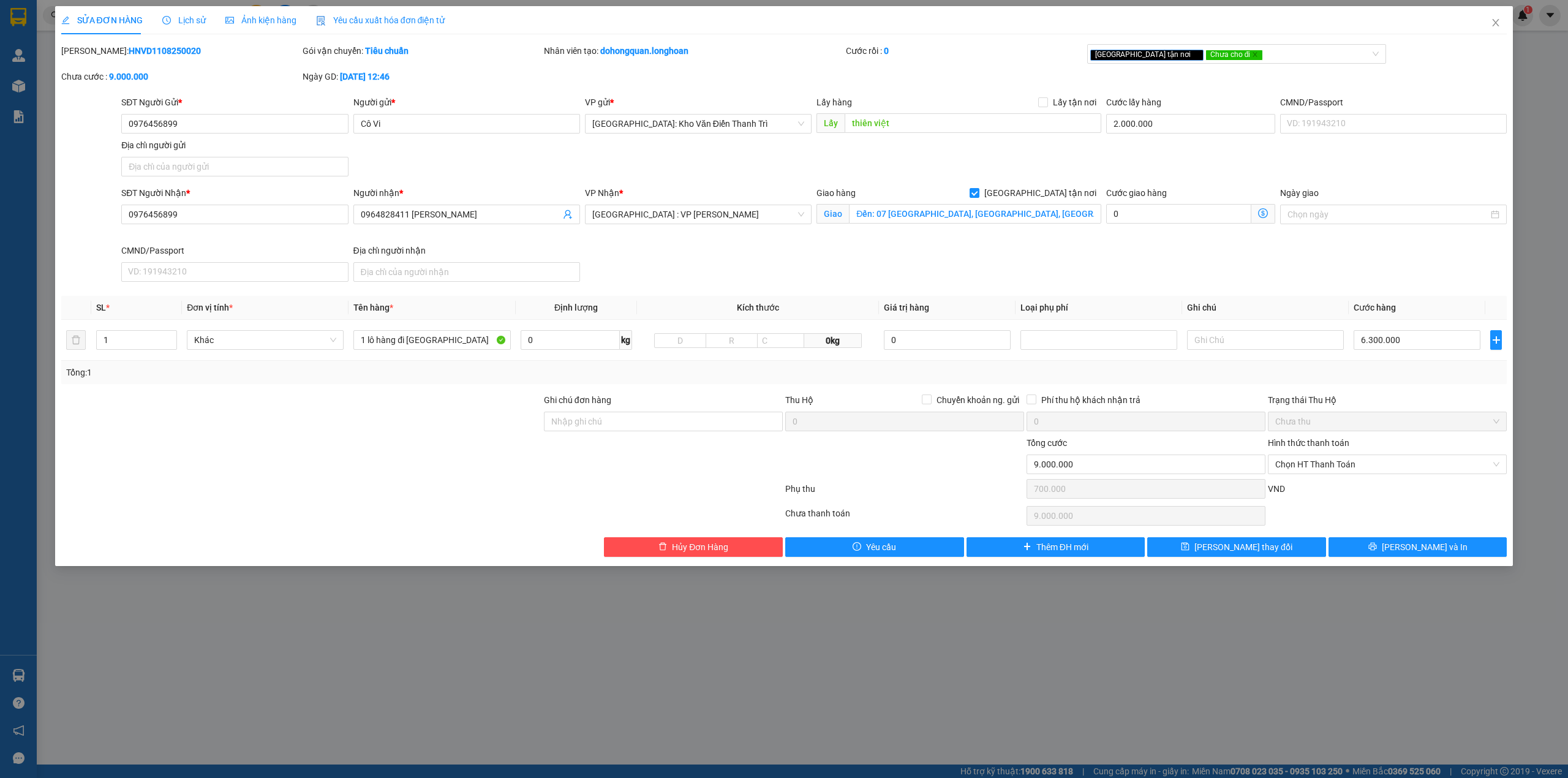
click at [177, 23] on span "Lịch sử" at bounding box center [184, 20] width 44 height 10
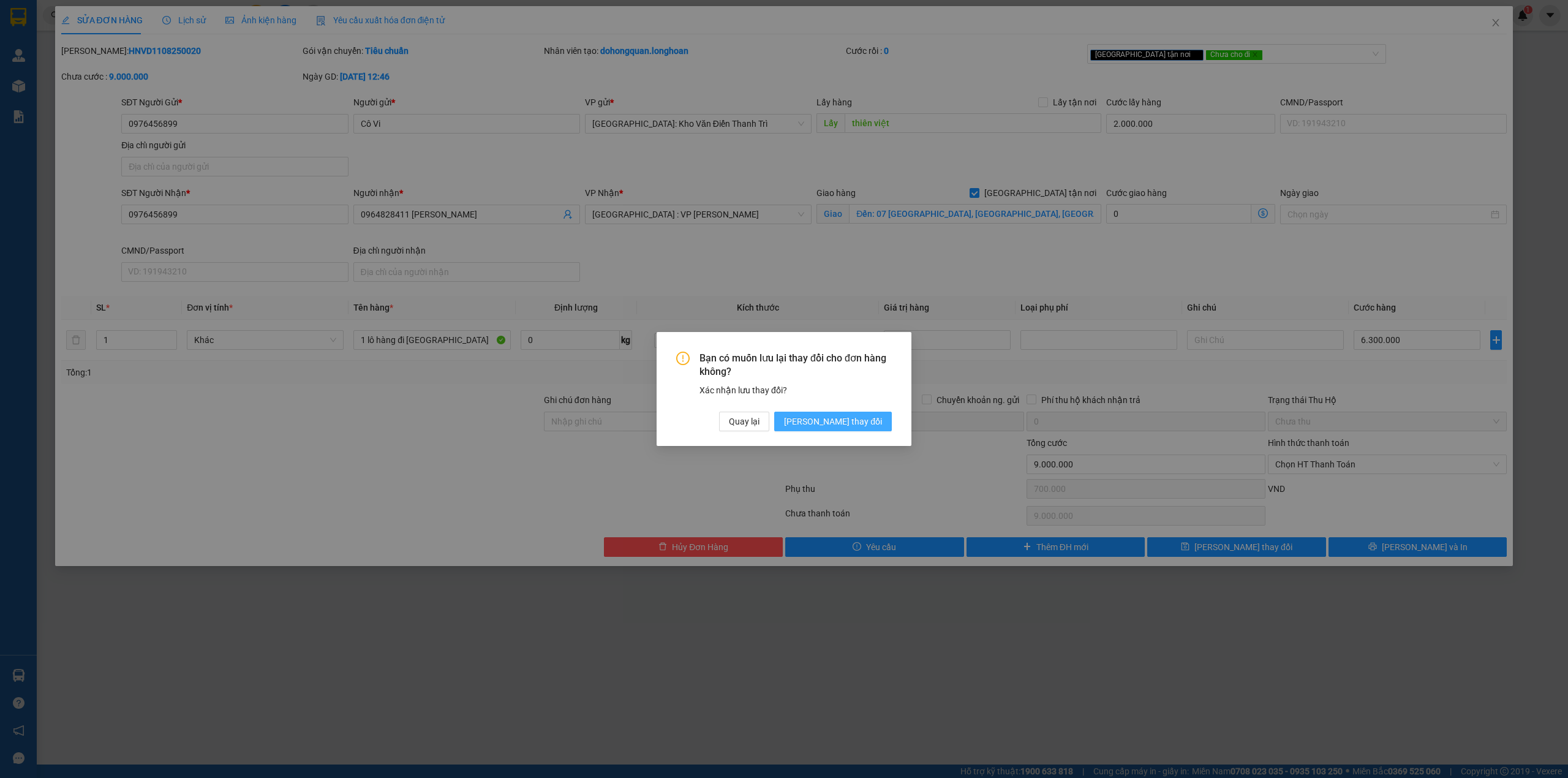
click at [863, 417] on span "[PERSON_NAME] thay đổi" at bounding box center [832, 421] width 98 height 14
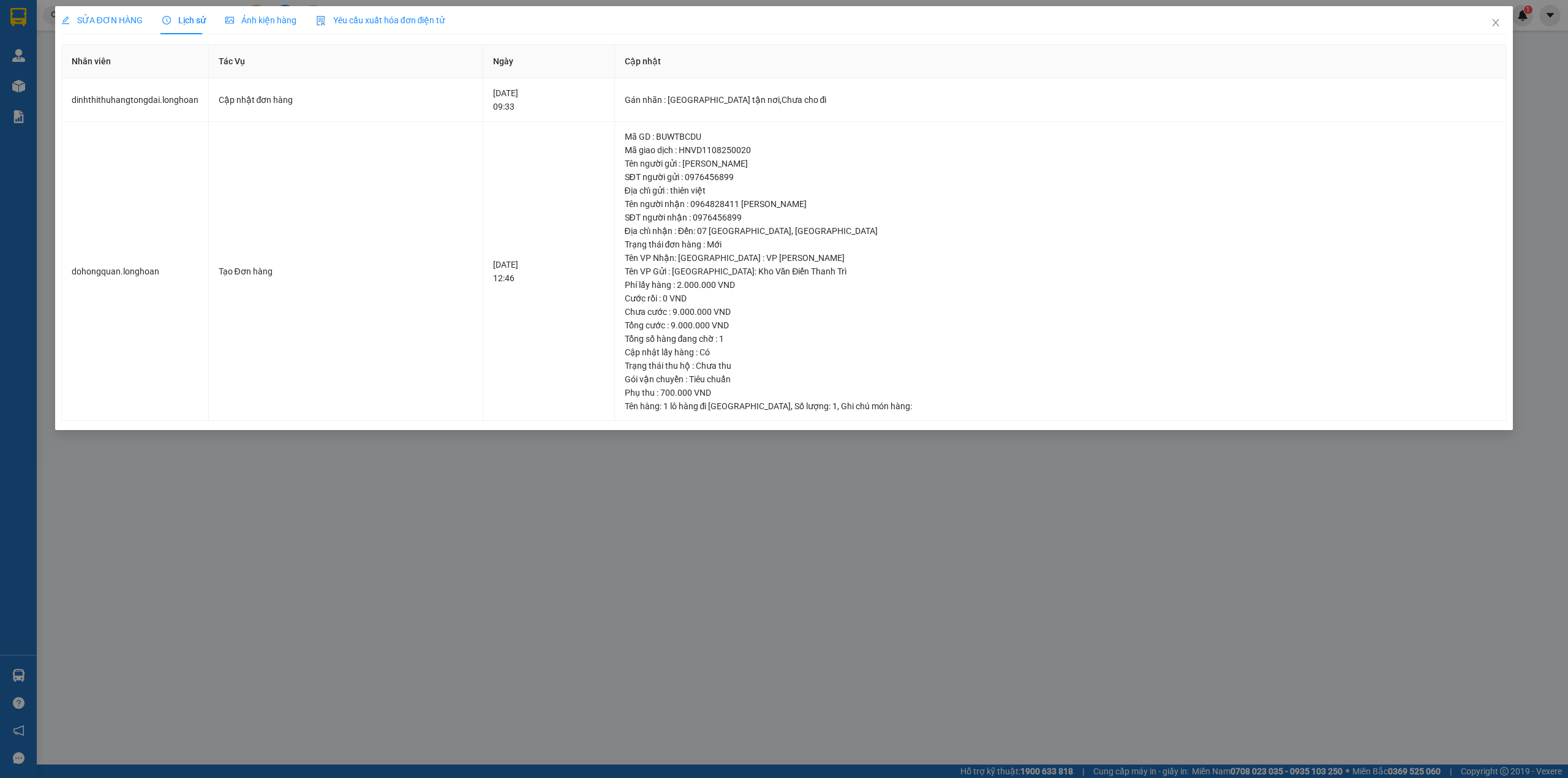
click at [121, 23] on span "SỬA ĐƠN HÀNG" at bounding box center [101, 20] width 81 height 10
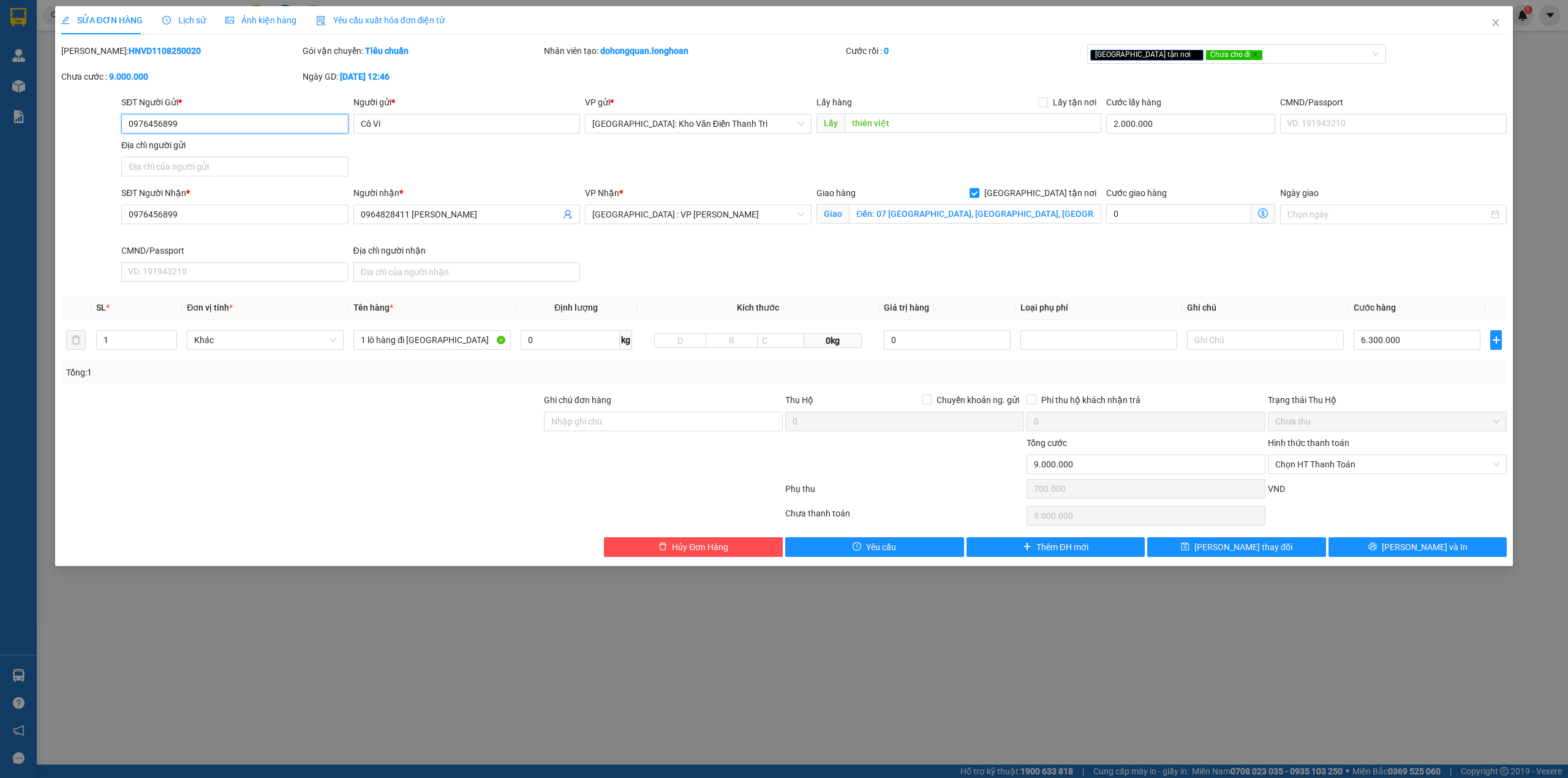
click at [160, 126] on input "0976456899" at bounding box center [235, 124] width 227 height 19
click at [1505, 27] on span "Close" at bounding box center [1495, 24] width 34 height 34
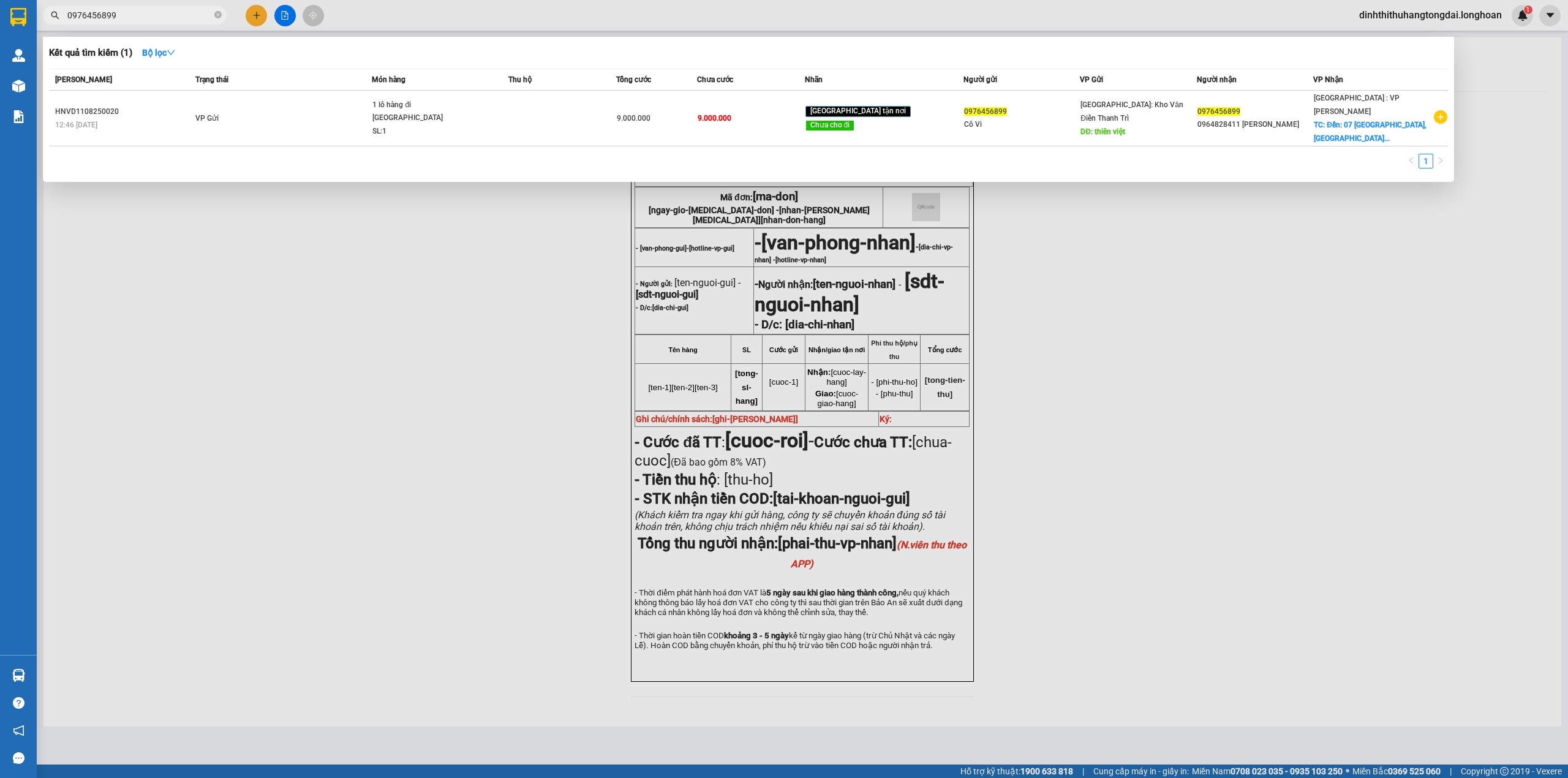
click at [160, 10] on input "0976456899" at bounding box center [139, 15] width 144 height 14
click at [157, 10] on input "0976456899" at bounding box center [139, 15] width 144 height 14
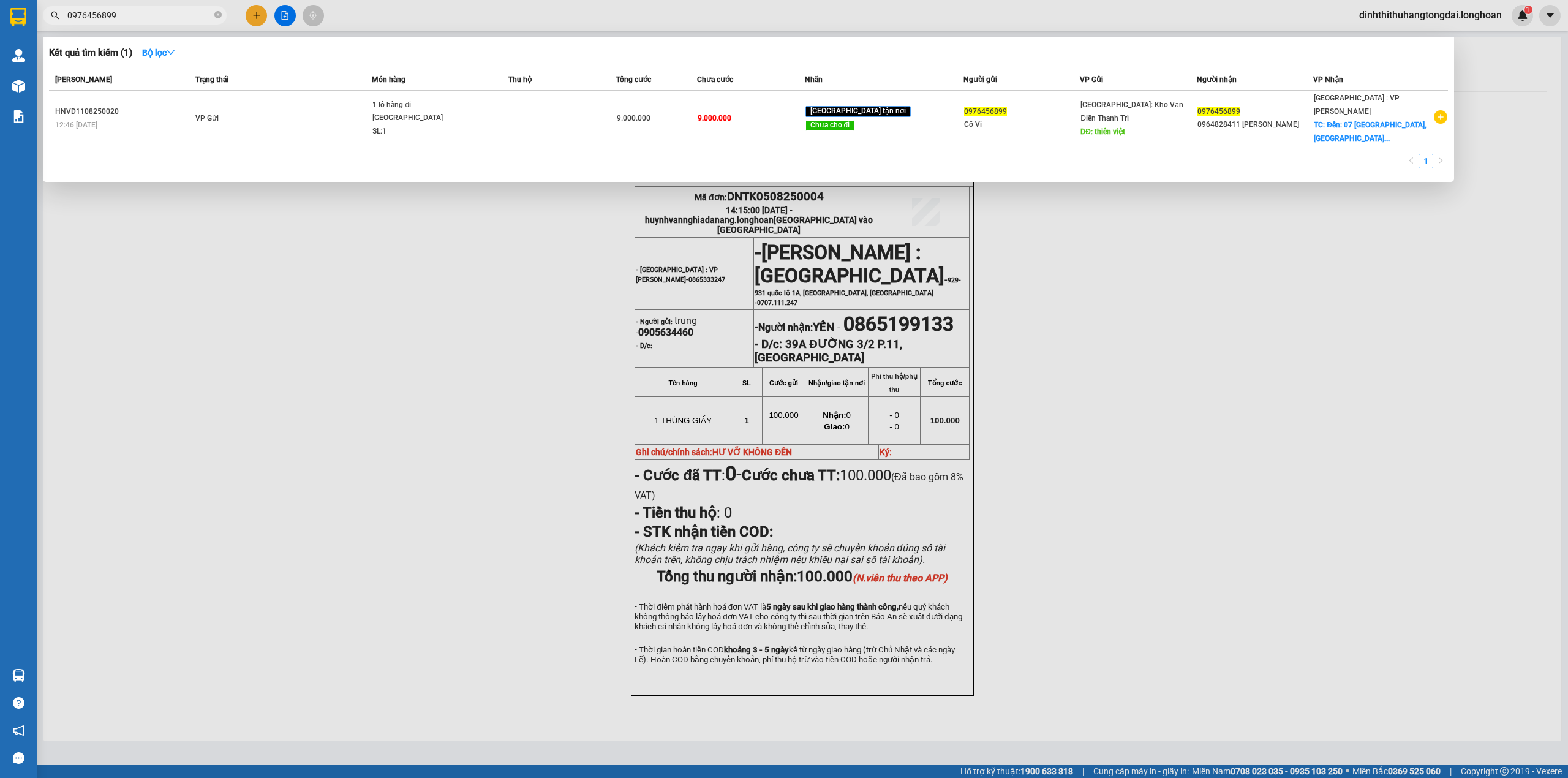
click at [157, 10] on input "0976456899" at bounding box center [139, 15] width 144 height 14
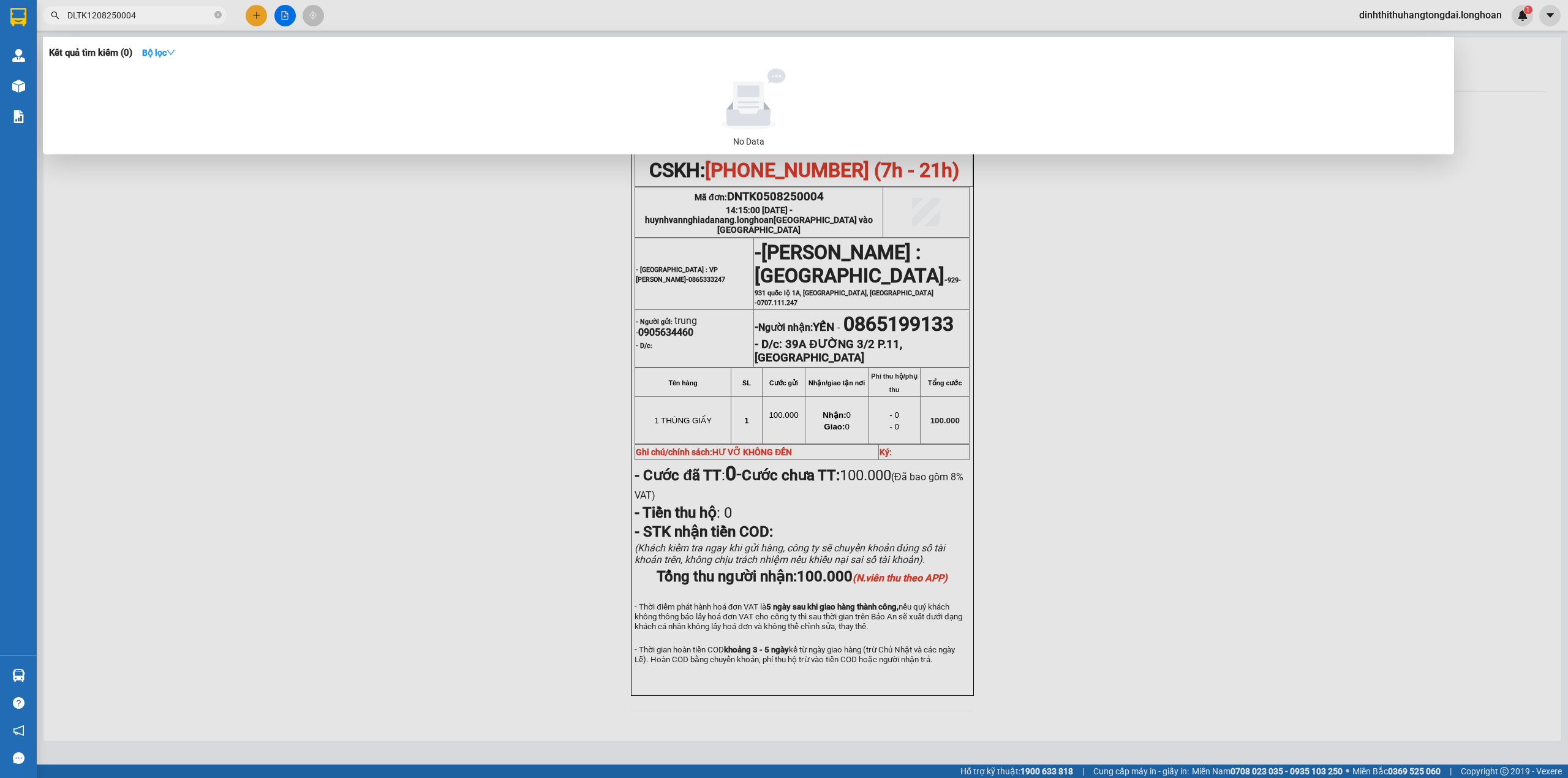
click at [85, 15] on input "DLTK1208250004" at bounding box center [139, 15] width 144 height 14
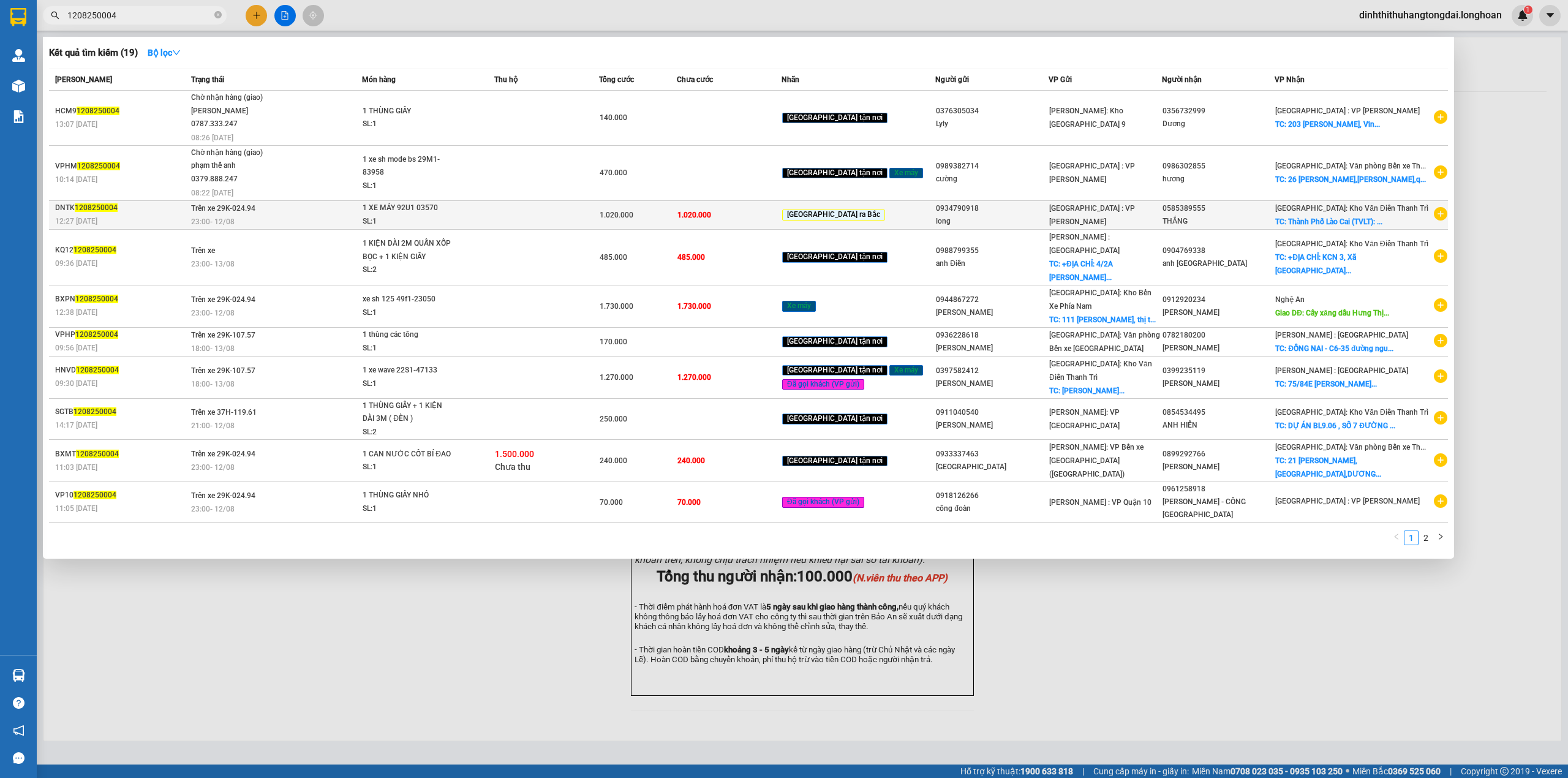
type input "1208250004"
click at [140, 214] on div "DNTK 1208250004" at bounding box center [121, 208] width 132 height 13
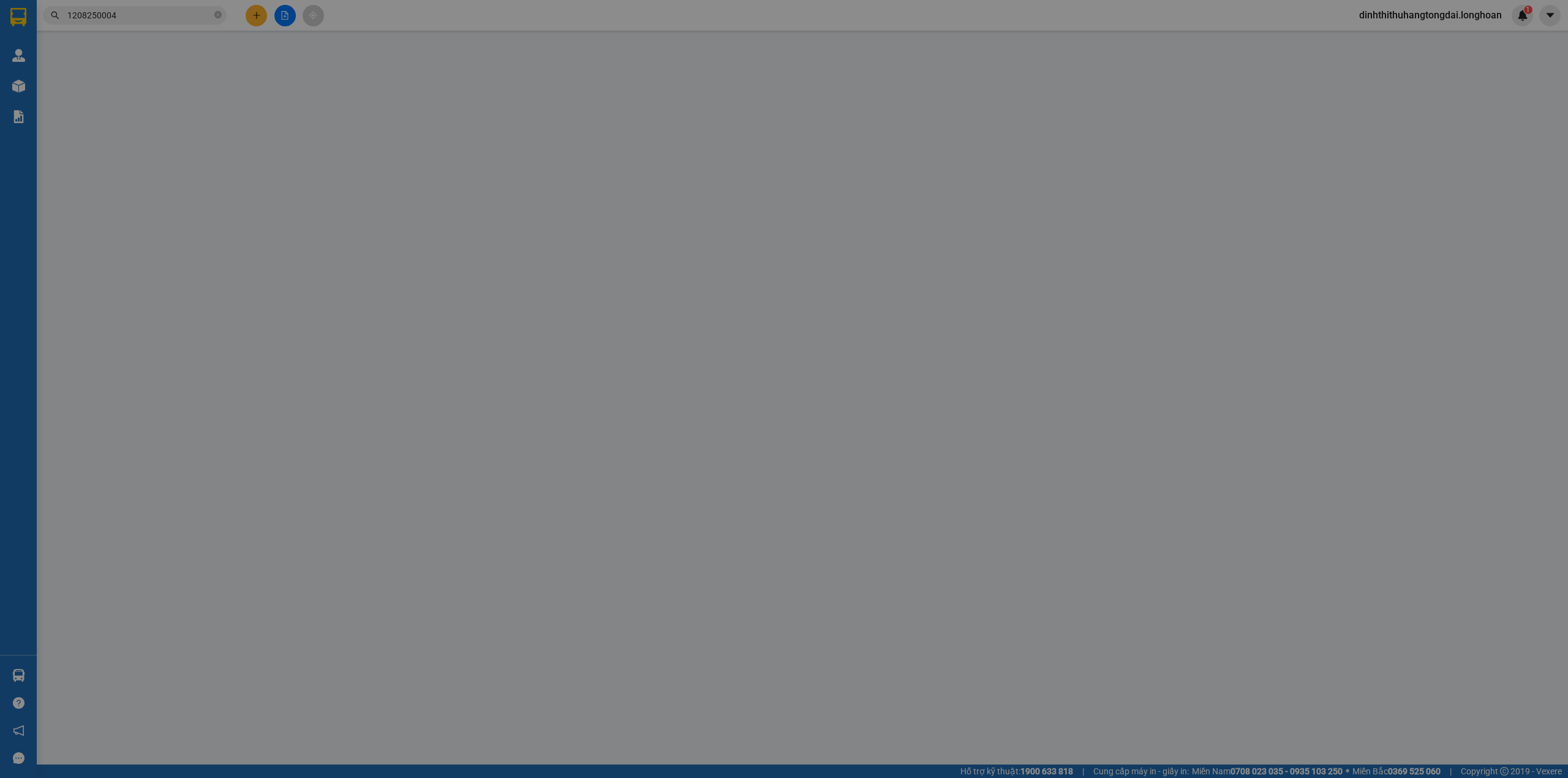
type input "0934790918"
type input "long"
type input "0585389555"
type input "THẮNG"
checkbox input "true"
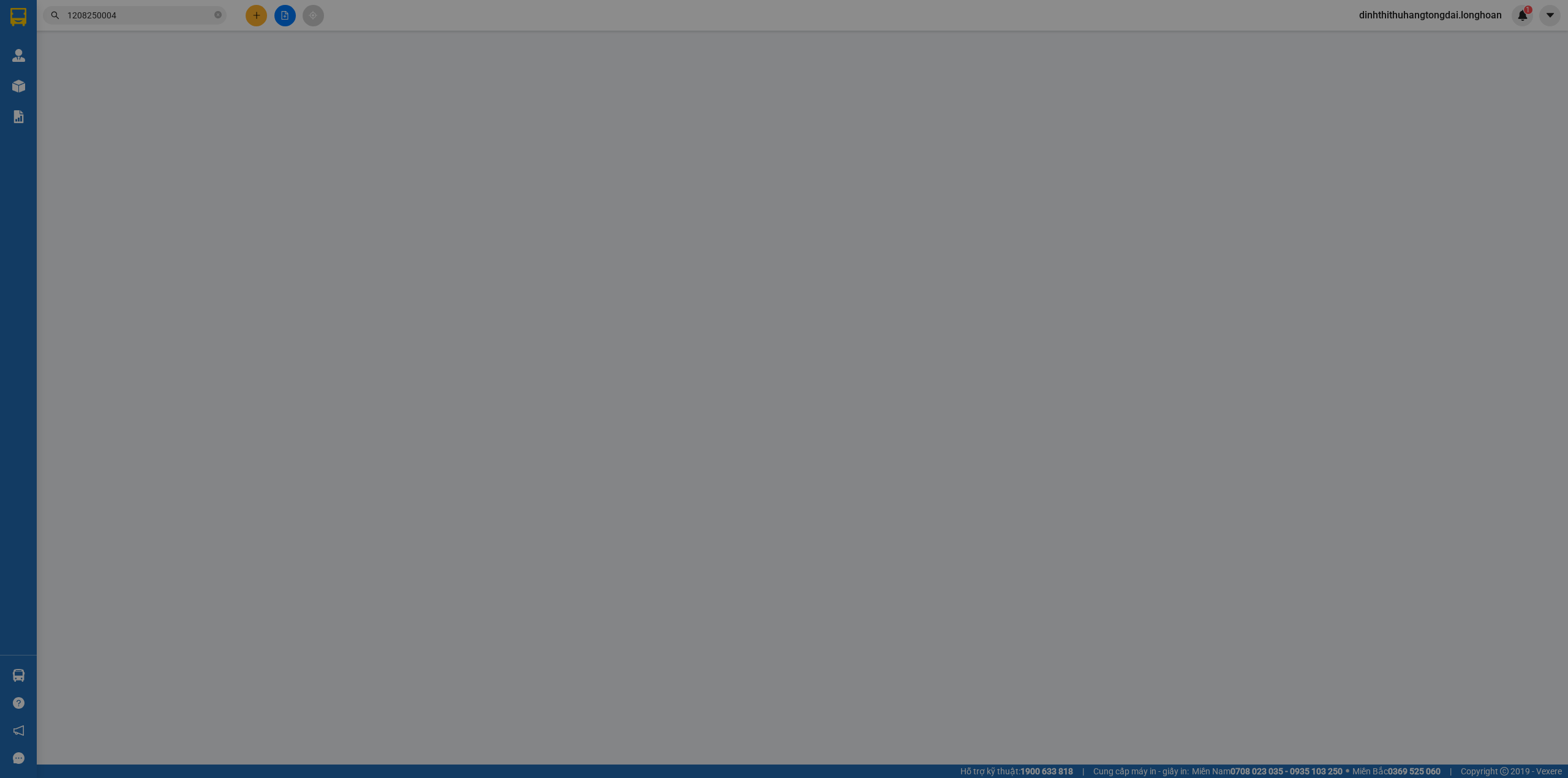
type input "[GEOGRAPHIC_DATA] (TVLT): bến xe trung tâm [GEOGRAPHIC_DATA]"
type input "1 CHÌA KHÓA,0 GƯƠNG"
type input "1.020.000"
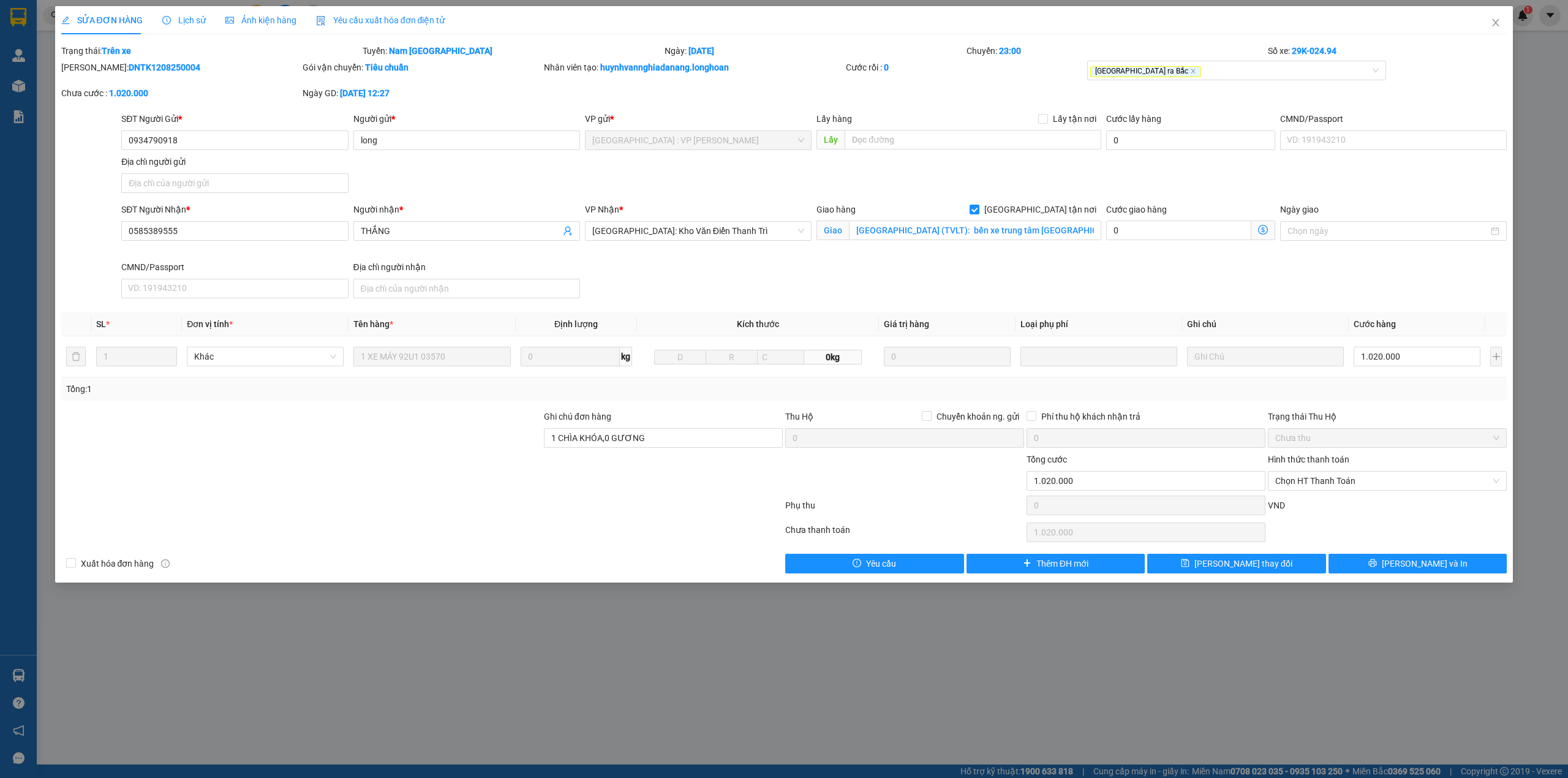
click at [185, 25] on span "Lịch sử" at bounding box center [184, 20] width 44 height 10
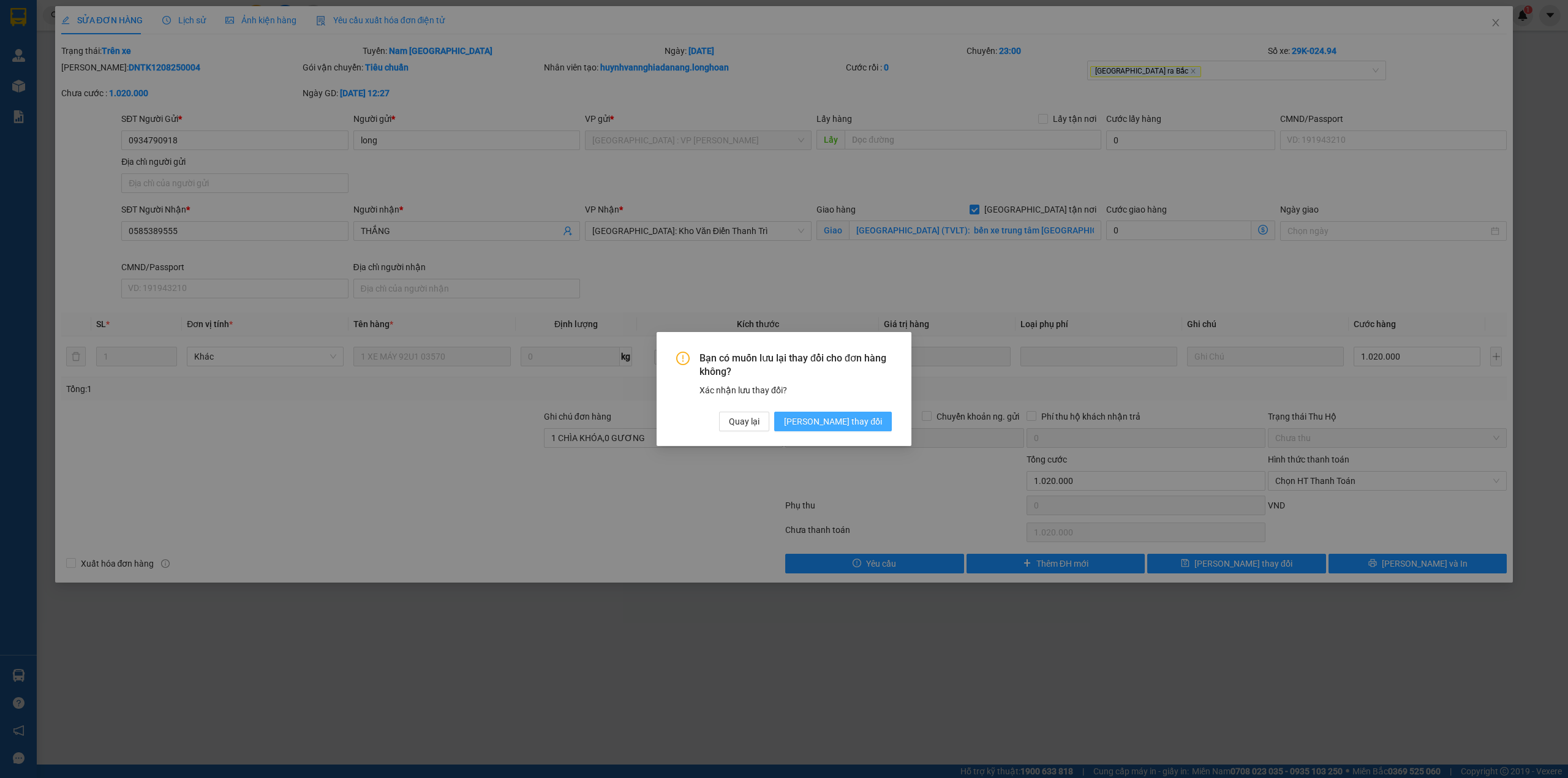
click at [875, 420] on span "[PERSON_NAME] thay đổi" at bounding box center [832, 421] width 98 height 14
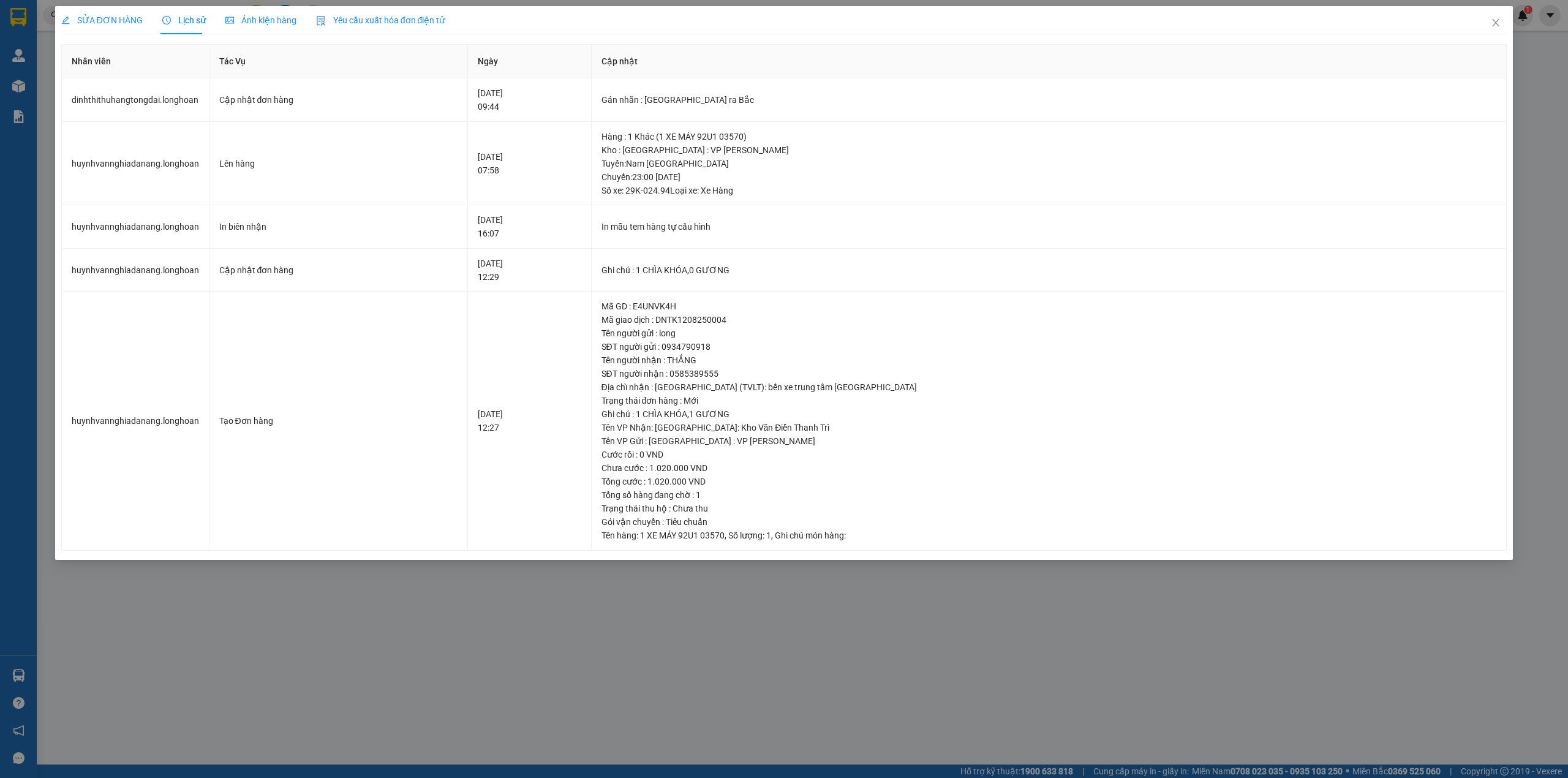
click at [111, 18] on span "SỬA ĐƠN HÀNG" at bounding box center [101, 20] width 81 height 10
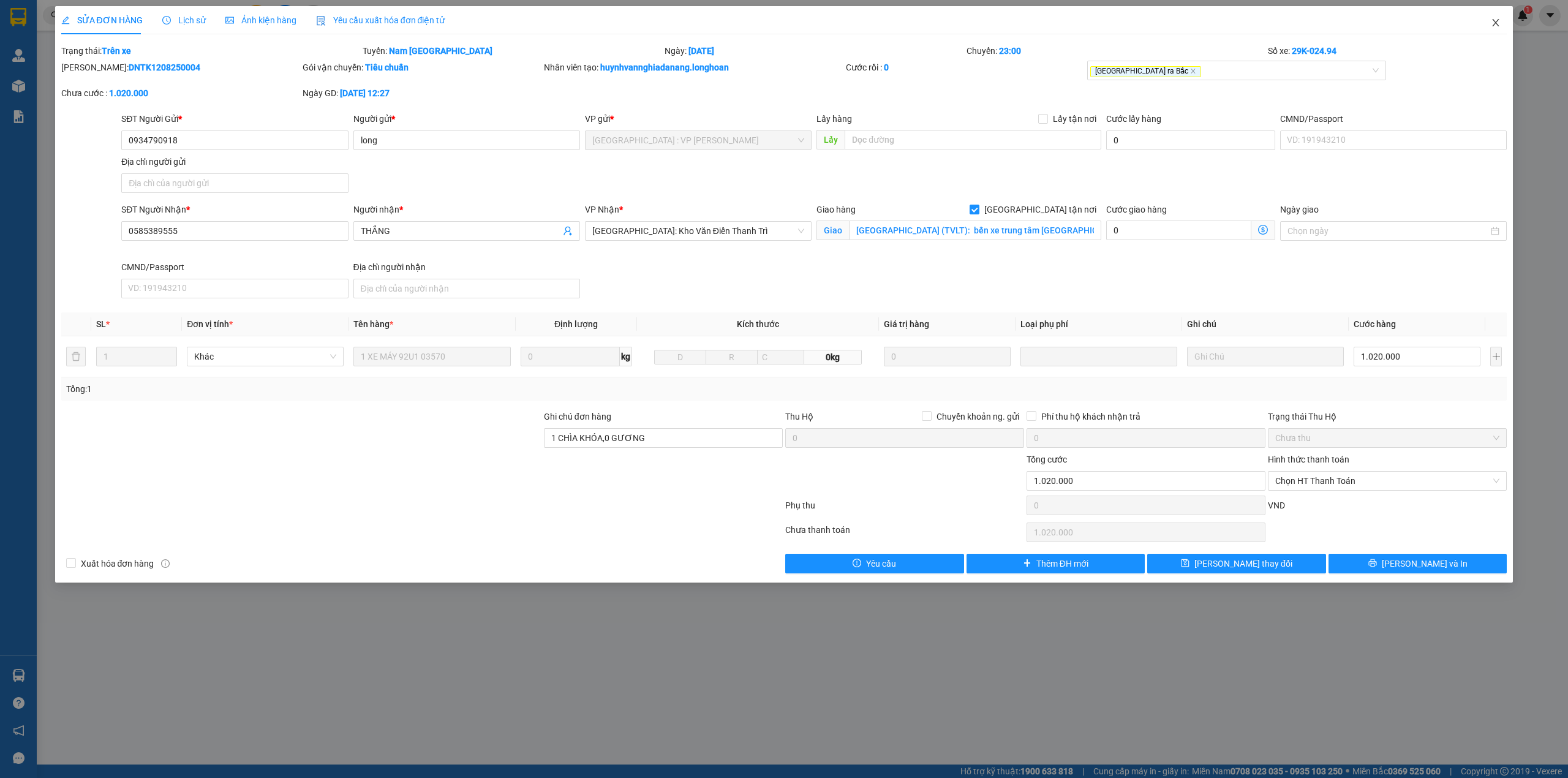
click at [1488, 26] on span "Close" at bounding box center [1495, 24] width 34 height 34
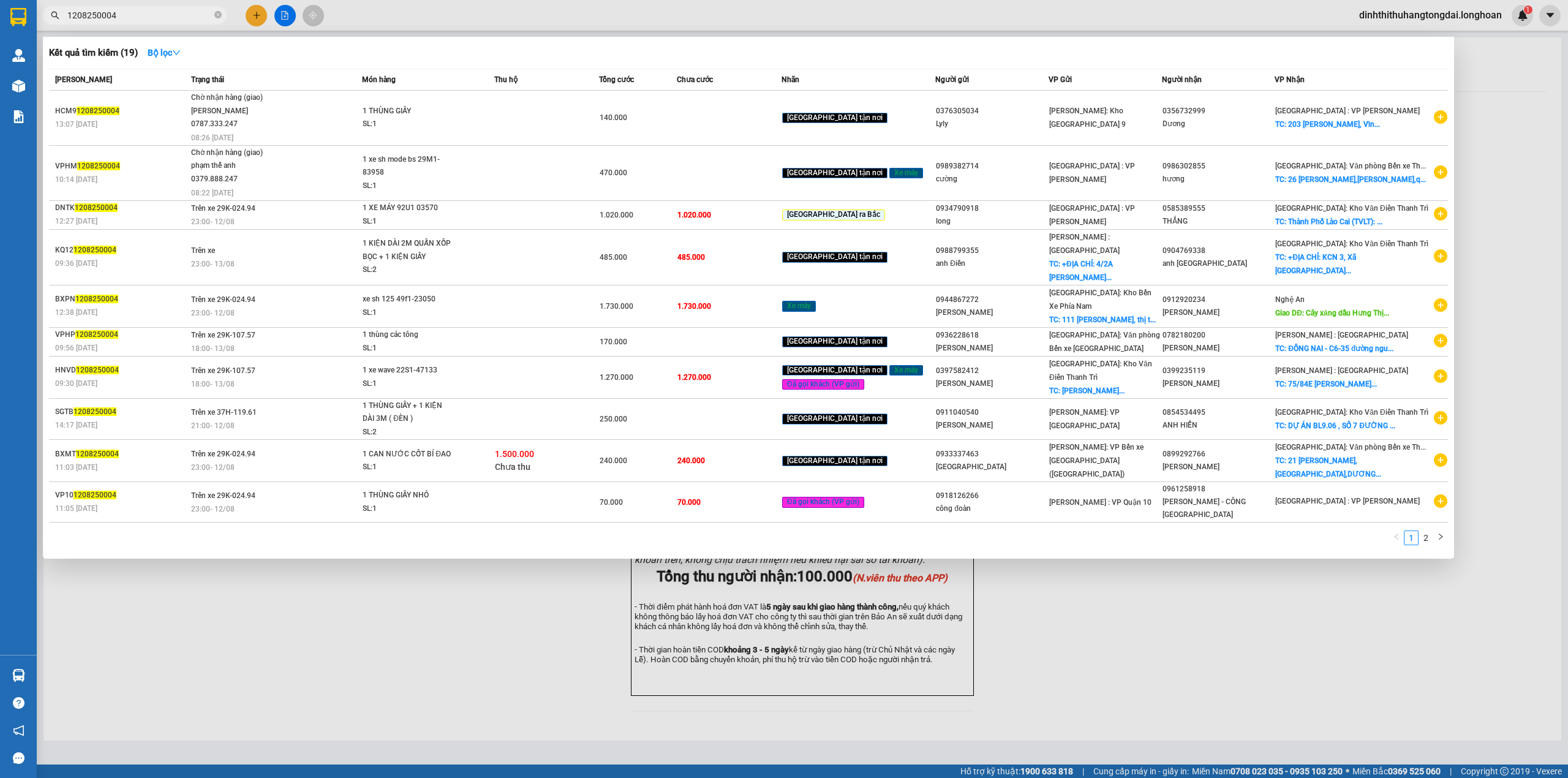
click at [157, 21] on input "1208250004" at bounding box center [139, 15] width 144 height 14
paste input "0976456899"
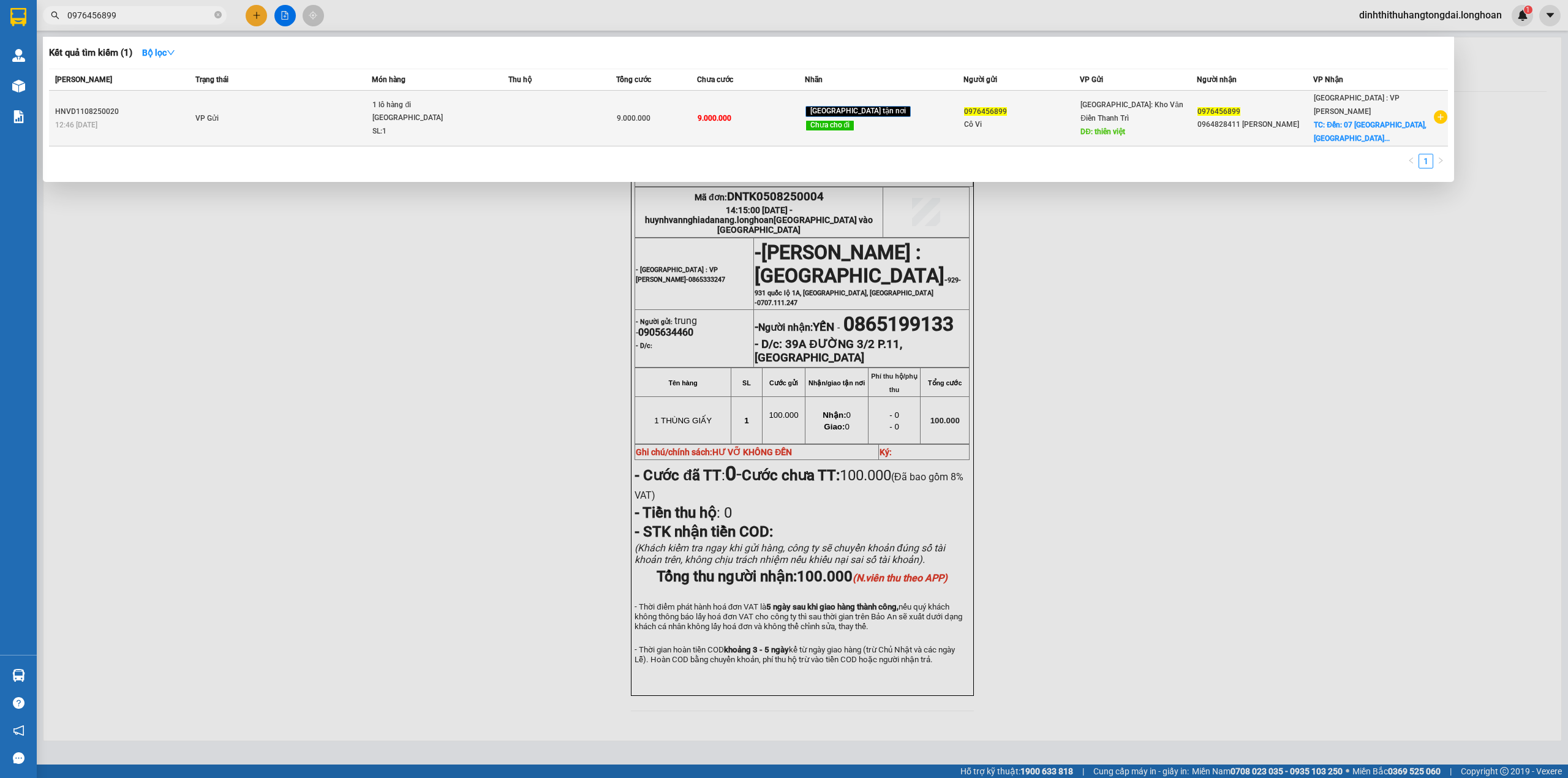
type input "0976456899"
click at [329, 116] on td "VP Gửi" at bounding box center [282, 119] width 180 height 56
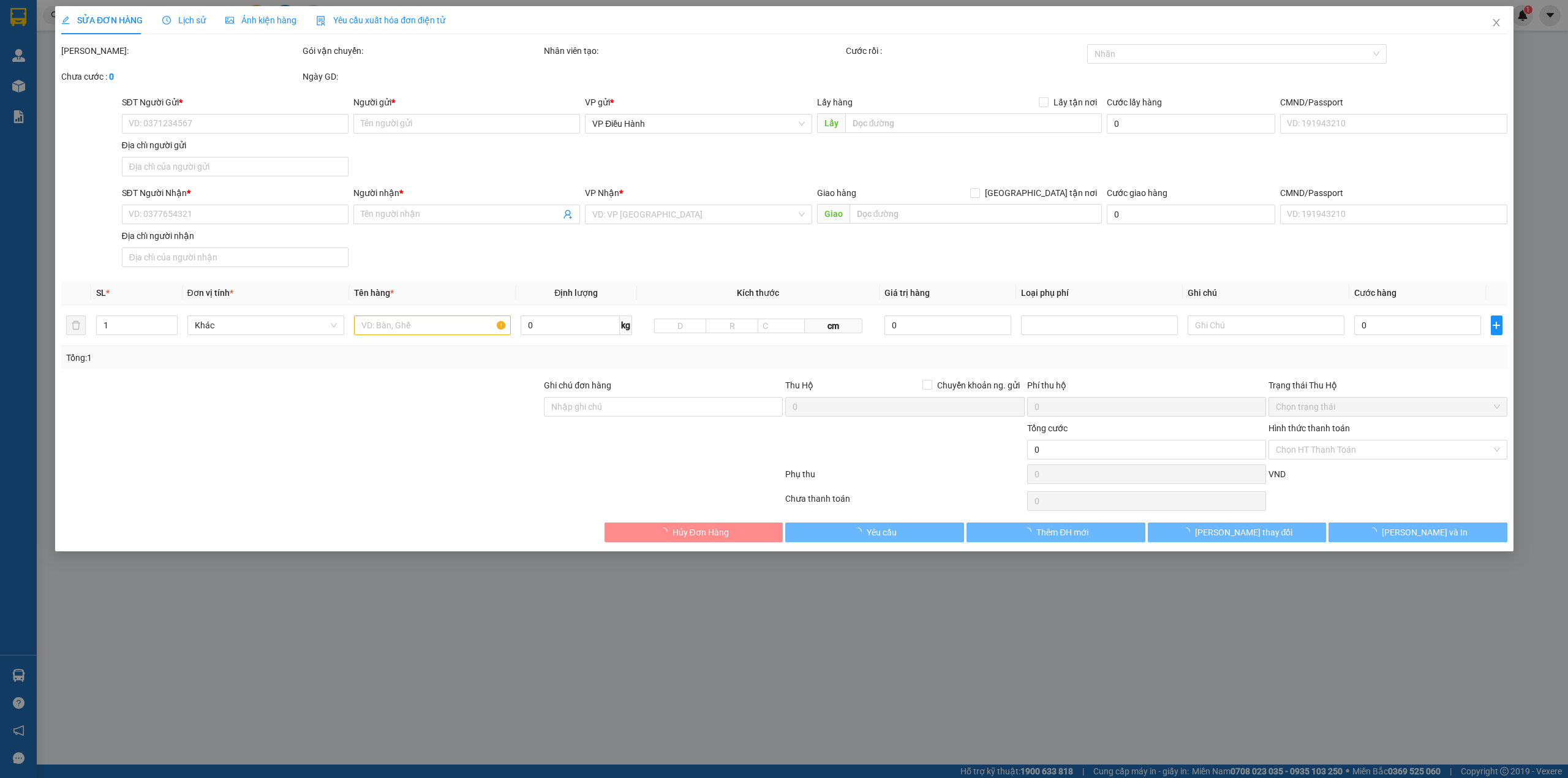
type input "0976456899"
type input "Cô Vi"
type input "thiên việt"
type input "2.000.000"
type input "0976456899"
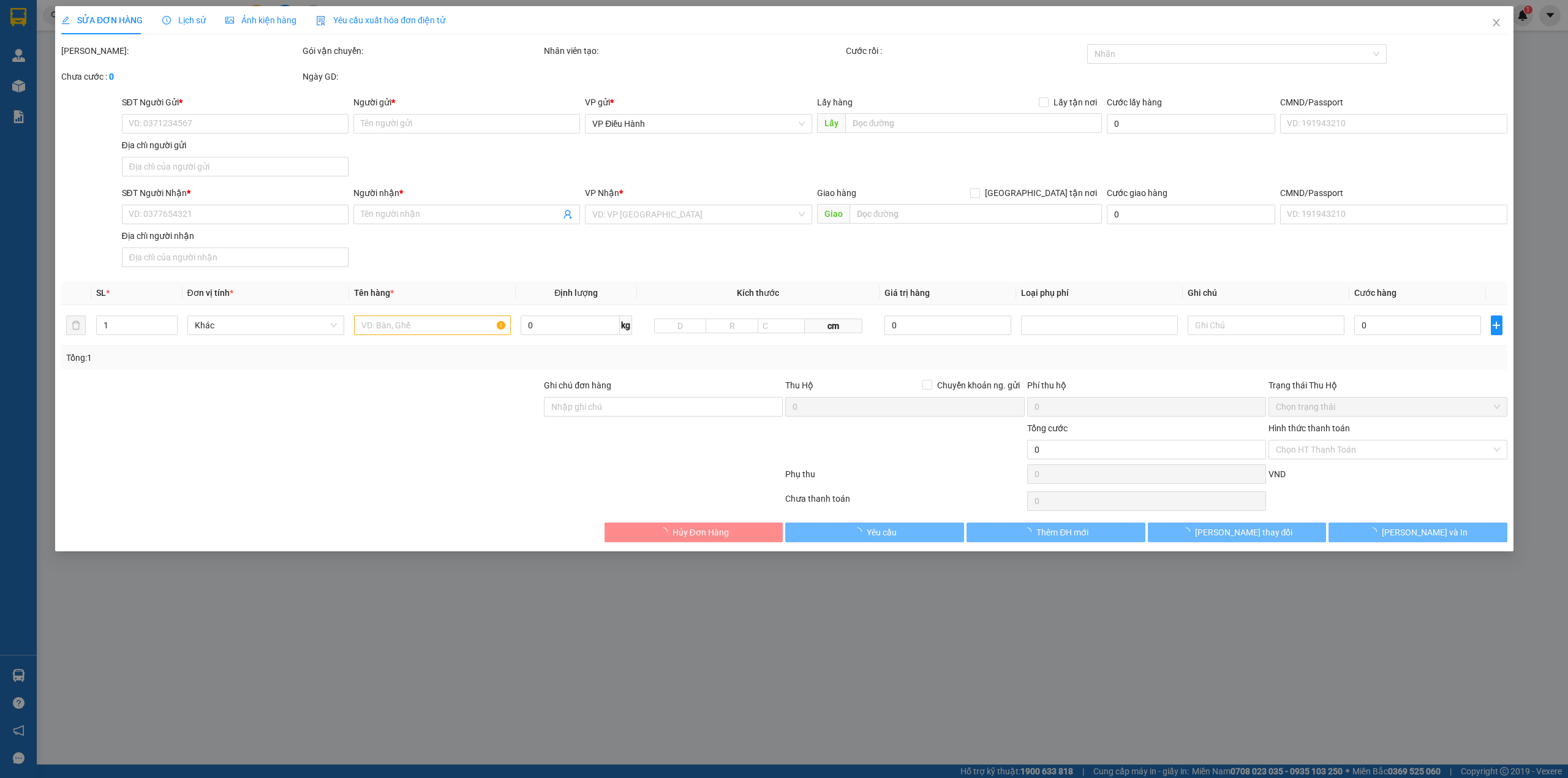
type input "0964828411 [PERSON_NAME]"
checkbox input "true"
type input "Đến: 07 [GEOGRAPHIC_DATA], [GEOGRAPHIC_DATA], [GEOGRAPHIC_DATA]"
type input "9.000.000"
type input "700.000"
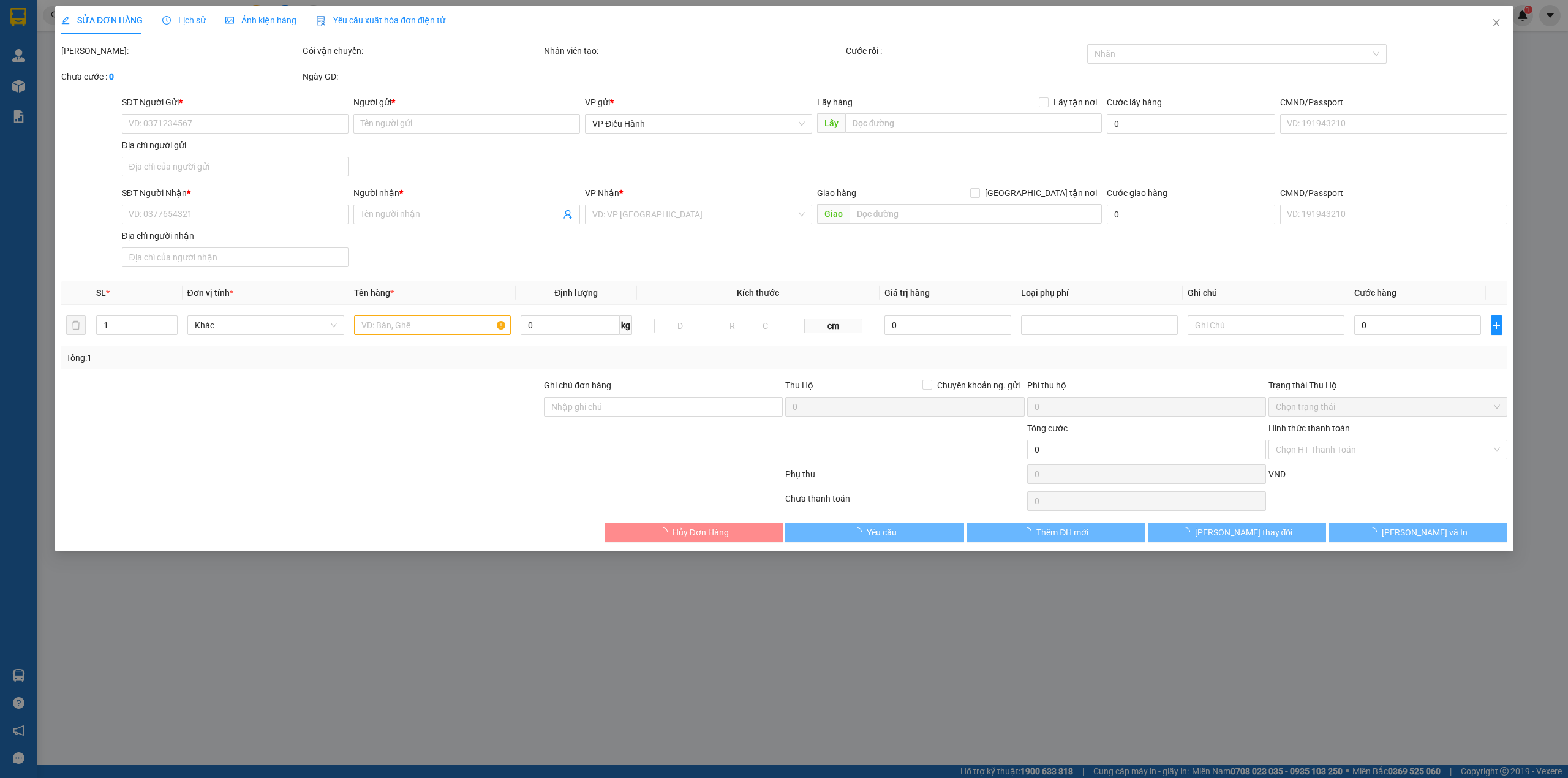
type input "9.000.000"
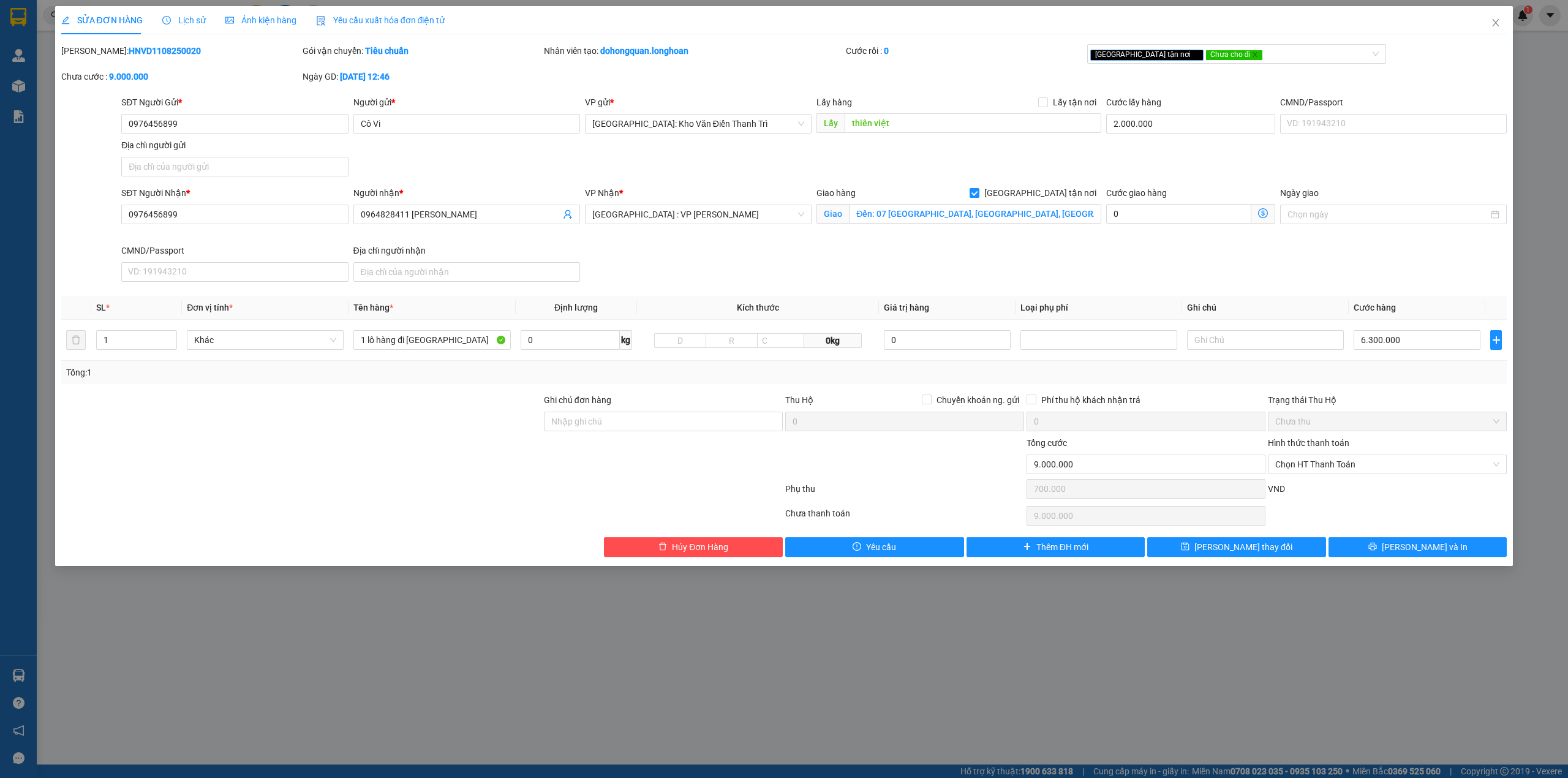
click at [165, 25] on span "Lịch sử" at bounding box center [184, 20] width 44 height 10
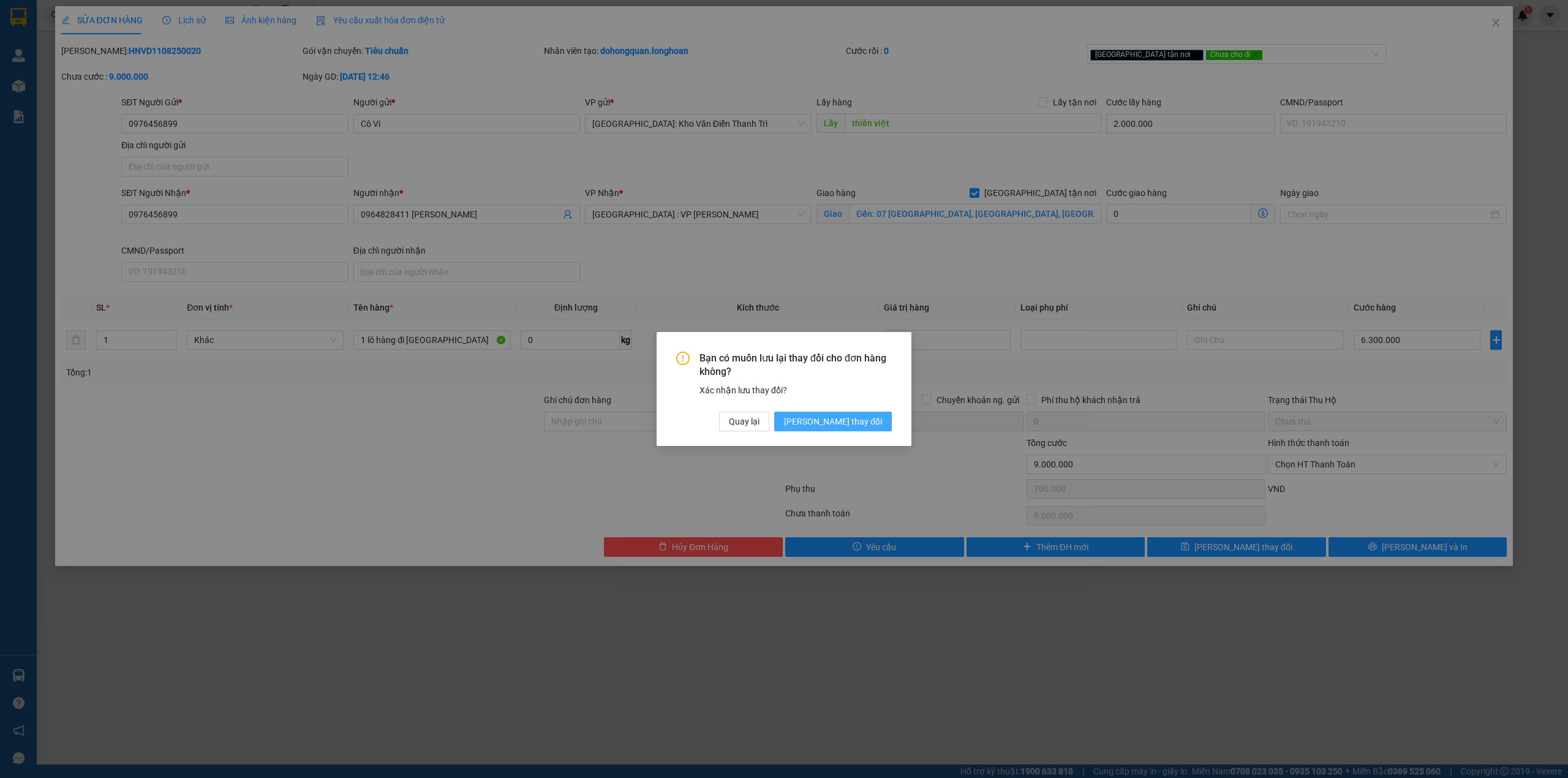
click at [855, 413] on button "[PERSON_NAME] thay đổi" at bounding box center [833, 421] width 118 height 19
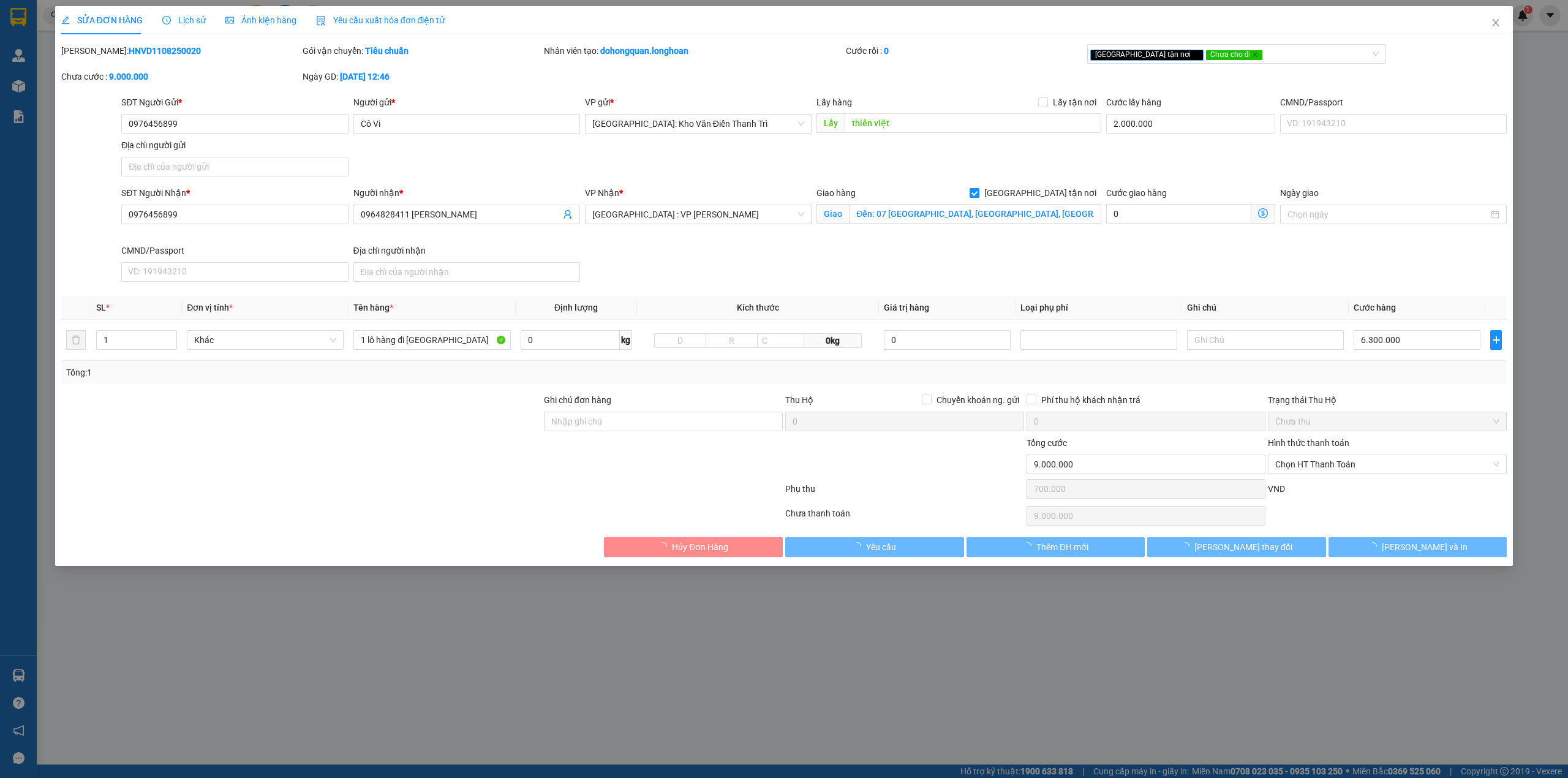
click at [197, 23] on span "Lịch sử" at bounding box center [184, 20] width 44 height 10
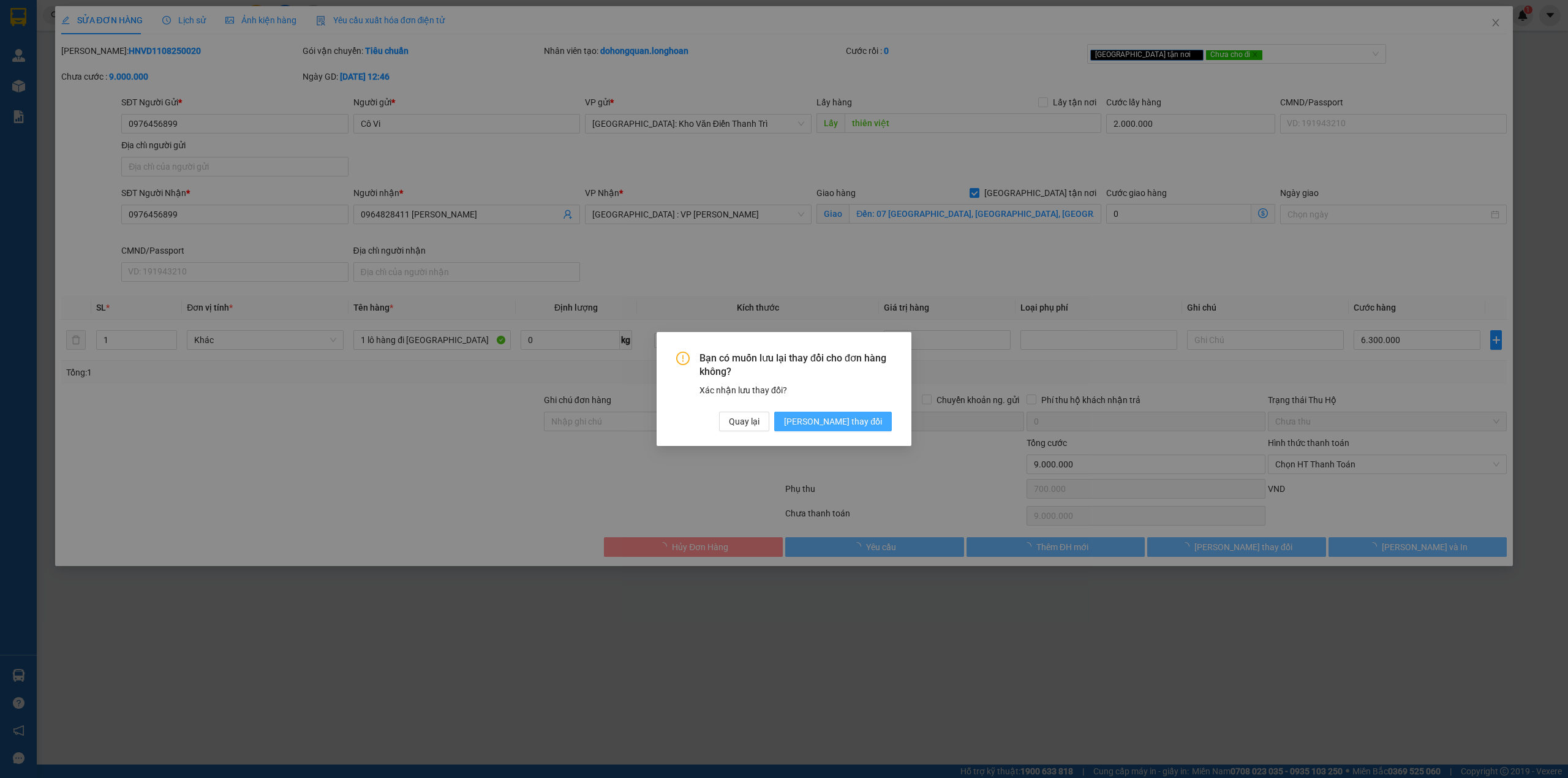
click at [876, 430] on button "[PERSON_NAME] thay đổi" at bounding box center [833, 421] width 118 height 19
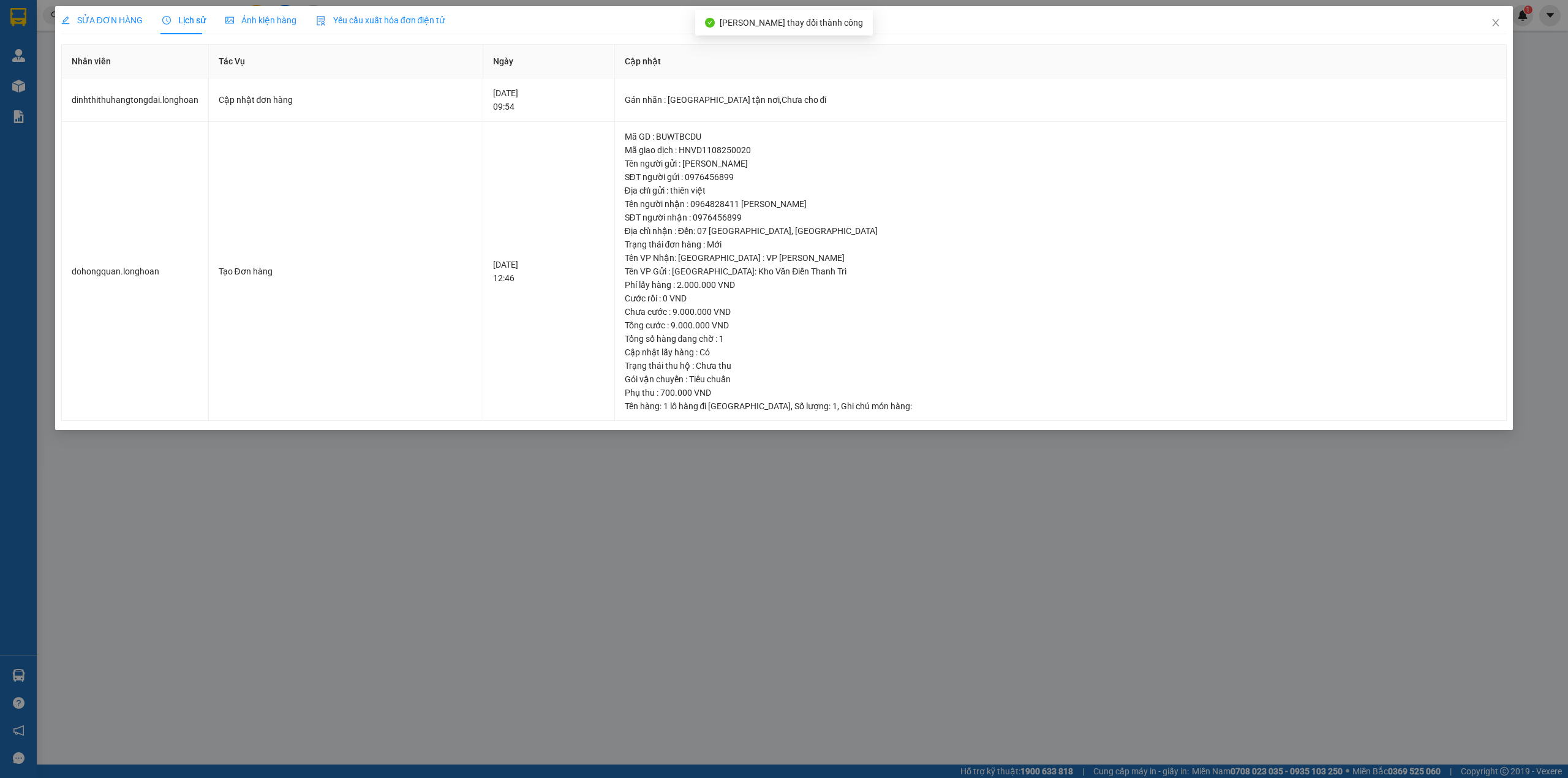
click at [121, 20] on span "SỬA ĐƠN HÀNG" at bounding box center [101, 20] width 81 height 10
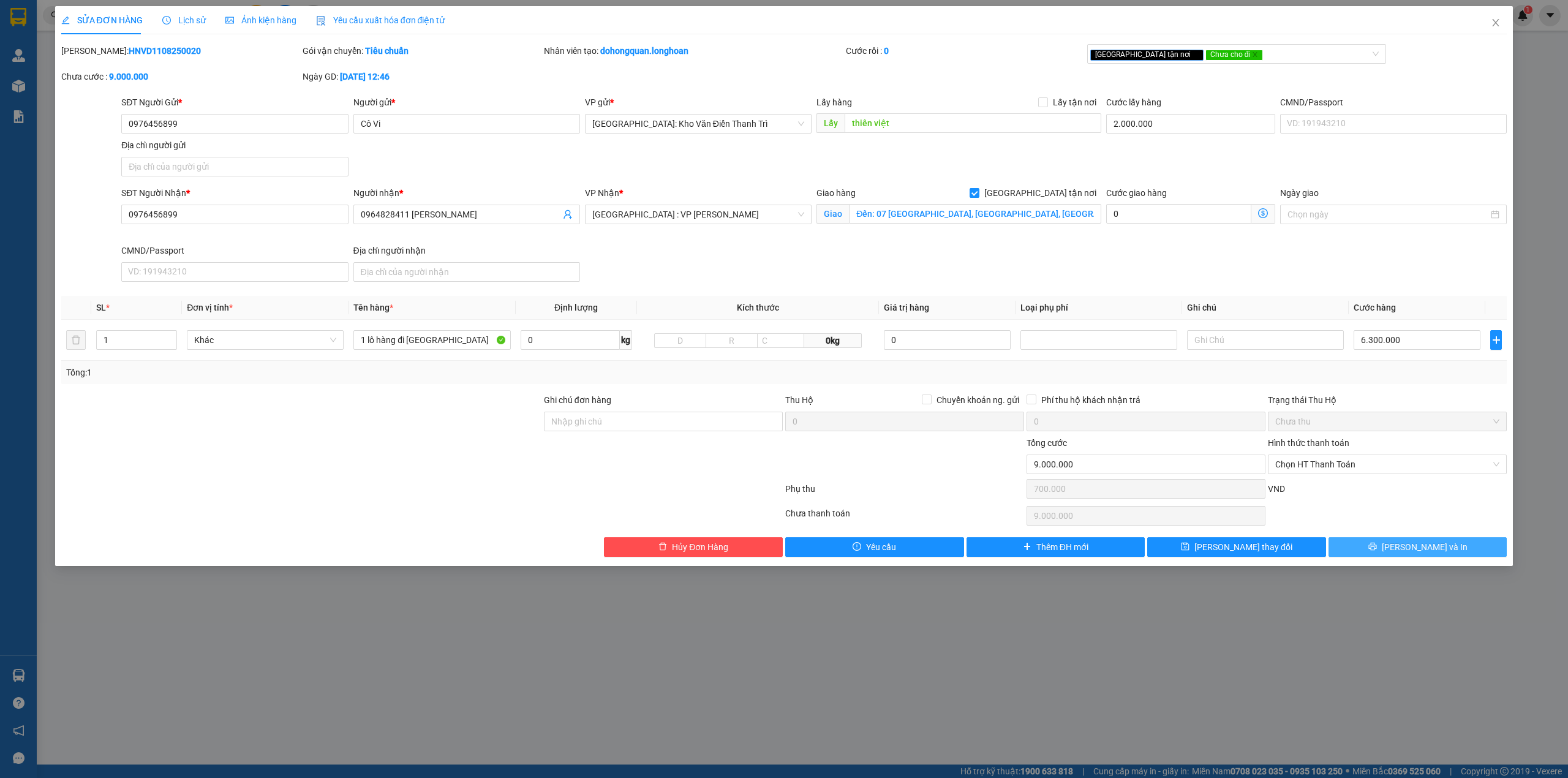
click at [1416, 549] on span "[PERSON_NAME] và In" at bounding box center [1424, 547] width 85 height 14
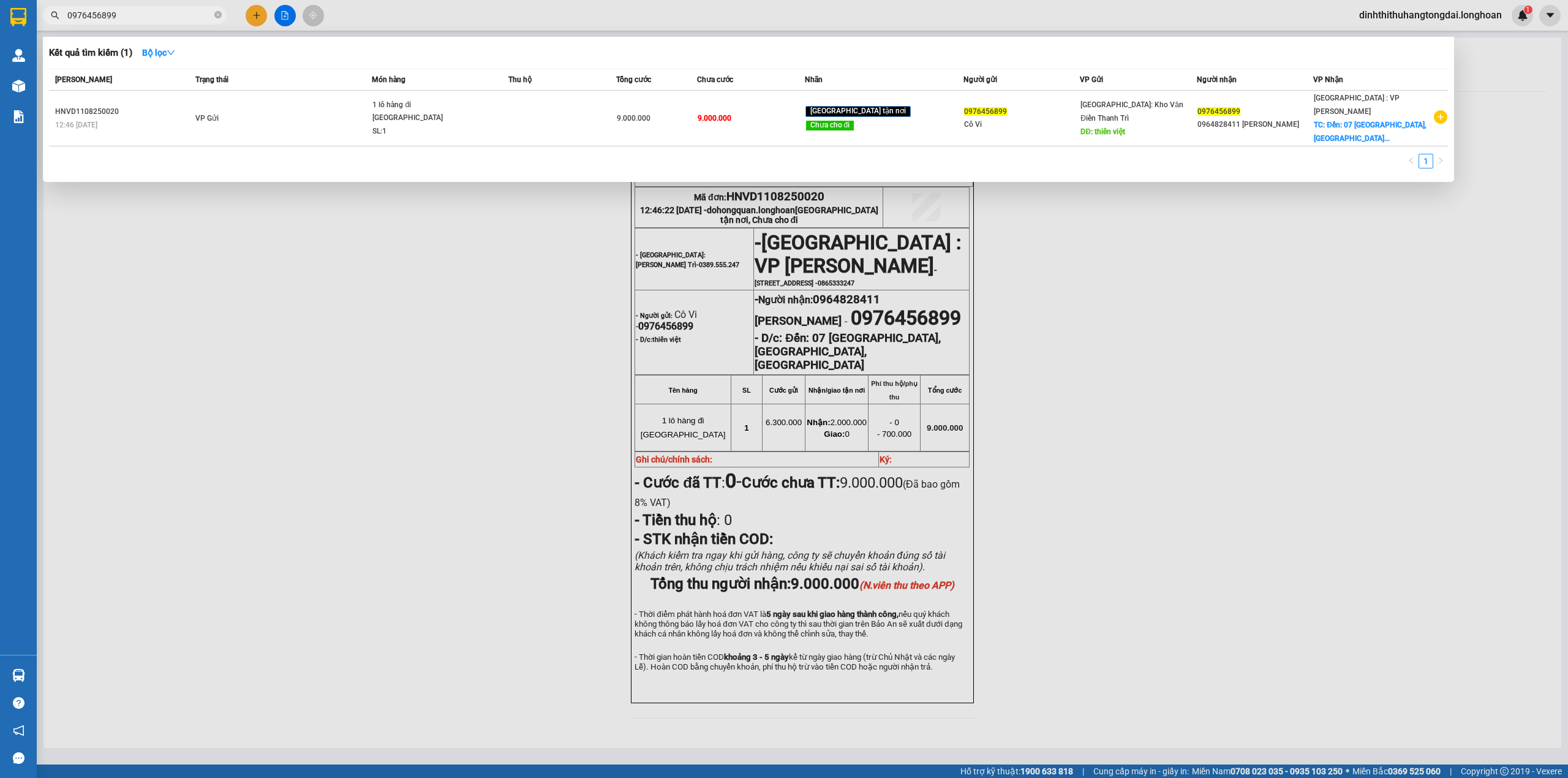
click at [91, 10] on input "0976456899" at bounding box center [139, 15] width 144 height 14
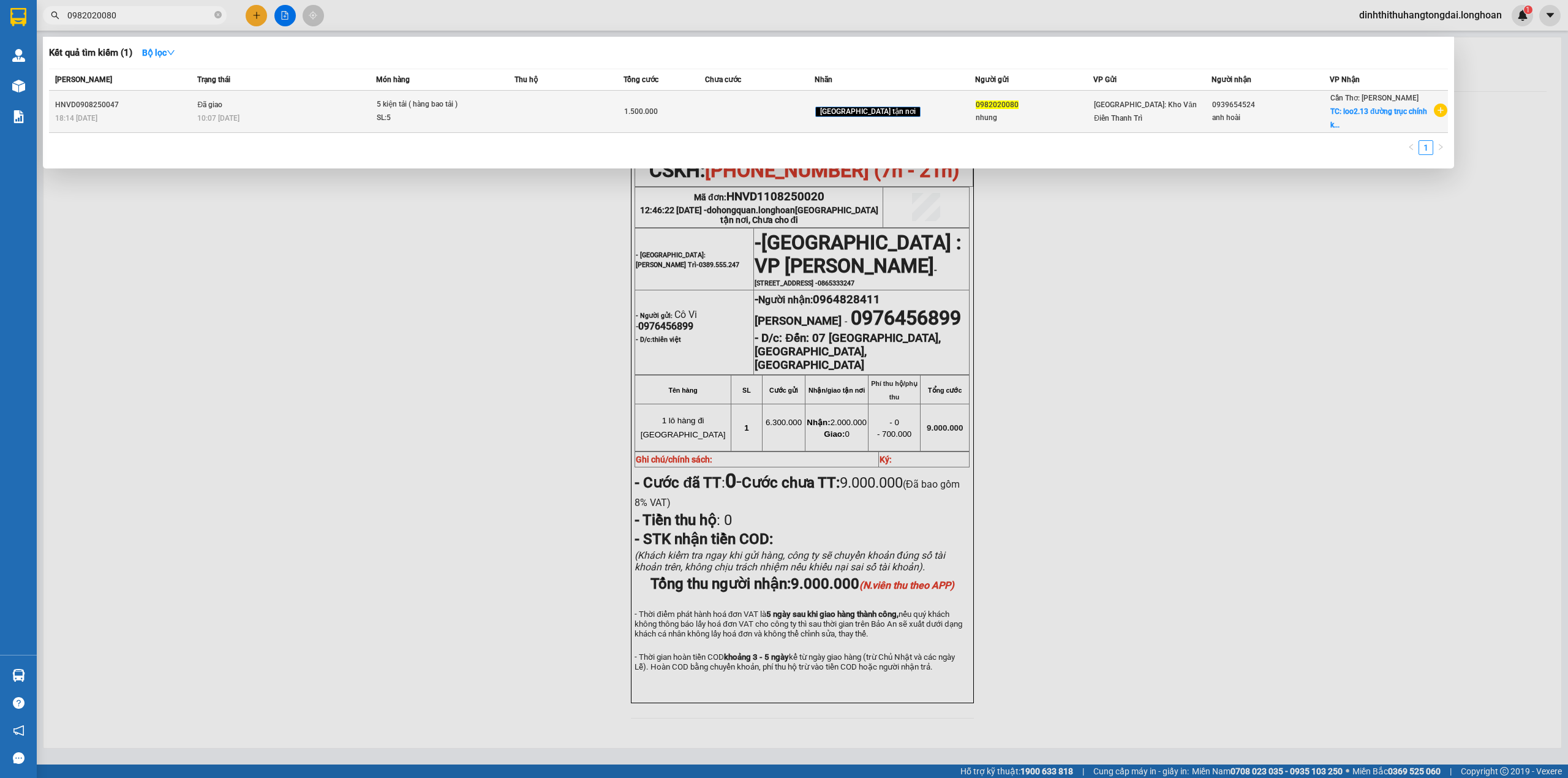
type input "0982020080"
click at [258, 111] on div "10:07 [DATE]" at bounding box center [287, 118] width 178 height 14
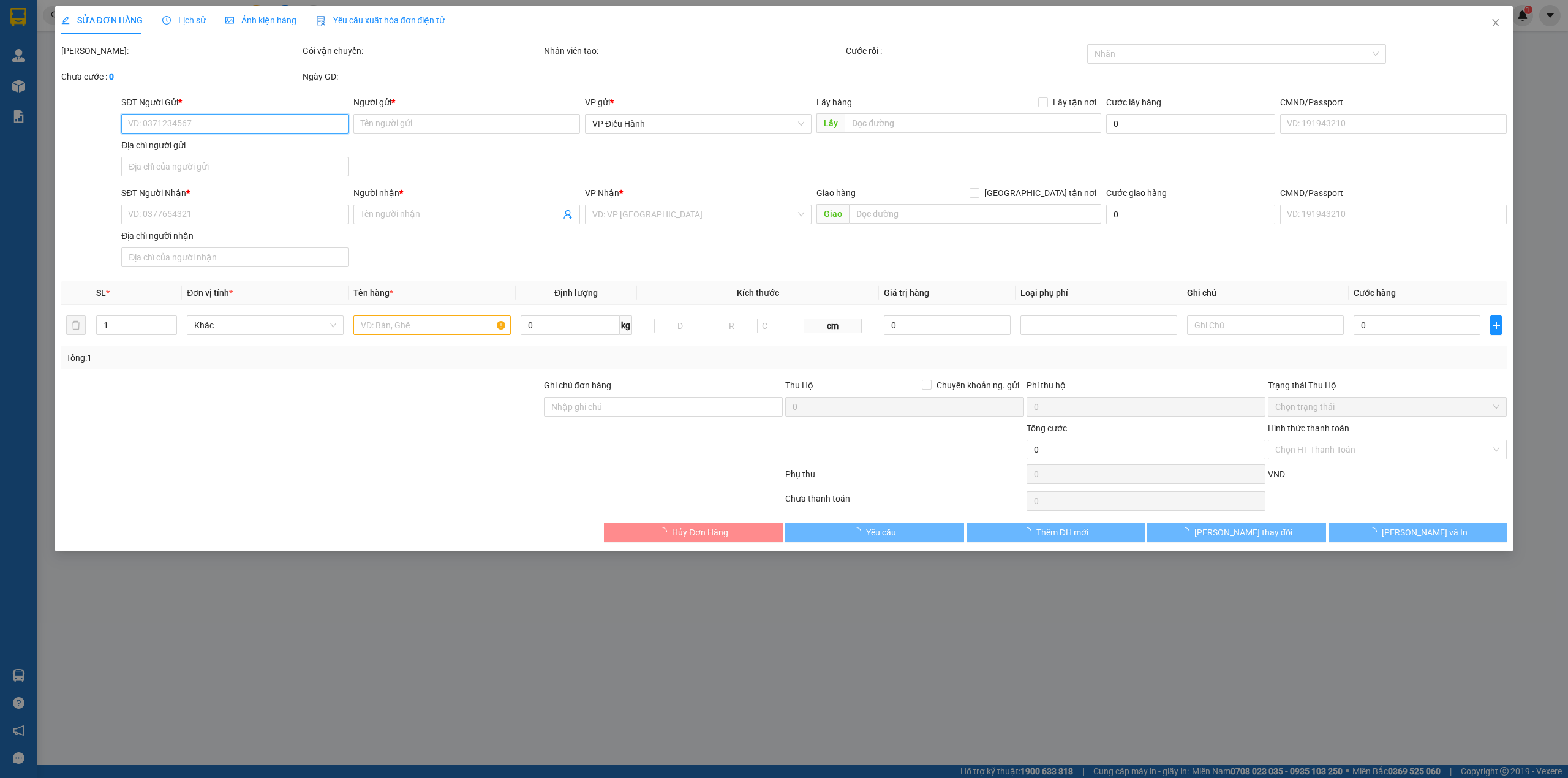
type input "0982020080"
type input "nhung"
type input "0939654524"
type input "anh hoài"
checkbox input "true"
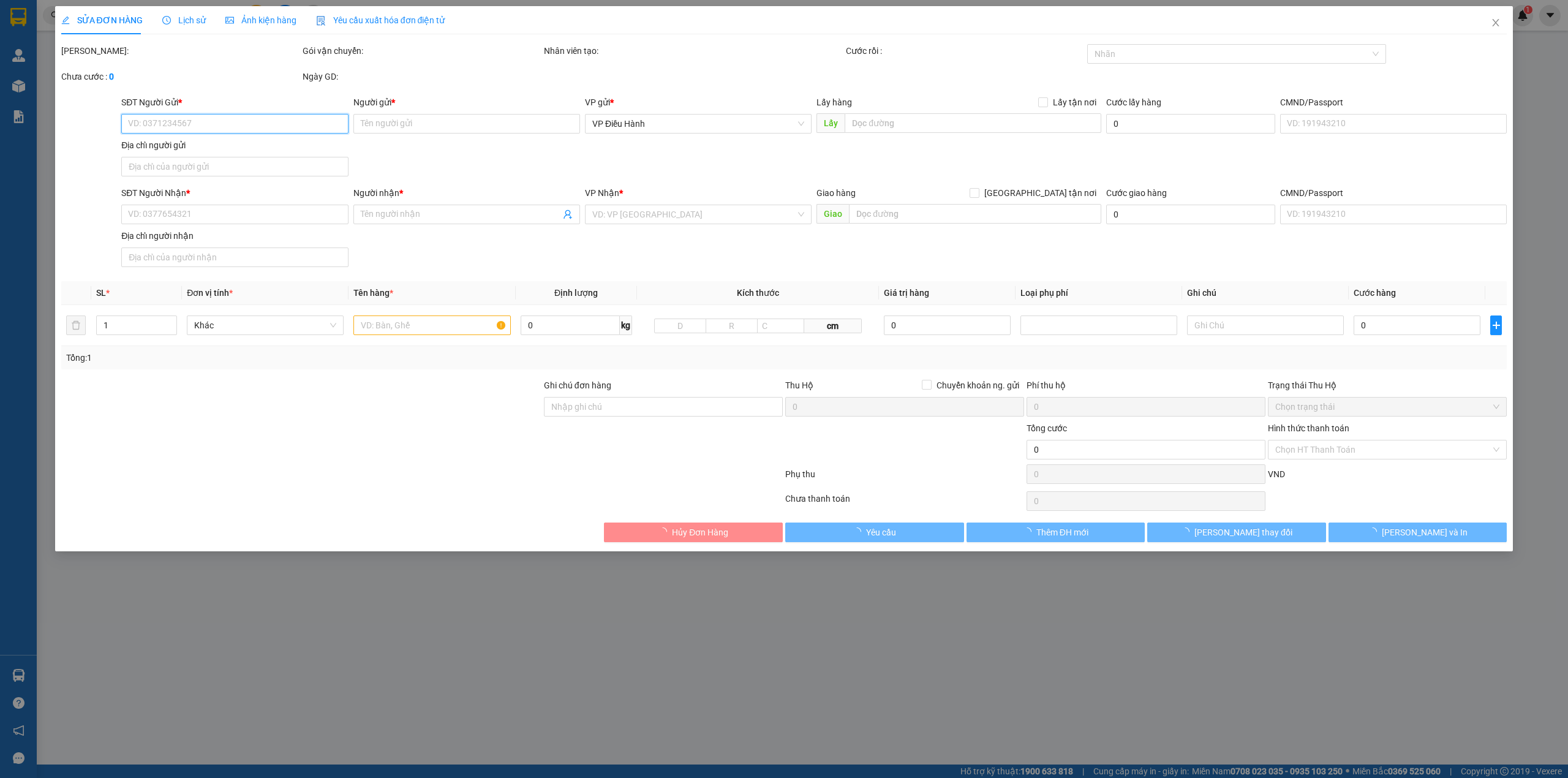
type input "loo2.13 đường trục chính kcn trà nóc 2 phước thới [GEOGRAPHIC_DATA]"
type input "1.500.000"
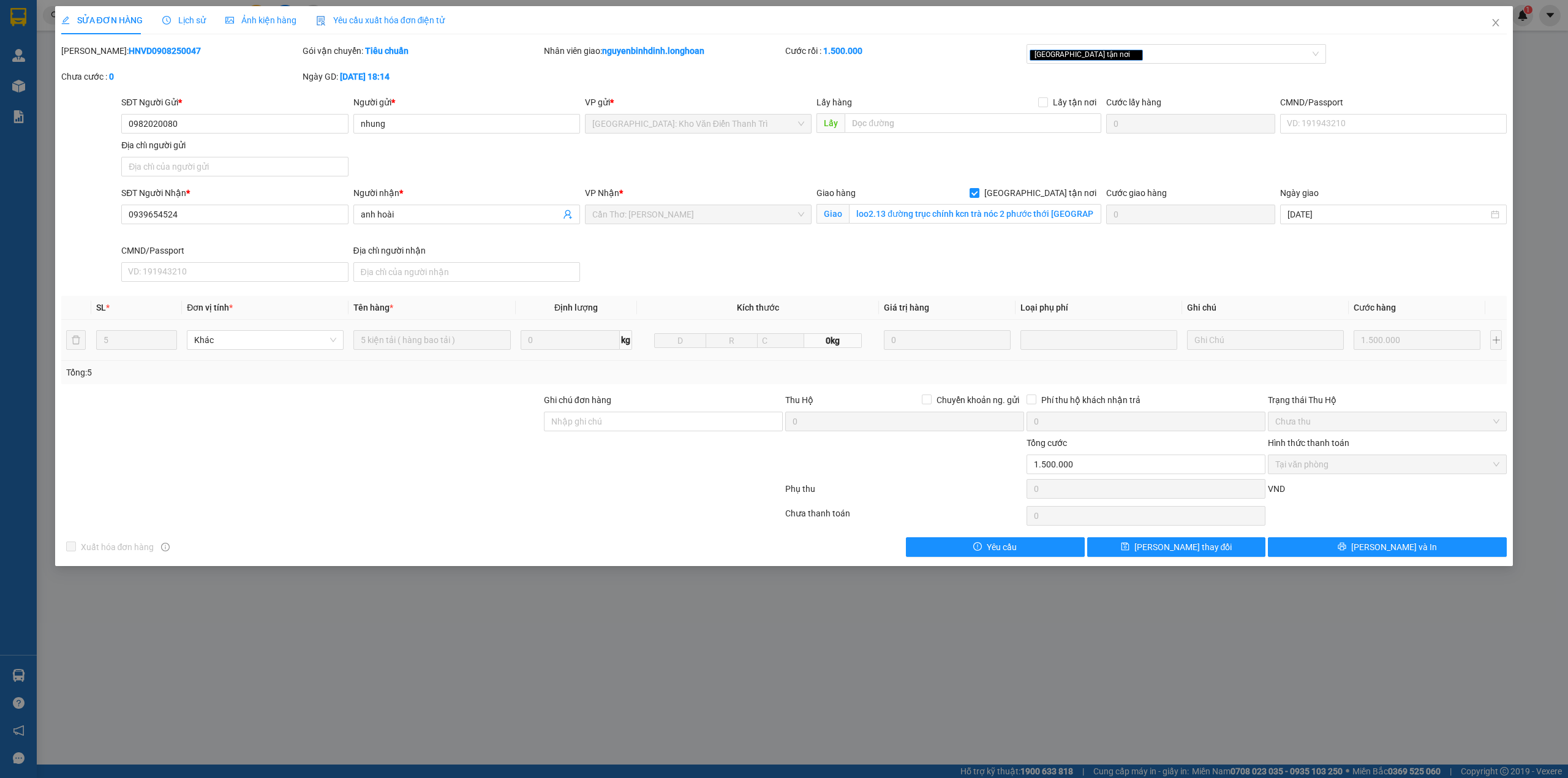
click at [182, 14] on div "Lịch sử" at bounding box center [184, 20] width 44 height 14
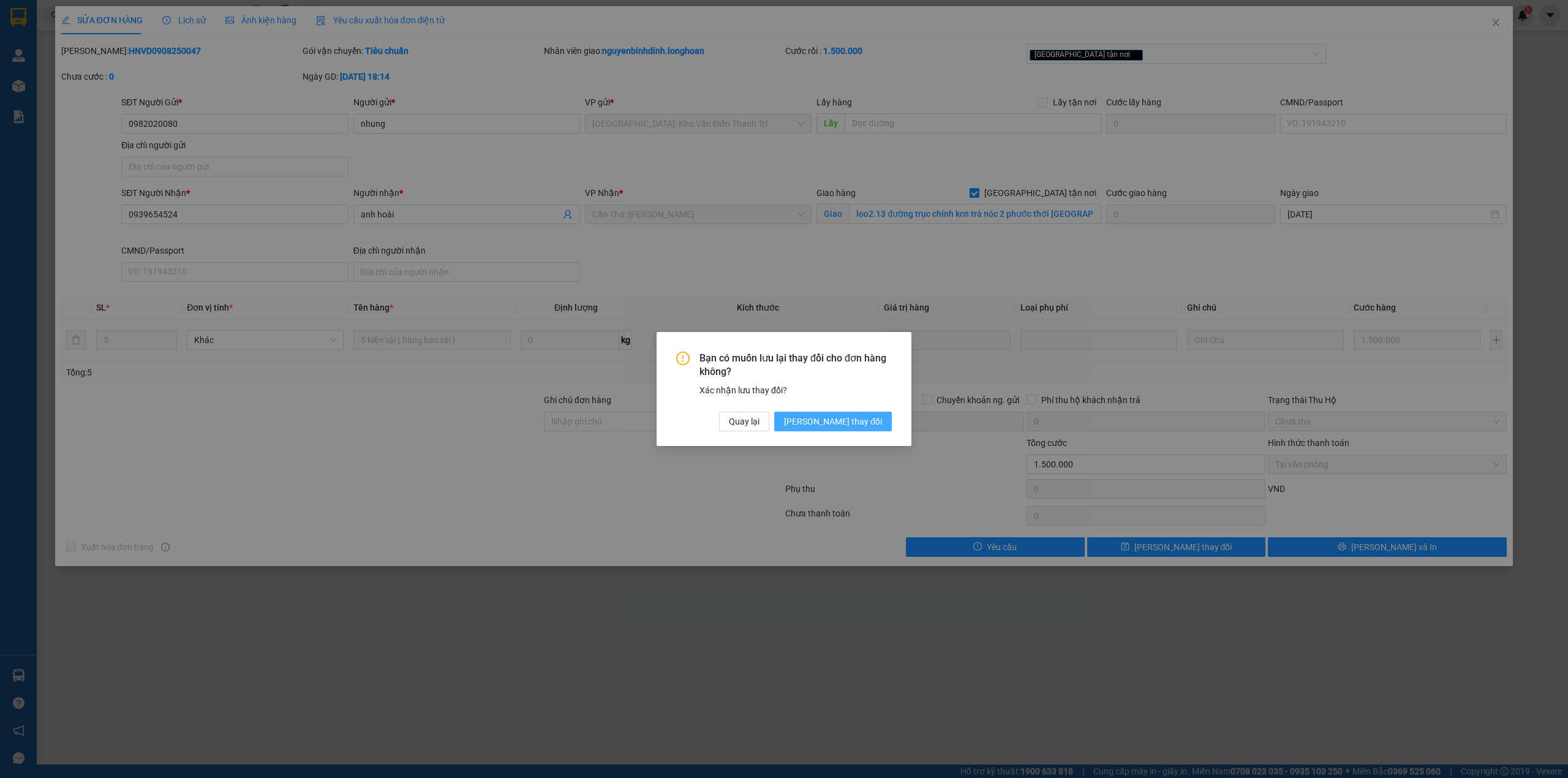
click at [842, 420] on span "[PERSON_NAME] thay đổi" at bounding box center [832, 421] width 98 height 14
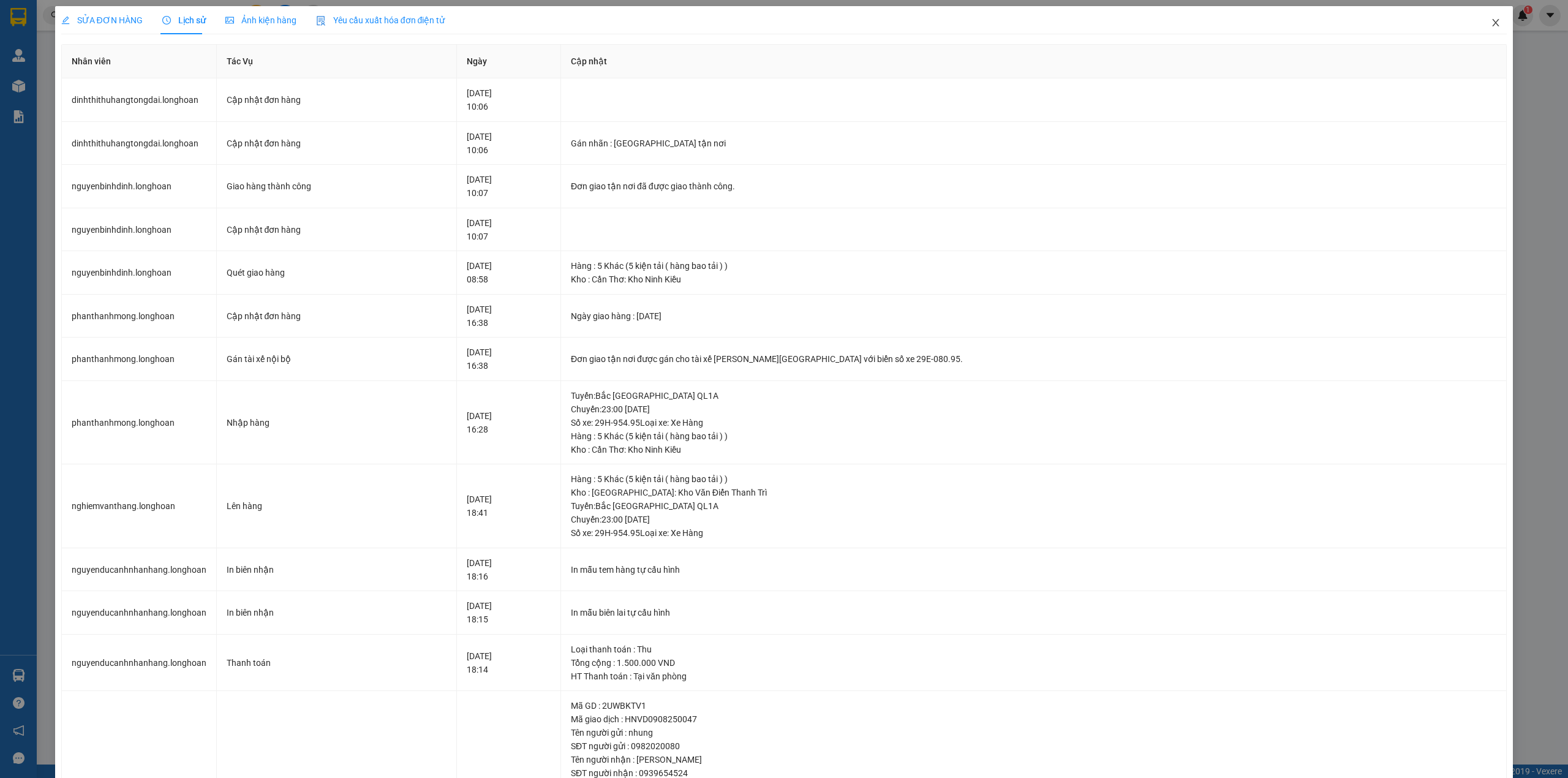
click at [1491, 22] on icon "close" at bounding box center [1496, 23] width 10 height 10
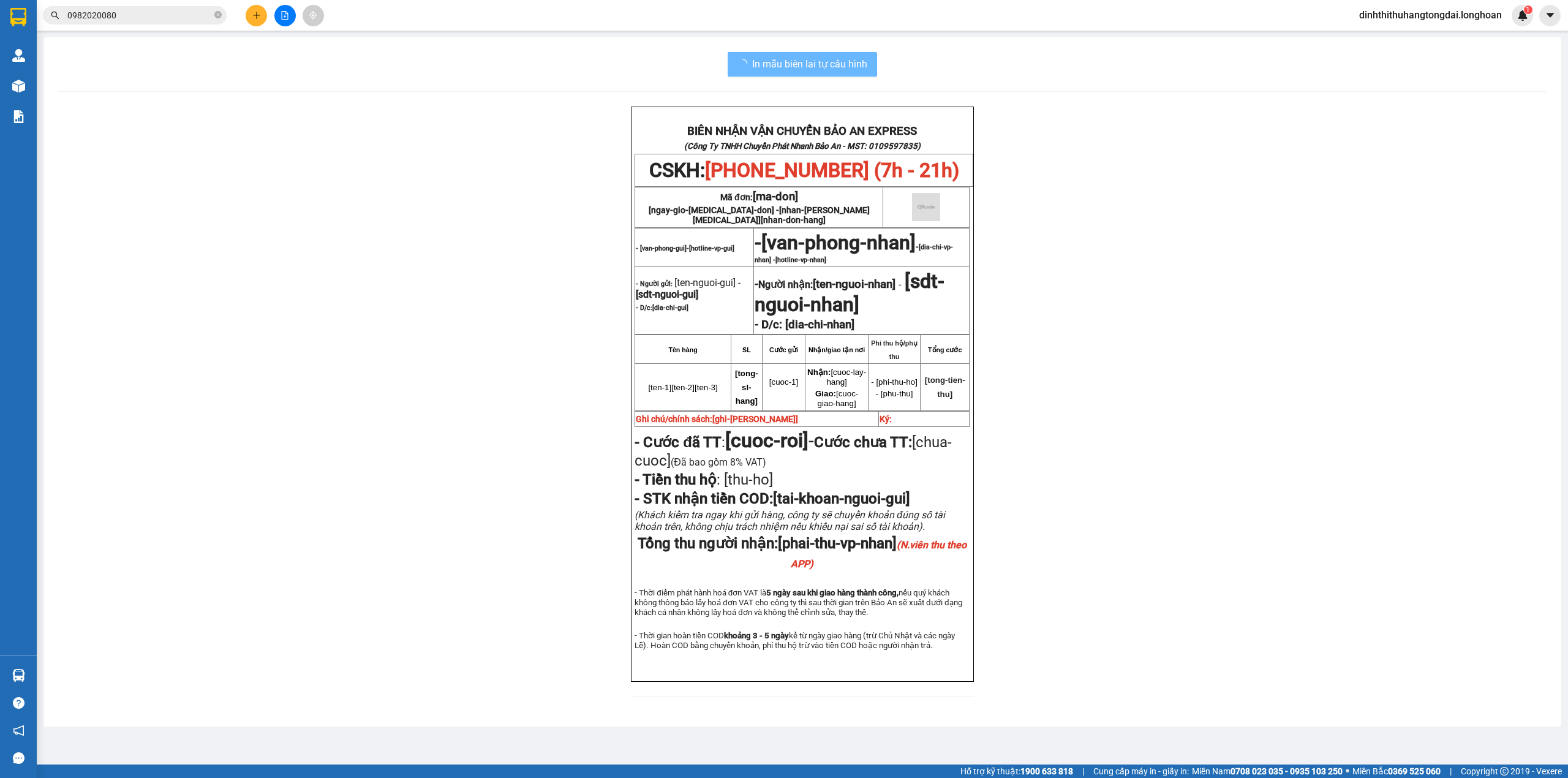
click at [190, 13] on input "0982020080" at bounding box center [139, 15] width 144 height 14
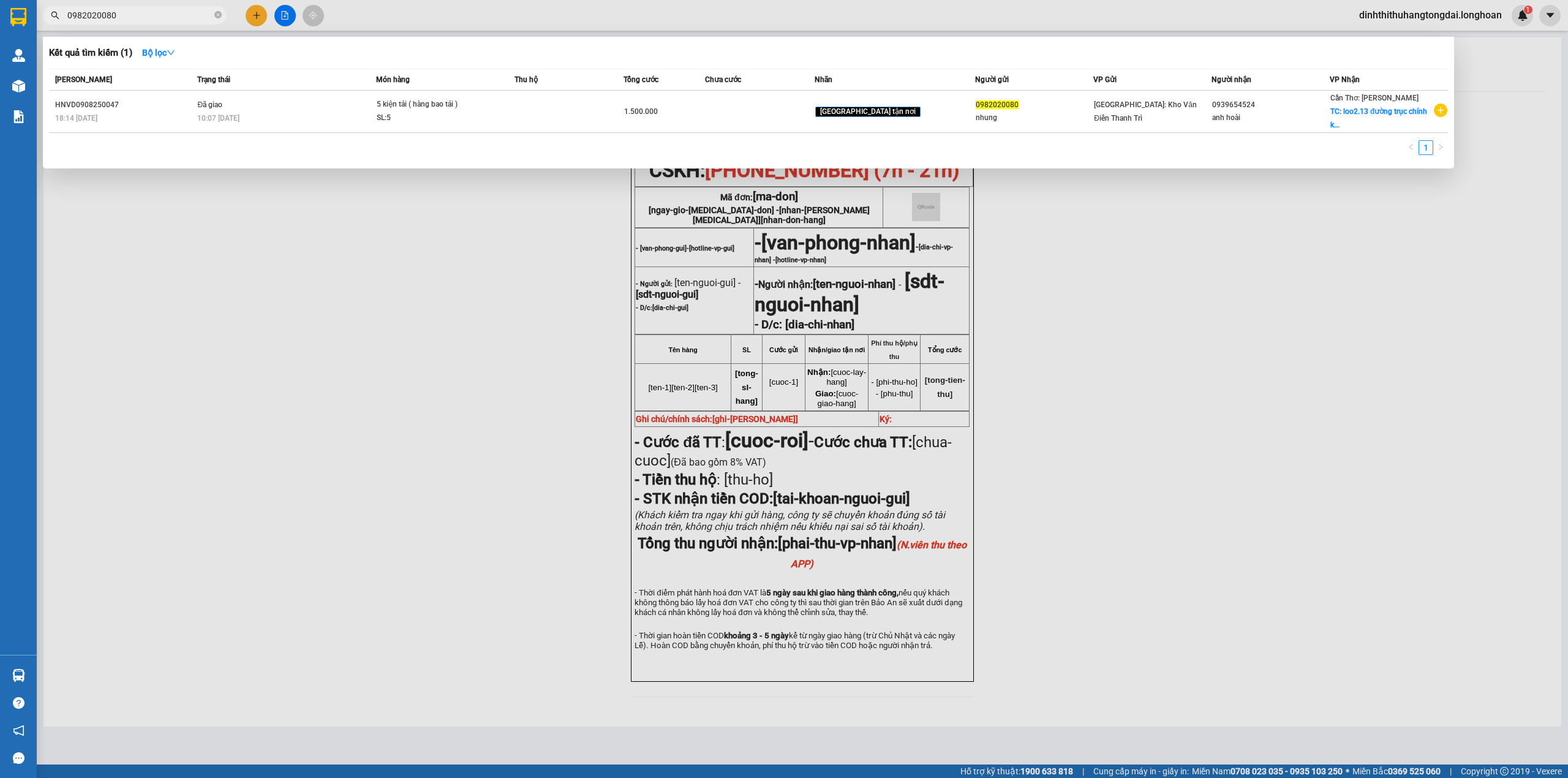
click at [190, 13] on input "0982020080" at bounding box center [139, 15] width 144 height 14
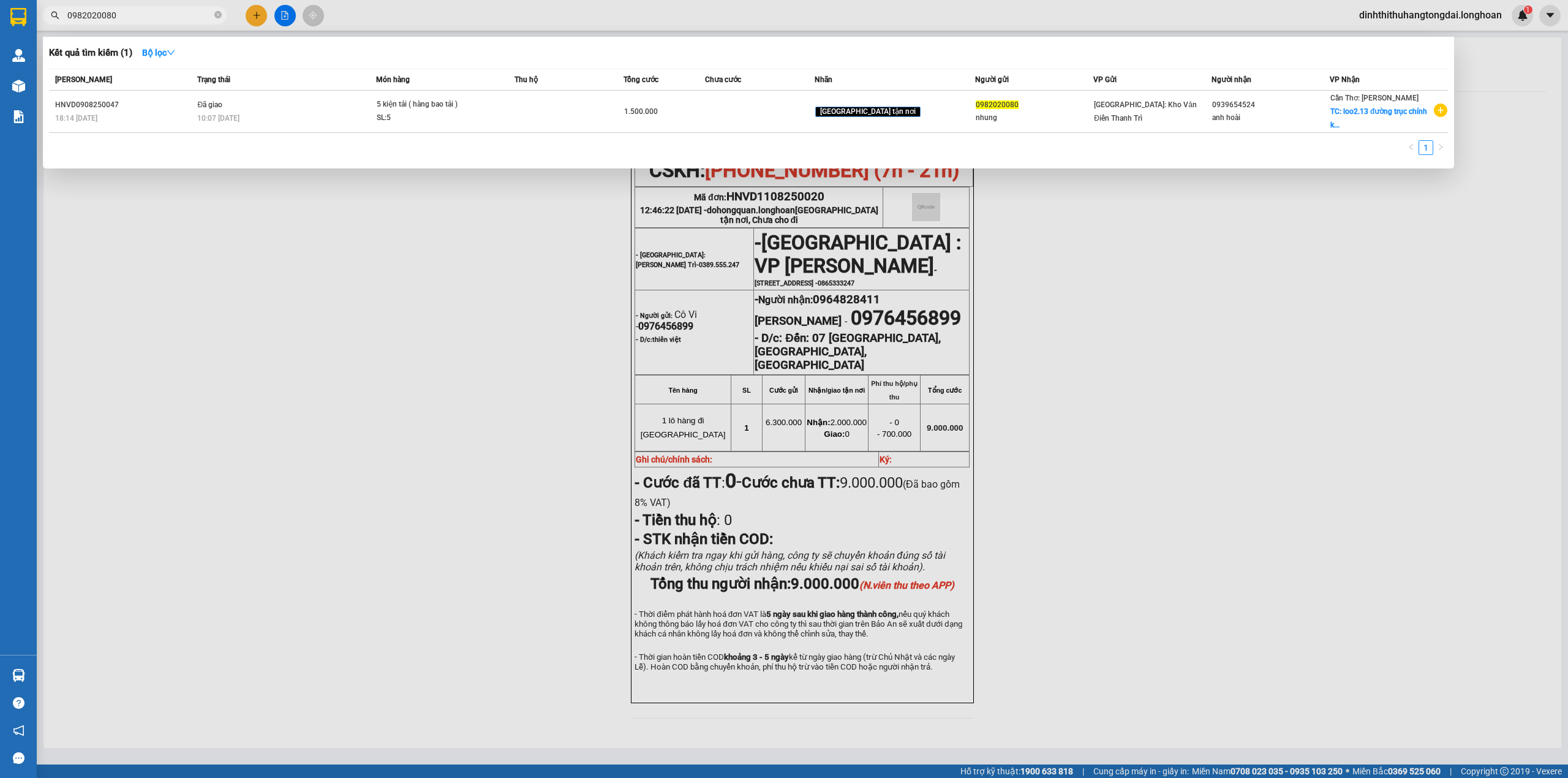
paste input "17335144"
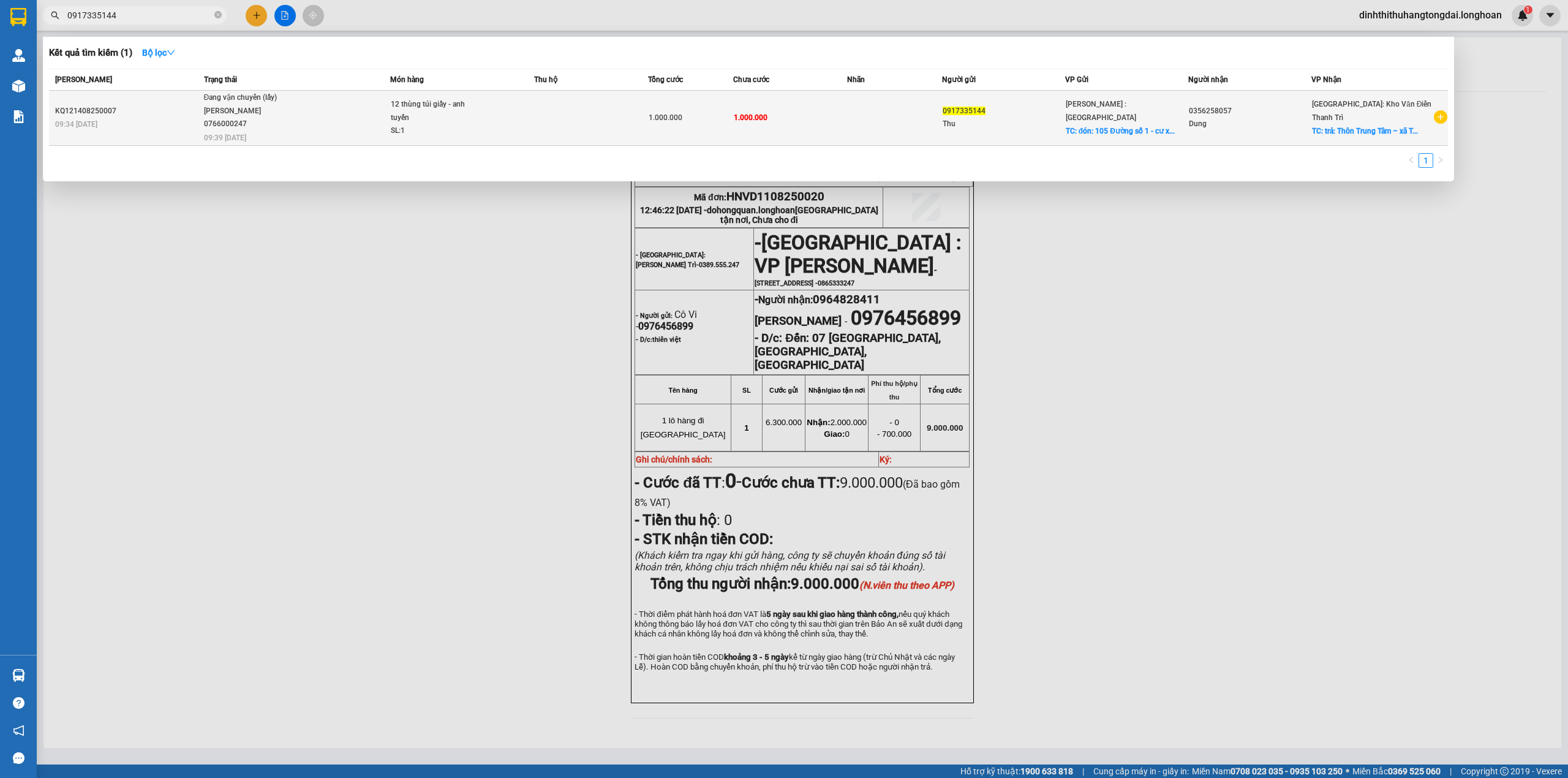
type input "0917335144"
click at [358, 119] on span "Đang vận chuyển (lấy) [PERSON_NAME] 0766000247 09:39 [DATE]" at bounding box center [297, 116] width 185 height 51
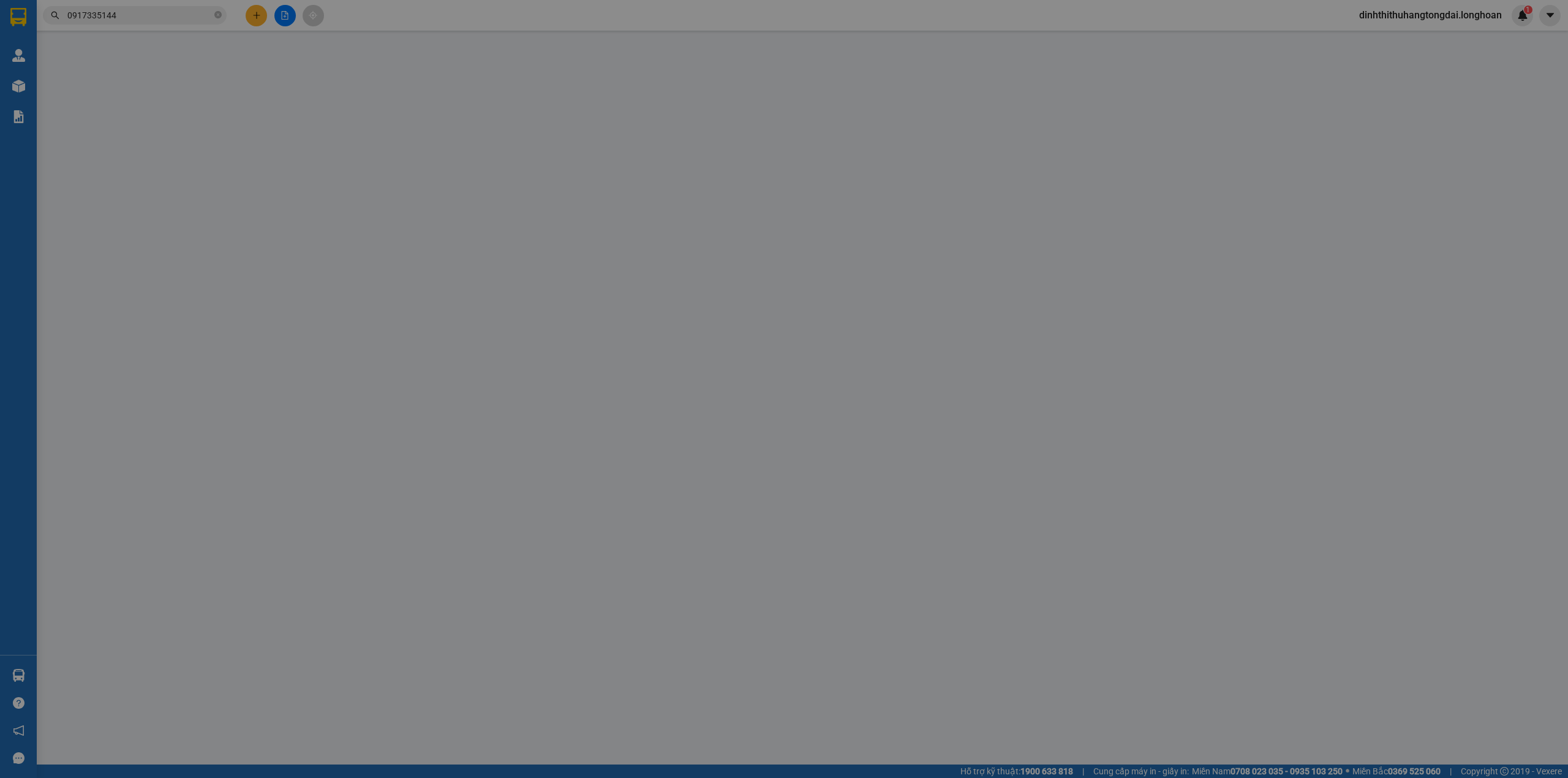
type input "0917335144"
type input "Thu"
checkbox input "true"
type input "đón: 105 Đường số 1 - cư xá [GEOGRAPHIC_DATA] - P.4 - Q.3 - HCM"
type input "0356258057"
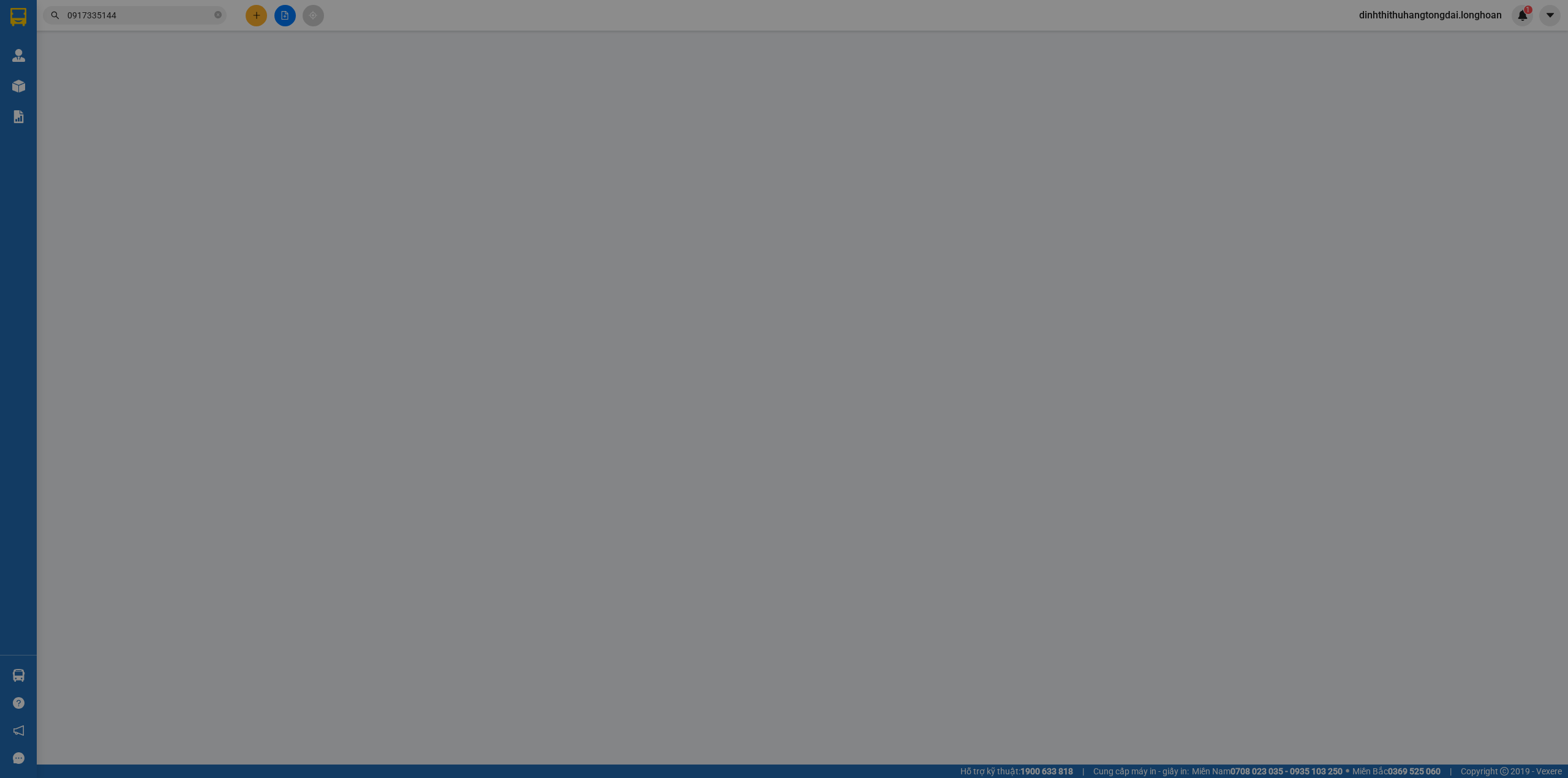
type input "Dung"
checkbox input "true"
type input "trả: [GEOGRAPHIC_DATA] – xã [GEOGRAPHIC_DATA] – huyện [GEOGRAPHIC_DATA] – tỉnh …"
type input "1.000.000"
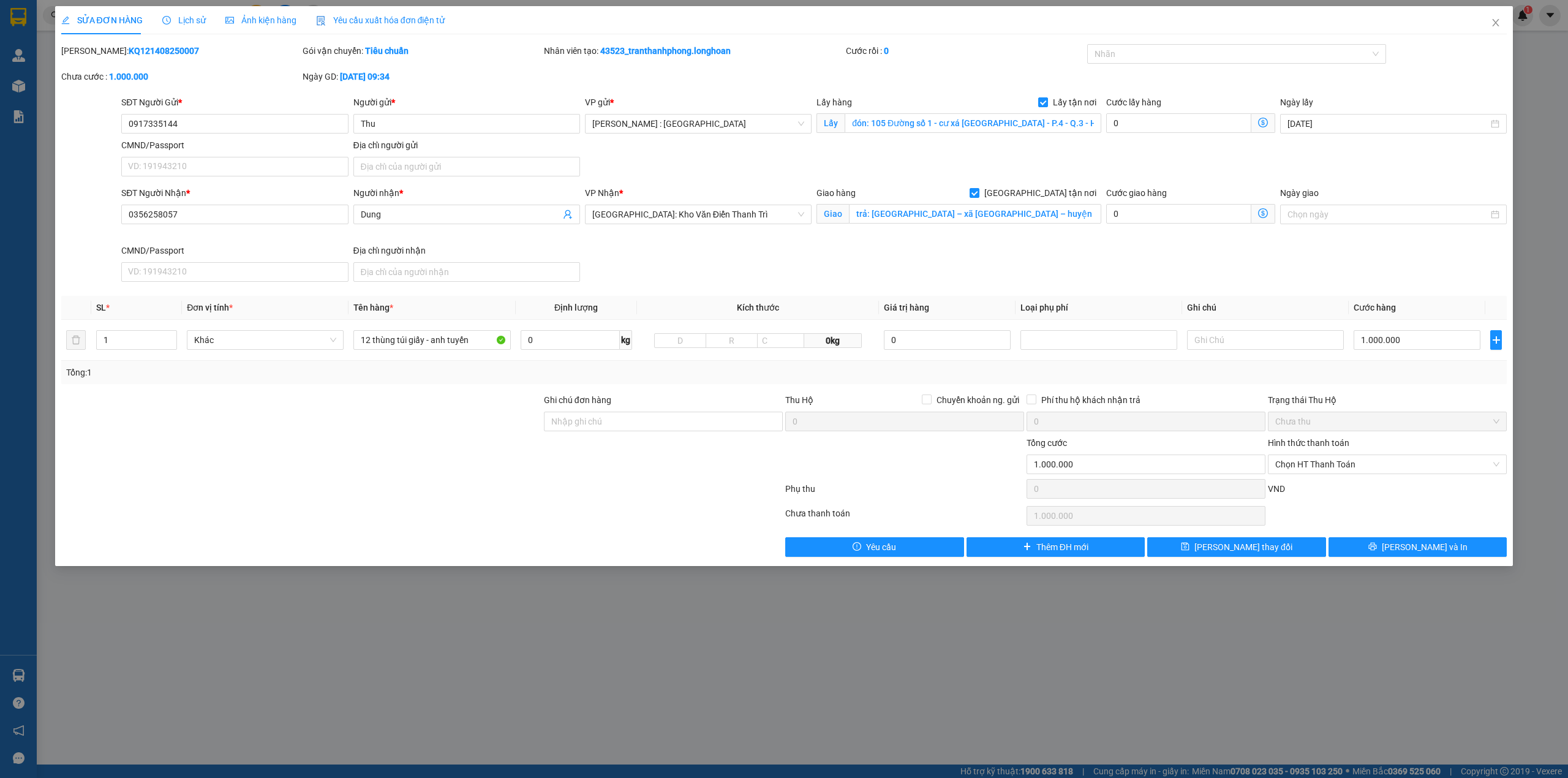
click at [185, 10] on div "Lịch sử" at bounding box center [184, 20] width 44 height 28
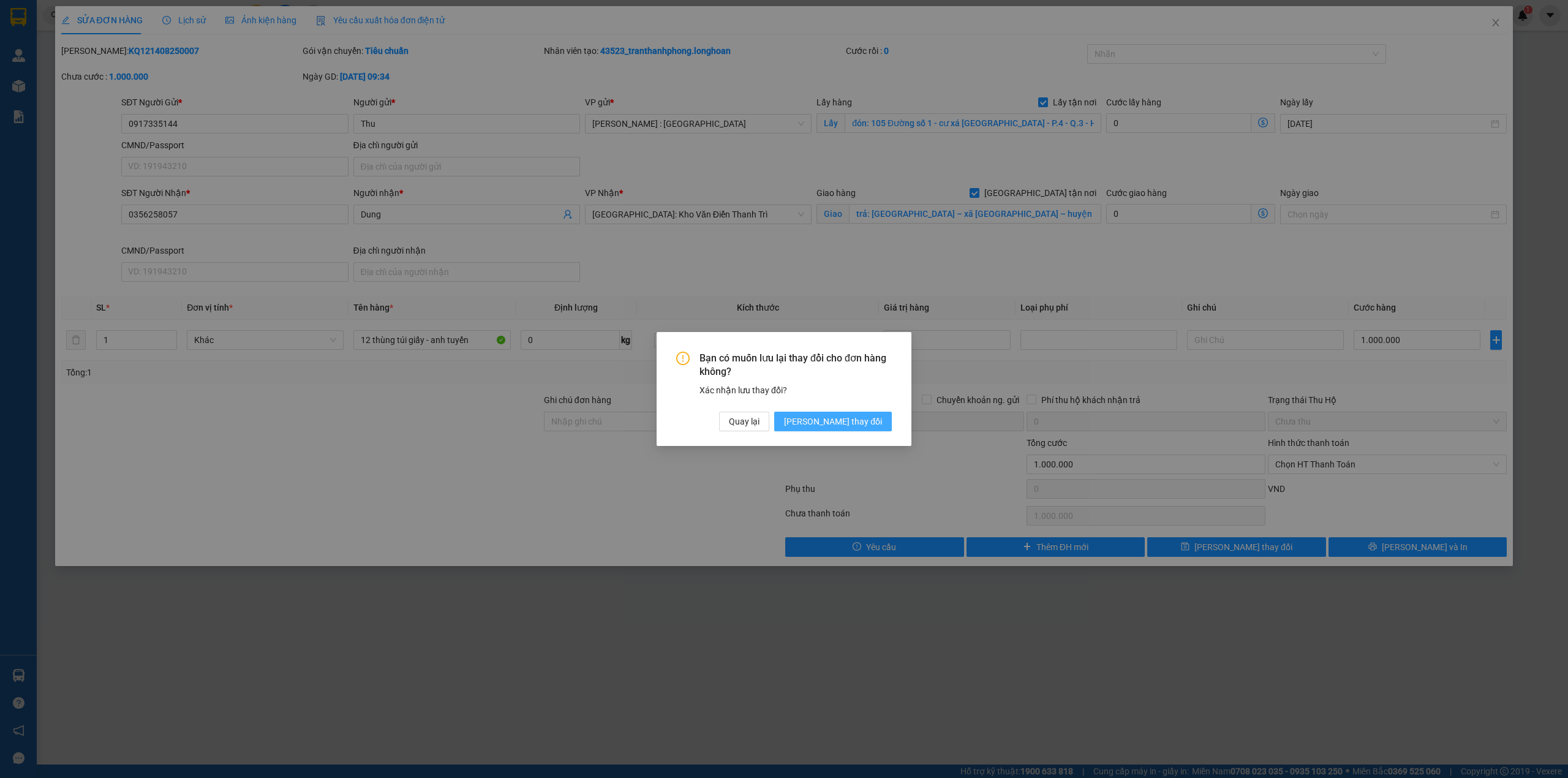
click at [872, 422] on span "[PERSON_NAME] thay đổi" at bounding box center [832, 421] width 98 height 14
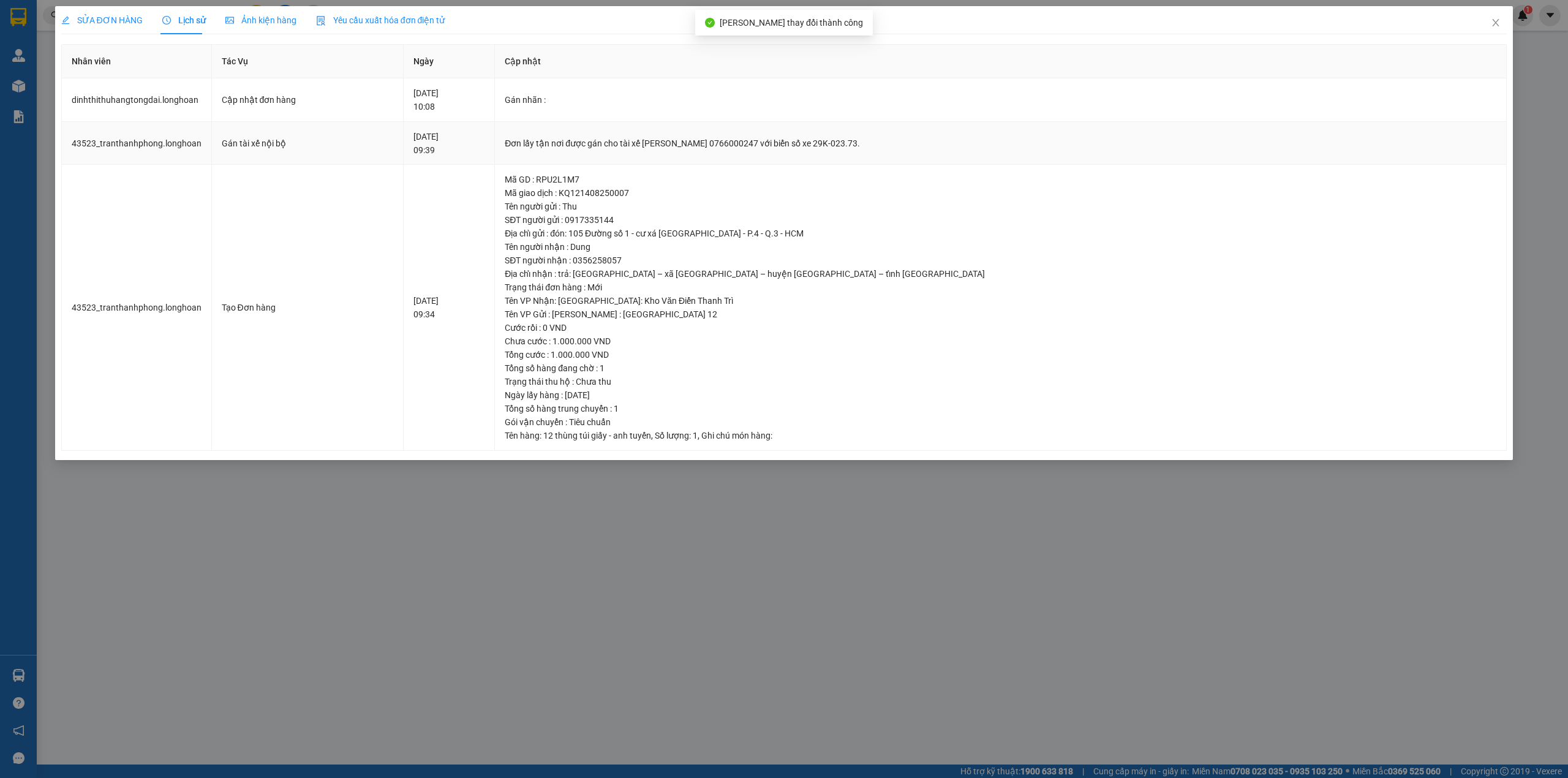
click at [596, 140] on div "Đơn lấy tận nơi được gán cho tài xế [PERSON_NAME] 0766000247 với biển số xe 29K…" at bounding box center [1001, 143] width 992 height 14
copy div "Đơn lấy tận nơi được gán cho tài xế [PERSON_NAME] 0766000247 với biển số xe 29K…"
